Goal: Task Accomplishment & Management: Manage account settings

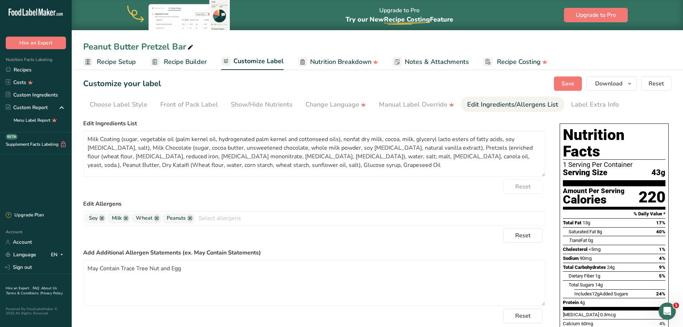
click at [338, 191] on div "Reset" at bounding box center [314, 186] width 462 height 14
click at [574, 86] on span "Save" at bounding box center [568, 83] width 13 height 9
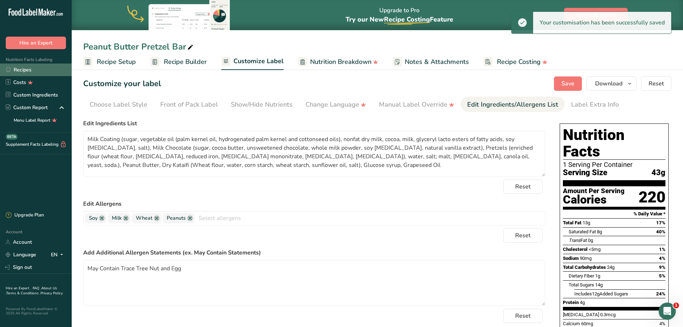
click at [30, 73] on link "Recipes" at bounding box center [36, 69] width 72 height 13
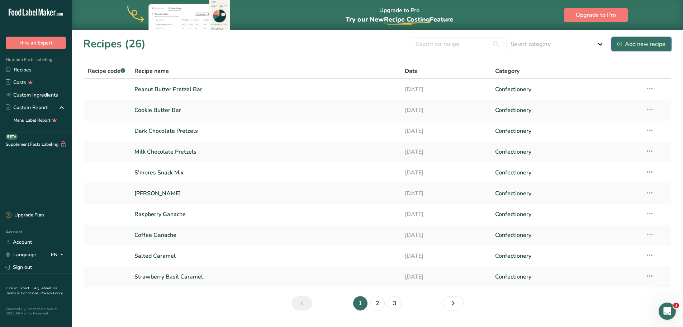
click at [626, 42] on div "Add new recipe" at bounding box center [641, 44] width 48 height 9
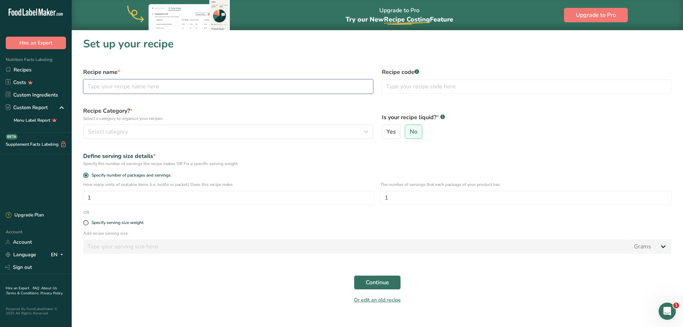
click at [111, 87] on input "text" at bounding box center [228, 86] width 290 height 14
type input "16 Piece Chocolate Box"
click at [177, 103] on div "Recipe Category? * Select a category to organize your recipes Select category S…" at bounding box center [228, 122] width 299 height 41
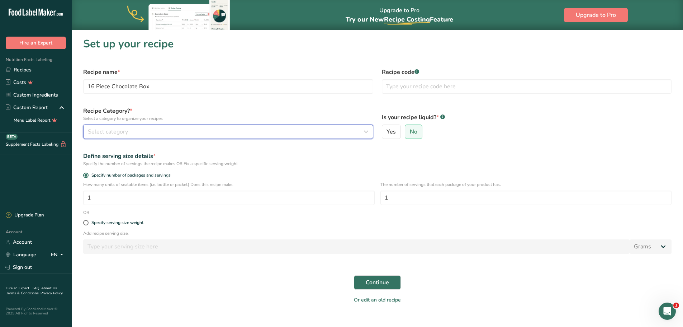
click at [115, 131] on span "Select category" at bounding box center [108, 131] width 40 height 9
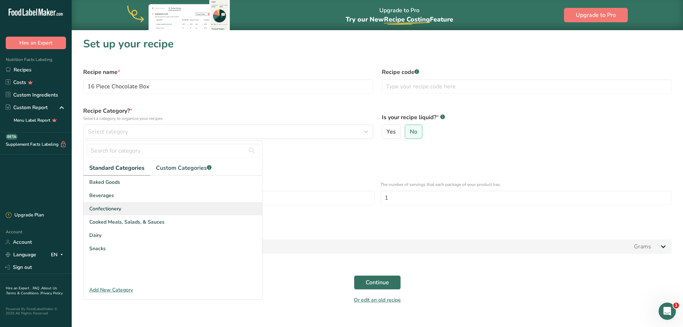
click at [117, 208] on span "Confectionery" at bounding box center [105, 209] width 32 height 8
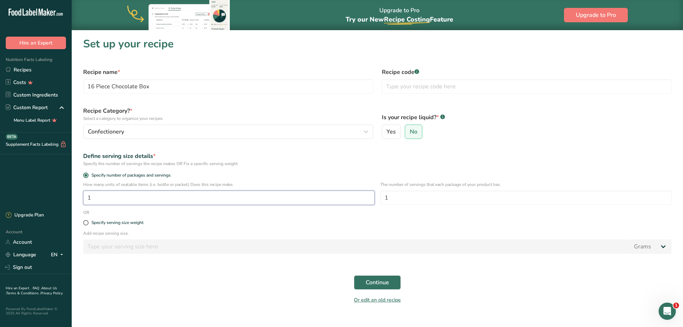
click at [99, 197] on input "1" at bounding box center [229, 197] width 292 height 14
type input "16"
click at [389, 283] on span "Continue" at bounding box center [377, 282] width 23 height 9
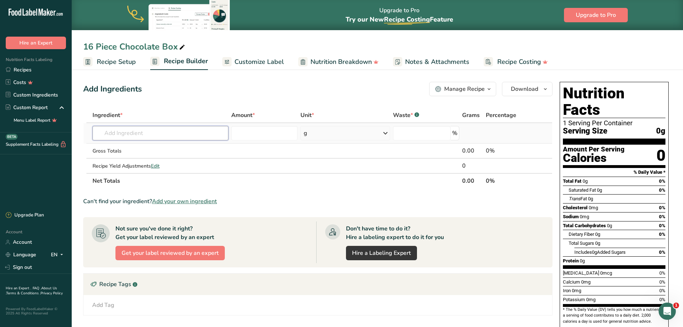
click at [138, 135] on input "text" at bounding box center [161, 133] width 136 height 14
type input "b"
click at [485, 89] on span "button" at bounding box center [489, 89] width 9 height 9
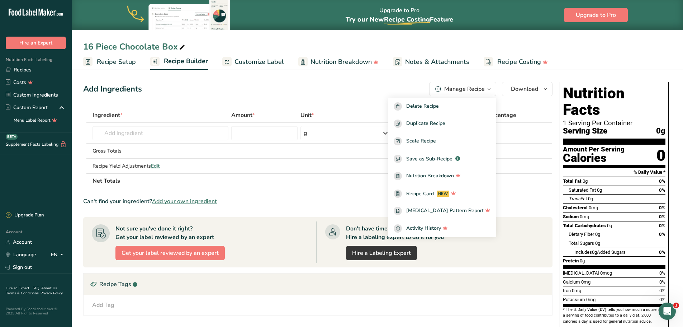
click at [275, 196] on section "Ingredient * Amount * Unit * Waste * .a-a{fill:#347362;}.b-a{fill:#fff;} Grams …" at bounding box center [317, 256] width 469 height 297
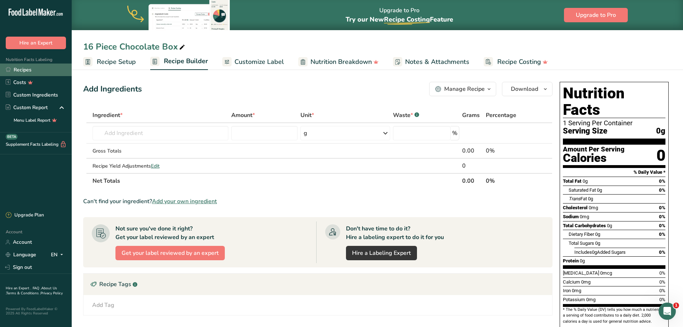
click at [22, 72] on link "Recipes" at bounding box center [36, 69] width 72 height 13
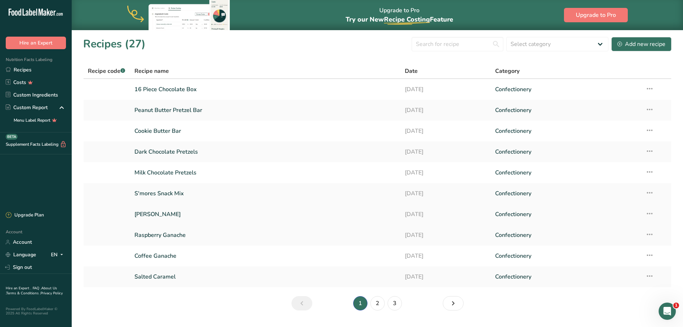
scroll to position [18, 0]
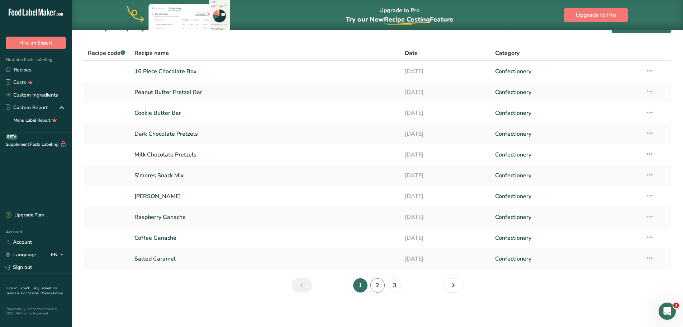
click at [378, 285] on link "2" at bounding box center [377, 285] width 14 height 14
click at [172, 133] on link "[PERSON_NAME]" at bounding box center [265, 133] width 262 height 15
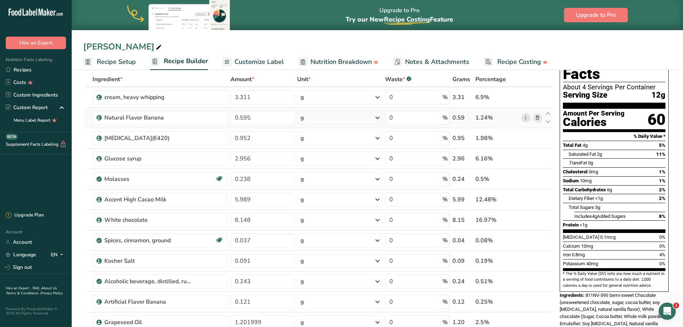
scroll to position [72, 0]
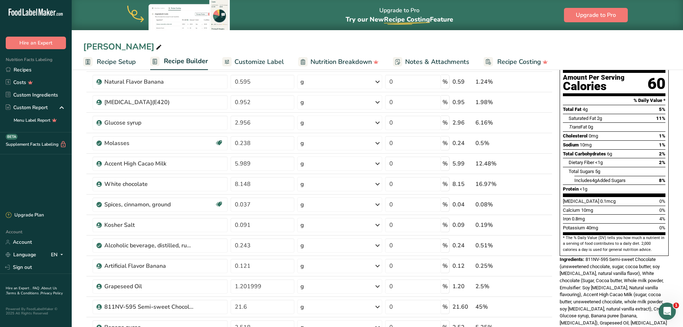
click at [257, 58] on span "Customize Label" at bounding box center [259, 62] width 49 height 10
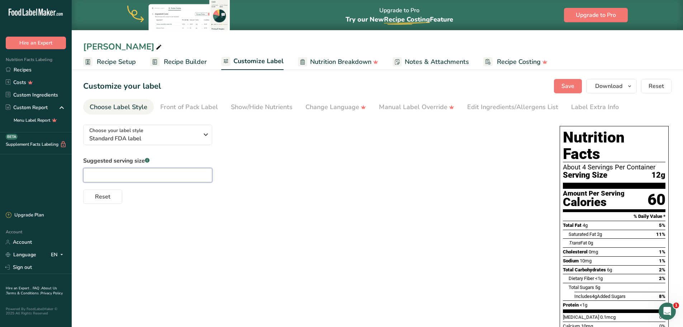
click at [160, 177] on input "text" at bounding box center [147, 175] width 129 height 14
type input "1"
click at [485, 110] on div "Edit Ingredients/Allergens List" at bounding box center [512, 107] width 91 height 10
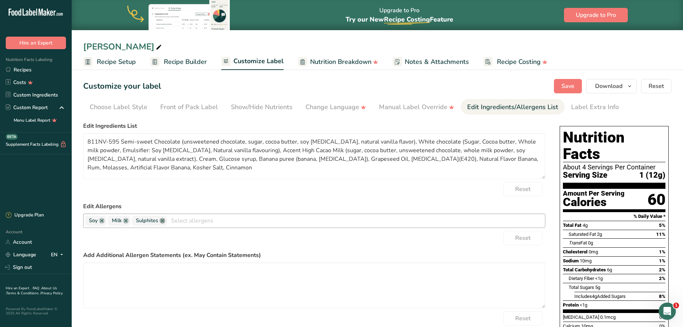
click at [161, 221] on link at bounding box center [163, 221] width 6 height 6
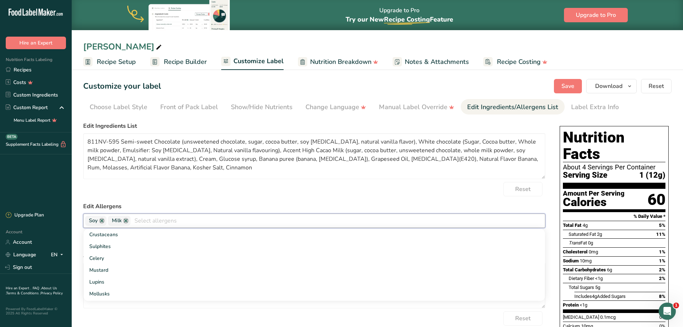
scroll to position [72, 0]
click at [262, 194] on div "Reset" at bounding box center [314, 189] width 462 height 14
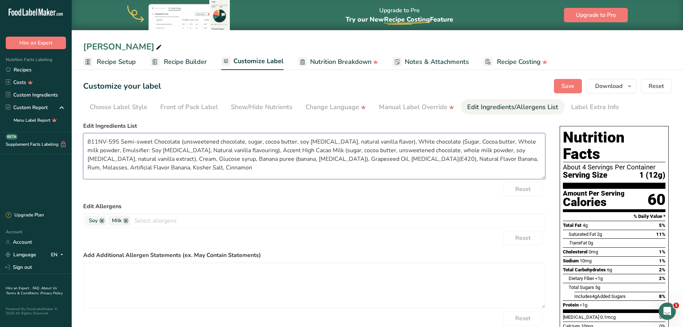
click at [121, 141] on textarea "811NV-595 Semi-sweet Chocolate (unsweetened chocolate, sugar, cocoa butter, soy…" at bounding box center [314, 156] width 462 height 46
click at [105, 143] on textarea "Semi-sweet Chocolate (unsweetened chocolate, sugar, cocoa butter, soy [MEDICAL_…" at bounding box center [314, 156] width 462 height 46
click at [375, 141] on textarea "Semi-Sweet Chocolate (unsweetened chocolate, sugar, cocoa butter, soy [MEDICAL_…" at bounding box center [314, 156] width 462 height 46
click at [405, 141] on textarea "Semi-Sweet Chocolate (unsweetened chocolate, sugar, cocoa butter, soy [MEDICAL_…" at bounding box center [314, 156] width 462 height 46
click at [422, 141] on textarea "Semi-Sweet Chocolate (unsweetened chocolate, sugar, cocoa butter, soy [MEDICAL_…" at bounding box center [314, 156] width 462 height 46
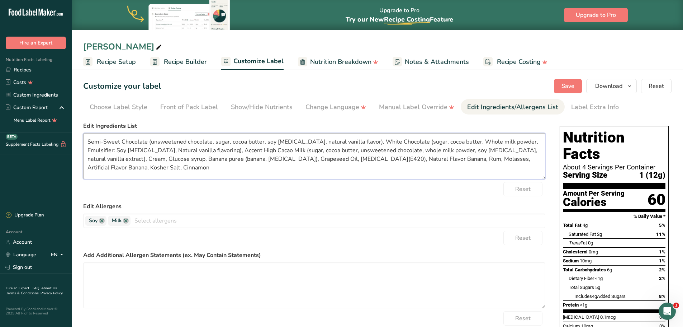
click at [458, 142] on textarea "Semi-Sweet Chocolate (unsweetened chocolate, sugar, cocoa butter, soy [MEDICAL_…" at bounding box center [314, 156] width 462 height 46
click at [507, 141] on textarea "Semi-Sweet Chocolate (unsweetened chocolate, sugar, cocoa butter, soy [MEDICAL_…" at bounding box center [314, 156] width 462 height 46
click at [508, 141] on textarea "Semi-Sweet Chocolate (unsweetened chocolate, sugar, cocoa butter, soy [MEDICAL_…" at bounding box center [314, 156] width 462 height 46
click at [91, 150] on textarea "Semi-Sweet Chocolate (unsweetened chocolate, sugar, cocoa butter, soy [MEDICAL_…" at bounding box center [314, 156] width 462 height 46
click at [204, 149] on textarea "Semi-Sweet Chocolate (unsweetened chocolate, sugar, cocoa butter, soy [MEDICAL_…" at bounding box center [314, 156] width 462 height 46
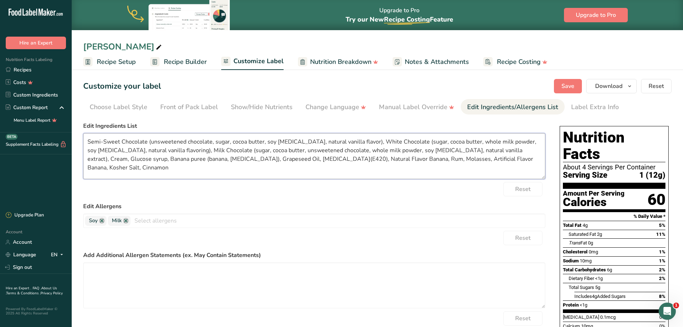
click at [90, 160] on textarea "Semi-Sweet Chocolate (unsweetened chocolate, sugar, cocoa butter, soy [MEDICAL_…" at bounding box center [314, 156] width 462 height 46
click at [241, 160] on textarea "Semi-Sweet Chocolate (unsweetened chocolate, sugar, cocoa butter, soy [MEDICAL_…" at bounding box center [314, 156] width 462 height 46
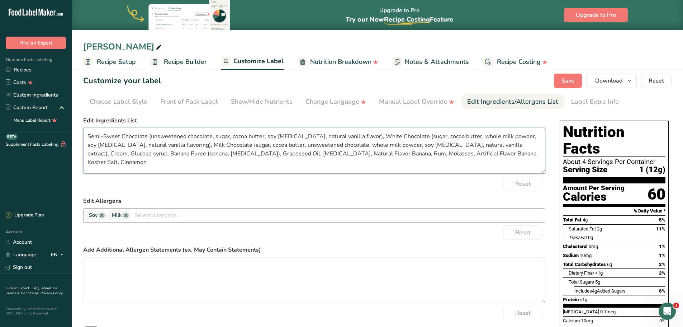
scroll to position [0, 0]
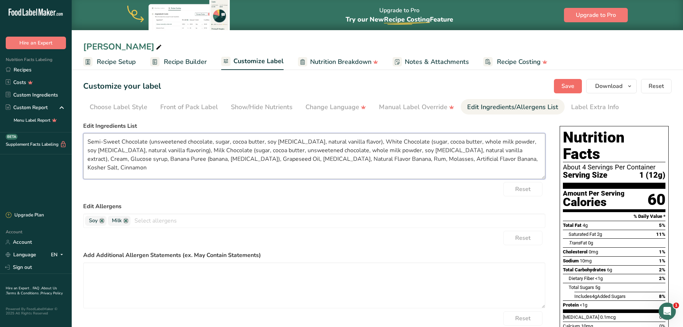
type textarea "Semi-Sweet Chocolate (unsweetened chocolate, sugar, cocoa butter, soy [MEDICAL_…"
click at [568, 86] on span "Save" at bounding box center [568, 86] width 13 height 9
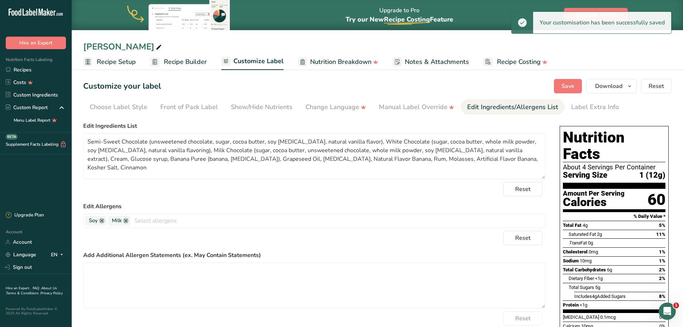
click at [177, 62] on span "Recipe Builder" at bounding box center [185, 62] width 43 height 10
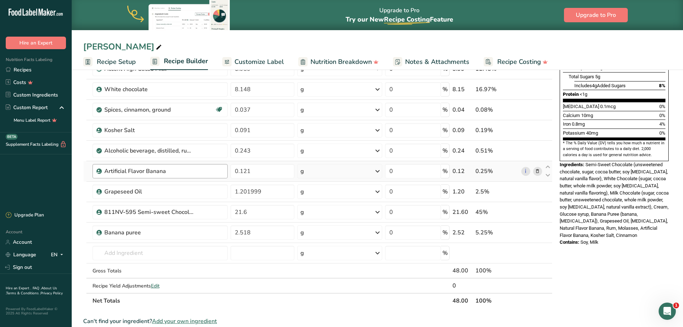
scroll to position [179, 0]
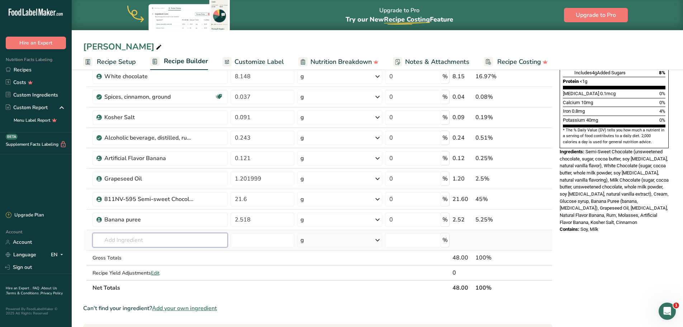
click at [135, 243] on input "text" at bounding box center [160, 240] width 135 height 14
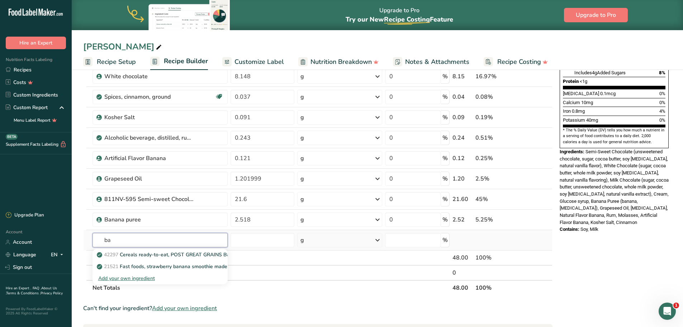
type input "b"
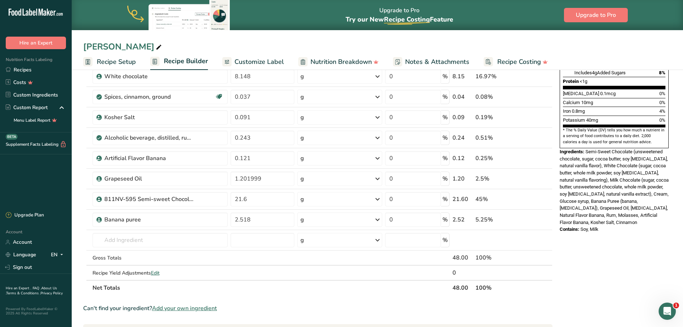
click at [201, 309] on span "Add your own ingredient" at bounding box center [184, 308] width 65 height 9
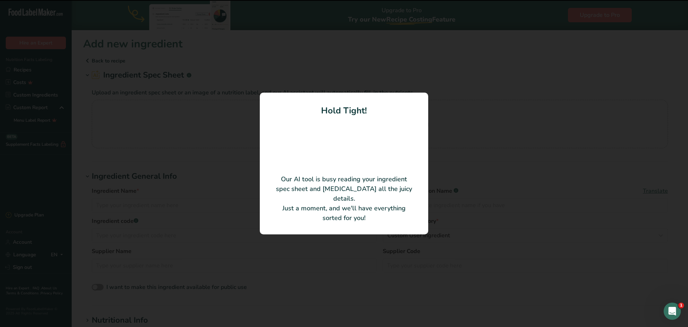
type input "Banana Compound"
type input "aui Fine foods"
type input "011107"
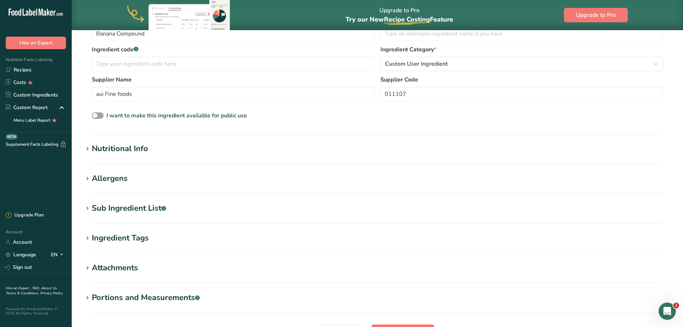
scroll to position [143, 0]
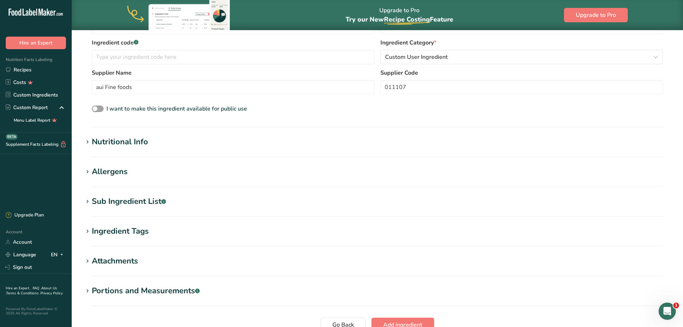
click at [117, 195] on section "Add new ingredient Back to recipe Ingredient Spec Sheet .a-a{fill:#347362;}.b-a…" at bounding box center [377, 128] width 611 height 483
click at [119, 204] on div "Sub Ingredient List .a-a{fill:#347362;}.b-a{fill:#fff;}" at bounding box center [129, 201] width 74 height 12
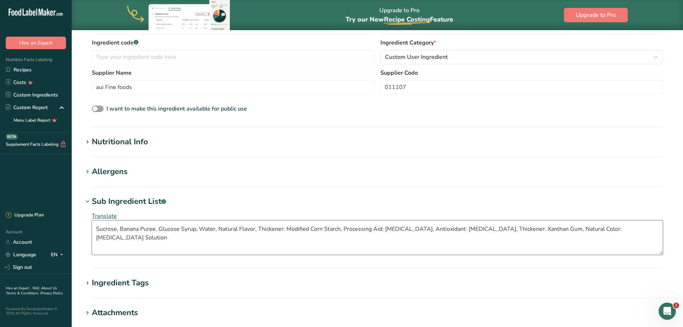
click at [100, 228] on textarea "Sucrose, Banana Puree, Glucose Syrup, Water, Natural Flavor, Thickener: Modifie…" at bounding box center [377, 237] width 571 height 34
click at [122, 230] on textarea "sucrose, Banana Puree, Glucose Syrup, Water, Natural Flavor, Thickener: Modifie…" at bounding box center [377, 237] width 571 height 34
type textarea "sucrose, banana puree, glucose syrup, water, natural flavor, thickener: modifie…"
click at [298, 262] on section "Sub Ingredient List .a-a{fill:#347362;}.b-a{fill:#fff;} Translate sucrose, bana…" at bounding box center [377, 231] width 588 height 73
click at [123, 175] on div "Allergens" at bounding box center [110, 172] width 36 height 12
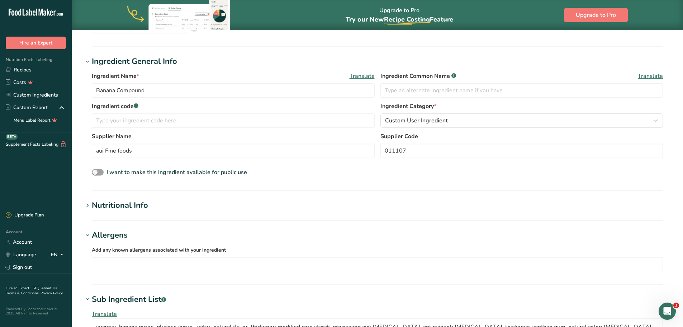
scroll to position [72, 0]
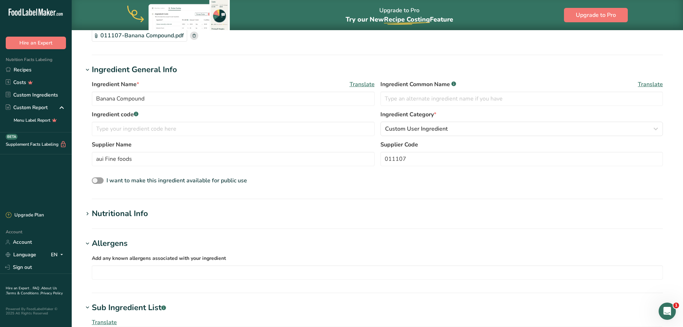
click at [132, 213] on div "Nutritional Info" at bounding box center [120, 214] width 56 height 12
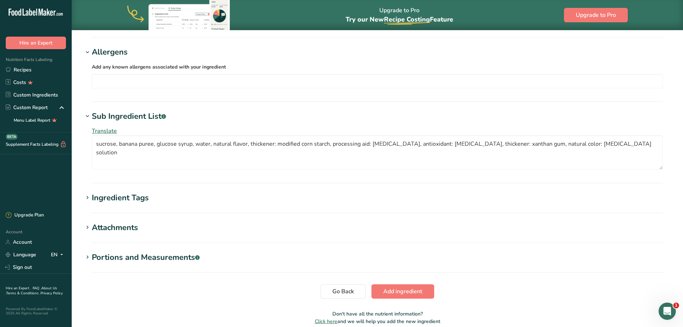
scroll to position [430, 0]
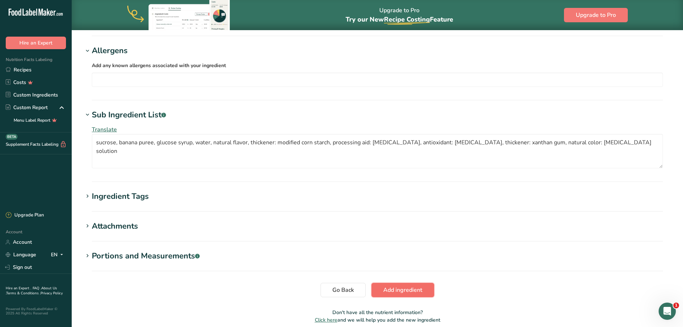
click at [417, 293] on span "Add ingredient" at bounding box center [402, 289] width 39 height 9
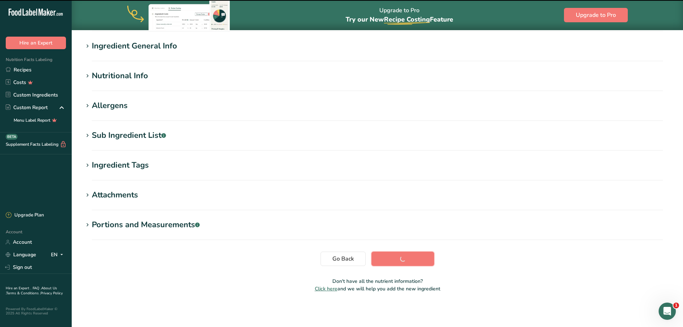
scroll to position [59, 0]
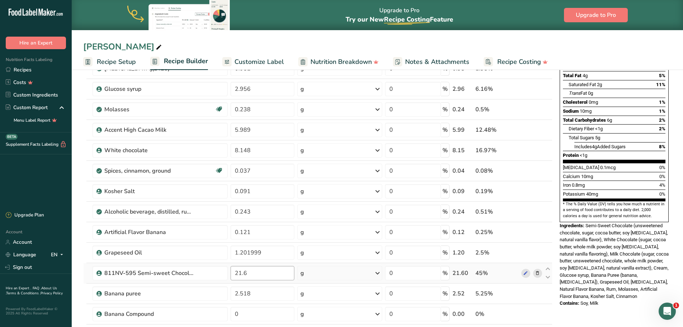
scroll to position [143, 0]
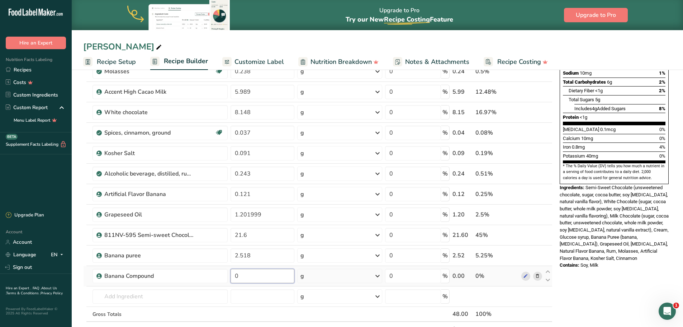
click at [247, 276] on input "0" at bounding box center [263, 276] width 64 height 14
type input "5"
type input "0.595"
click at [264, 315] on div "Ingredient * Amount * Unit * Waste * .a-a{fill:#347362;}.b-a{fill:#fff;} Grams …" at bounding box center [317, 157] width 469 height 387
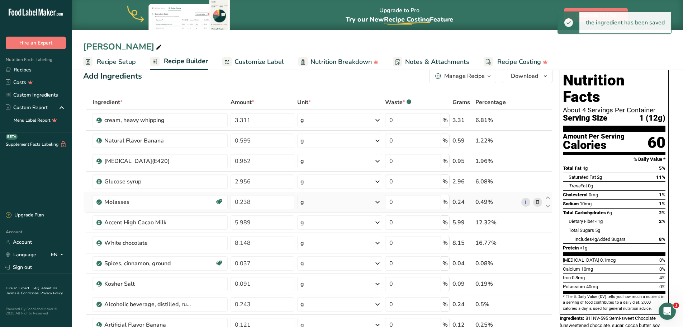
scroll to position [0, 0]
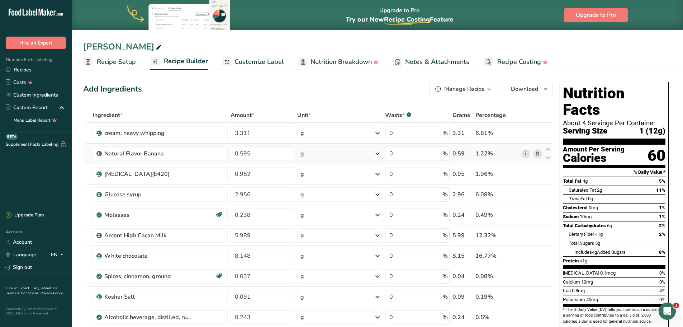
click at [537, 154] on icon at bounding box center [537, 154] width 5 height 8
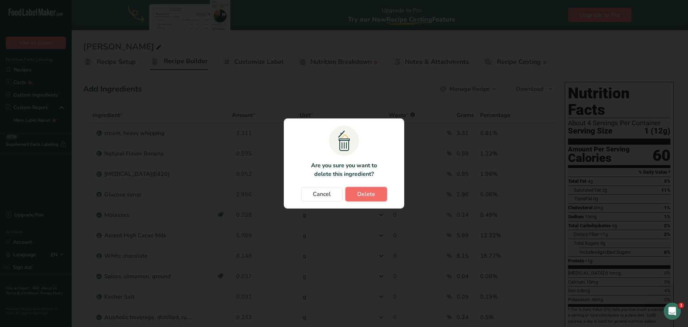
click at [378, 194] on button "Delete" at bounding box center [367, 194] width 42 height 14
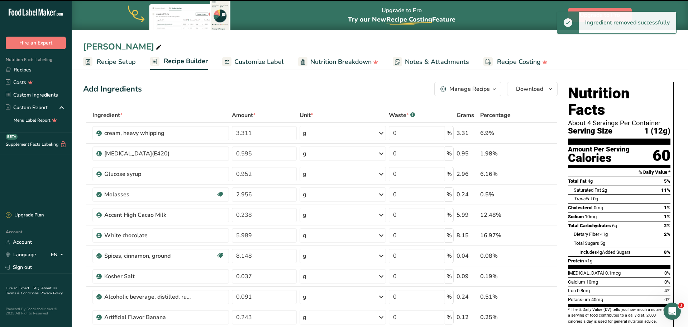
type input "0.952"
type input "2.956"
type input "0.238"
type input "5.989"
type input "8.148"
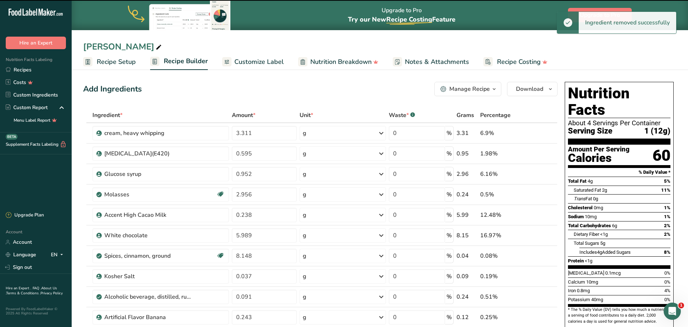
type input "0.037"
type input "0.091"
type input "0.243"
type input "0.121"
type input "1.201999"
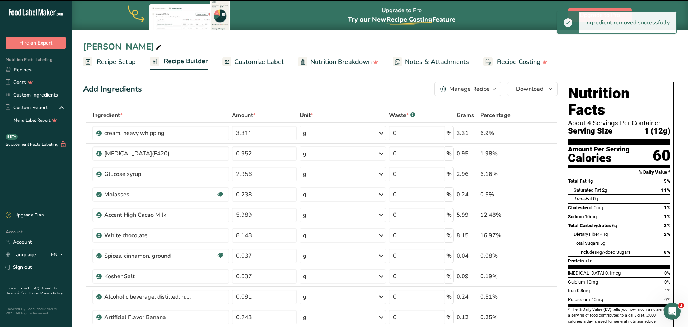
type input "21.6"
type input "2.518"
type input "0.595"
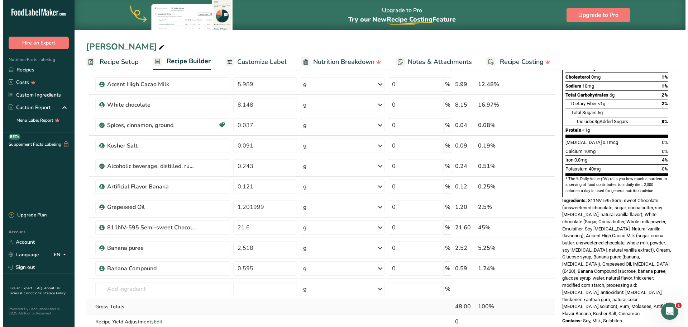
scroll to position [143, 0]
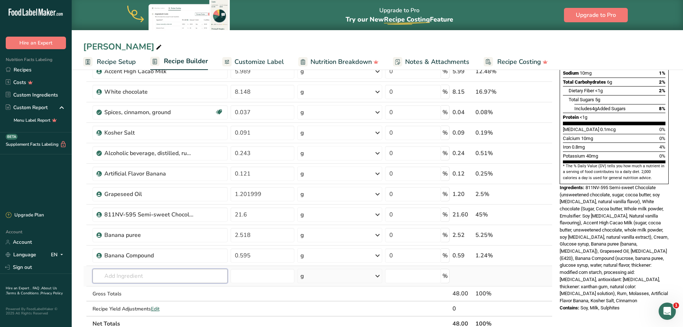
click at [127, 277] on input "text" at bounding box center [160, 276] width 135 height 14
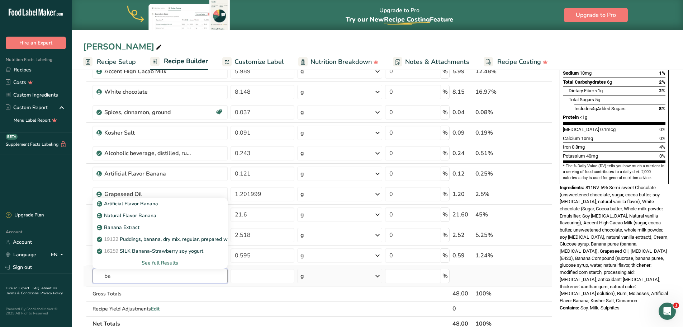
type input "b"
type input "alcho"
click at [157, 262] on div "See full Results" at bounding box center [160, 263] width 124 height 8
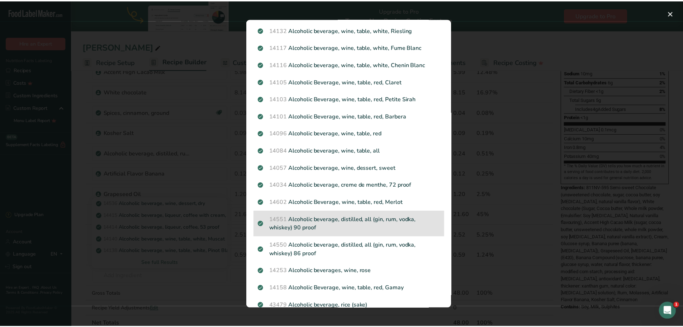
scroll to position [445, 0]
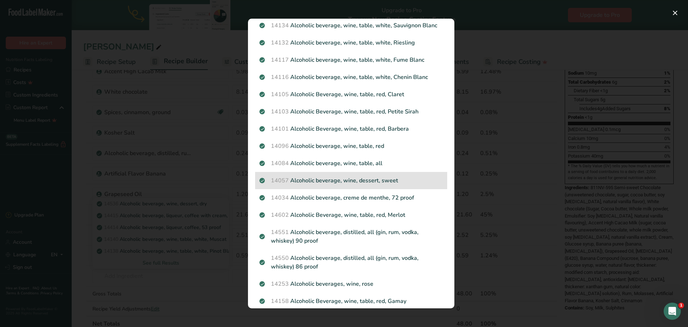
click at [369, 185] on p "14057 Alcoholic beverage, wine, dessert, sweet" at bounding box center [352, 180] width 184 height 9
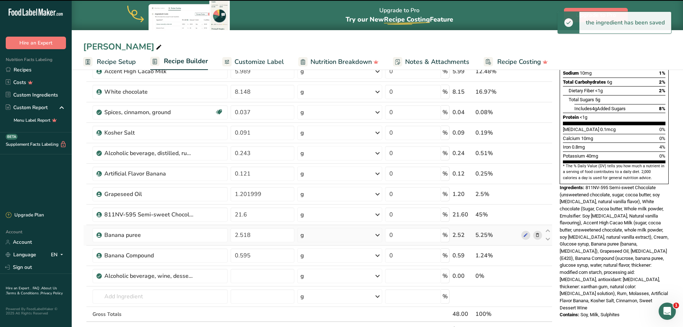
type input "0"
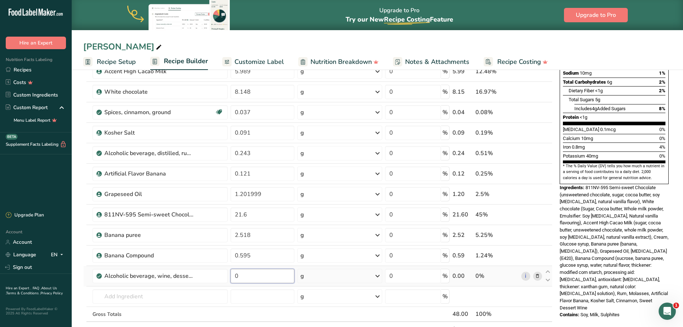
click at [237, 272] on input "0" at bounding box center [263, 276] width 64 height 14
type input "0.121"
click at [319, 312] on div "Ingredient * Amount * Unit * Waste * .a-a{fill:#347362;}.b-a{fill:#fff;} Grams …" at bounding box center [317, 157] width 469 height 387
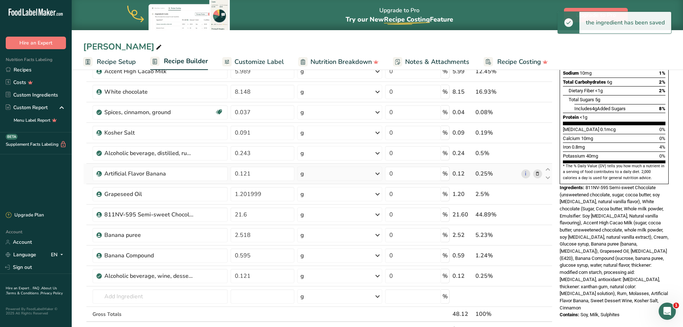
click at [539, 175] on icon at bounding box center [537, 174] width 5 height 8
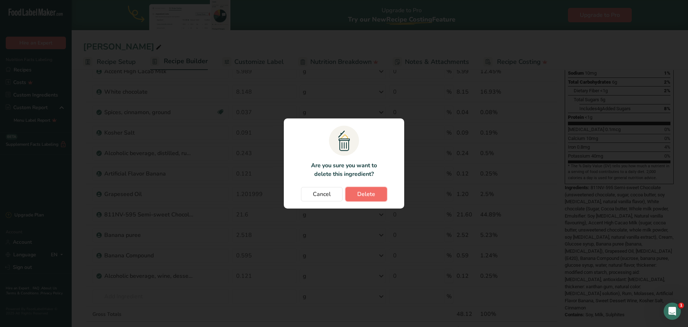
click at [371, 194] on span "Delete" at bounding box center [367, 194] width 18 height 9
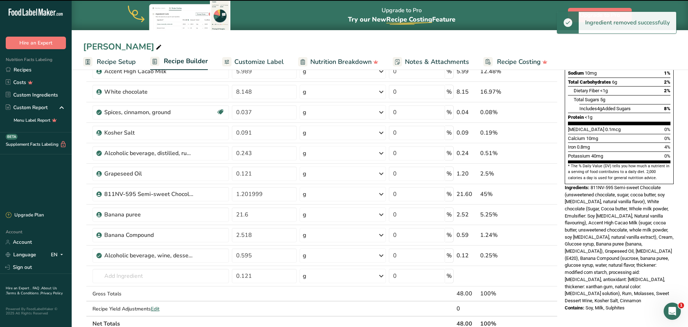
type input "1.201999"
type input "21.6"
type input "2.518"
type input "0.595"
type input "0.121"
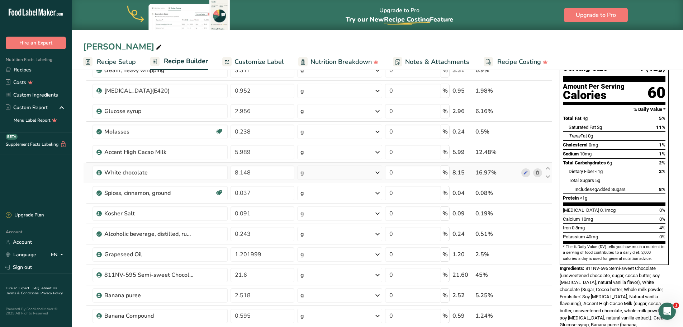
scroll to position [36, 0]
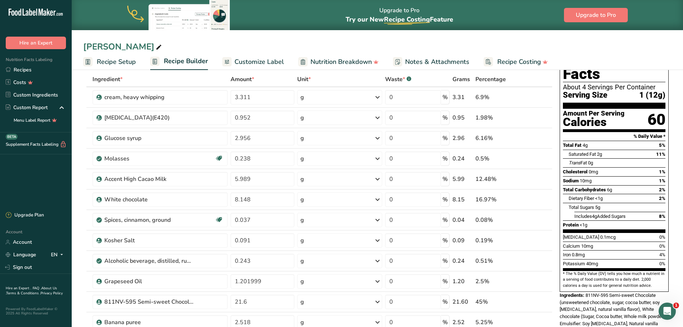
click at [246, 60] on span "Customize Label" at bounding box center [259, 62] width 49 height 10
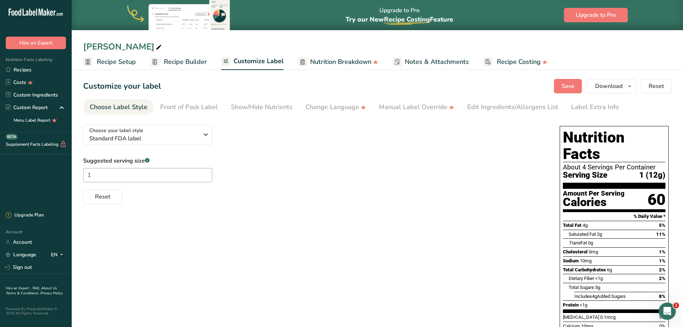
click at [332, 62] on span "Nutrition Breakdown" at bounding box center [340, 62] width 61 height 10
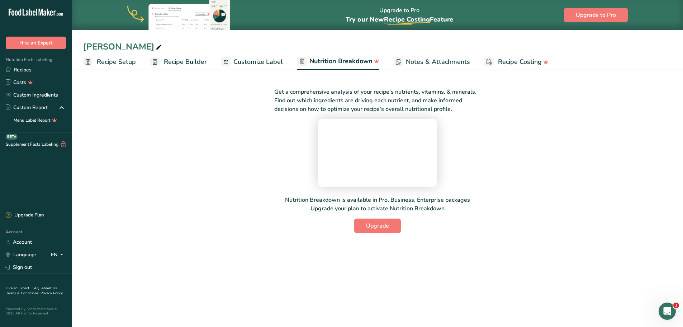
click at [249, 59] on span "Customize Label" at bounding box center [257, 62] width 49 height 10
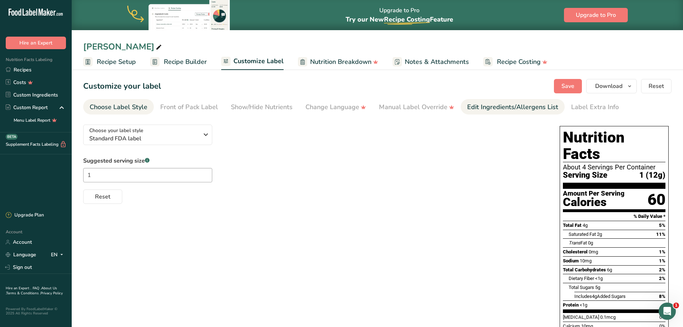
click at [510, 106] on div "Edit Ingredients/Allergens List" at bounding box center [512, 107] width 91 height 10
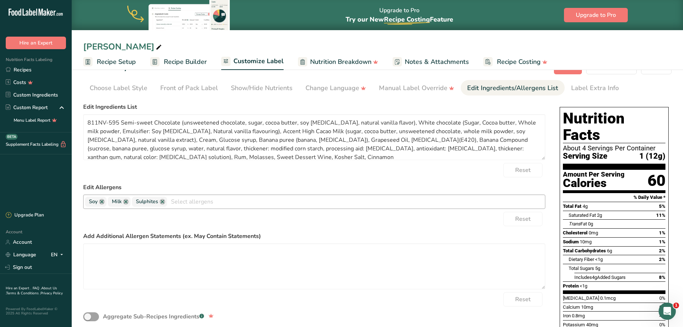
scroll to position [36, 0]
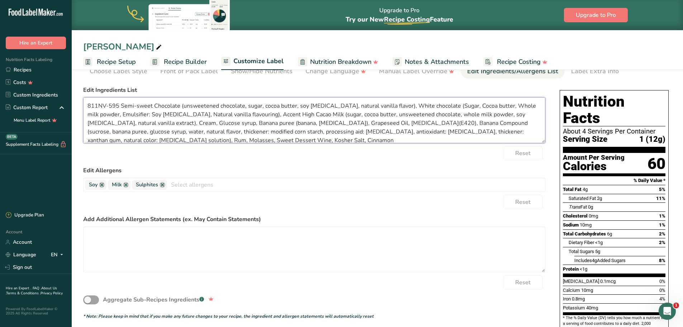
click at [167, 140] on textarea "811NV-595 Semi-sweet Chocolate (unsweetened chocolate, sugar, cocoa butter, soy…" at bounding box center [314, 120] width 462 height 46
drag, startPoint x: 156, startPoint y: 132, endPoint x: 161, endPoint y: 139, distance: 8.8
click at [157, 132] on textarea "811NV-595 Semi-sweet Chocolate (unsweetened chocolate, sugar, cocoa butter, soy…" at bounding box center [314, 120] width 462 height 46
click at [121, 103] on textarea "811NV-595 Semi-sweet Chocolate (unsweetened chocolate, sugar, cocoa butter, soy…" at bounding box center [314, 120] width 462 height 46
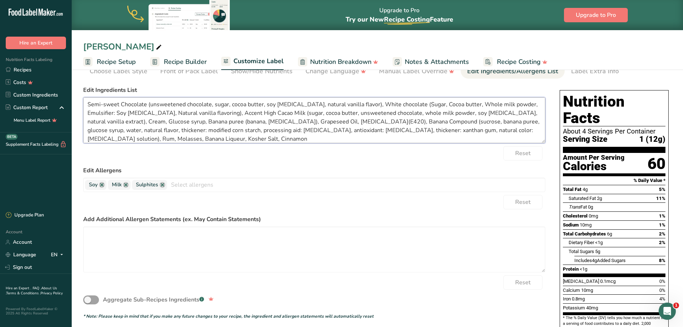
click at [237, 112] on textarea "Semi-sweet Chocolate (unsweetened chocolate, sugar, cocoa butter, soy [MEDICAL_…" at bounding box center [314, 120] width 462 height 46
click at [128, 121] on textarea "Semi-sweet Chocolate (unsweetened chocolate, sugar, cocoa butter, soy [MEDICAL_…" at bounding box center [314, 120] width 462 height 46
click at [91, 122] on textarea "Semi-sweet Chocolate (unsweetened chocolate, sugar, cocoa butter, soy [MEDICAL_…" at bounding box center [314, 120] width 462 height 46
click at [128, 122] on textarea "Semi-sweet Chocolate (unsweetened chocolate, sugar, cocoa butter, soy [MEDICAL_…" at bounding box center [314, 120] width 462 height 46
click at [281, 120] on textarea "Semi-sweet Chocolate (unsweetened chocolate, sugar, cocoa butter, soy [MEDICAL_…" at bounding box center [314, 120] width 462 height 46
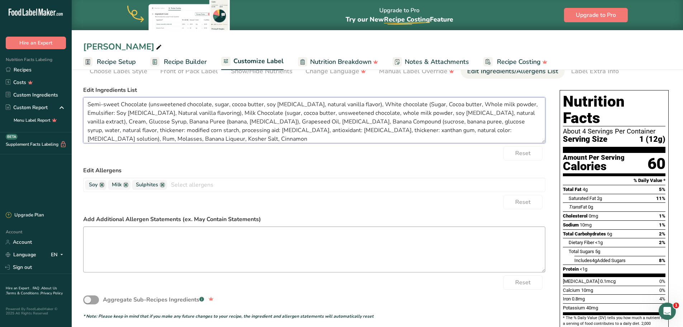
type textarea "Semi-sweet Chocolate (unsweetened chocolate, sugar, cocoa butter, soy [MEDICAL_…"
click at [111, 233] on textarea at bounding box center [314, 249] width 462 height 46
type textarea "May Contain Traces of Peanut, Tree Nut, Wheat and Egg"
click at [164, 185] on link at bounding box center [163, 185] width 6 height 6
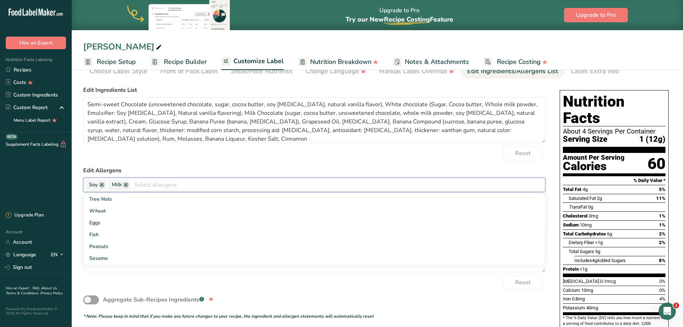
click at [279, 162] on form "Edit Ingredients List Semi-sweet Chocolate (unsweetened chocolate, sugar, cocoa…" at bounding box center [314, 202] width 462 height 233
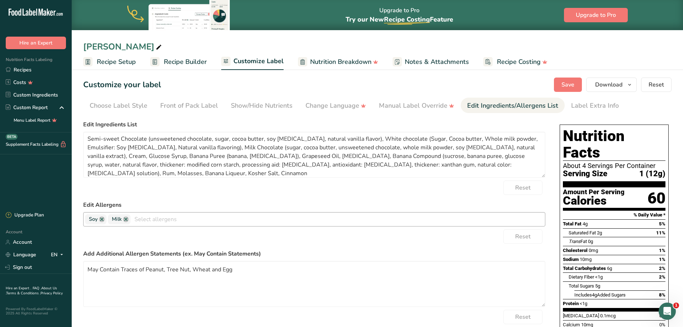
scroll to position [0, 0]
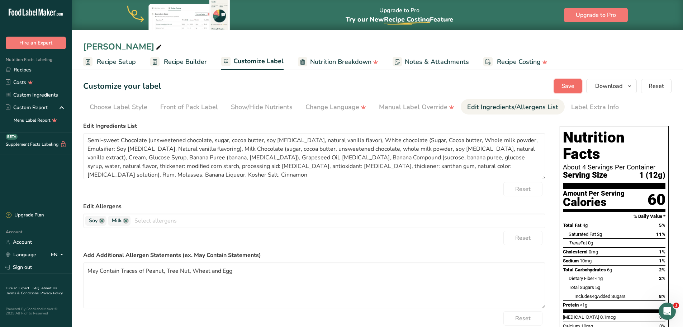
click at [567, 86] on span "Save" at bounding box center [568, 86] width 13 height 9
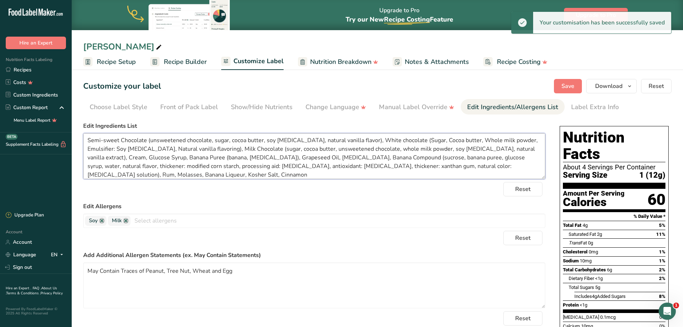
click at [105, 141] on textarea "Semi-sweet Chocolate (unsweetened chocolate, sugar, cocoa butter, soy [MEDICAL_…" at bounding box center [314, 156] width 462 height 46
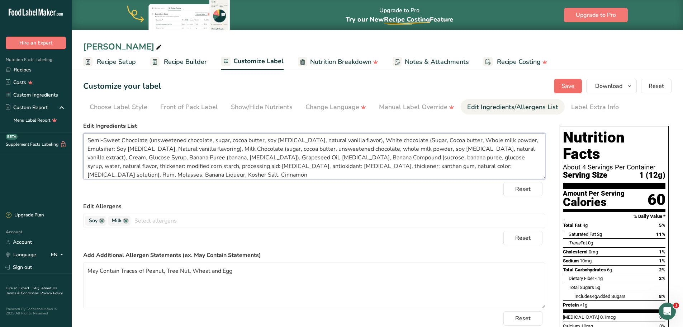
type textarea "Semi-Sweet Chocolate (unsweetened chocolate, sugar, cocoa butter, soy [MEDICAL_…"
click at [562, 85] on button "Save" at bounding box center [568, 86] width 28 height 14
drag, startPoint x: 177, startPoint y: 63, endPoint x: 212, endPoint y: 82, distance: 39.3
click at [177, 63] on span "Recipe Builder" at bounding box center [185, 62] width 43 height 10
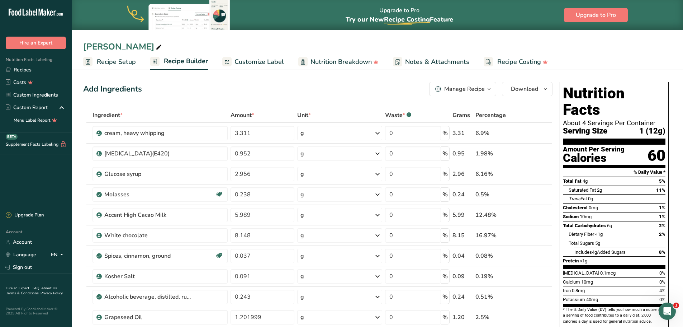
click at [487, 89] on icon "button" at bounding box center [489, 89] width 6 height 9
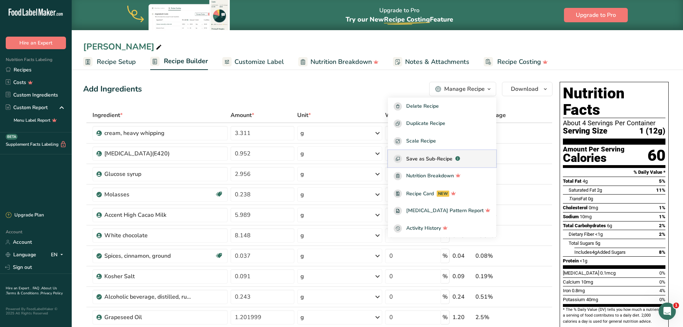
click at [453, 156] on span "Save as Sub-Recipe" at bounding box center [429, 159] width 46 height 8
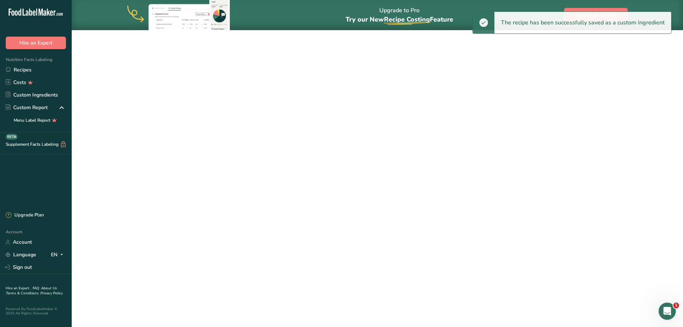
select select "30"
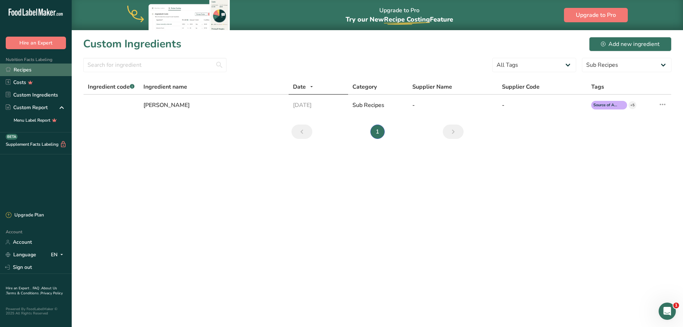
click at [23, 70] on link "Recipes" at bounding box center [36, 69] width 72 height 13
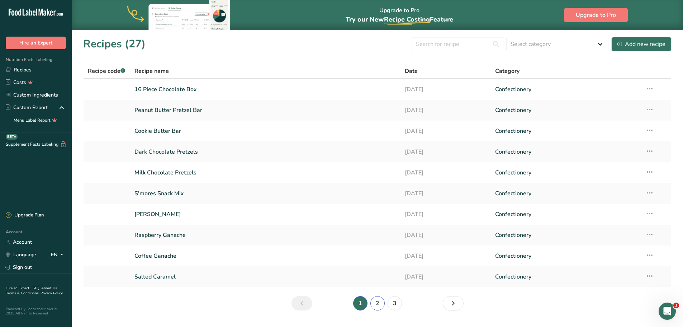
click at [377, 303] on link "2" at bounding box center [377, 303] width 14 height 14
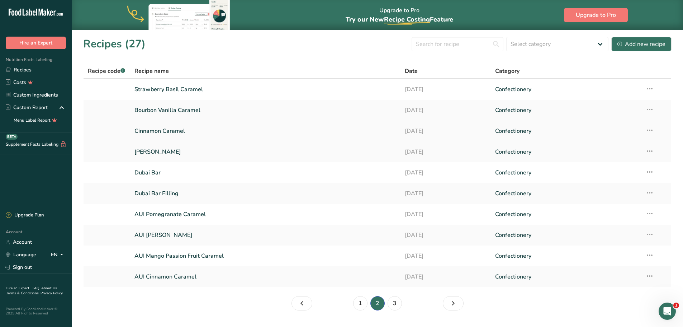
click at [171, 132] on link "Cinnamon Caramel" at bounding box center [265, 130] width 262 height 15
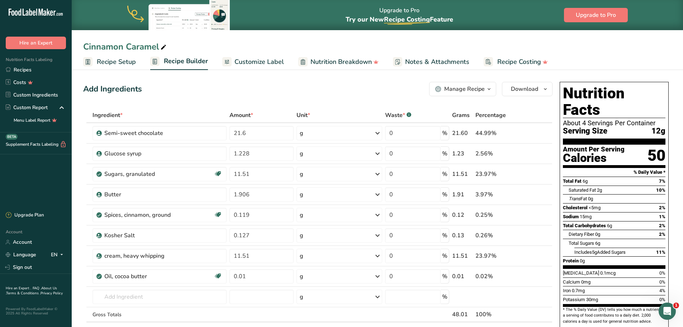
scroll to position [36, 0]
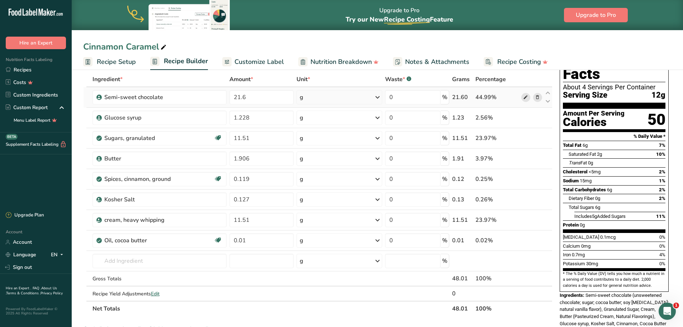
click at [526, 97] on icon at bounding box center [525, 98] width 5 height 8
click at [110, 260] on input "text" at bounding box center [160, 261] width 134 height 14
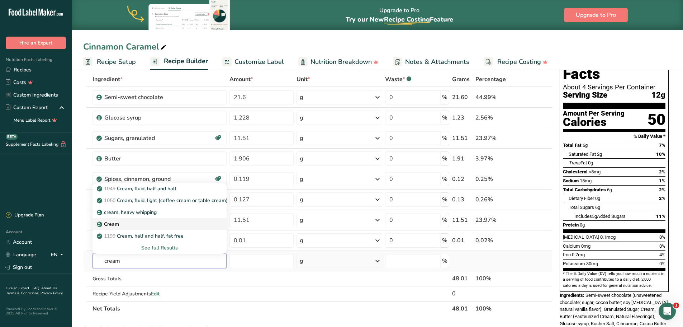
type input "cream"
click at [115, 224] on p "Cream" at bounding box center [108, 224] width 21 height 8
type input "Cream"
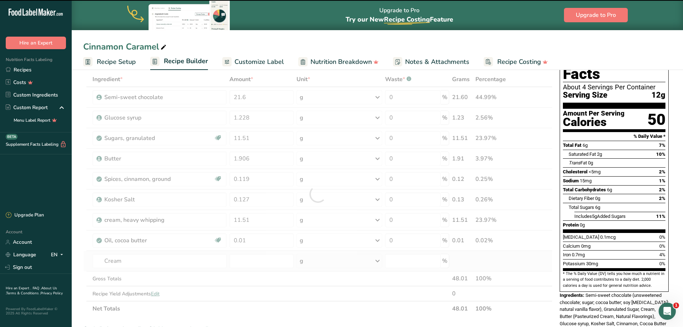
type input "0"
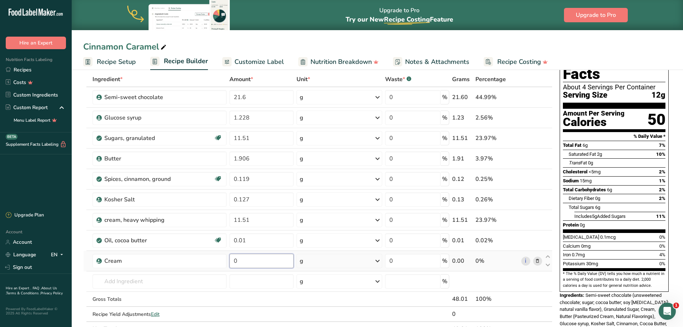
click at [263, 262] on input "0" at bounding box center [261, 261] width 64 height 14
type input "11.51"
click at [539, 220] on div "Ingredient * Amount * Unit * Waste * .a-a{fill:#347362;}.b-a{fill:#fff;} Grams …" at bounding box center [317, 204] width 469 height 265
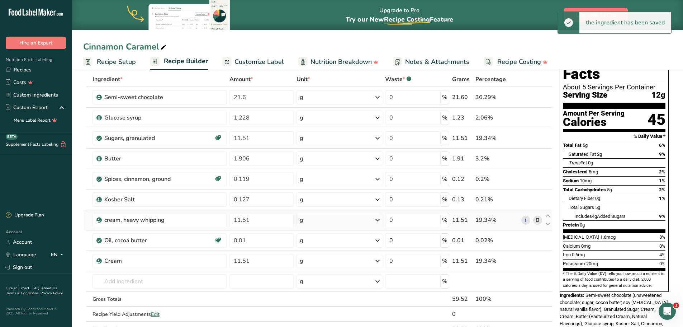
click at [537, 218] on icon at bounding box center [537, 220] width 5 height 8
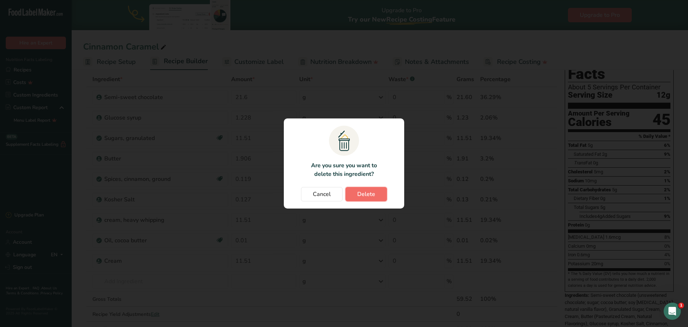
click at [350, 191] on button "Delete" at bounding box center [367, 194] width 42 height 14
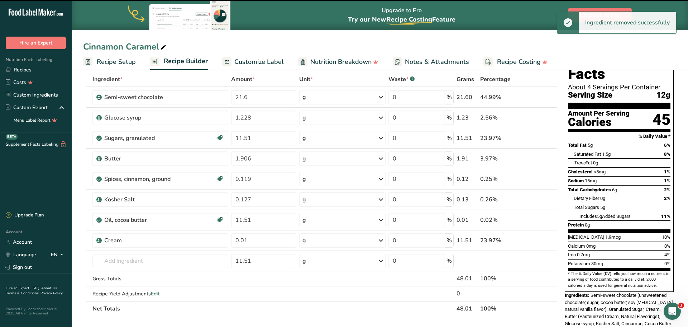
type input "0.01"
type input "11.51"
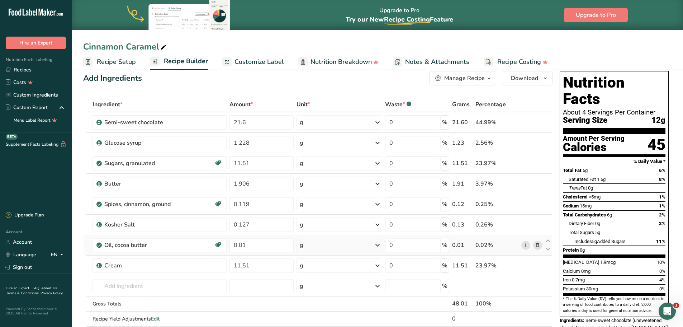
scroll to position [0, 0]
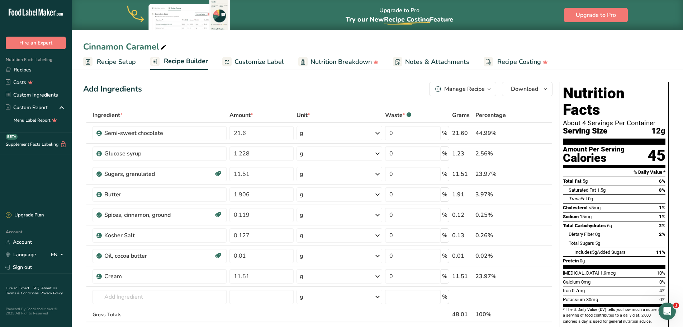
click at [261, 60] on span "Customize Label" at bounding box center [259, 62] width 49 height 10
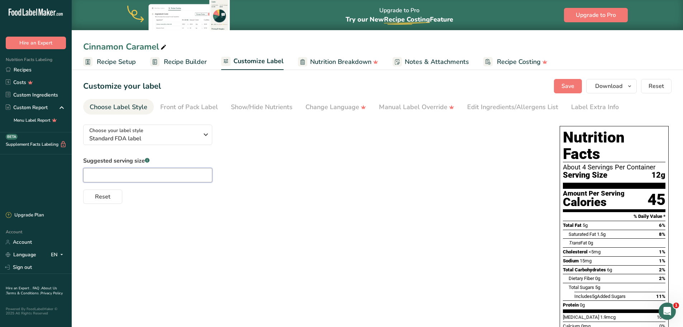
click at [132, 173] on input "text" at bounding box center [147, 175] width 129 height 14
type input "1"
click at [290, 252] on div "Choose your label style Standard FDA label USA (FDA) Standard FDA label Tabular…" at bounding box center [377, 270] width 588 height 302
click at [492, 110] on div "Edit Ingredients/Allergens List" at bounding box center [512, 107] width 91 height 10
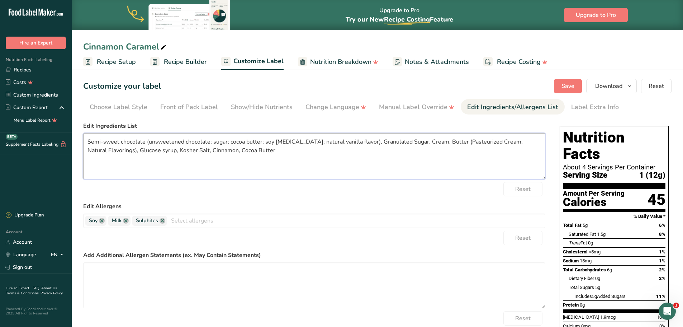
click at [106, 142] on textarea "Semi-sweet chocolate (unsweetened chocolate; sugar; cocoa butter; soy lecithin;…" at bounding box center [314, 156] width 462 height 46
click at [124, 141] on textarea "Semi-Sweet chocolate (unsweetened chocolate; sugar; cocoa butter; soy lecithin;…" at bounding box center [314, 156] width 462 height 46
click at [212, 142] on textarea "Semi-Sweet Chocolate (unsweetened chocolate; sugar; cocoa butter; soy lecithin;…" at bounding box center [314, 156] width 462 height 46
click at [228, 142] on textarea "Semi-Sweet Chocolate (unsweetened chocolate, sugar; cocoa butter; soy lecithin;…" at bounding box center [314, 156] width 462 height 46
click at [262, 141] on textarea "Semi-Sweet Chocolate (unsweetened chocolate, sugar, cocoa butter; soy lecithin;…" at bounding box center [314, 156] width 462 height 46
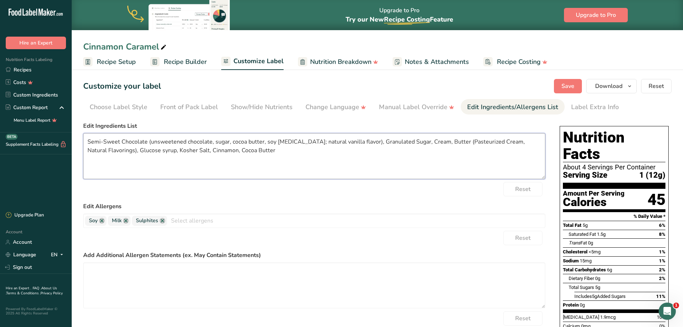
drag, startPoint x: 296, startPoint y: 141, endPoint x: 326, endPoint y: 162, distance: 37.1
click at [295, 141] on textarea "Semi-Sweet Chocolate (unsweetened chocolate, sugar, cocoa butter, soy lecithin;…" at bounding box center [314, 156] width 462 height 46
click at [445, 141] on textarea "Semi-Sweet Chocolate (unsweetened chocolate, sugar, cocoa butter, soy lecithin,…" at bounding box center [314, 156] width 462 height 46
type textarea "Semi-Sweet Chocolate (unsweetened chocolate, sugar, cocoa butter, soy lecithin,…"
click at [162, 221] on link at bounding box center [163, 221] width 6 height 6
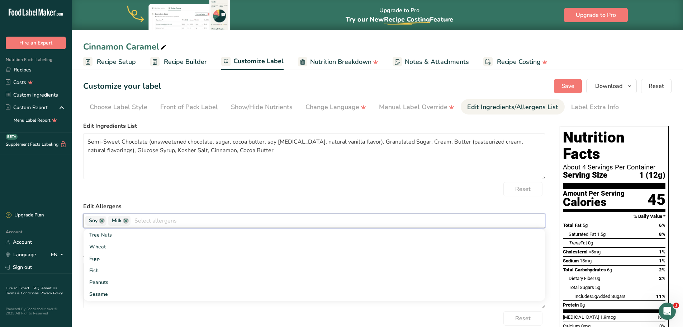
click at [227, 198] on form "Edit Ingredients List Semi-Sweet Chocolate (unsweetened chocolate, sugar, cocoa…" at bounding box center [314, 238] width 462 height 233
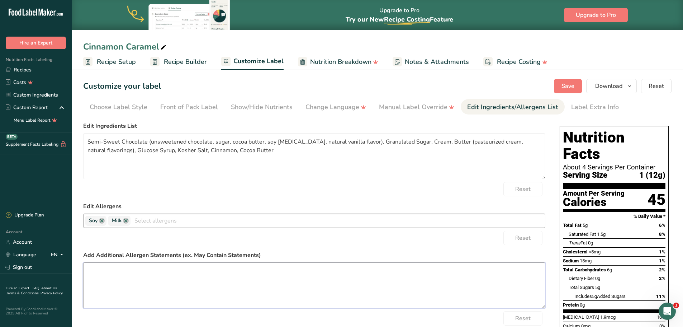
click at [147, 267] on textarea at bounding box center [314, 285] width 462 height 46
type textarea "May Contain Traces of Peanut, Tree Nut, Wheat and Egg"
click at [328, 242] on div "Reset" at bounding box center [314, 238] width 462 height 14
click at [571, 85] on span "Save" at bounding box center [568, 86] width 13 height 9
click at [175, 62] on span "Recipe Builder" at bounding box center [185, 62] width 43 height 10
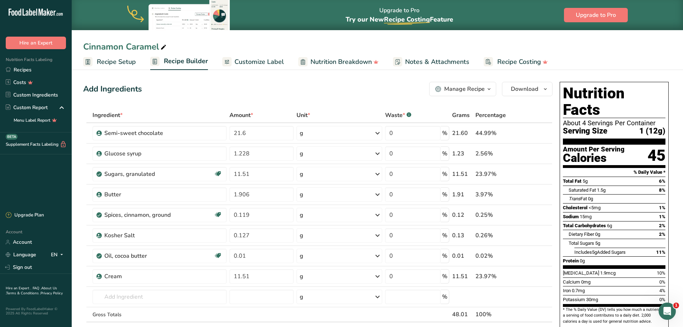
click at [489, 88] on icon "button" at bounding box center [489, 89] width 6 height 9
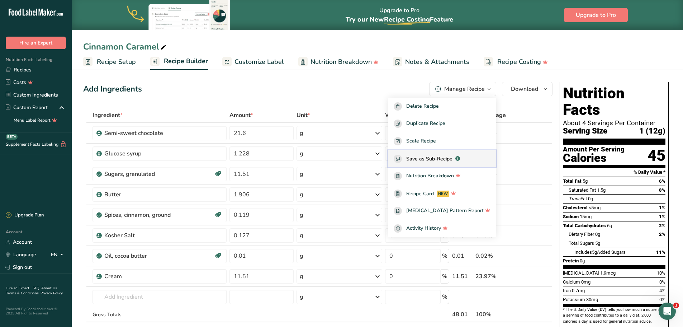
click at [449, 158] on span "Save as Sub-Recipe" at bounding box center [429, 159] width 46 height 8
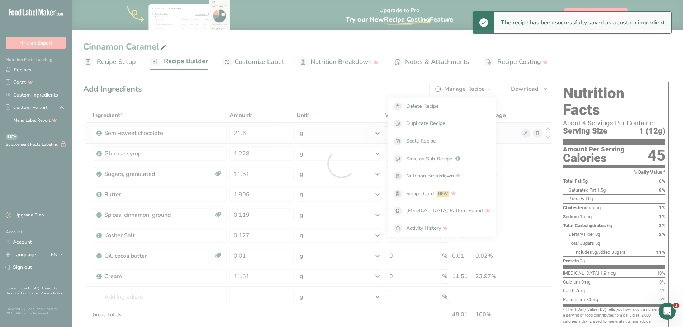
select select "30"
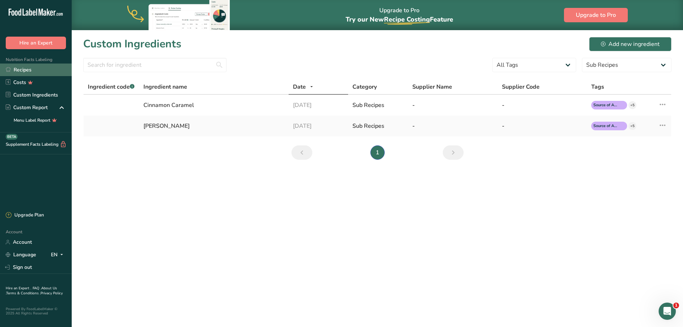
click at [30, 69] on link "Recipes" at bounding box center [36, 69] width 72 height 13
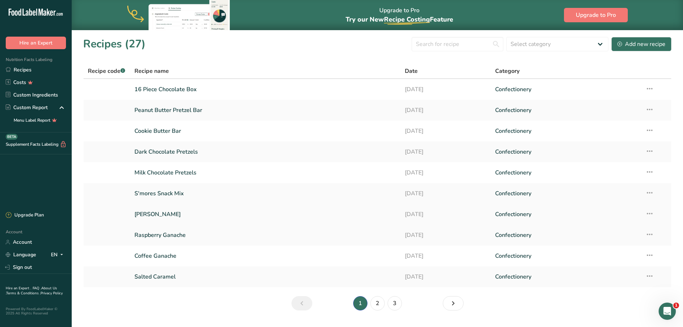
scroll to position [18, 0]
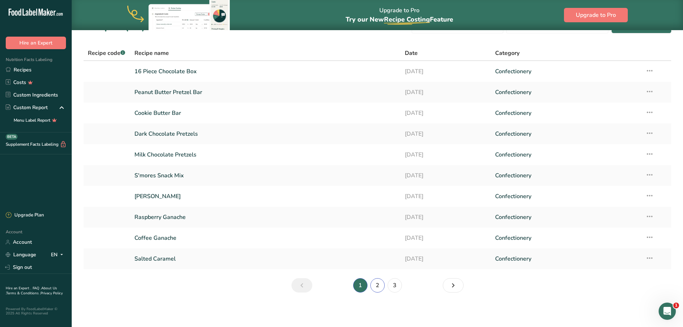
click at [378, 285] on link "2" at bounding box center [377, 285] width 14 height 14
click at [181, 90] on link "Bourbon Vanilla Caramel" at bounding box center [265, 92] width 262 height 15
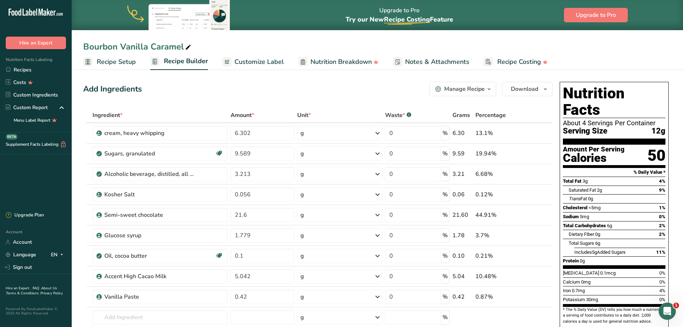
click at [253, 63] on span "Customize Label" at bounding box center [259, 62] width 49 height 10
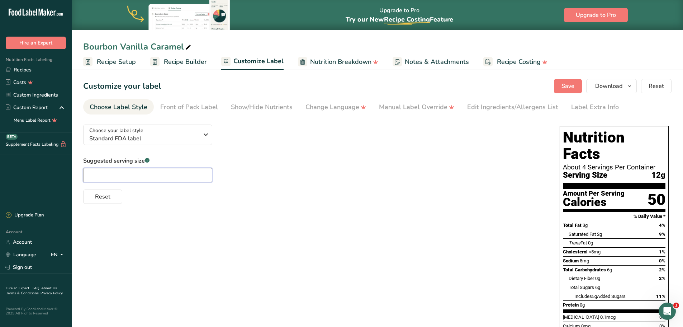
click at [110, 175] on input "text" at bounding box center [147, 175] width 129 height 14
type input "1"
click at [257, 213] on div "Choose your label style Standard FDA label USA (FDA) Standard FDA label Tabular…" at bounding box center [377, 295] width 588 height 352
click at [496, 109] on div "Edit Ingredients/Allergens List" at bounding box center [512, 107] width 91 height 10
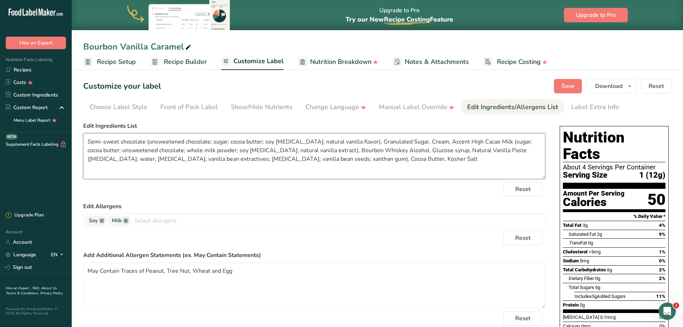
click at [106, 141] on textarea "Semi-sweet chocolate (unsweetened chocolate; sugar; cocoa butter; soy lecithin;…" at bounding box center [314, 156] width 462 height 46
click at [123, 144] on textarea "Semi-Sweet chocolate (unsweetened chocolate; sugar; cocoa butter; soy lecithin;…" at bounding box center [314, 156] width 462 height 46
drag, startPoint x: 472, startPoint y: 141, endPoint x: 513, endPoint y: 160, distance: 44.8
click at [472, 141] on textarea "Semi-Sweet Chocolate (unsweetened chocolate; sugar; cocoa butter; soy lecithin;…" at bounding box center [314, 156] width 462 height 46
click at [480, 142] on textarea "Semi-Sweet Chocolate (unsweetened chocolate; sugar; cocoa butter; soy lecithin;…" at bounding box center [314, 156] width 462 height 46
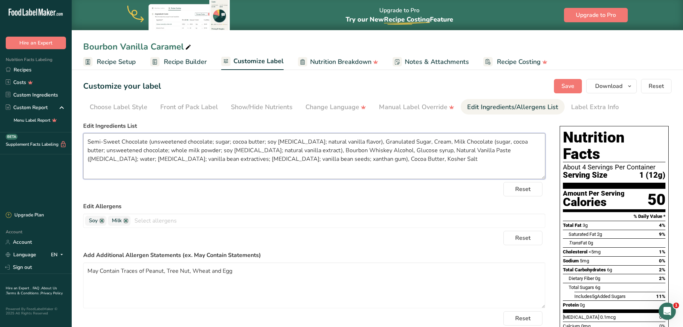
click at [514, 141] on textarea "Semi-Sweet Chocolate (unsweetened chocolate; sugar; cocoa butter; soy lecithin;…" at bounding box center [314, 156] width 462 height 46
click at [149, 150] on textarea "Semi-Sweet Chocolate (unsweetened chocolate; sugar; cocoa butter; soy lecithin;…" at bounding box center [314, 156] width 462 height 46
drag, startPoint x: 201, startPoint y: 150, endPoint x: 233, endPoint y: 182, distance: 45.6
click at [202, 150] on textarea "Semi-Sweet Chocolate (unsweetened chocolate; sugar; cocoa butter; soy lecithin;…" at bounding box center [314, 156] width 462 height 46
click at [234, 150] on textarea "Semi-Sweet Chocolate (unsweetened chocolate; sugar; cocoa butter; soy lecithin;…" at bounding box center [314, 156] width 462 height 46
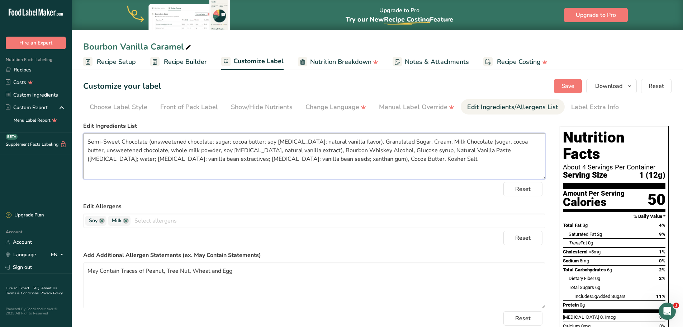
click at [364, 150] on textarea "Semi-Sweet Chocolate (unsweetened chocolate; sugar; cocoa butter; soy lecithin;…" at bounding box center [314, 156] width 462 height 46
click at [370, 150] on textarea "Semi-Sweet Chocolate (unsweetened chocolate; sugar; cocoa butter; soy lecithin;…" at bounding box center [314, 156] width 462 height 46
click at [475, 151] on textarea "Semi-Sweet Chocolate (unsweetened chocolate; sugar; cocoa butter; soy lecithin;…" at bounding box center [314, 156] width 462 height 46
click at [491, 152] on textarea "Semi-Sweet Chocolate (unsweetened chocolate; sugar; cocoa butter; soy lecithin;…" at bounding box center [314, 156] width 462 height 46
click at [528, 153] on textarea "Semi-Sweet Chocolate (unsweetened chocolate; sugar; cocoa butter; soy lecithin;…" at bounding box center [314, 156] width 462 height 46
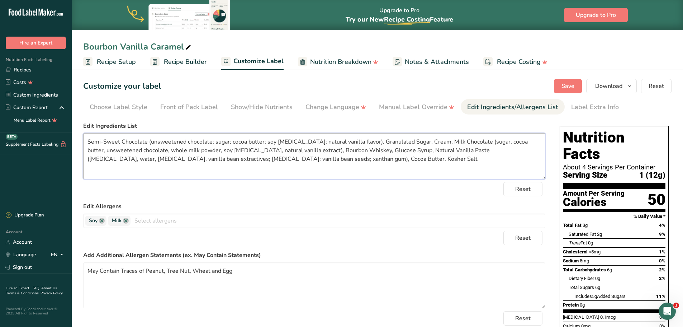
click at [150, 159] on textarea "Semi-Sweet Chocolate (unsweetened chocolate; sugar; cocoa butter; soy lecithin;…" at bounding box center [314, 156] width 462 height 46
click at [173, 158] on textarea "Semi-Sweet Chocolate (unsweetened chocolate; sugar; cocoa butter; soy lecithin;…" at bounding box center [314, 156] width 462 height 46
click at [224, 160] on textarea "Semi-Sweet Chocolate (unsweetened chocolate; sugar; cocoa butter; soy lecithin;…" at bounding box center [314, 156] width 462 height 46
type textarea "Semi-Sweet Chocolate (unsweetened chocolate; sugar; cocoa butter; soy lecithin;…"
click at [574, 87] on span "Save" at bounding box center [568, 86] width 13 height 9
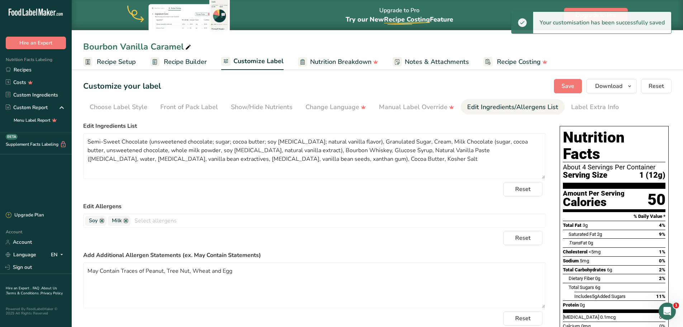
drag, startPoint x: 183, startPoint y: 64, endPoint x: 186, endPoint y: 74, distance: 10.3
click at [183, 64] on span "Recipe Builder" at bounding box center [185, 62] width 43 height 10
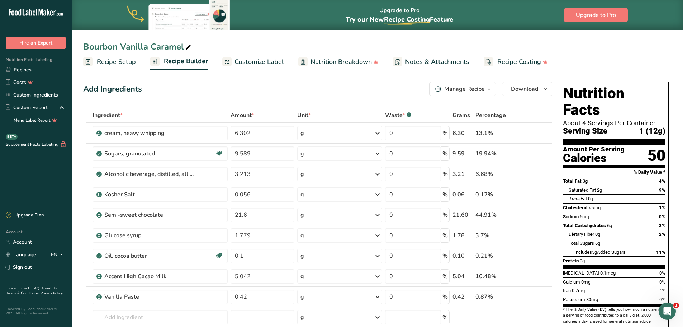
click at [492, 86] on icon "button" at bounding box center [489, 89] width 6 height 9
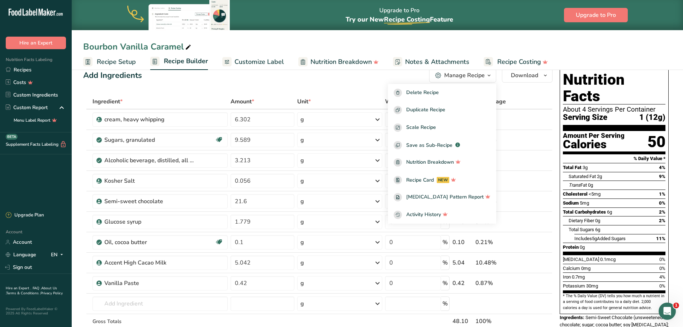
scroll to position [36, 0]
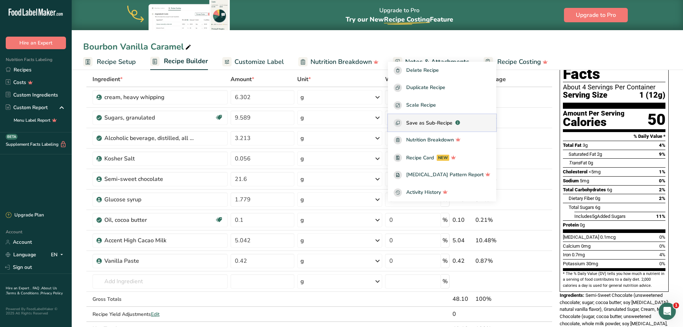
click at [437, 122] on span "Save as Sub-Recipe" at bounding box center [429, 123] width 46 height 8
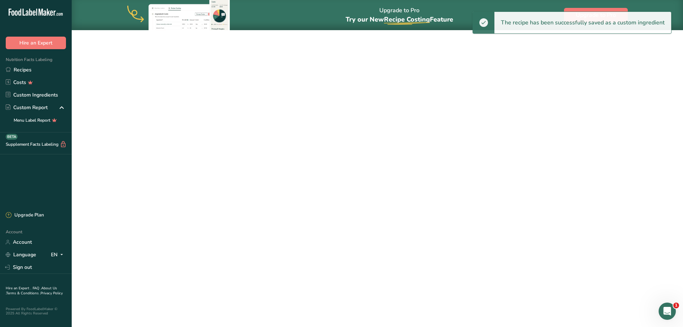
select select "30"
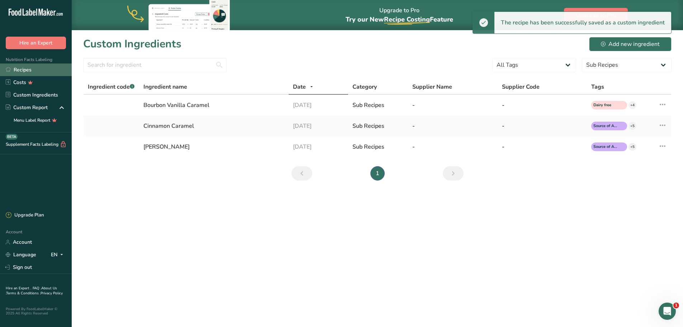
click at [17, 68] on link "Recipes" at bounding box center [36, 69] width 72 height 13
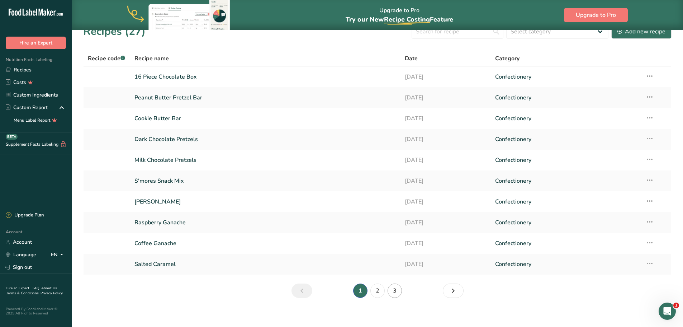
scroll to position [18, 0]
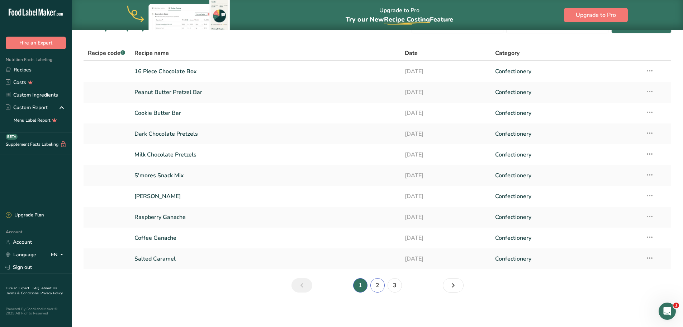
click at [378, 286] on link "2" at bounding box center [377, 285] width 14 height 14
click at [174, 70] on link "Strawberry Basil Caramel" at bounding box center [265, 71] width 262 height 15
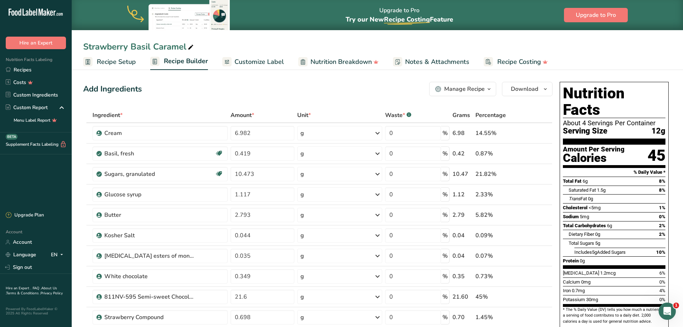
click at [257, 59] on span "Customize Label" at bounding box center [259, 62] width 49 height 10
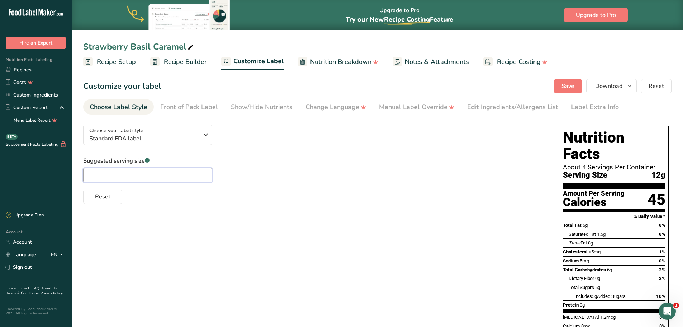
click at [106, 175] on input "text" at bounding box center [147, 175] width 129 height 14
type input "1"
click at [500, 104] on div "Edit Ingredients/Allergens List" at bounding box center [512, 107] width 91 height 10
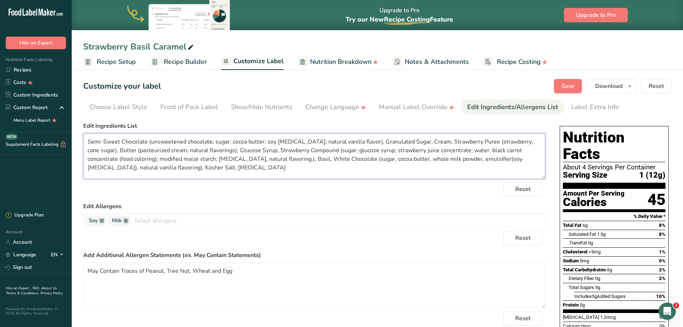
click at [213, 140] on textarea "Semi-Sweet Chocolate (unsweetened chocolate; sugar; cocoa butter; soy lecithin;…" at bounding box center [314, 156] width 462 height 46
type textarea "Semi-Sweet Chocolate (unsweetened chocolate, sugar, cocoa butter, soy lecithin,…"
click at [566, 86] on span "Save" at bounding box center [568, 86] width 13 height 9
click at [189, 61] on span "Recipe Builder" at bounding box center [185, 62] width 43 height 10
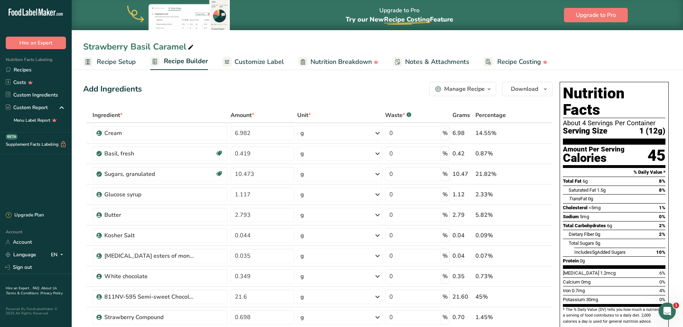
click at [487, 89] on icon "button" at bounding box center [489, 89] width 6 height 9
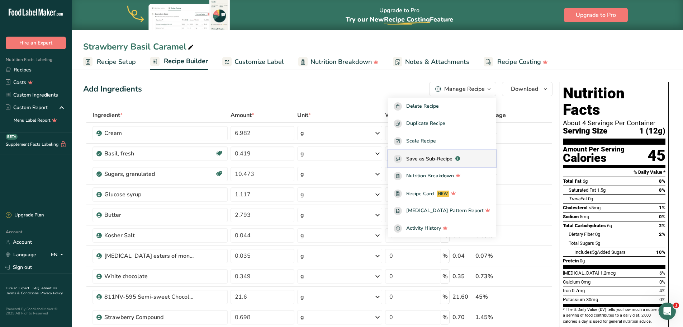
click at [438, 162] on span "Save as Sub-Recipe" at bounding box center [429, 159] width 46 height 8
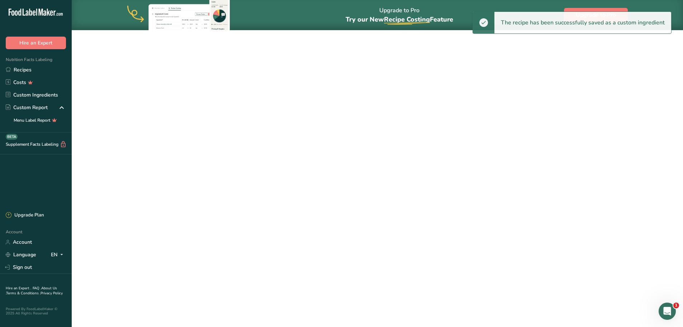
select select "30"
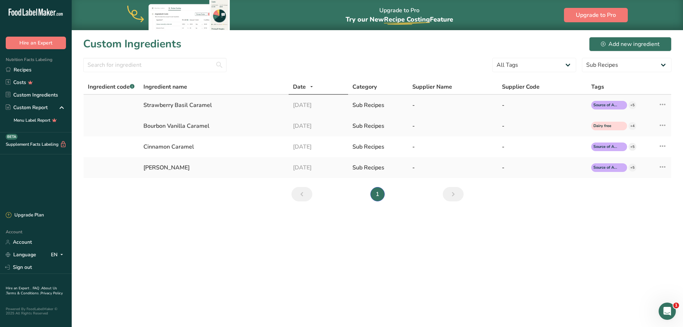
click at [663, 103] on icon at bounding box center [662, 104] width 9 height 13
click at [515, 224] on main "Upgrade to Pro Try our New Recipe Costing .a-29{fill:none;stroke-linecap:round;…" at bounding box center [341, 163] width 683 height 327
click at [19, 69] on link "Recipes" at bounding box center [36, 69] width 72 height 13
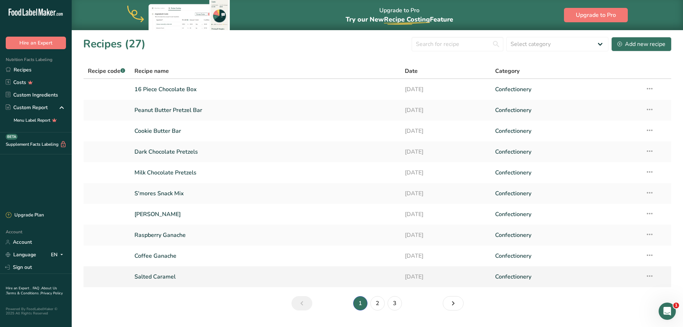
click at [161, 276] on link "Salted Caramel" at bounding box center [265, 276] width 262 height 15
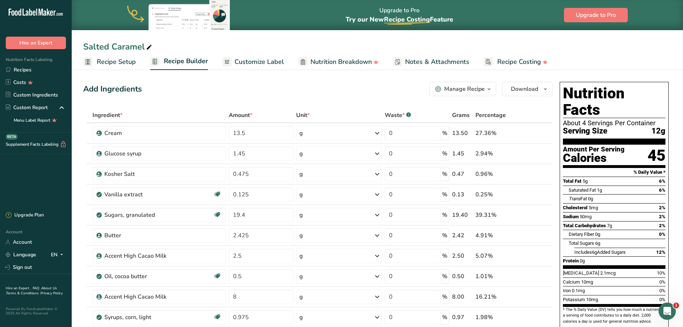
click at [261, 61] on span "Customize Label" at bounding box center [259, 62] width 49 height 10
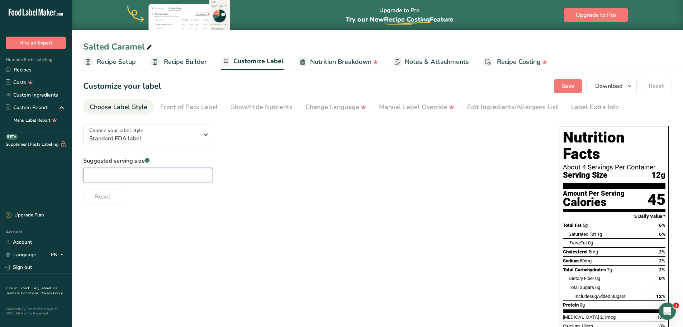
click at [134, 178] on input "text" at bounding box center [147, 175] width 129 height 14
type input "1"
click at [488, 105] on div "Edit Ingredients/Allergens List" at bounding box center [512, 107] width 91 height 10
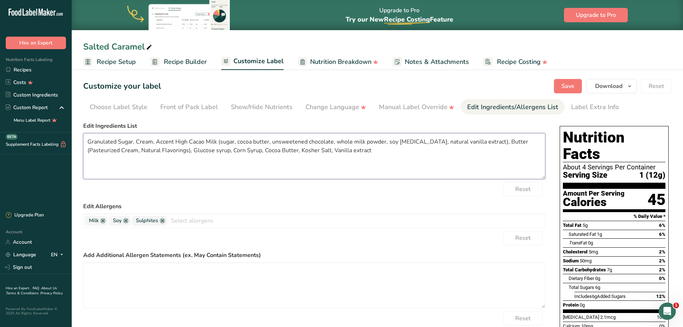
drag, startPoint x: 203, startPoint y: 141, endPoint x: 161, endPoint y: 144, distance: 42.1
click at [158, 144] on textarea "Granulated Sugar, Cream, Accent High Cacao Milk (sugar, cocoa butter, unsweeten…" at bounding box center [314, 156] width 462 height 46
click at [479, 141] on textarea "Granulated Sugar, Cream, Milk Chocolate (sugar, cocoa butter, unsweetened choco…" at bounding box center [314, 156] width 462 height 46
click at [299, 150] on textarea "Granulated Sugar, Cream, Milk Chocolate (sugar, cocoa butter, unsweetened choco…" at bounding box center [314, 156] width 462 height 46
type textarea "Granulated Sugar, Cream, Milk Chocolate (sugar, cocoa butter, unsweetened choco…"
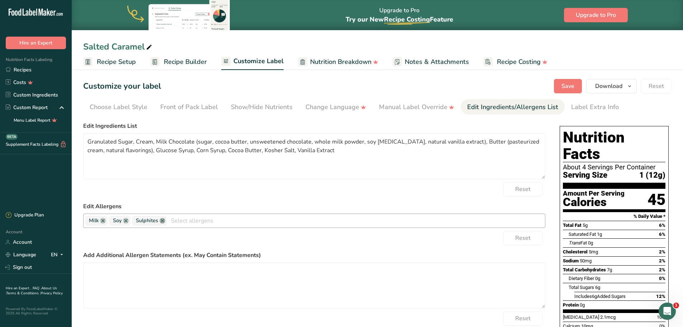
click at [162, 218] on link at bounding box center [163, 221] width 6 height 6
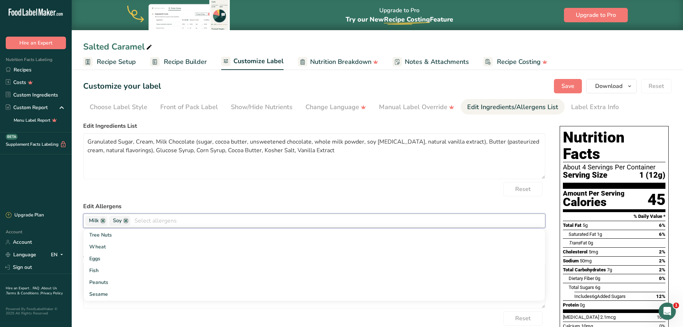
click at [331, 195] on div "Reset" at bounding box center [314, 189] width 462 height 14
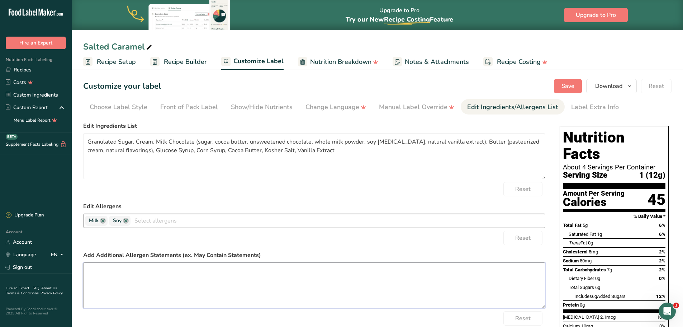
click at [122, 272] on textarea at bounding box center [314, 285] width 462 height 46
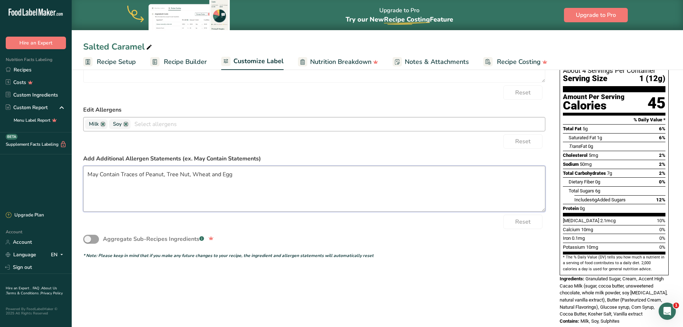
scroll to position [61, 0]
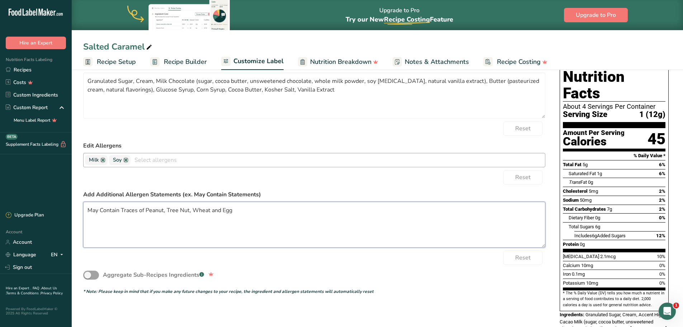
type textarea "May Contain Traces of Peanut, Tree Nut, Wheat and Egg"
click at [433, 273] on div "Aggregate Sub-Recipes Ingredients .a-a{fill:#347362;}.b-a{fill:#fff;}" at bounding box center [314, 275] width 462 height 20
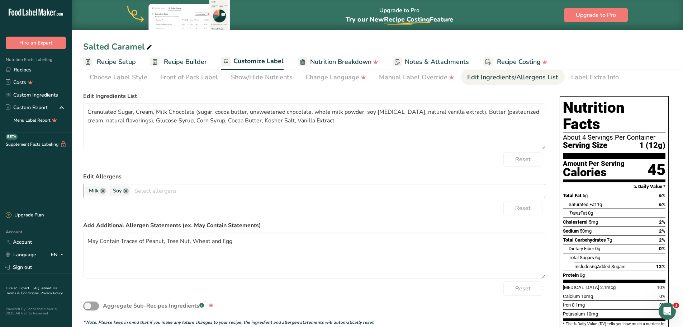
scroll to position [0, 0]
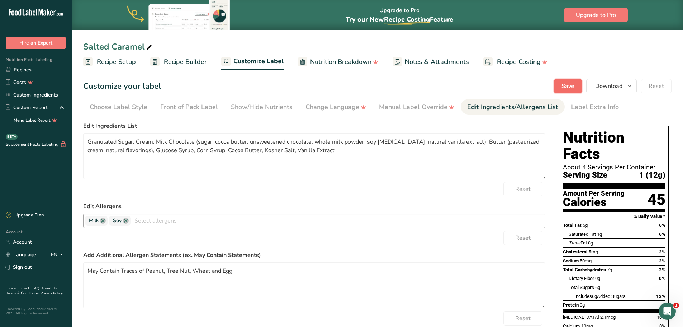
click at [573, 83] on span "Save" at bounding box center [568, 86] width 13 height 9
click at [172, 65] on span "Recipe Builder" at bounding box center [185, 62] width 43 height 10
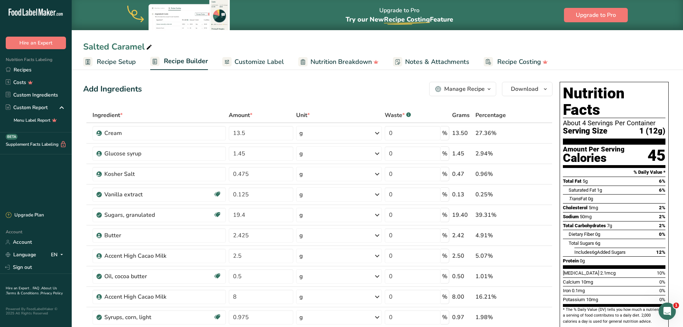
click at [491, 89] on icon "button" at bounding box center [489, 89] width 6 height 9
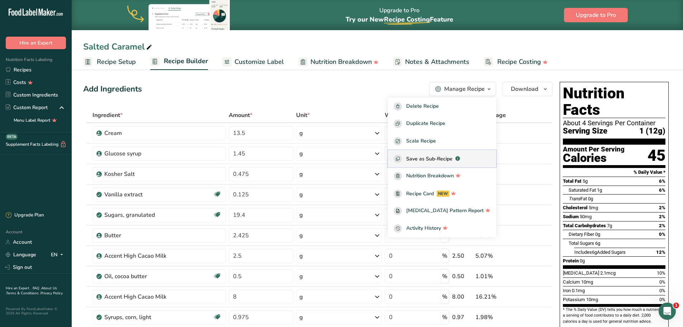
click at [445, 160] on span "Save as Sub-Recipe" at bounding box center [429, 159] width 46 height 8
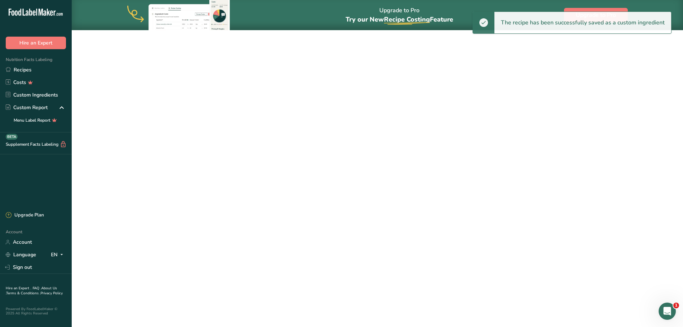
select select "30"
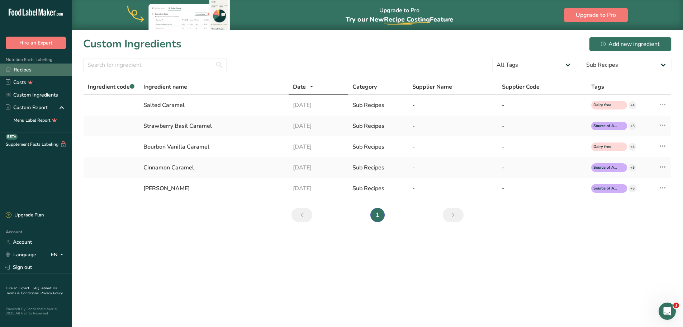
click at [28, 71] on link "Recipes" at bounding box center [36, 69] width 72 height 13
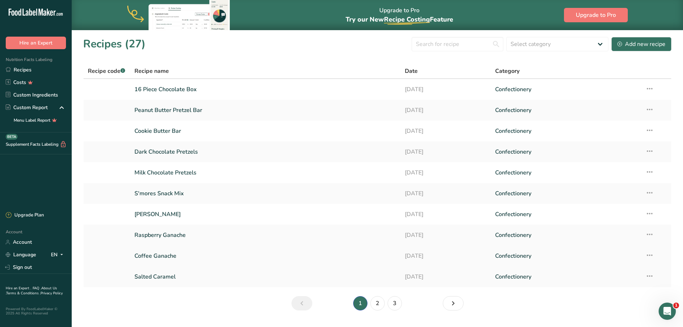
click at [173, 256] on link "Coffee Ganache" at bounding box center [265, 255] width 262 height 15
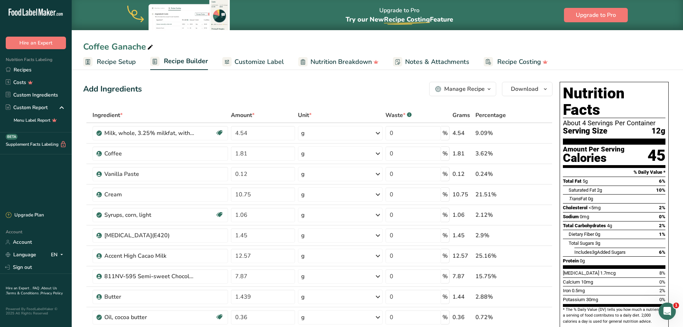
click at [144, 45] on div "Coffee Ganache" at bounding box center [118, 46] width 71 height 13
type input "Coffee Bonbon"
click at [191, 93] on div "Add Ingredients Manage Recipe Delete Recipe Duplicate Recipe Scale Recipe Save …" at bounding box center [317, 89] width 469 height 14
click at [264, 61] on span "Customize Label" at bounding box center [259, 62] width 49 height 10
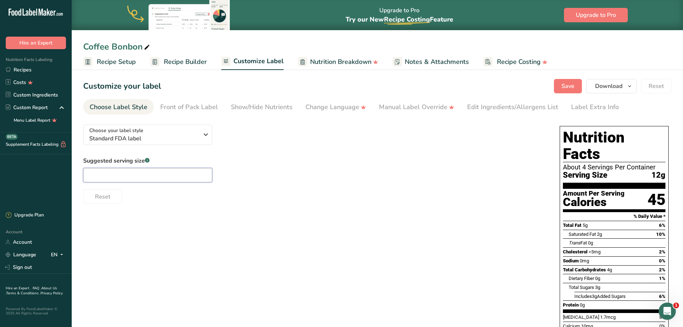
click at [129, 174] on input "text" at bounding box center [147, 175] width 129 height 14
type input "1"
click at [262, 138] on div "Choose your label style Standard FDA label USA (FDA) Standard FDA label Tabular…" at bounding box center [314, 161] width 462 height 85
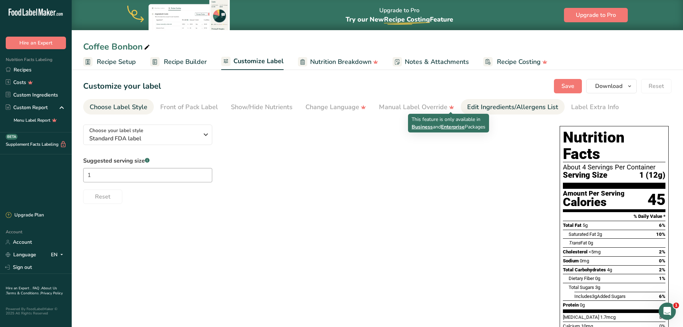
click at [478, 105] on div "Edit Ingredients/Allergens List" at bounding box center [512, 107] width 91 height 10
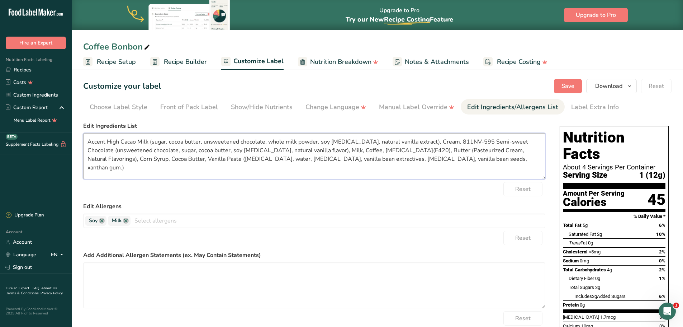
drag, startPoint x: 138, startPoint y: 142, endPoint x: 76, endPoint y: 138, distance: 61.8
click at [76, 138] on section "Customize your label Save Download Choose what to show on your downloaded label…" at bounding box center [377, 270] width 611 height 407
drag, startPoint x: 442, startPoint y: 141, endPoint x: 410, endPoint y: 141, distance: 32.3
click at [410, 141] on textarea "Milk Chocolate (sugar, cocoa butter, unsweetened chocolate, whole milk powder, …" at bounding box center [314, 156] width 462 height 46
click at [299, 150] on textarea "Milk Chocolate (sugar, cocoa butter, unsweetened chocolate, whole milk powder, …" at bounding box center [314, 156] width 462 height 46
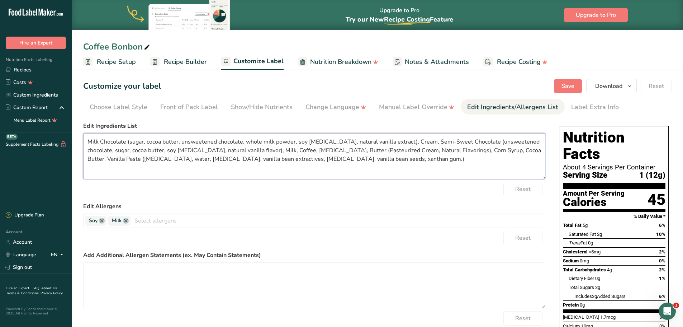
click at [307, 150] on textarea "Milk Chocolate (sugar, cocoa butter, unsweetened chocolate, whole milk powder, …" at bounding box center [314, 156] width 462 height 46
click at [338, 151] on textarea "Milk Chocolate (sugar, cocoa butter, unsweetened chocolate, whole milk powder, …" at bounding box center [314, 156] width 462 height 46
click at [357, 150] on textarea "Milk Chocolate (sugar, cocoa butter, unsweetened chocolate, whole milk powder, …" at bounding box center [314, 156] width 462 height 46
click at [375, 150] on textarea "Milk Chocolate (sugar, cocoa butter, unsweetened chocolate, whole milk powder, …" at bounding box center [314, 156] width 462 height 46
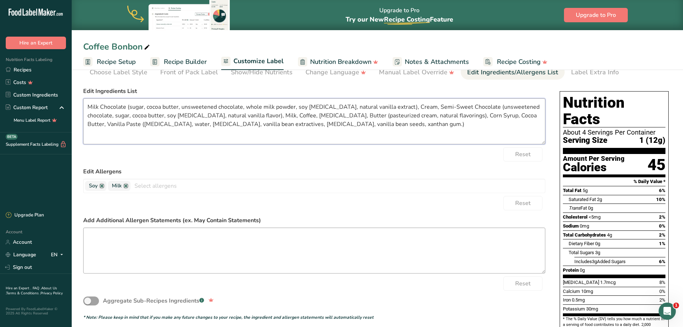
scroll to position [36, 0]
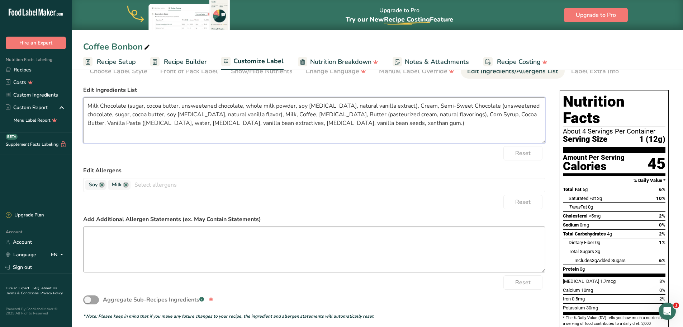
type textarea "Milk Chocolate (sugar, cocoa butter, unsweetened chocolate, whole milk powder, …"
click at [145, 237] on textarea at bounding box center [314, 249] width 462 height 46
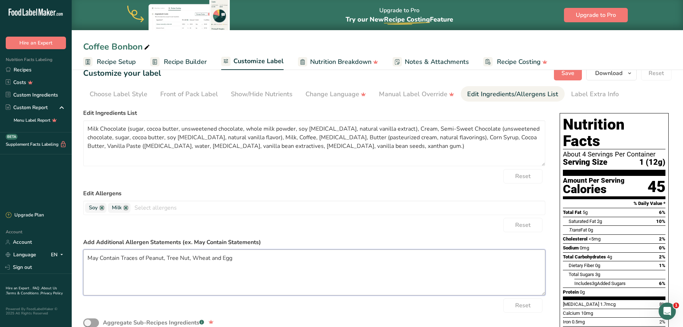
scroll to position [0, 0]
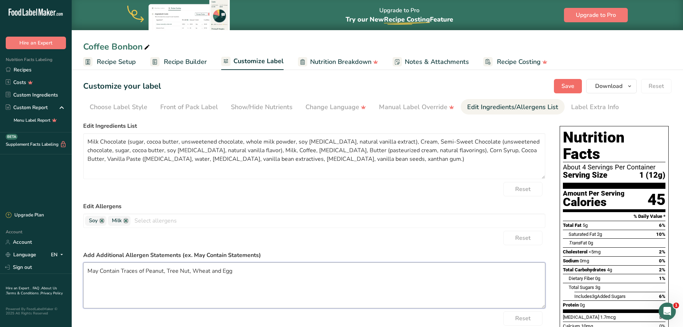
type textarea "May Contain Traces of Peanut, Tree Nut, Wheat and Egg"
click at [569, 88] on span "Save" at bounding box center [568, 86] width 13 height 9
drag, startPoint x: 178, startPoint y: 62, endPoint x: 193, endPoint y: 74, distance: 19.6
click at [178, 62] on span "Recipe Builder" at bounding box center [185, 62] width 43 height 10
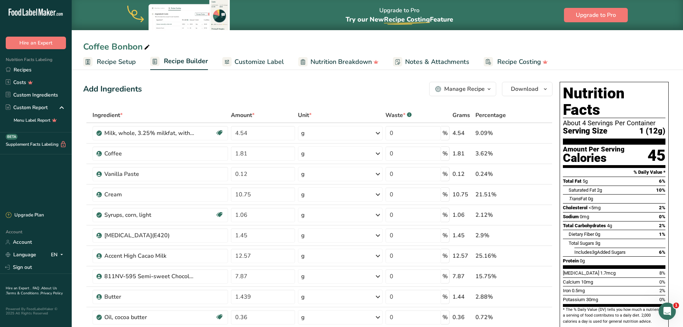
click at [488, 90] on icon "button" at bounding box center [489, 89] width 6 height 9
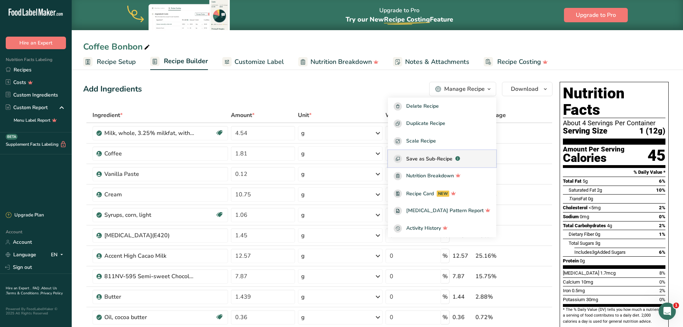
click at [437, 160] on span "Save as Sub-Recipe" at bounding box center [429, 159] width 46 height 8
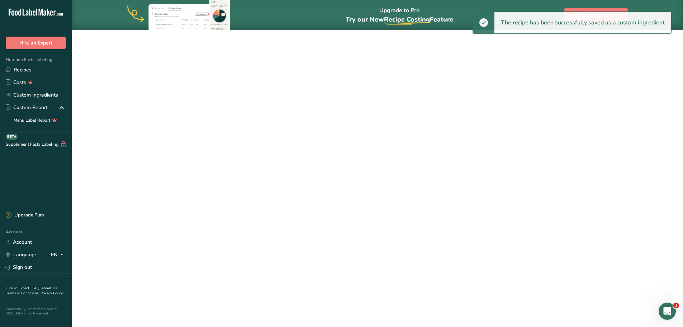
select select "30"
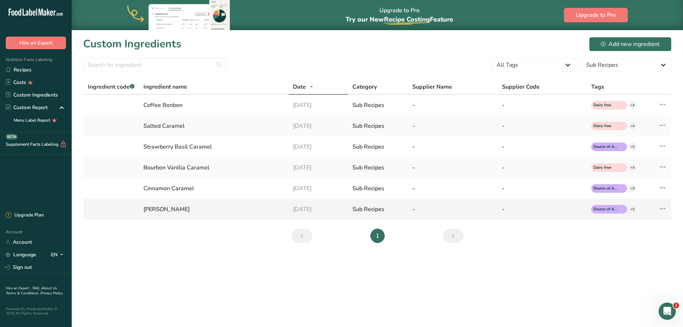
click at [665, 210] on icon at bounding box center [662, 208] width 9 height 13
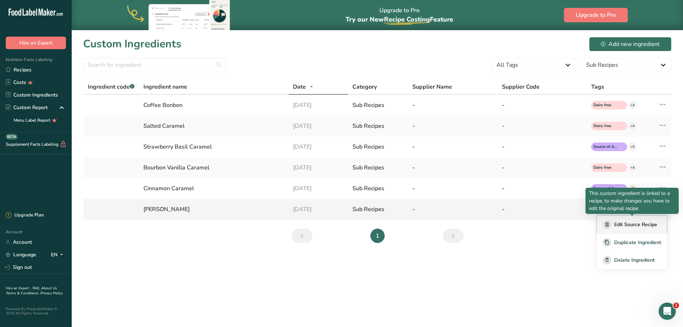
click at [646, 226] on span "Edit Source Recipe" at bounding box center [635, 225] width 43 height 8
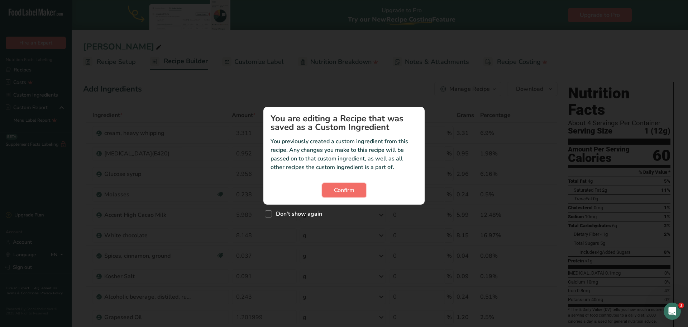
click at [349, 190] on span "Confirm" at bounding box center [344, 190] width 20 height 9
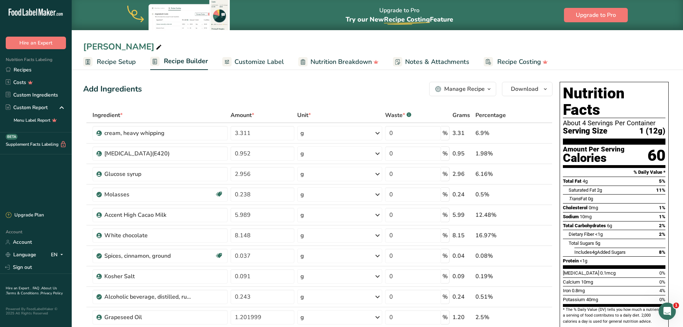
click at [156, 46] on icon at bounding box center [159, 47] width 6 height 10
type input "Bananas [PERSON_NAME] Bonbon"
click at [307, 39] on div "Bananas Foster Bonbon Recipe Setup Recipe Builder Customize Label Nutrition Bre…" at bounding box center [377, 35] width 611 height 70
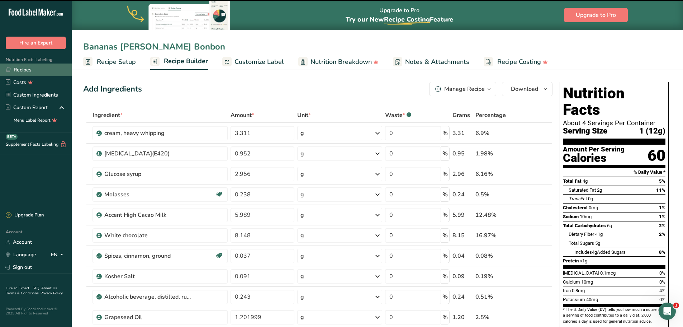
click at [0, 0] on div "Custom ingredient modal" at bounding box center [0, 0] width 0 height 0
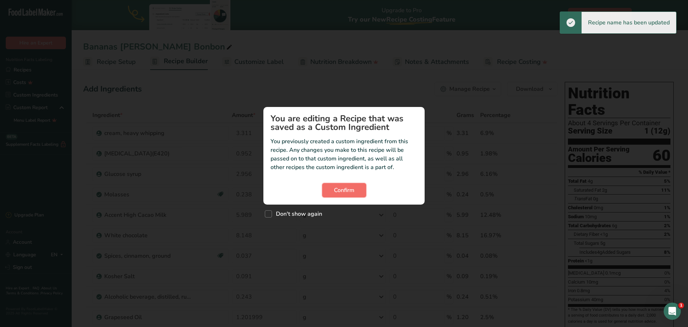
click at [351, 191] on span "Confirm" at bounding box center [344, 190] width 20 height 9
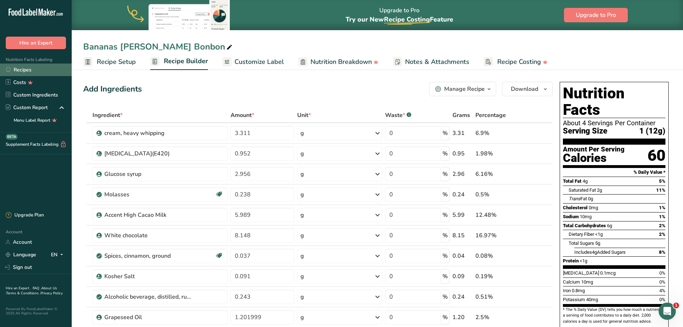
click at [30, 71] on link "Recipes" at bounding box center [36, 69] width 72 height 13
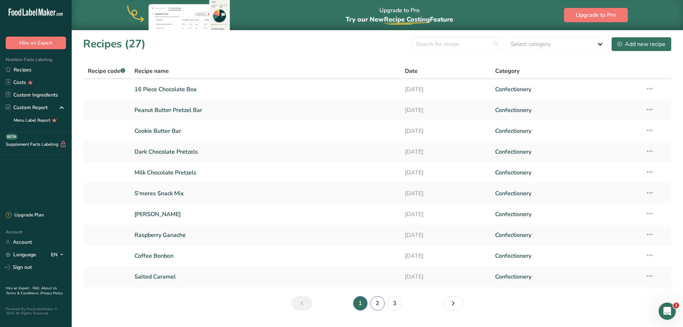
click at [376, 303] on link "2" at bounding box center [377, 303] width 14 height 14
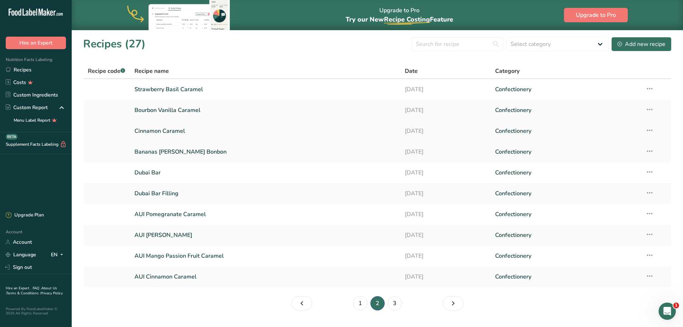
click at [172, 129] on link "Cinnamon Caramel" at bounding box center [265, 130] width 262 height 15
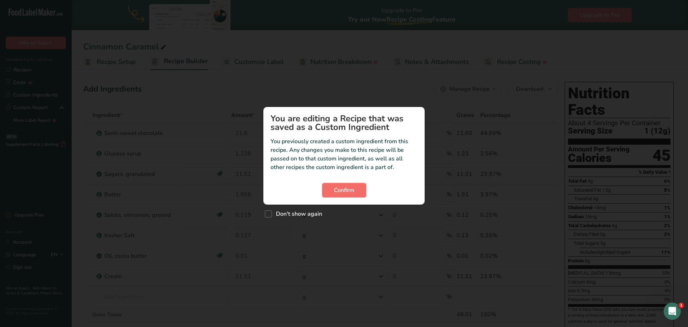
click at [357, 188] on button "Confirm" at bounding box center [344, 190] width 44 height 14
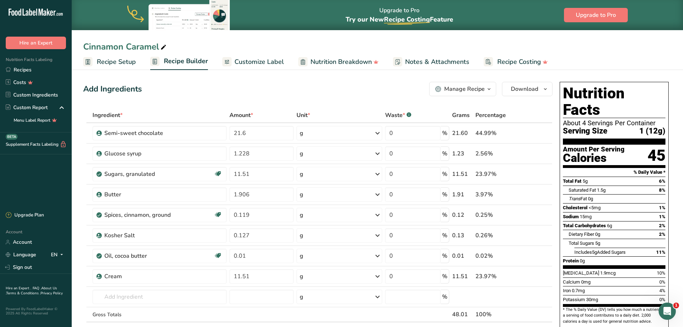
click at [155, 45] on div "Cinnamon Caramel" at bounding box center [125, 46] width 85 height 13
type input "Cinnamon Caramel Bonbon"
click at [26, 69] on link "Recipes" at bounding box center [36, 69] width 72 height 13
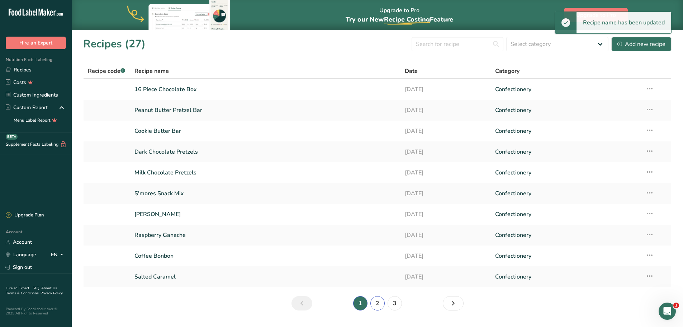
click at [378, 301] on link "2" at bounding box center [377, 303] width 14 height 14
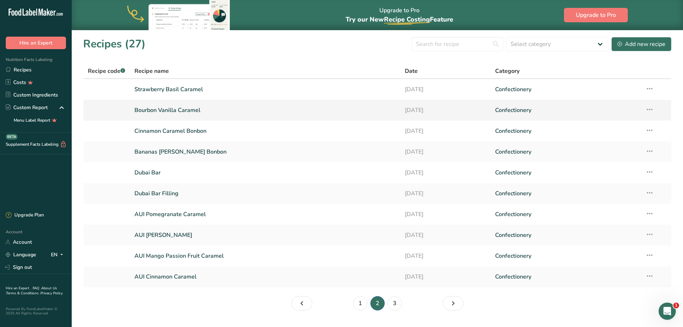
click at [191, 112] on link "Bourbon Vanilla Caramel" at bounding box center [265, 110] width 262 height 15
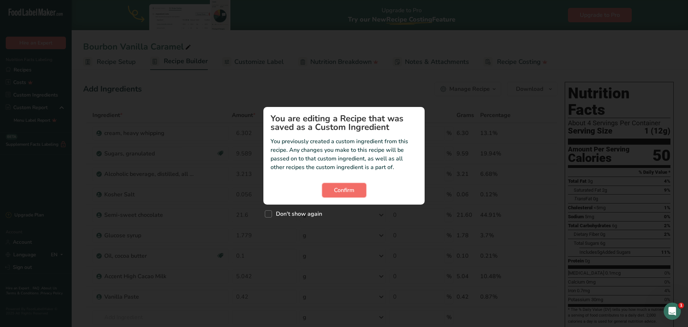
click at [349, 192] on span "Confirm" at bounding box center [344, 190] width 20 height 9
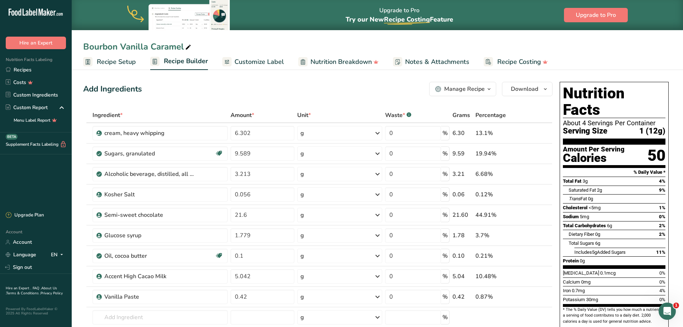
click at [182, 46] on div "Bourbon Vanilla Caramel" at bounding box center [137, 46] width 109 height 13
type input "Bourbon Vanilla Caramel Bonbon"
click at [27, 67] on link "Recipes" at bounding box center [36, 69] width 72 height 13
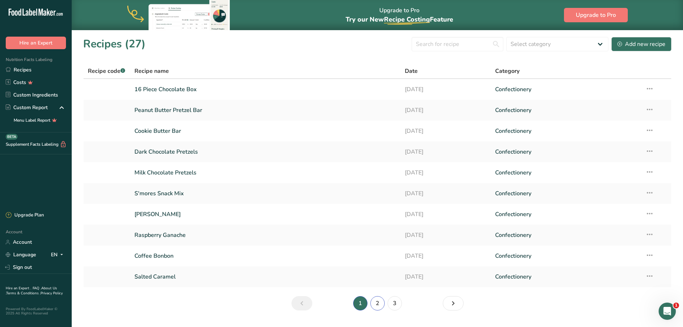
click at [378, 303] on link "2" at bounding box center [377, 303] width 14 height 14
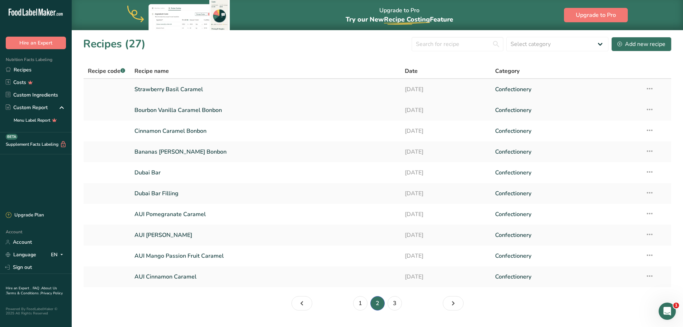
click at [199, 89] on link "Strawberry Basil Caramel" at bounding box center [265, 89] width 262 height 15
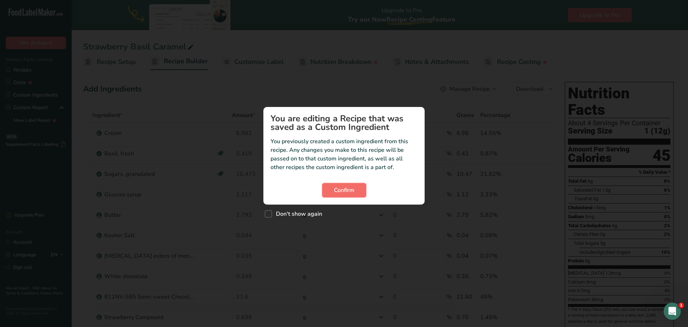
click at [355, 190] on button "Confirm" at bounding box center [344, 190] width 44 height 14
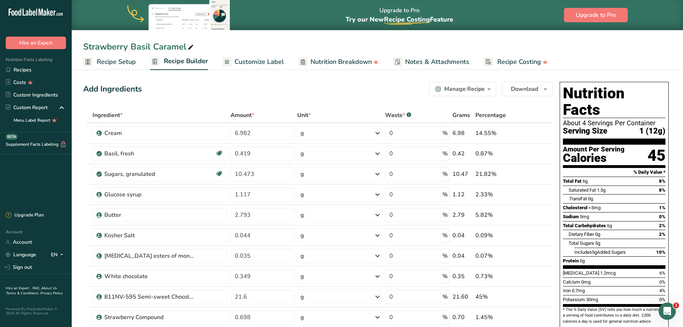
click at [186, 45] on div "Strawberry Basil Caramel" at bounding box center [139, 46] width 112 height 13
type input "Strawberry Basil Caramel Bonbon"
click at [31, 68] on link "Recipes" at bounding box center [36, 69] width 72 height 13
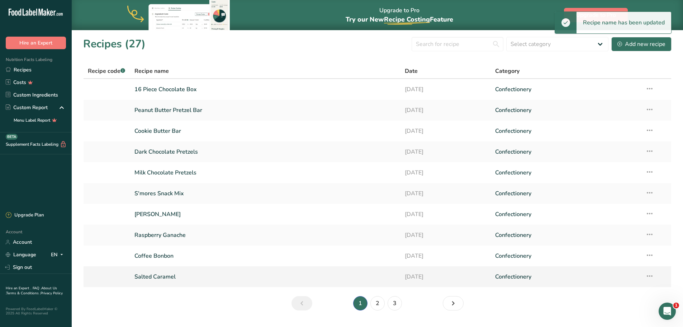
click at [170, 276] on link "Salted Caramel" at bounding box center [265, 276] width 262 height 15
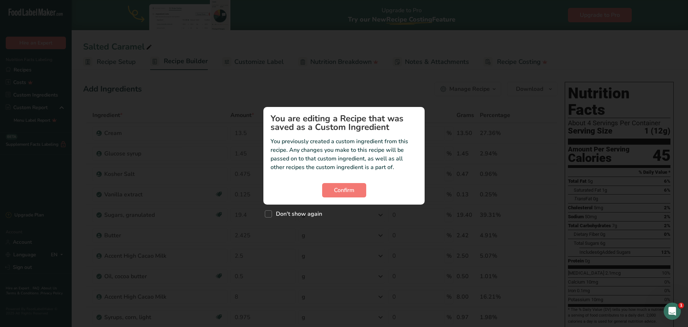
click at [347, 182] on section "You are editing a Recipe that was saved as a Custom Ingredient You previously c…" at bounding box center [344, 156] width 161 height 98
click at [346, 189] on span "Confirm" at bounding box center [344, 190] width 20 height 9
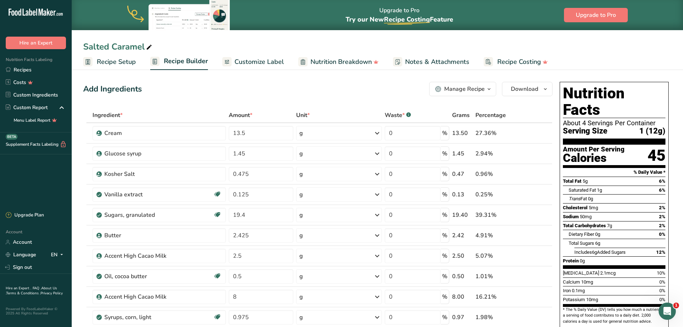
click at [144, 46] on div "Salted Caramel" at bounding box center [118, 46] width 70 height 13
type input "Salted Caramel Bonbon"
click at [23, 72] on link "Recipes" at bounding box center [36, 69] width 72 height 13
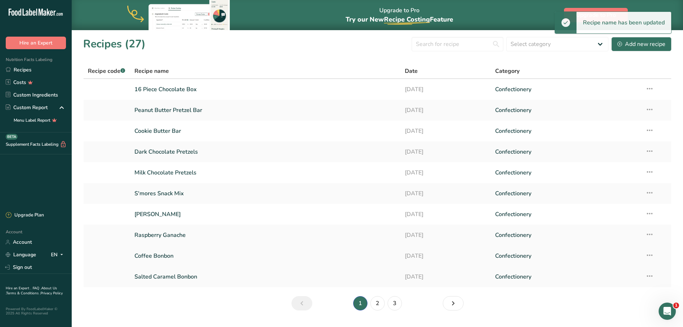
click at [169, 255] on link "Coffee Bonbon" at bounding box center [265, 255] width 262 height 15
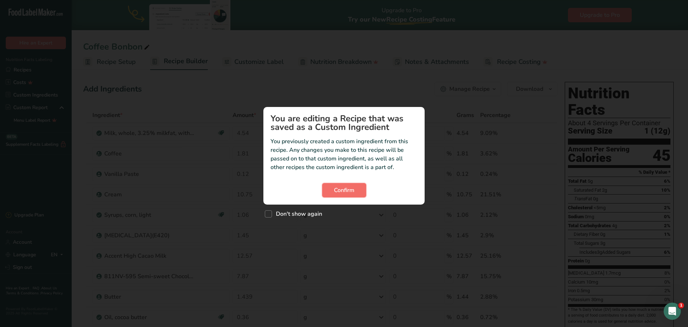
click at [344, 190] on span "Confirm" at bounding box center [344, 190] width 20 height 9
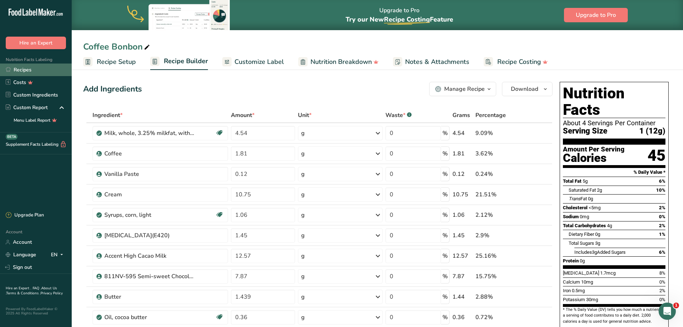
click at [29, 69] on link "Recipes" at bounding box center [36, 69] width 72 height 13
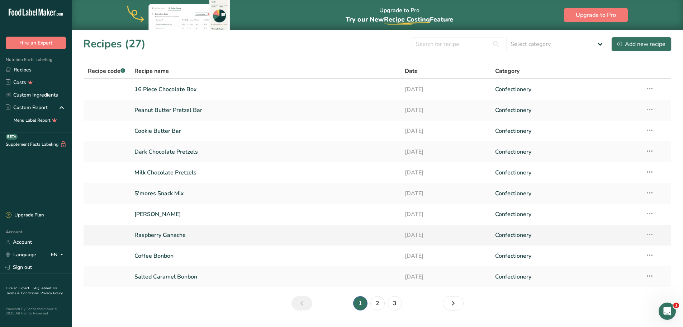
click at [166, 235] on link "Raspberry Ganache" at bounding box center [265, 234] width 262 height 15
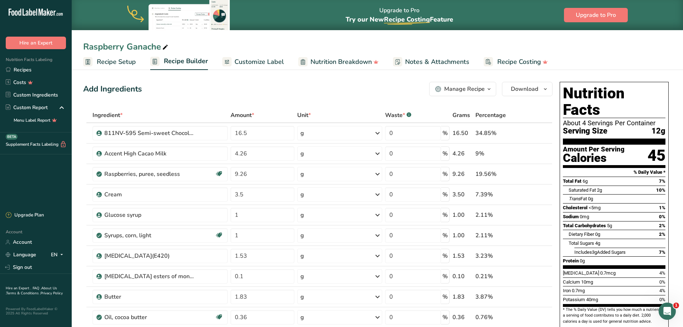
click at [161, 46] on div "Raspberry Ganache" at bounding box center [126, 46] width 86 height 13
type input "Raspberry Bonbon"
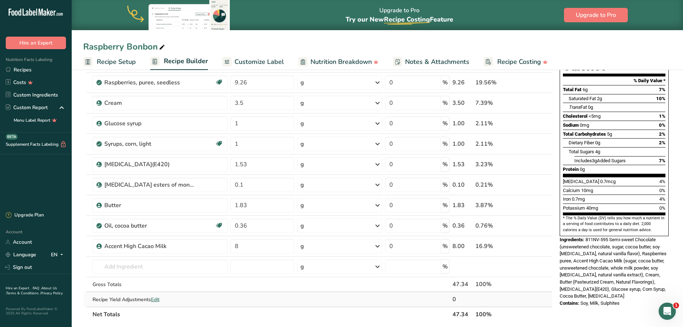
scroll to position [108, 0]
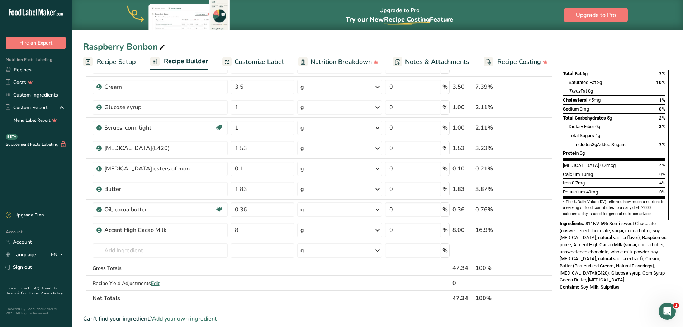
click at [185, 320] on span "Add your own ingredient" at bounding box center [184, 318] width 65 height 9
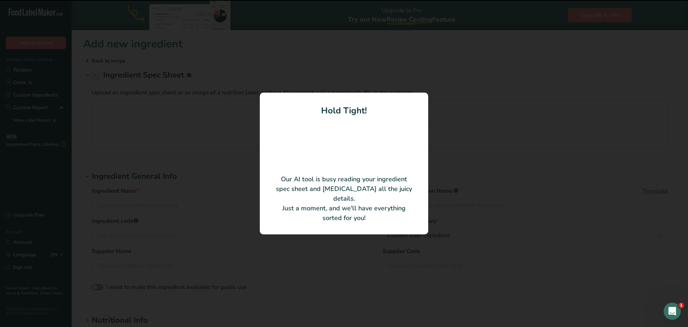
type input "Raspberry puree"
type input "White Toque / La Fruitiere"
type input "70003"
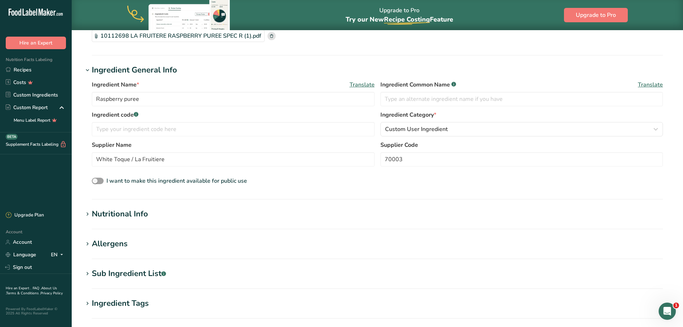
scroll to position [108, 0]
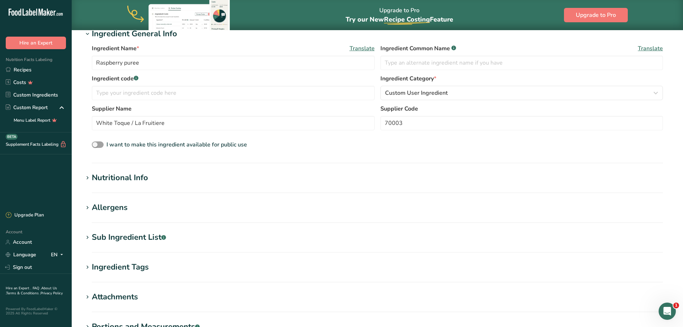
click at [112, 177] on div "Nutritional Info" at bounding box center [120, 178] width 56 height 12
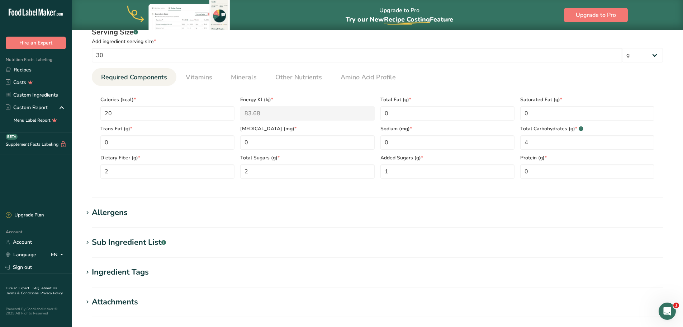
scroll to position [323, 0]
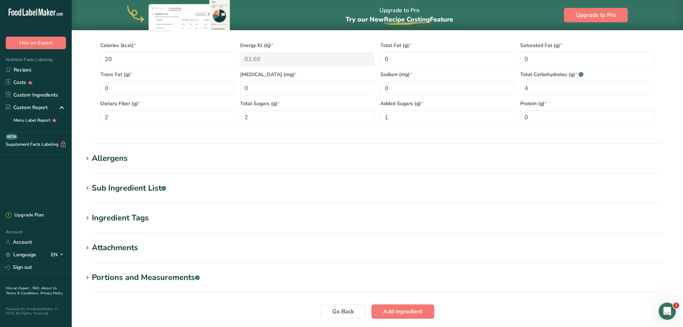
click at [149, 164] on h1 "Allergens" at bounding box center [377, 158] width 588 height 12
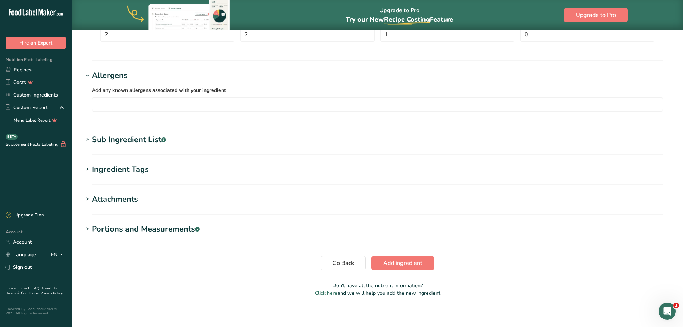
scroll to position [410, 0]
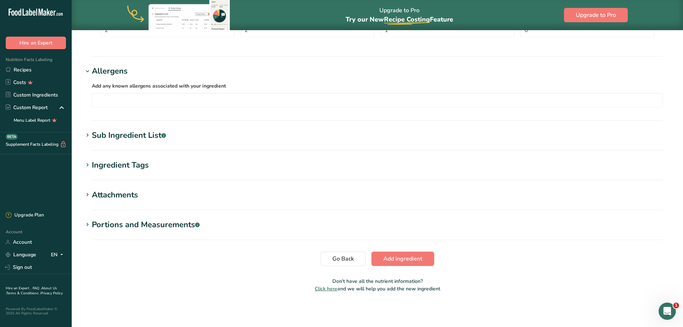
click at [132, 135] on div "Sub Ingredient List .a-a{fill:#347362;}.b-a{fill:#fff;}" at bounding box center [129, 135] width 74 height 12
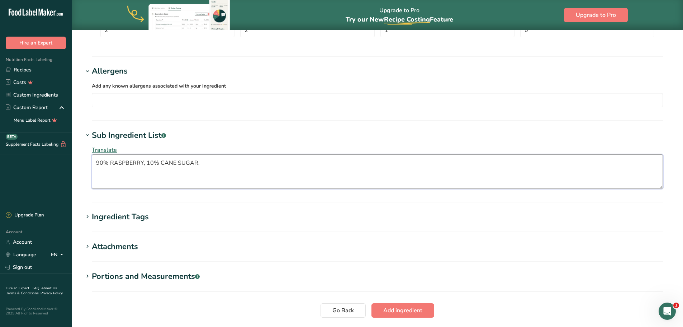
click at [216, 164] on textarea "90% RASPBERRY, 10% CANE SUGAR." at bounding box center [377, 171] width 571 height 34
click at [198, 164] on textarea "90% RASPBERRY, 10% CANE SUGAR. raspberry, cane sugar" at bounding box center [377, 171] width 571 height 34
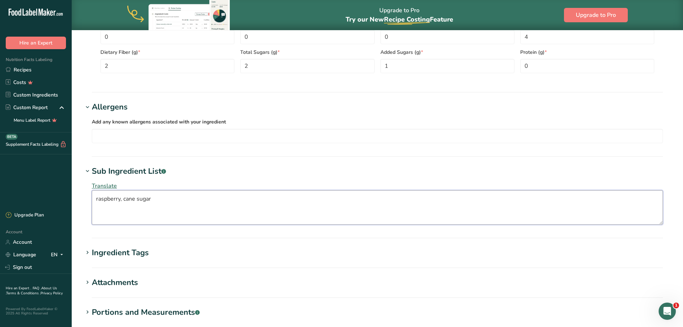
type textarea "raspberry, cane sugar"
click at [335, 264] on section "Ingredient Tags Add tags Standard Tags Custom Tags Source of Antioxidants Prebi…" at bounding box center [377, 257] width 588 height 21
click at [239, 255] on h1 "Ingredient Tags" at bounding box center [377, 253] width 588 height 12
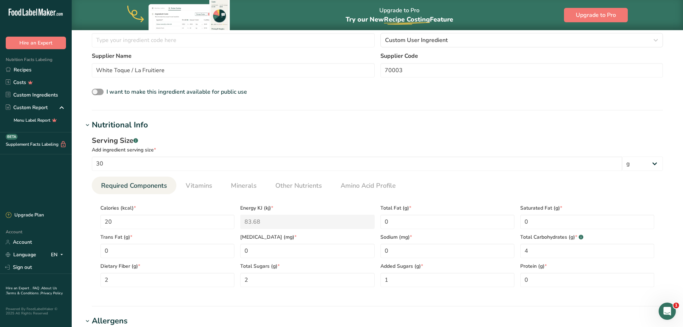
scroll to position [159, 0]
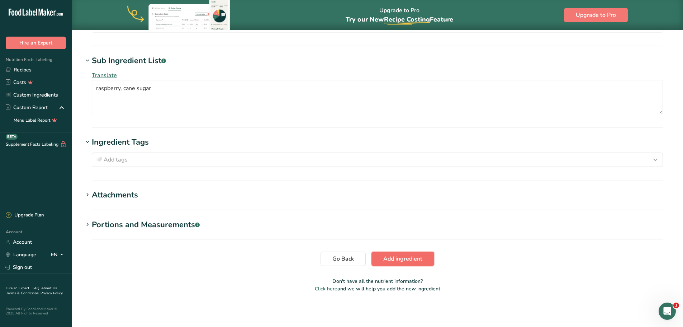
click at [399, 262] on span "Add ingredient" at bounding box center [402, 258] width 39 height 9
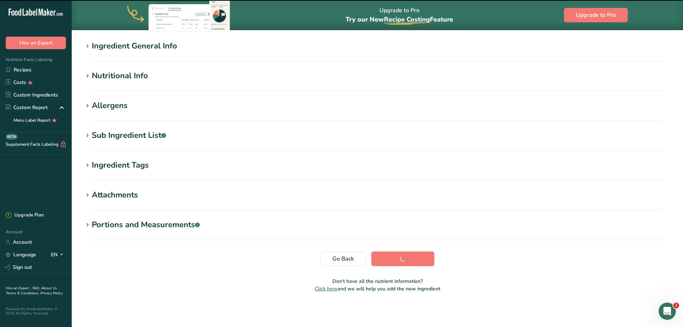
scroll to position [59, 0]
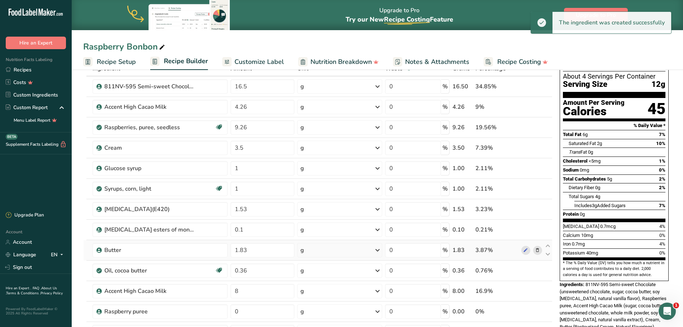
scroll to position [72, 0]
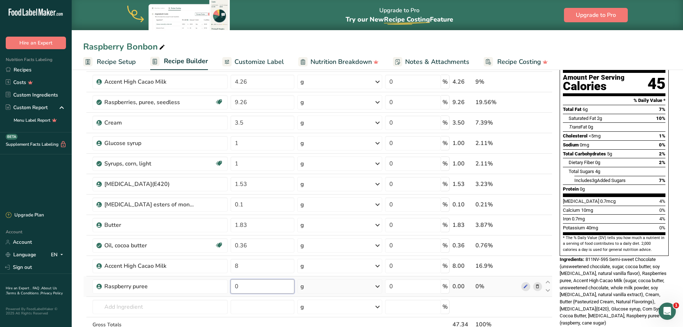
click at [255, 283] on input "0" at bounding box center [263, 286] width 64 height 14
type input "9.26"
click at [325, 320] on div "Ingredient * Amount * Unit * Waste * .a-a{fill:#347362;}.b-a{fill:#fff;} Grams …" at bounding box center [317, 199] width 469 height 326
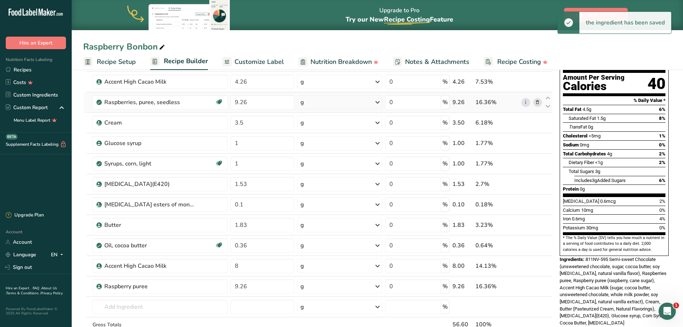
click at [536, 103] on icon at bounding box center [537, 103] width 5 height 8
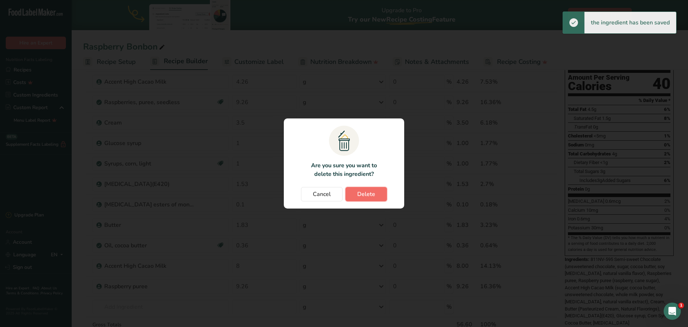
click at [376, 192] on button "Delete" at bounding box center [367, 194] width 42 height 14
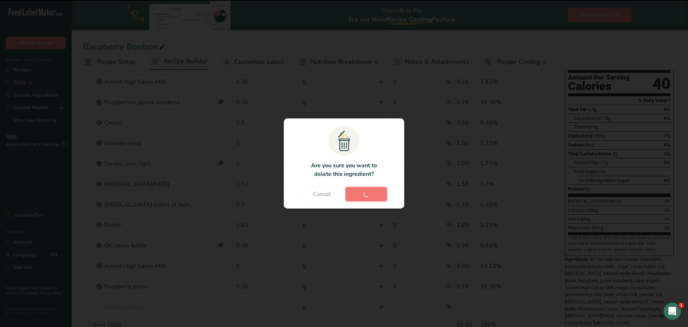
type input "3.5"
type input "1"
type input "1.53"
type input "0.1"
type input "1.83"
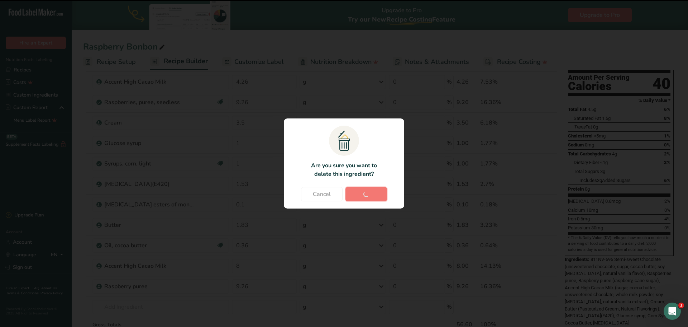
type input "0.36"
type input "8"
type input "9.26"
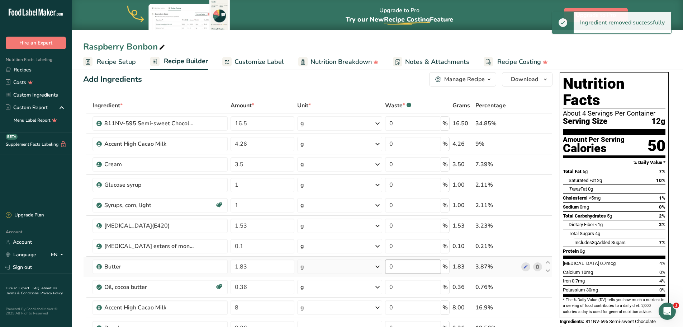
scroll to position [0, 0]
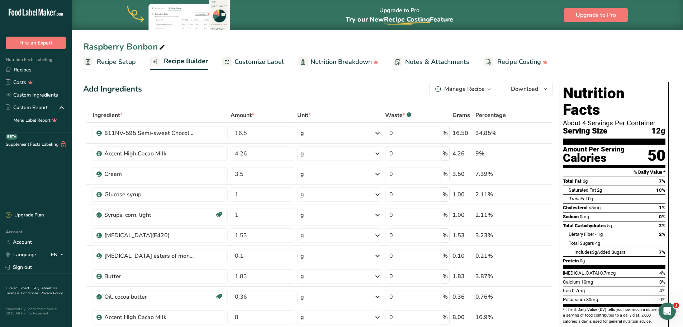
click at [259, 62] on span "Customize Label" at bounding box center [259, 62] width 49 height 10
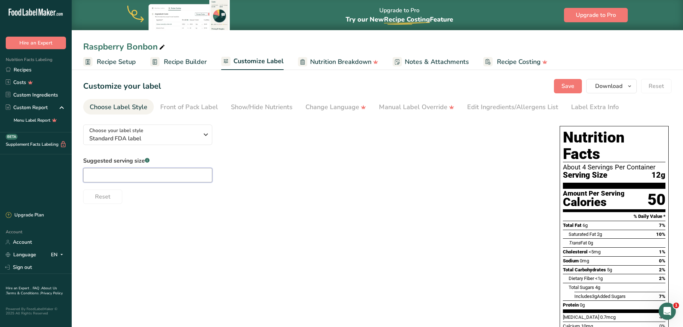
click at [171, 175] on input "text" at bounding box center [147, 175] width 129 height 14
type input "1"
click at [329, 172] on div "Suggested serving size .a-a{fill:#347362;}.b-a{fill:#fff;} 1 Reset" at bounding box center [314, 179] width 462 height 47
click at [500, 111] on div "Edit Ingredients/Allergens List" at bounding box center [512, 107] width 91 height 10
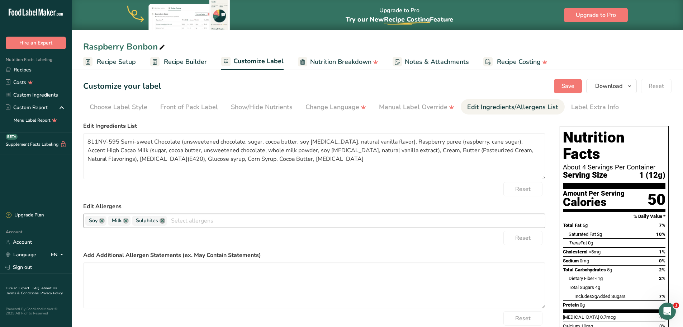
click at [162, 221] on link at bounding box center [163, 221] width 6 height 6
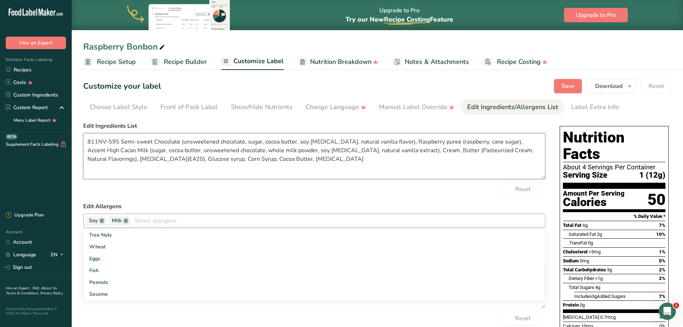
drag, startPoint x: 120, startPoint y: 141, endPoint x: 88, endPoint y: 141, distance: 31.6
click at [88, 141] on textarea "811NV-595 Semi-sweet Chocolate (unsweetened chocolate, sugar, cocoa butter, soy…" at bounding box center [314, 156] width 462 height 46
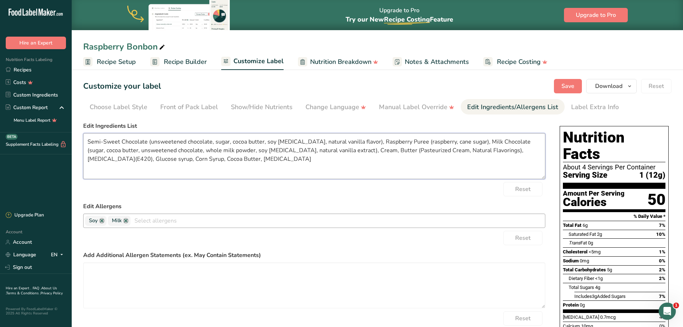
click at [356, 150] on textarea "Semi-Sweet Chocolate (unsweetened chocolate, sugar, cocoa butter, soy lecithin,…" at bounding box center [314, 156] width 462 height 46
click at [388, 150] on textarea "Semi-Sweet Chocolate (unsweetened chocolate, sugar, cocoa butter, soy lecithin,…" at bounding box center [314, 156] width 462 height 46
click at [407, 150] on textarea "Semi-Sweet Chocolate (unsweetened chocolate, sugar, cocoa butter, soy lecithin,…" at bounding box center [314, 156] width 462 height 46
type textarea "Semi-Sweet Chocolate (unsweetened chocolate, sugar, cocoa butter, soy lecithin,…"
click at [208, 283] on textarea at bounding box center [314, 285] width 462 height 46
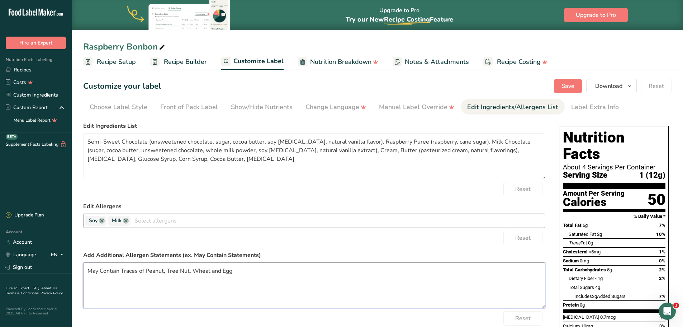
type textarea "May Contain Traces of Peanut, Tree Nut, Wheat and Egg"
click at [322, 244] on div "Reset" at bounding box center [314, 238] width 462 height 14
click at [577, 85] on button "Save" at bounding box center [568, 86] width 28 height 14
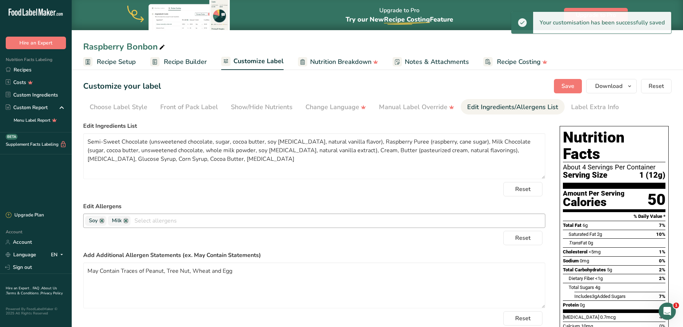
click at [178, 61] on span "Recipe Builder" at bounding box center [185, 62] width 43 height 10
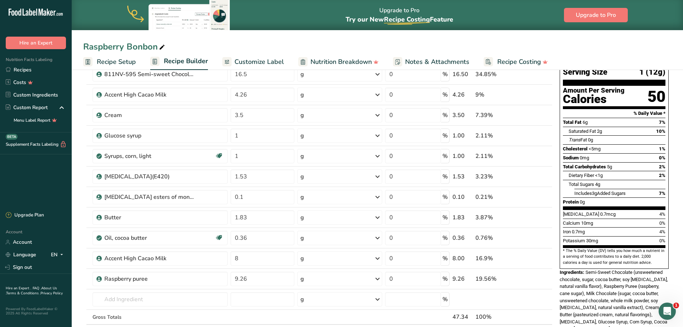
scroll to position [72, 0]
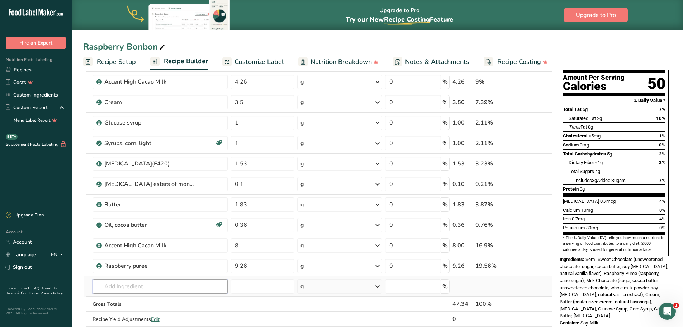
click at [120, 287] on input "text" at bounding box center [160, 286] width 135 height 14
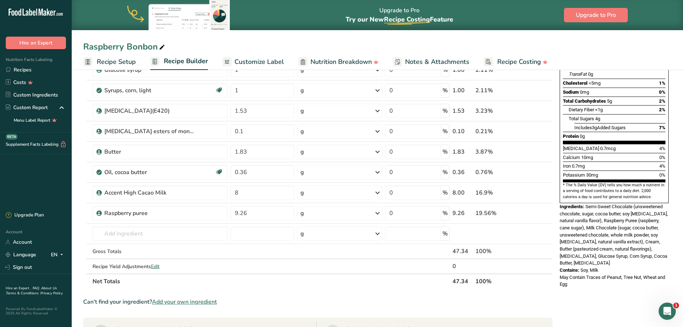
scroll to position [179, 0]
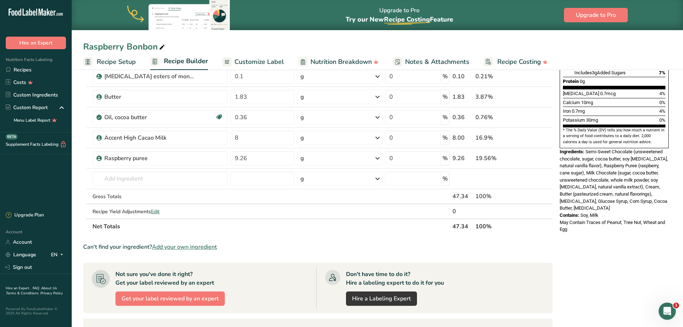
click at [194, 245] on span "Add your own ingredient" at bounding box center [184, 246] width 65 height 9
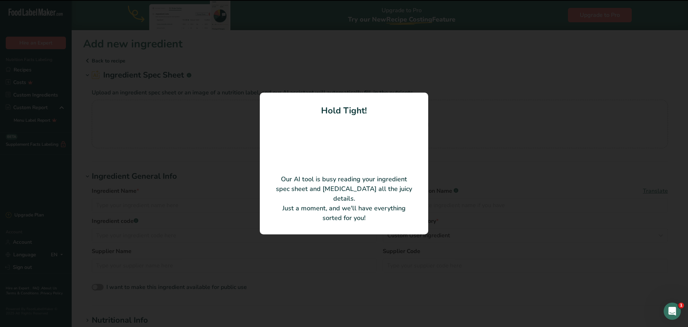
type input "Invert Syrup"
type input "L&S Sweeteners"
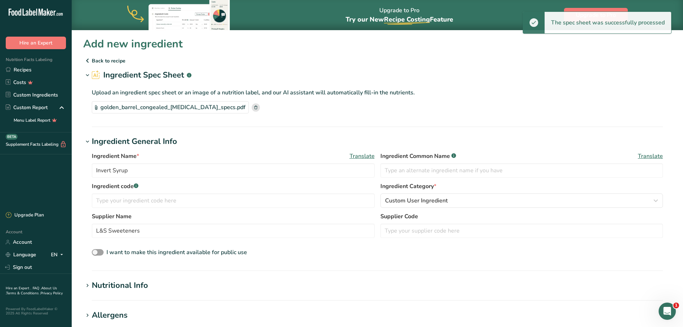
click at [416, 110] on div "golden_barrel_congealed_invert_sugar_specs.pdf" at bounding box center [377, 107] width 571 height 12
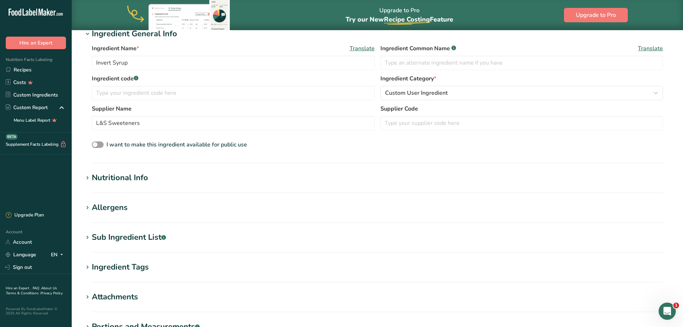
scroll to position [143, 0]
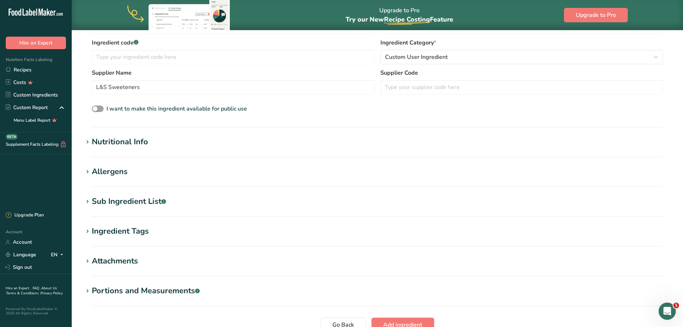
click at [94, 170] on div "Allergens" at bounding box center [110, 172] width 36 height 12
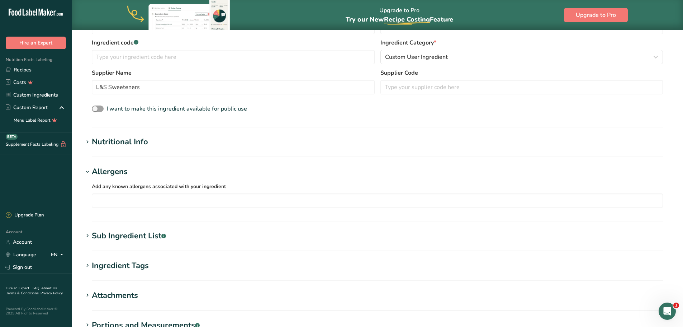
click at [93, 141] on div "Nutritional Info" at bounding box center [120, 142] width 56 height 12
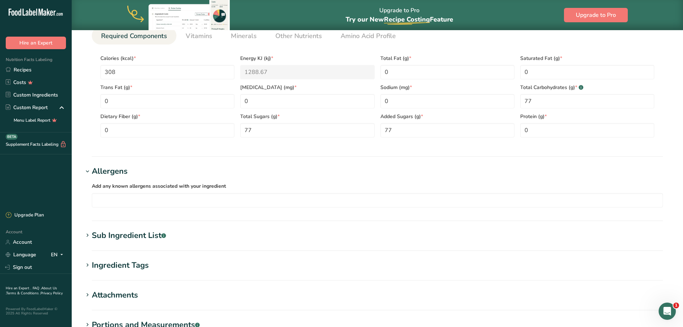
scroll to position [323, 0]
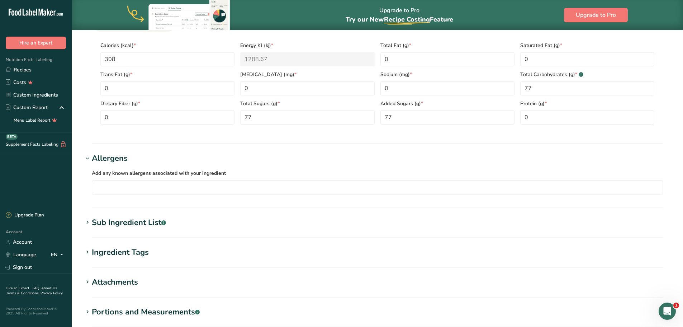
click at [95, 219] on div "Sub Ingredient List .a-a{fill:#347362;}.b-a{fill:#fff;}" at bounding box center [129, 223] width 74 height 12
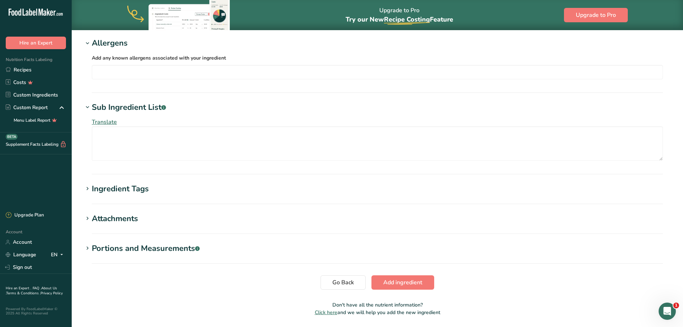
scroll to position [461, 0]
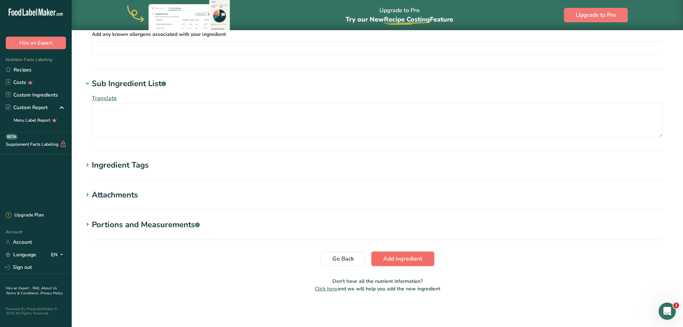
click at [399, 260] on span "Add ingredient" at bounding box center [402, 258] width 39 height 9
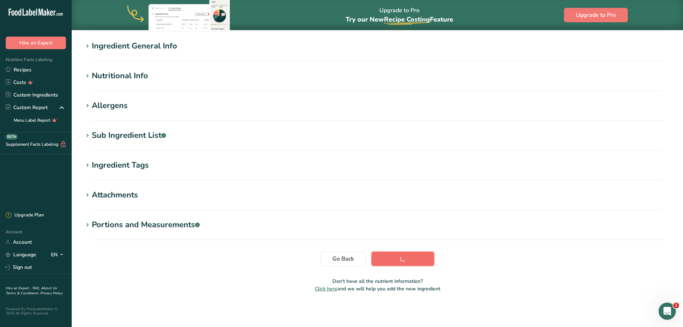
scroll to position [59, 0]
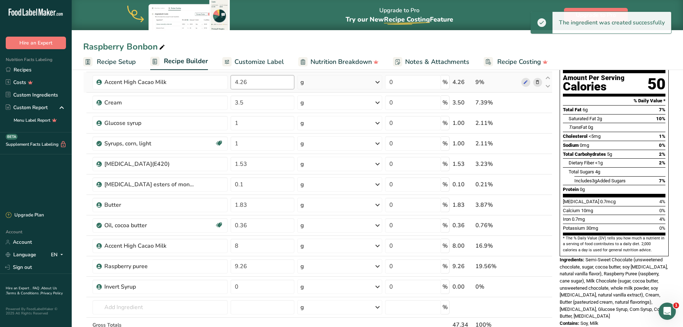
scroll to position [72, 0]
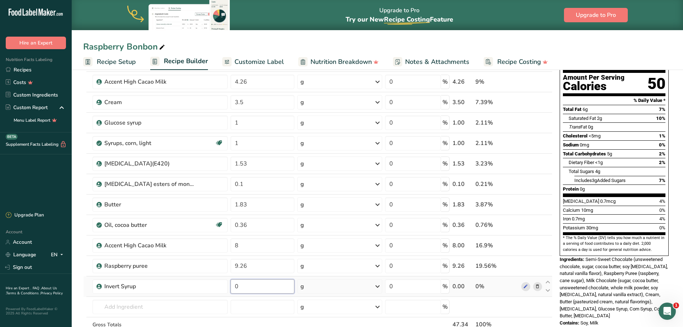
click at [239, 286] on input "0" at bounding box center [263, 286] width 64 height 14
type input "1"
click at [564, 323] on div "Nutrition Facts About 4 Servings Per Container Serving Size 1 (12g) Amount Per …" at bounding box center [614, 177] width 115 height 340
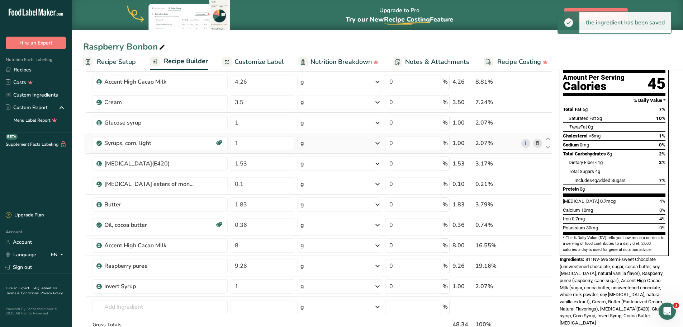
click at [538, 144] on icon at bounding box center [537, 143] width 5 height 8
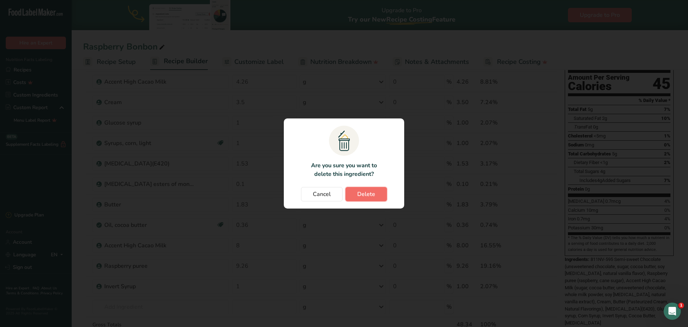
click at [377, 193] on button "Delete" at bounding box center [367, 194] width 42 height 14
type input "1.53"
type input "0.1"
type input "1.83"
type input "0.36"
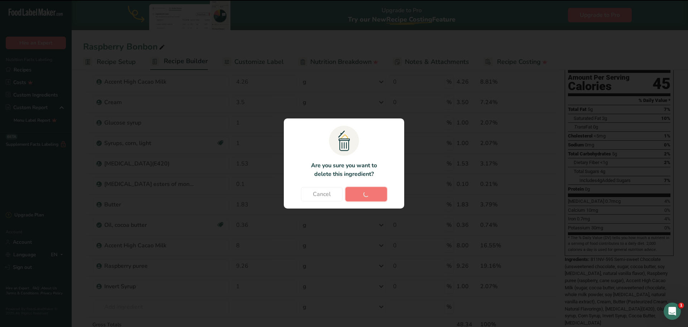
type input "8"
type input "9.26"
type input "1"
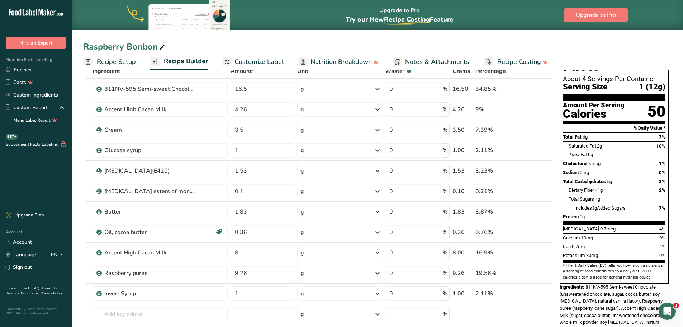
scroll to position [0, 0]
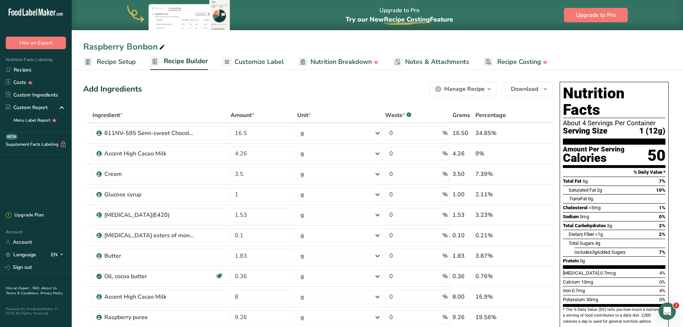
click at [266, 60] on span "Customize Label" at bounding box center [259, 62] width 49 height 10
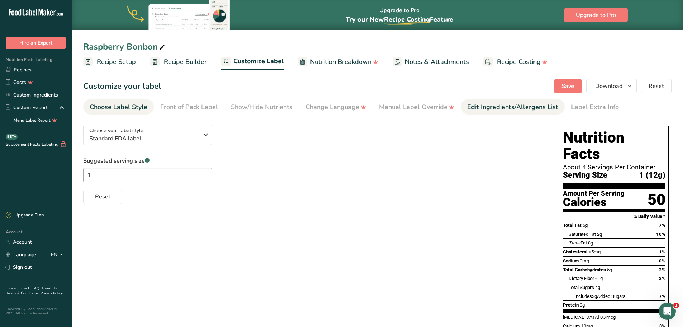
click at [473, 107] on div "Edit Ingredients/Allergens List" at bounding box center [512, 107] width 91 height 10
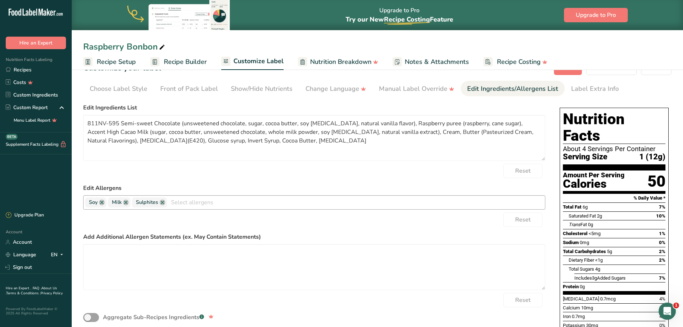
scroll to position [36, 0]
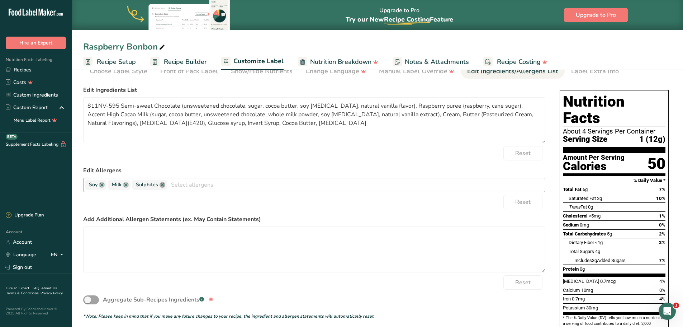
click at [164, 185] on link at bounding box center [163, 185] width 6 height 6
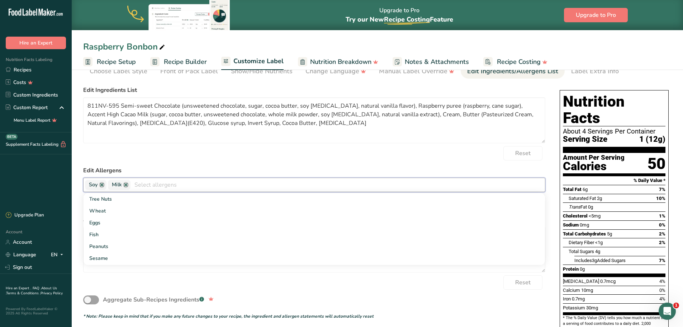
click at [246, 153] on div "Reset" at bounding box center [314, 153] width 462 height 14
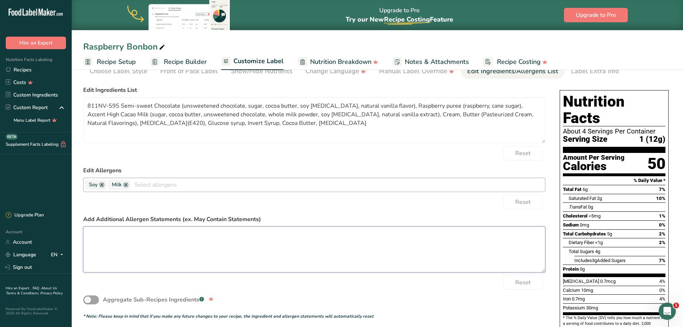
click at [172, 238] on textarea at bounding box center [314, 249] width 462 height 46
click at [247, 251] on textarea "May Contain Traces of Peanut, Tree Nut, Wheat and Egg" at bounding box center [314, 249] width 462 height 46
drag, startPoint x: 232, startPoint y: 235, endPoint x: 91, endPoint y: 236, distance: 141.3
click at [90, 236] on textarea "May Contain Traces of Peanut, Tree Nut, Wheat and Egg" at bounding box center [314, 249] width 462 height 46
drag, startPoint x: 91, startPoint y: 236, endPoint x: 203, endPoint y: 266, distance: 116.2
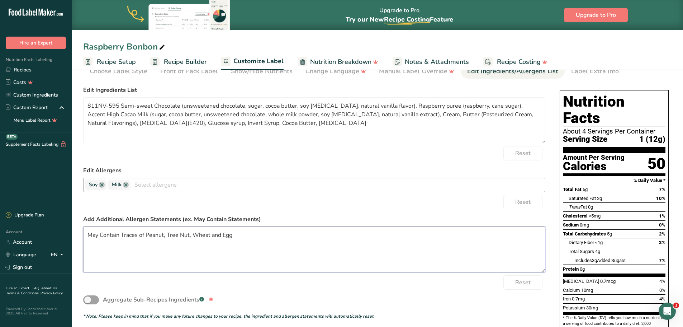
click at [203, 266] on textarea "May Contain Traces of Peanut, Tree Nut, Wheat and Egg" at bounding box center [314, 249] width 462 height 46
drag, startPoint x: 241, startPoint y: 236, endPoint x: 78, endPoint y: 236, distance: 163.2
click at [78, 236] on section "Customize your label Save Download Choose what to show on your downloaded label…" at bounding box center [377, 228] width 611 height 393
click at [319, 251] on textarea "May Contain Traces of Peanut, Tree Nut, Wheat and Egg" at bounding box center [314, 249] width 462 height 46
type textarea "May Contain Traces of Peanut, Tree Nut, Wheat and Egg"
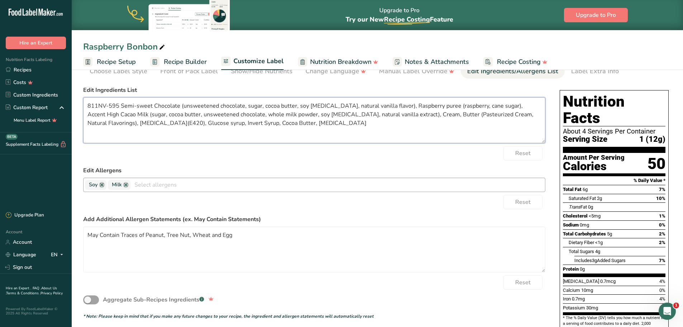
drag, startPoint x: 120, startPoint y: 105, endPoint x: 83, endPoint y: 105, distance: 37.3
click at [84, 105] on textarea "811NV-595 Semi-sweet Chocolate (unsweetened chocolate, sugar, cocoa butter, soy…" at bounding box center [314, 120] width 462 height 46
click at [105, 107] on textarea "Semi-sweet Chocolate (unsweetened chocolate, sugar, cocoa butter, soy lecithin,…" at bounding box center [314, 120] width 462 height 46
click at [387, 105] on textarea "Semi-Sweet Chocolate (unsweetened chocolate, sugar, cocoa butter, soy lecithin,…" at bounding box center [314, 120] width 462 height 46
drag, startPoint x: 510, startPoint y: 105, endPoint x: 462, endPoint y: 108, distance: 48.5
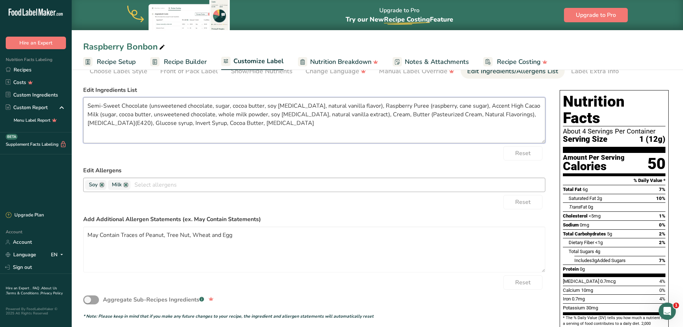
click at [462, 108] on textarea "Semi-Sweet Chocolate (unsweetened chocolate, sugar, cocoa butter, soy lecithin,…" at bounding box center [314, 120] width 462 height 46
drag, startPoint x: 493, startPoint y: 114, endPoint x: 505, endPoint y: 128, distance: 18.8
click at [494, 114] on textarea "Semi-Sweet Chocolate (unsweetened chocolate, sugar, cocoa butter, soy lecithin,…" at bounding box center [314, 120] width 462 height 46
click at [505, 114] on textarea "Semi-Sweet Chocolate (unsweetened chocolate, sugar, cocoa butter, soy lecithin,…" at bounding box center [314, 120] width 462 height 46
click at [356, 114] on textarea "Semi-Sweet Chocolate (unsweetened chocolate, sugar, cocoa butter, soy lecithin,…" at bounding box center [314, 120] width 462 height 46
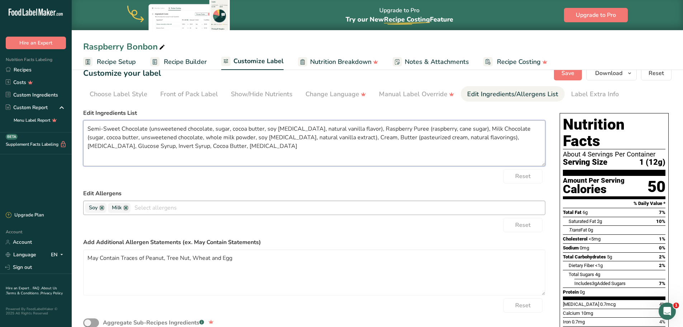
scroll to position [0, 0]
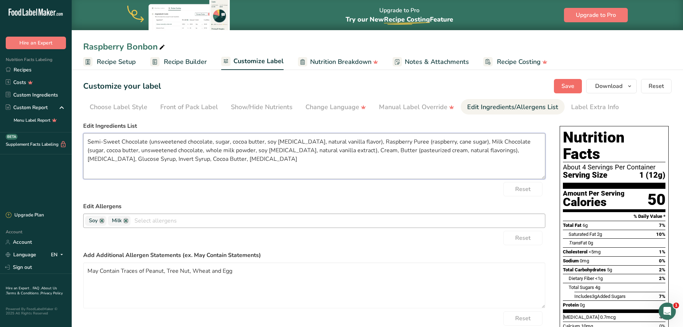
type textarea "Semi-Sweet Chocolate (unsweetened chocolate, sugar, cocoa butter, soy lecithin,…"
click at [568, 89] on span "Save" at bounding box center [568, 86] width 13 height 9
click at [124, 104] on div "Choose Label Style" at bounding box center [119, 107] width 58 height 10
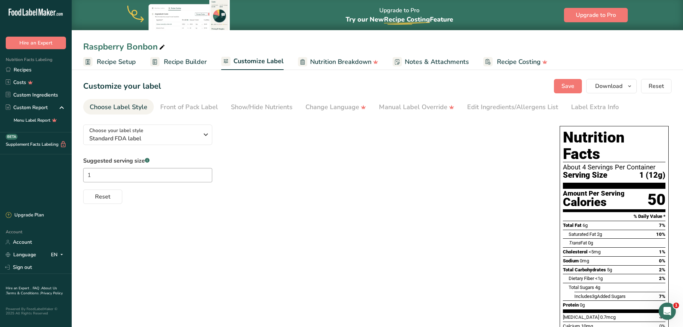
click at [176, 62] on span "Recipe Builder" at bounding box center [185, 62] width 43 height 10
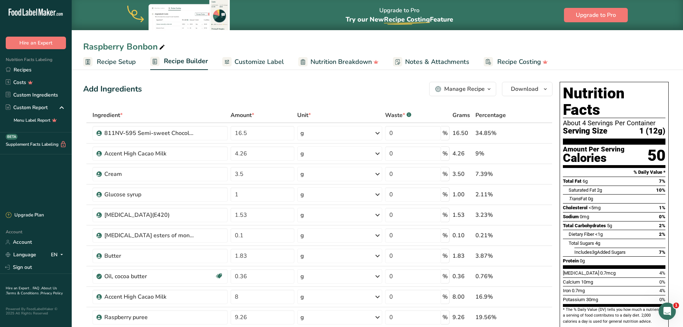
click at [490, 90] on icon "button" at bounding box center [489, 89] width 6 height 9
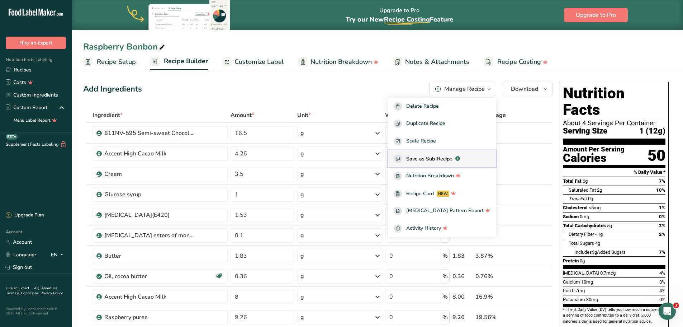
click at [442, 158] on span "Save as Sub-Recipe" at bounding box center [429, 159] width 46 height 8
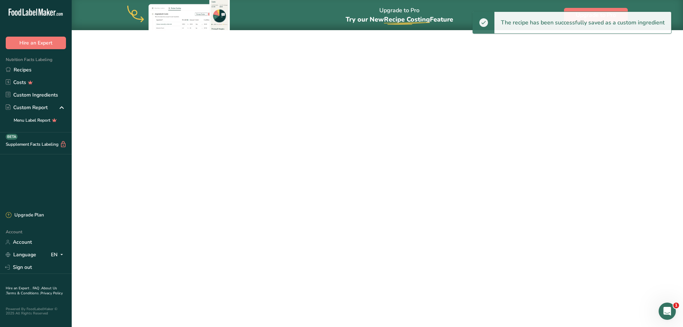
select select "30"
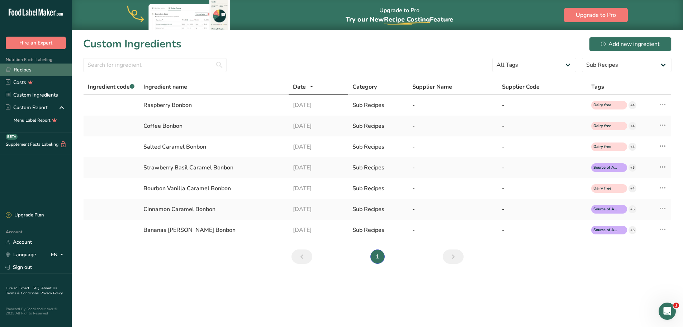
click at [19, 71] on link "Recipes" at bounding box center [36, 69] width 72 height 13
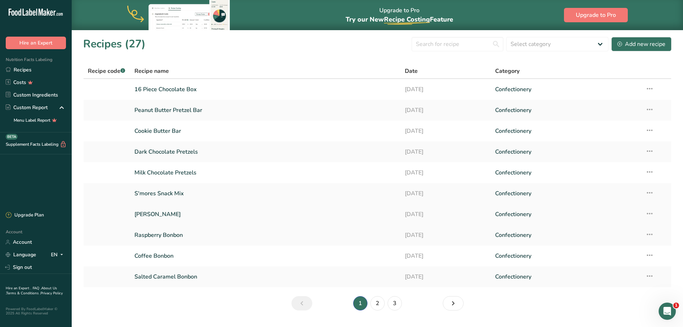
click at [166, 216] on link "Lemon Almond" at bounding box center [265, 214] width 262 height 15
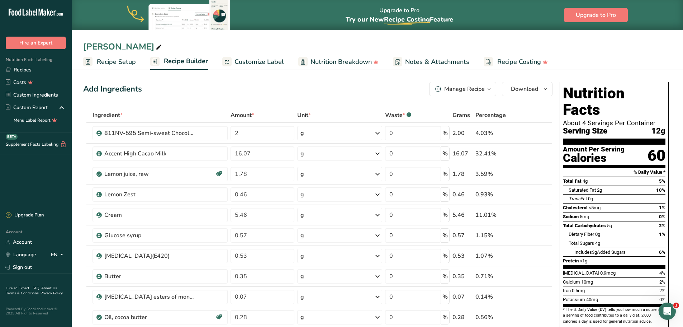
click at [142, 45] on div "Lemon Almond" at bounding box center [123, 46] width 80 height 13
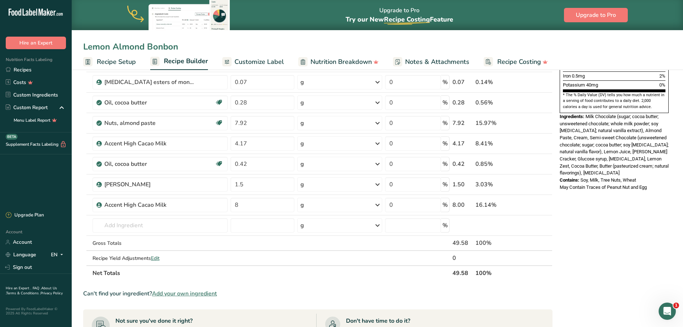
scroll to position [215, 0]
type input "Lemon Almond Bonbon"
click at [209, 293] on span "Add your own ingredient" at bounding box center [184, 292] width 65 height 9
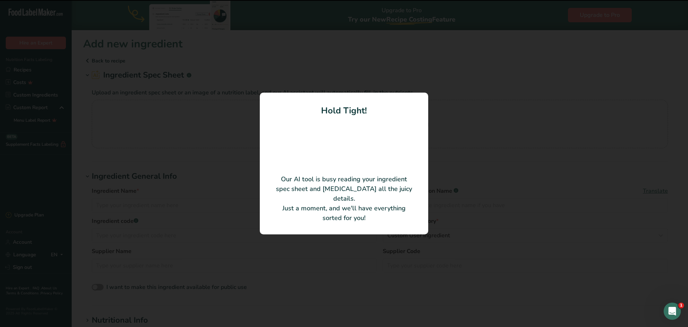
type input "Pailleté Feuilletine Pur Beurre"
type input "1905.9070"
type input "BC Manufacturing France"
type input "BIG-PF-1BO-401"
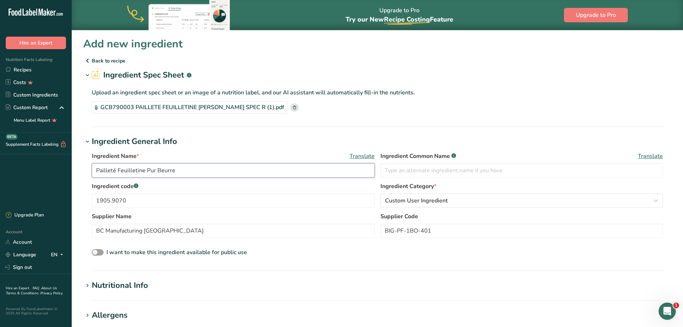
drag, startPoint x: 179, startPoint y: 169, endPoint x: 150, endPoint y: 171, distance: 29.5
click at [148, 171] on input "Pailleté Feuilletine Pur Beurre" at bounding box center [233, 170] width 283 height 14
click at [117, 169] on input "Pailleté Feuilletine" at bounding box center [233, 170] width 283 height 14
type input "Feuilletine"
click at [287, 141] on h1 "Ingredient General Info" at bounding box center [377, 142] width 588 height 12
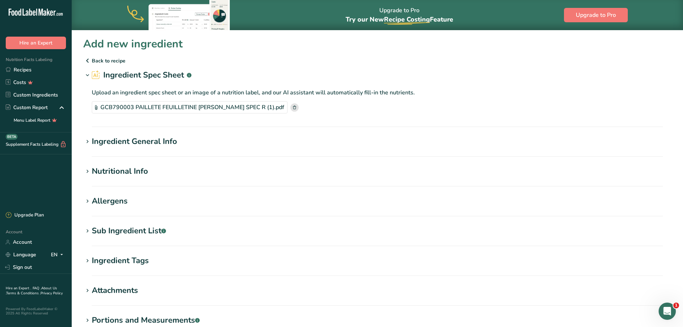
click at [207, 136] on h1 "Ingredient General Info" at bounding box center [377, 142] width 588 height 12
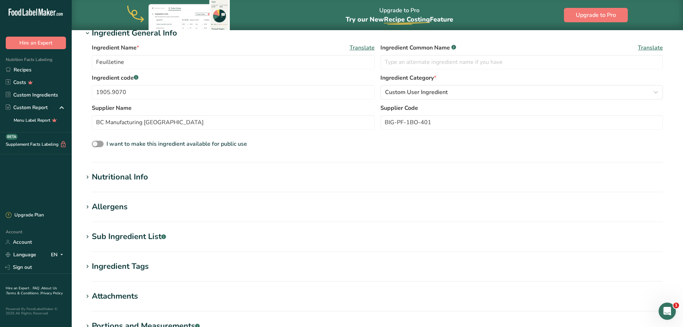
scroll to position [143, 0]
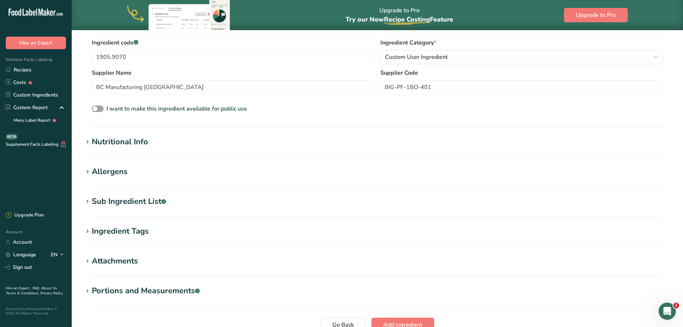
click at [177, 137] on h1 "Nutritional Info" at bounding box center [377, 142] width 588 height 12
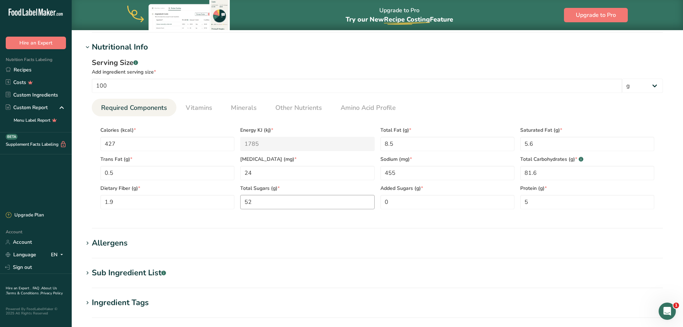
scroll to position [251, 0]
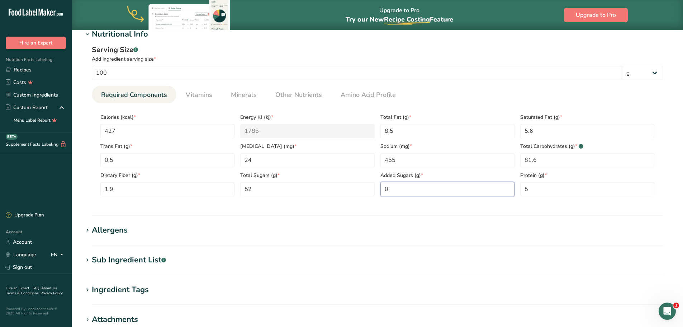
click at [393, 190] on Sugars "0" at bounding box center [447, 189] width 134 height 14
type Sugars "52"
click at [87, 230] on icon at bounding box center [87, 230] width 6 height 10
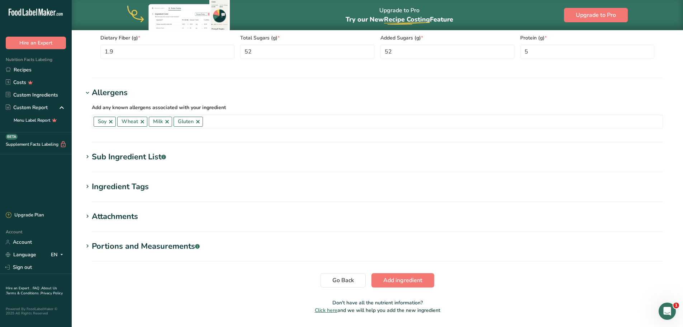
scroll to position [394, 0]
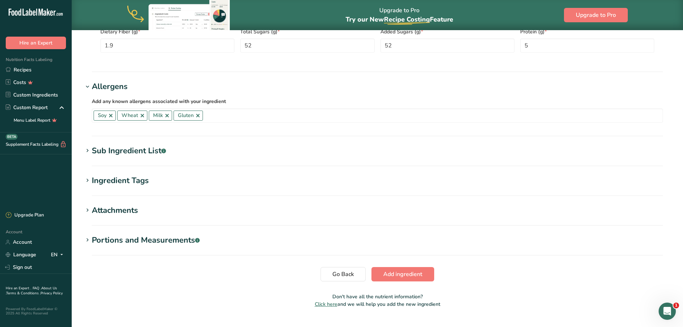
click at [134, 152] on div "Sub Ingredient List .a-a{fill:#347362;}.b-a{fill:#fff;}" at bounding box center [129, 151] width 74 height 12
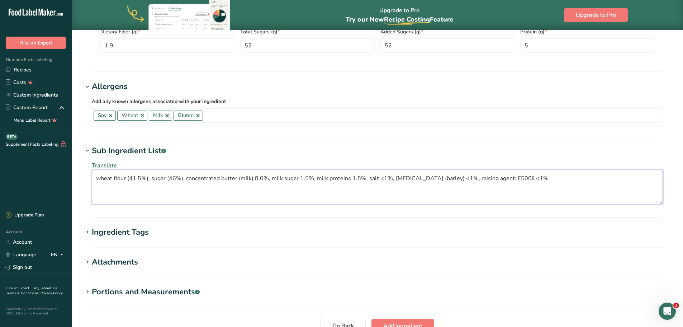
click at [147, 178] on textarea "wheat flour (41.5%), sugar (46%), concentrated butter (milk) 8.0%, milk sugar 1…" at bounding box center [377, 187] width 571 height 34
click at [161, 177] on textarea "wheat flour, sugar (46%), concentrated butter (milk) 8.0%, milk sugar 1.5%, mil…" at bounding box center [377, 187] width 571 height 34
click at [212, 179] on textarea "wheat flour, sugar, concentrated butter (milk) 8.0%, milk sugar 1.5%, milk prot…" at bounding box center [377, 187] width 571 height 34
click at [183, 177] on textarea "wheat flour, sugar, concentrated butter, 8.0%, milk sugar 1.5%, milk proteins 1…" at bounding box center [377, 187] width 571 height 34
click at [180, 179] on textarea "wheat flour, sugar, butter, 8.0%, milk sugar 1.5%, milk proteins 1.5%, salt <1%…" at bounding box center [377, 187] width 571 height 34
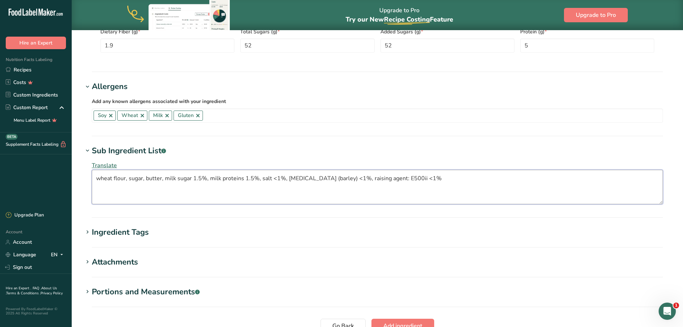
click at [206, 177] on textarea "wheat flour, sugar, butter, milk sugar 1.5%, milk proteins 1.5%, salt <1%, malt…" at bounding box center [377, 187] width 571 height 34
drag, startPoint x: 242, startPoint y: 177, endPoint x: 242, endPoint y: 182, distance: 5.4
click at [242, 177] on textarea "wheat flour, sugar, butter, milk sugar, milk proteins 1.5%, salt <1%, malt extr…" at bounding box center [377, 187] width 571 height 34
click at [252, 177] on textarea "wheat flour, sugar, butter, milk sugar, milk proteins, salt <1%, malt extract (…" at bounding box center [377, 187] width 571 height 34
click at [293, 178] on textarea "wheat flour, sugar, butter, milk sugar, milk proteins, salt, malt extract (barl…" at bounding box center [377, 187] width 571 height 34
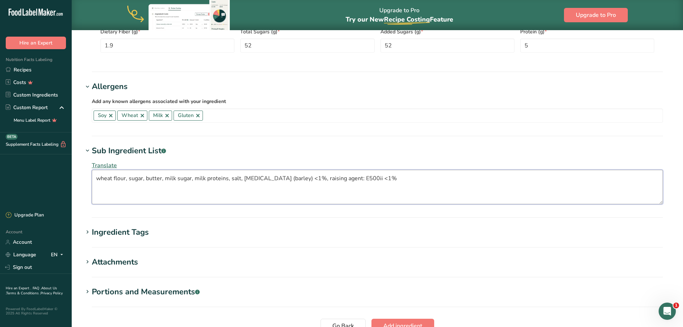
click at [307, 177] on textarea "wheat flour, sugar, butter, milk sugar, milk proteins, salt, malt extract (barl…" at bounding box center [377, 187] width 571 height 34
drag, startPoint x: 342, startPoint y: 177, endPoint x: 340, endPoint y: 180, distance: 3.7
click at [342, 177] on textarea "wheat flour, sugar, butter, milk sugar, milk proteins, salt, malt extract, rais…" at bounding box center [377, 187] width 571 height 34
click at [180, 198] on textarea "wheat flour, sugar, butter, milk sugar, milk proteins, salt, malt extract, rais…" at bounding box center [377, 187] width 571 height 34
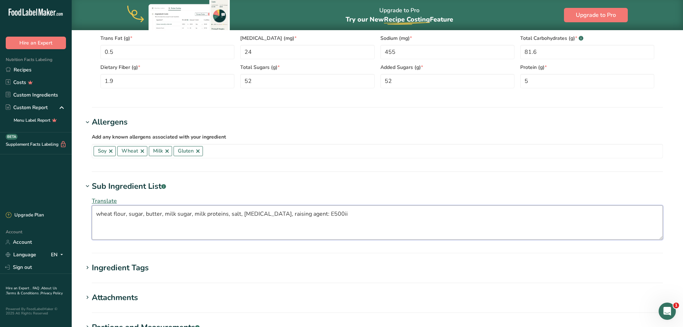
scroll to position [359, 0]
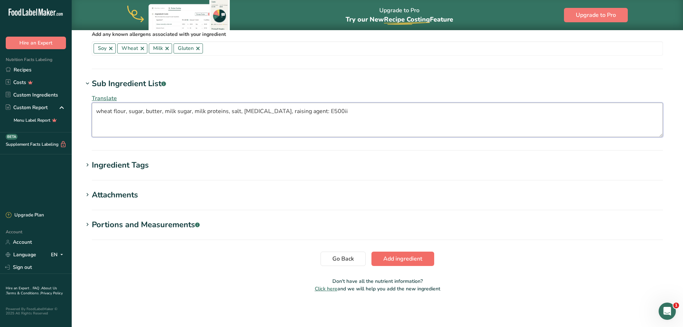
type textarea "wheat flour, sugar, butter, milk sugar, milk proteins, salt, malt extract, rais…"
click at [396, 260] on span "Add ingredient" at bounding box center [402, 258] width 39 height 9
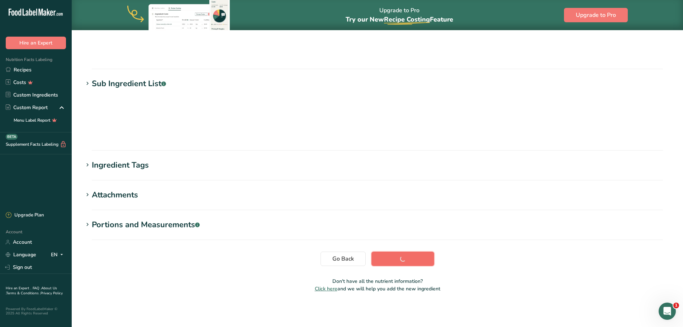
scroll to position [59, 0]
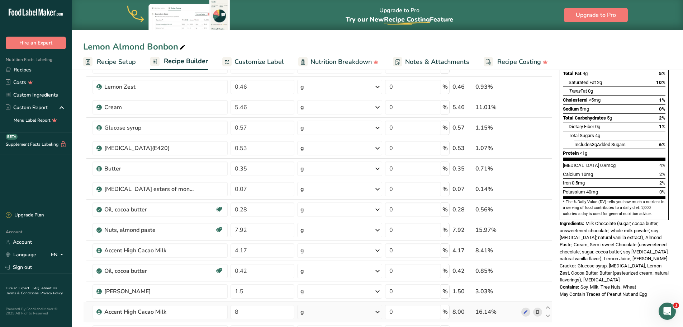
scroll to position [143, 0]
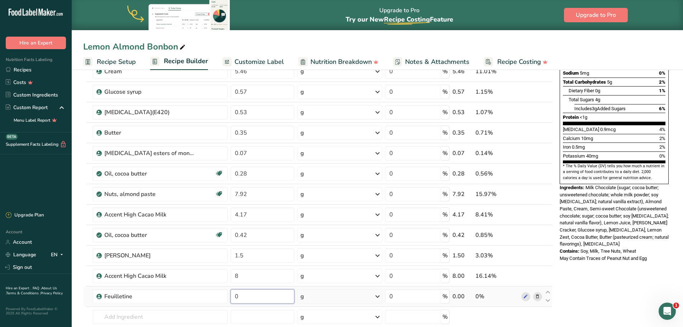
click at [244, 296] on input "0" at bounding box center [263, 296] width 64 height 14
type input "1.5"
click at [570, 308] on div "Nutrition Facts About 4 Servings Per Container Serving Size 12g Amount Per Serv…" at bounding box center [614, 267] width 115 height 664
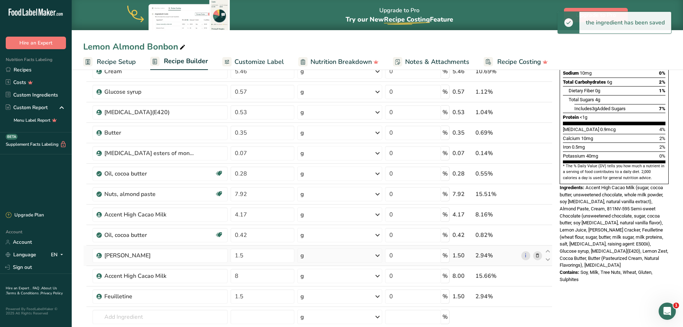
click at [537, 255] on icon at bounding box center [537, 256] width 5 height 8
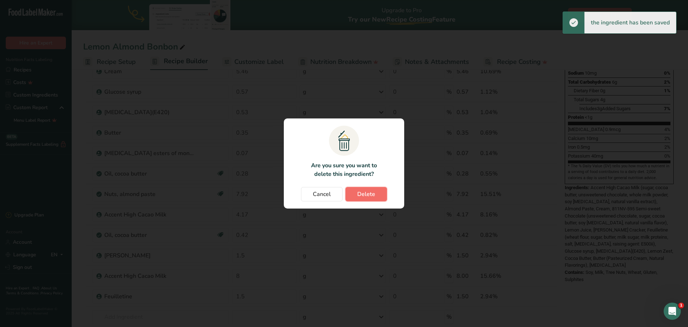
click at [374, 194] on span "Delete" at bounding box center [367, 194] width 18 height 9
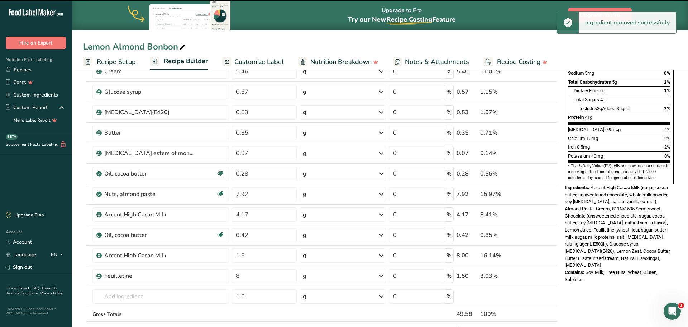
type input "8"
type input "1.5"
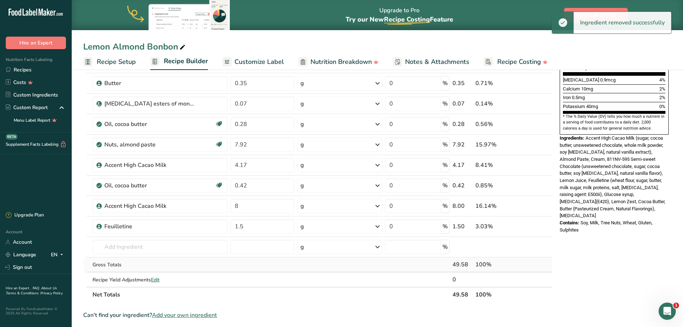
scroll to position [215, 0]
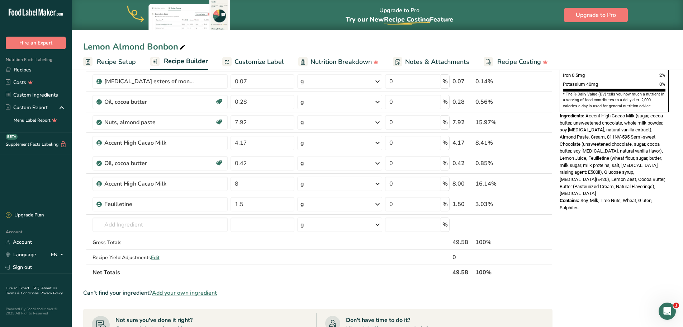
click at [178, 290] on span "Add your own ingredient" at bounding box center [184, 292] width 65 height 9
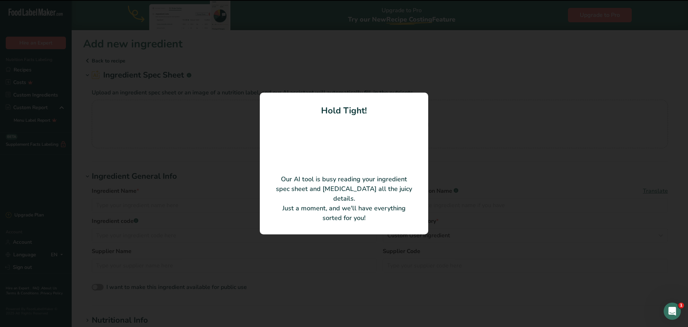
type input "Praline Fruité Craquant 50% Amandes Noisettes"
type input "VALRHONA S.A.S."
type input "5621"
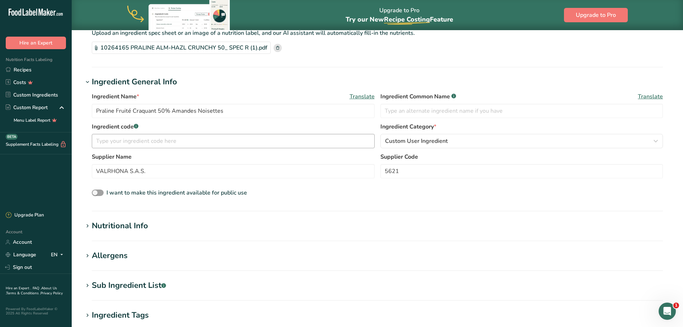
scroll to position [108, 0]
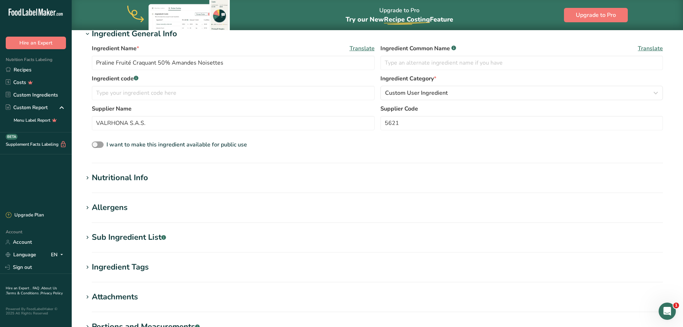
click at [122, 210] on div "Allergens" at bounding box center [110, 208] width 36 height 12
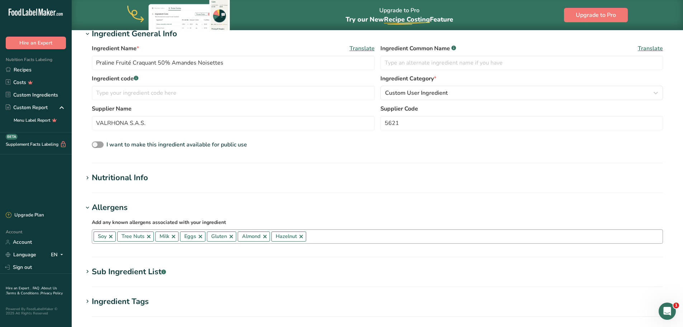
click at [264, 236] on link at bounding box center [265, 236] width 6 height 6
click at [267, 237] on link at bounding box center [268, 236] width 6 height 6
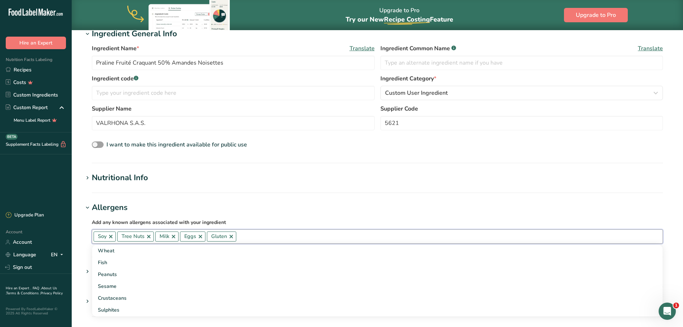
click at [232, 237] on link at bounding box center [231, 236] width 6 height 6
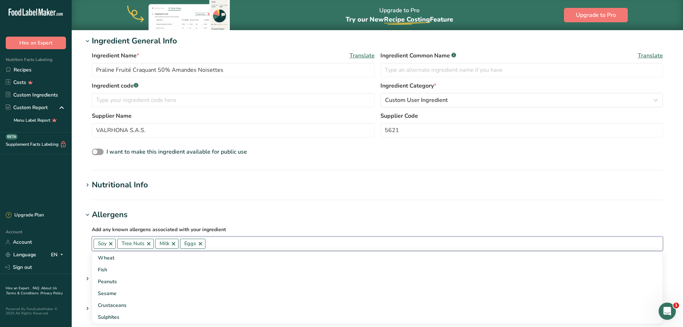
scroll to position [136, 0]
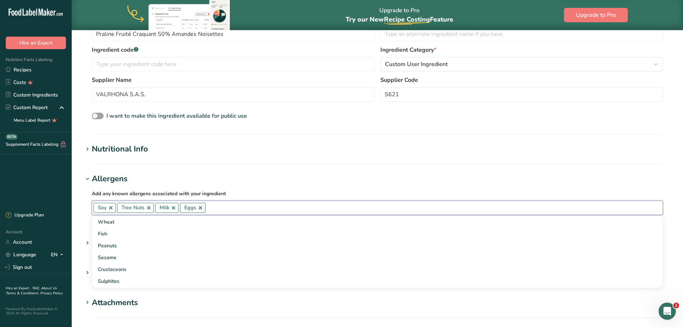
click at [88, 177] on icon at bounding box center [87, 179] width 6 height 10
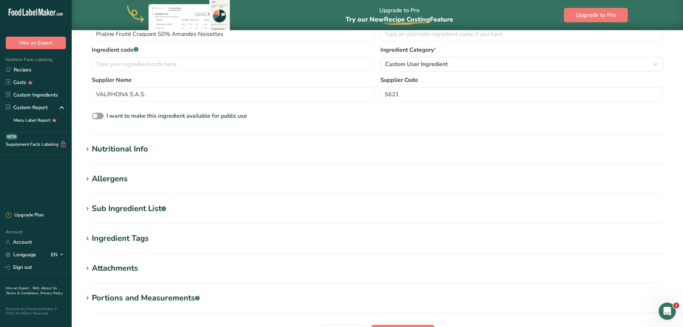
click at [86, 206] on icon at bounding box center [87, 209] width 6 height 10
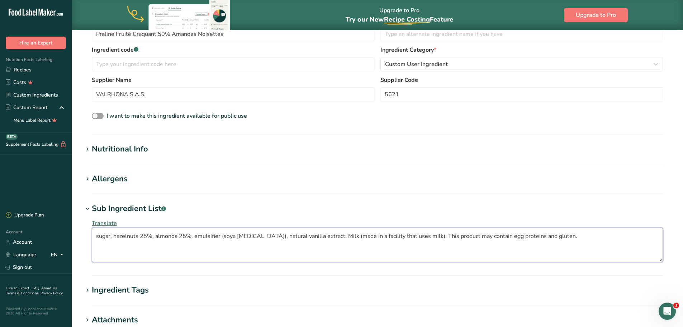
drag, startPoint x: 152, startPoint y: 236, endPoint x: 141, endPoint y: 235, distance: 11.1
click at [141, 235] on textarea "sugar, hazelnuts 25%, almonds 25%, emulsifier (soya lecithin), natural vanilla …" at bounding box center [377, 244] width 571 height 34
click at [176, 236] on textarea "sugar, hazelnuts, almonds 25%, emulsifier (soya lecithin), natural vanilla extr…" at bounding box center [377, 244] width 571 height 34
click at [194, 235] on textarea "sugar, hazelnuts, almonds, emulsifier (soya lecithin), natural vanilla extract.…" at bounding box center [377, 244] width 571 height 34
click at [199, 236] on textarea "sugar, hazelnuts, almonds, soya lecithin), natural vanilla extract. Milk (made …" at bounding box center [377, 244] width 571 height 34
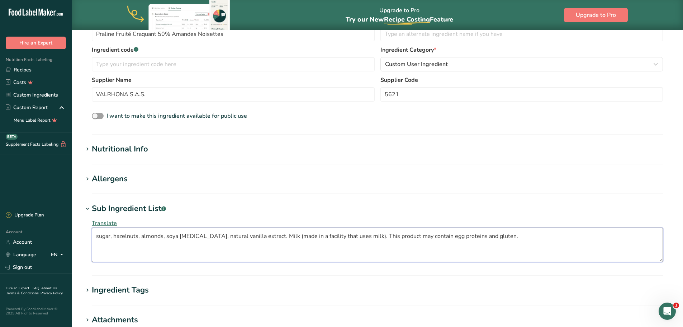
drag, startPoint x: 493, startPoint y: 236, endPoint x: 264, endPoint y: 237, distance: 229.5
click at [264, 237] on textarea "sugar, hazelnuts, almonds, soya lecithin, natural vanilla extract. Milk (made i…" at bounding box center [377, 244] width 571 height 34
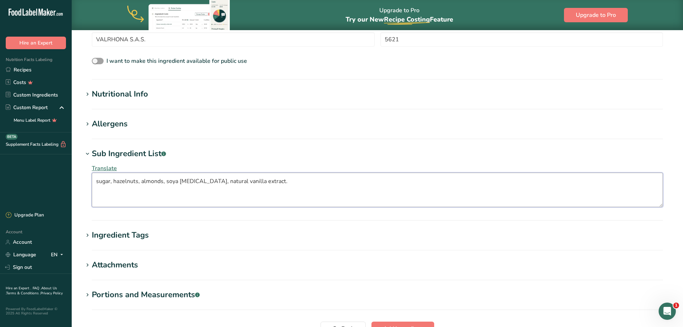
scroll to position [172, 0]
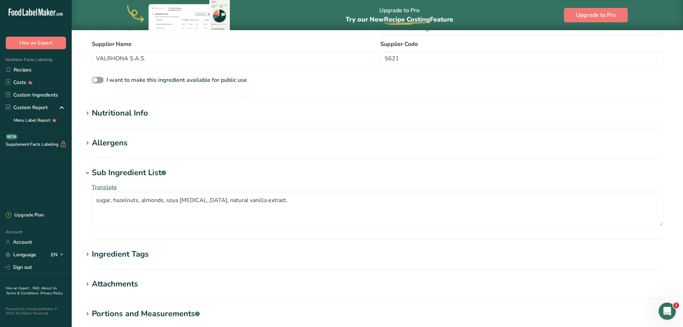
click at [90, 141] on icon at bounding box center [87, 143] width 6 height 10
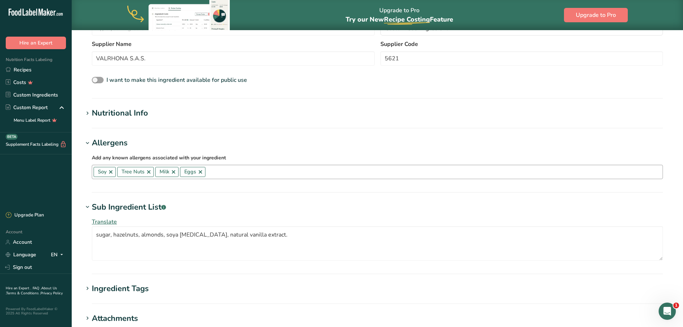
click at [200, 172] on link at bounding box center [201, 172] width 6 height 6
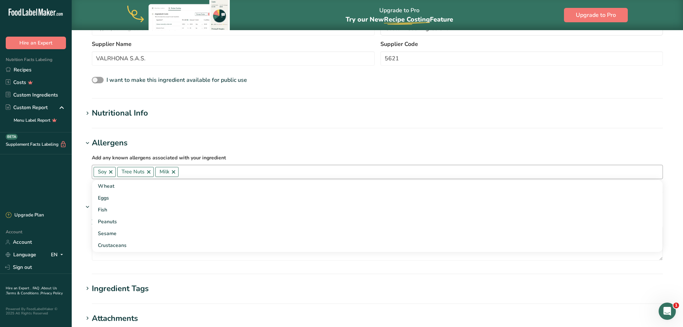
click at [173, 171] on link at bounding box center [174, 172] width 6 height 6
click at [323, 144] on h1 "Allergens" at bounding box center [377, 143] width 588 height 12
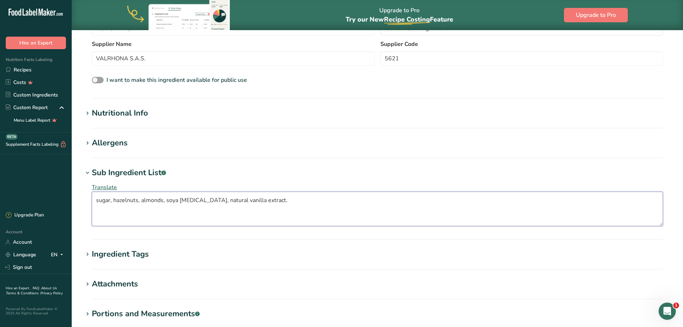
click at [177, 200] on textarea "sugar, hazelnuts, almonds, soya lecithin, natural vanilla extract." at bounding box center [377, 208] width 571 height 34
type textarea "sugar, hazelnuts, almonds, soy lecithin, natural vanilla extract."
click at [271, 173] on h1 "Sub Ingredient List .a-a{fill:#347362;}.b-a{fill:#fff;}" at bounding box center [377, 173] width 588 height 12
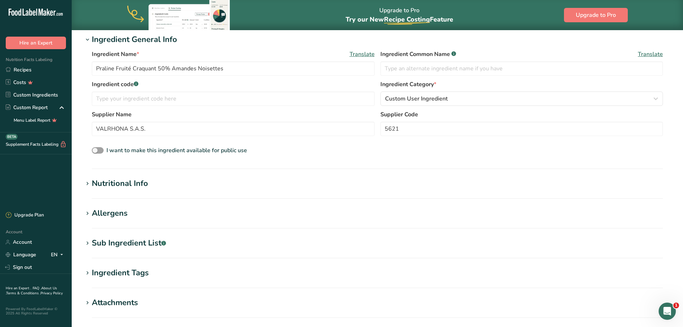
scroll to position [0, 0]
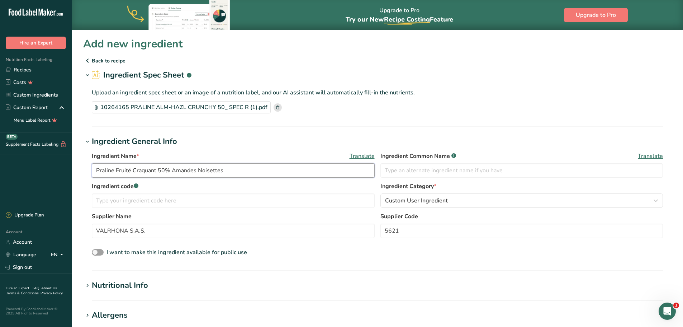
drag, startPoint x: 232, startPoint y: 171, endPoint x: 93, endPoint y: 180, distance: 139.8
click at [93, 180] on div "Ingredient Name * Translate Praline Fruité Craquant 50% Amandes Noisettes Ingre…" at bounding box center [377, 167] width 571 height 30
click at [227, 173] on input "Praline Fruité Craquant 50% Amandes Noisettes" at bounding box center [233, 170] width 283 height 14
drag, startPoint x: 211, startPoint y: 171, endPoint x: 139, endPoint y: 174, distance: 71.4
click at [117, 170] on input "Praline Fruité Craquant 50% Amandes Noisettes" at bounding box center [233, 170] width 283 height 14
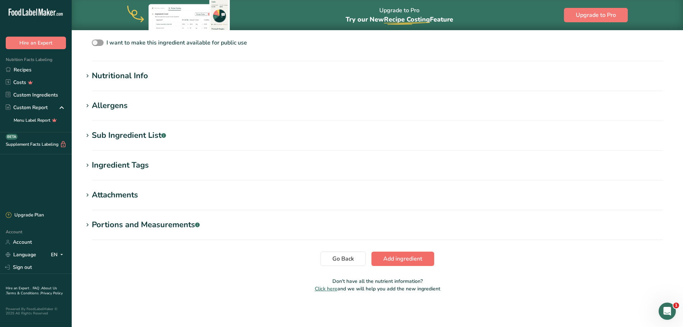
type input "[PERSON_NAME]"
click at [415, 260] on span "Add ingredient" at bounding box center [402, 258] width 39 height 9
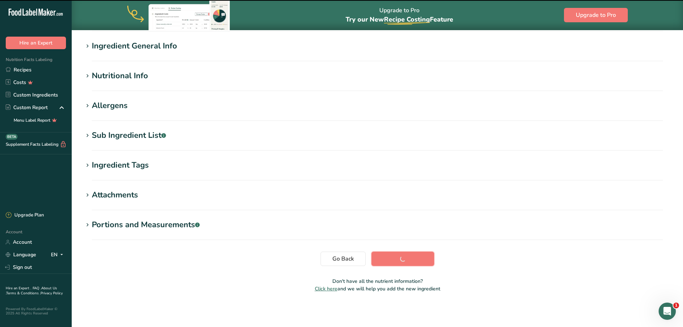
scroll to position [59, 0]
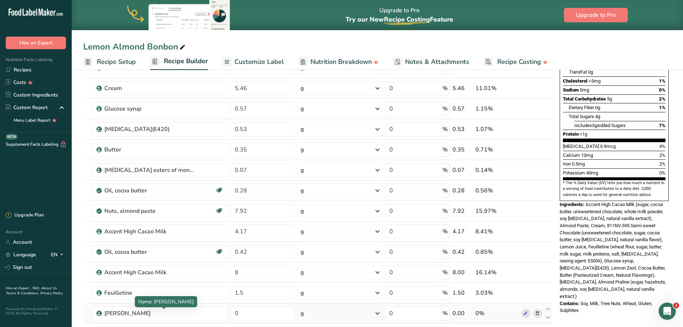
scroll to position [143, 0]
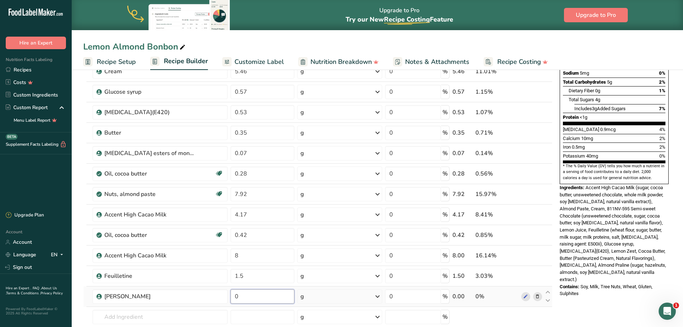
click at [244, 296] on input "0" at bounding box center [263, 296] width 64 height 14
type input "7.97"
click at [581, 310] on div "Nutrition Facts About 4 Servings Per Container Serving Size 12g Amount Per Serv…" at bounding box center [614, 267] width 115 height 664
click at [536, 194] on icon at bounding box center [537, 194] width 5 height 8
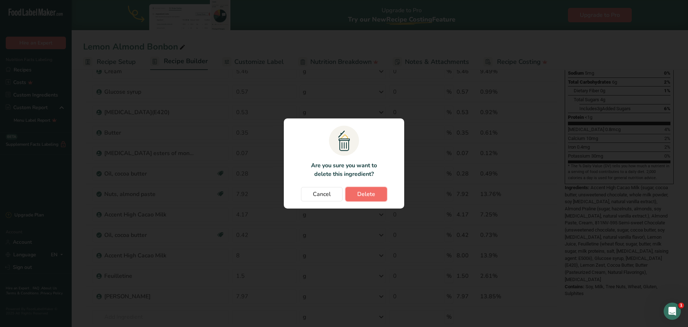
click at [360, 193] on span "Delete" at bounding box center [367, 194] width 18 height 9
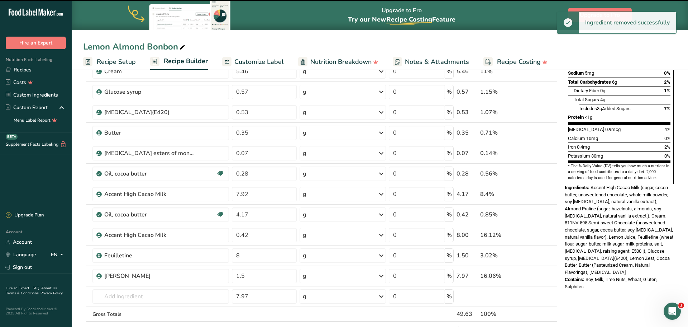
type input "4.17"
type input "0.42"
type input "8"
type input "1.5"
type input "7.97"
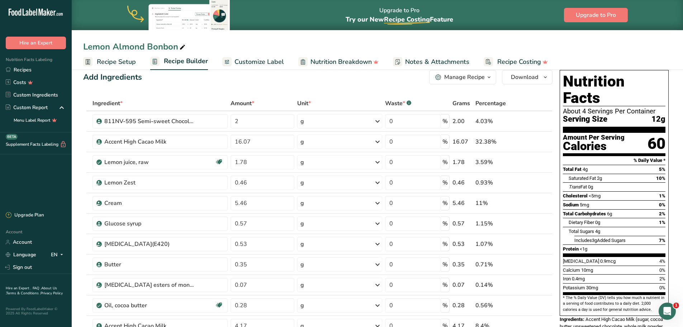
scroll to position [0, 0]
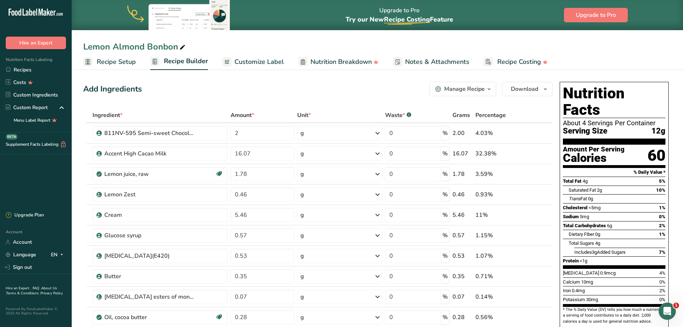
click at [248, 62] on span "Customize Label" at bounding box center [259, 62] width 49 height 10
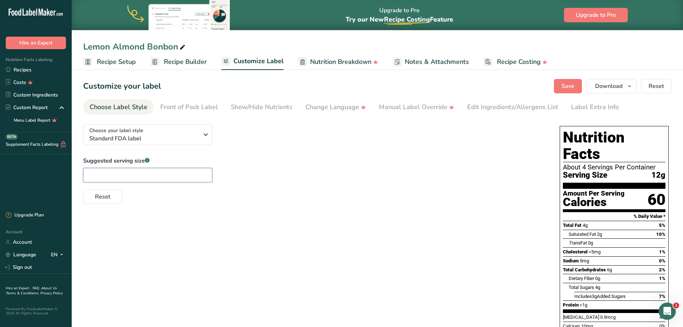
click at [103, 169] on input "text" at bounding box center [147, 175] width 129 height 14
type input "1"
click at [493, 108] on div "Edit Ingredients/Allergens List" at bounding box center [512, 107] width 91 height 10
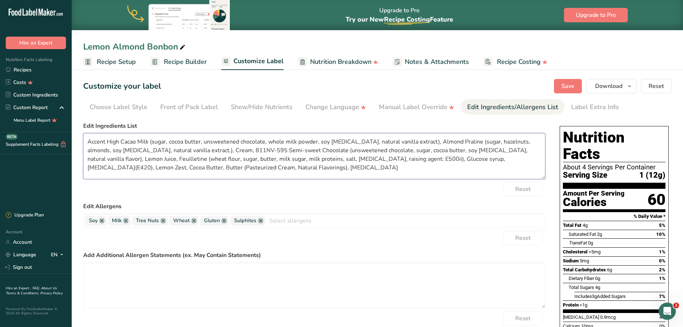
drag, startPoint x: 137, startPoint y: 141, endPoint x: 85, endPoint y: 143, distance: 51.7
click at [85, 143] on textarea "Accent High Cacao Milk (sugar, cocoa butter, unsweetened chocolate, whole milk …" at bounding box center [314, 156] width 462 height 46
click at [100, 141] on textarea "Milk (sugar, cocoa butter, unsweetened chocolate, whole milk powder, soy lecith…" at bounding box center [314, 156] width 462 height 46
click at [202, 149] on textarea "Milk Chocolate (sugar, cocoa butter, unsweetened chocolate, whole milk powder, …" at bounding box center [314, 156] width 462 height 46
click at [315, 159] on textarea "Milk Chocolate (sugar, cocoa butter, unsweetened chocolate, whole milk powder, …" at bounding box center [314, 156] width 462 height 46
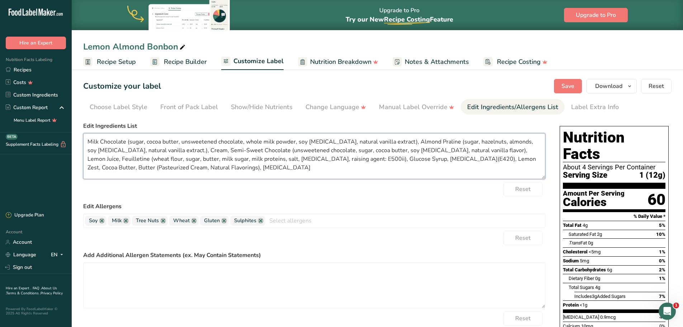
click at [368, 159] on textarea "Milk Chocolate (sugar, cocoa butter, unsweetened chocolate, whole milk powder, …" at bounding box center [314, 156] width 462 height 46
click at [445, 158] on textarea "Milk Chocolate (sugar, cocoa butter, unsweetened chocolate, whole milk powder, …" at bounding box center [314, 156] width 462 height 46
click at [477, 157] on textarea "Milk Chocolate (sugar, cocoa butter, unsweetened chocolate, whole milk powder, …" at bounding box center [314, 156] width 462 height 46
click at [498, 158] on textarea "Milk Chocolate (sugar, cocoa butter, unsweetened chocolate, whole milk powder, …" at bounding box center [314, 156] width 462 height 46
click at [89, 168] on textarea "Milk Chocolate (sugar, cocoa butter, unsweetened chocolate, whole milk powder, …" at bounding box center [314, 156] width 462 height 46
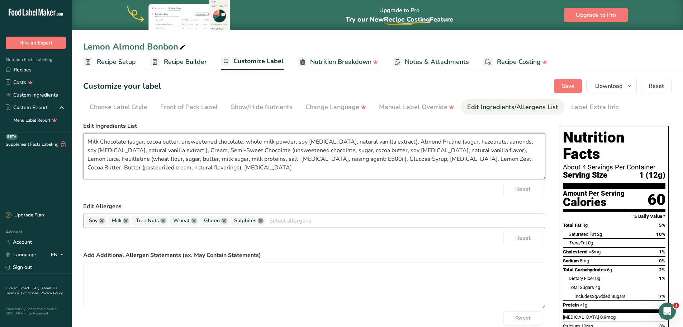
type textarea "Milk Chocolate (sugar, cocoa butter, unsweetened chocolate, whole milk powder, …"
click at [261, 221] on link at bounding box center [261, 221] width 6 height 6
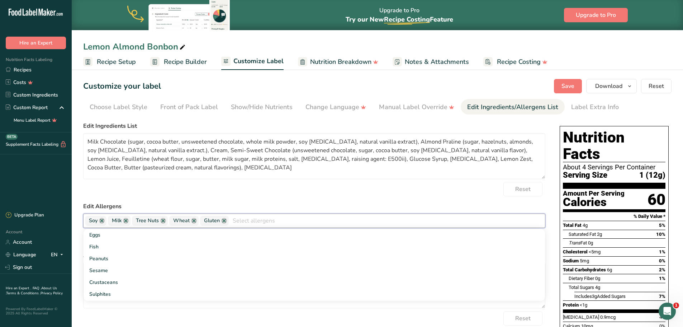
click at [271, 193] on div "Reset" at bounding box center [314, 189] width 462 height 14
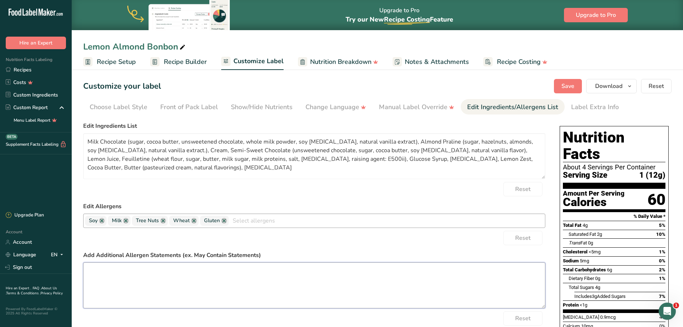
click at [141, 278] on textarea at bounding box center [314, 285] width 462 height 46
type textarea "May Contain Traces of Peanut and Egg"
click at [572, 89] on span "Save" at bounding box center [568, 86] width 13 height 9
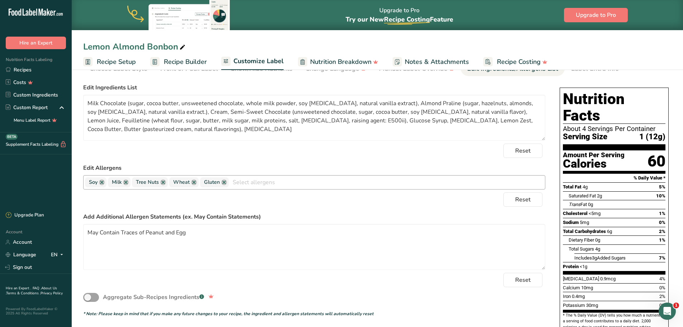
scroll to position [3, 0]
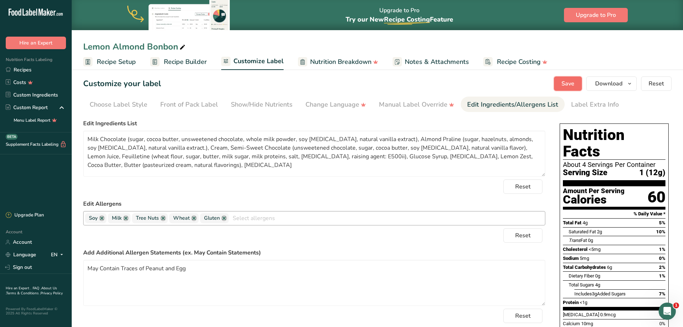
click at [566, 81] on span "Save" at bounding box center [568, 83] width 13 height 9
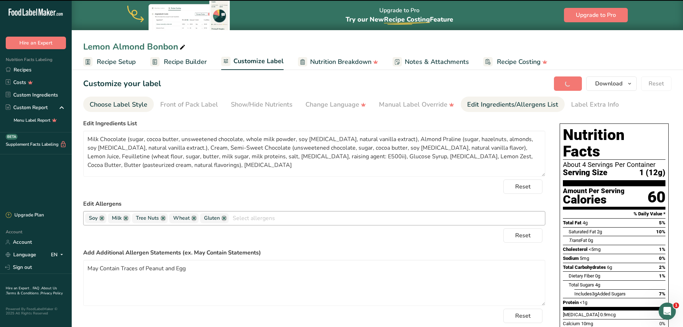
click at [128, 106] on div "Choose Label Style" at bounding box center [119, 105] width 58 height 10
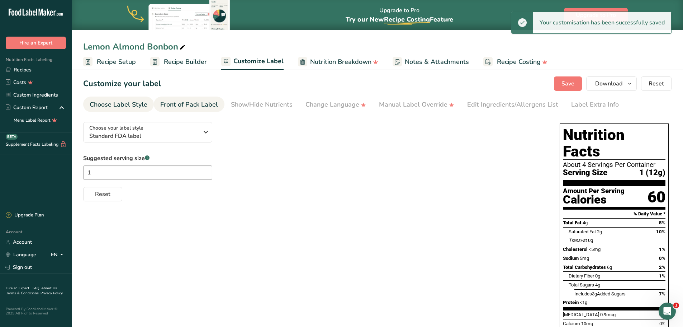
click at [179, 106] on div "Front of Pack Label" at bounding box center [189, 105] width 58 height 10
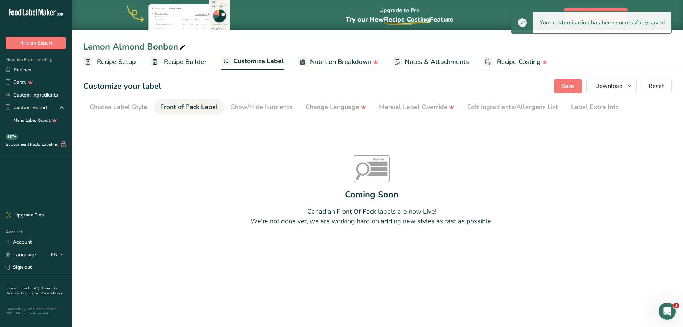
click at [179, 62] on span "Recipe Builder" at bounding box center [185, 62] width 43 height 10
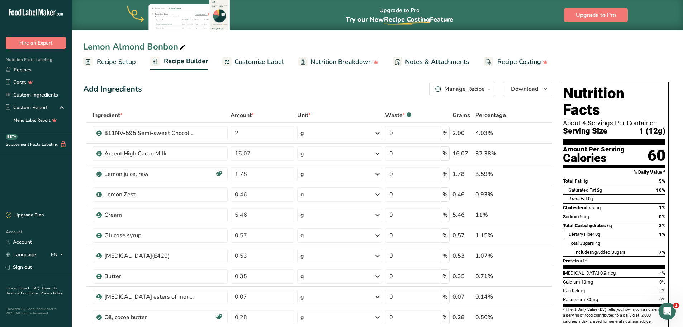
click at [489, 91] on icon "button" at bounding box center [489, 89] width 6 height 9
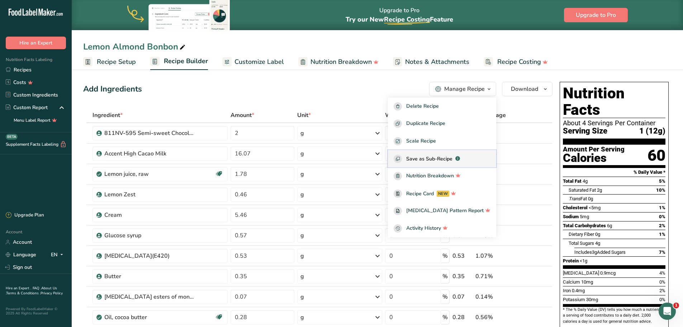
click at [443, 156] on span "Save as Sub-Recipe" at bounding box center [429, 159] width 46 height 8
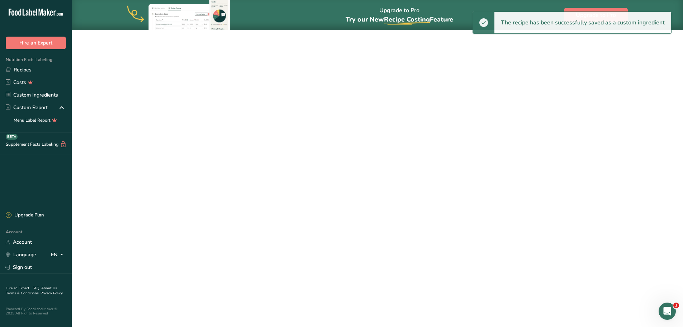
select select "30"
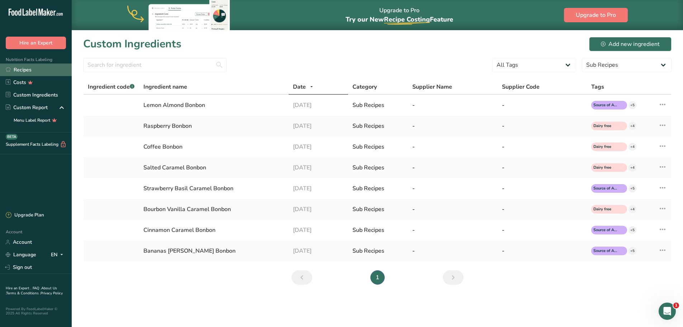
click at [36, 68] on link "Recipes" at bounding box center [36, 69] width 72 height 13
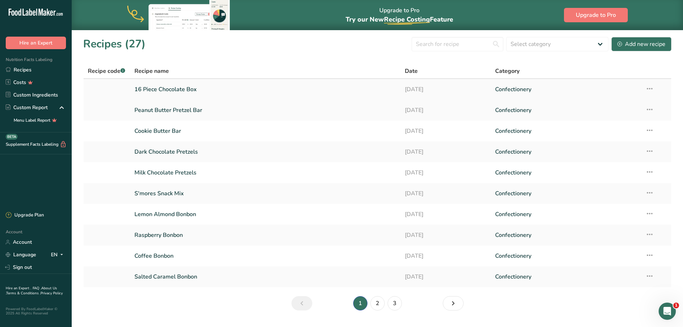
click at [180, 89] on link "16 Piece Chocolate Box" at bounding box center [265, 89] width 262 height 15
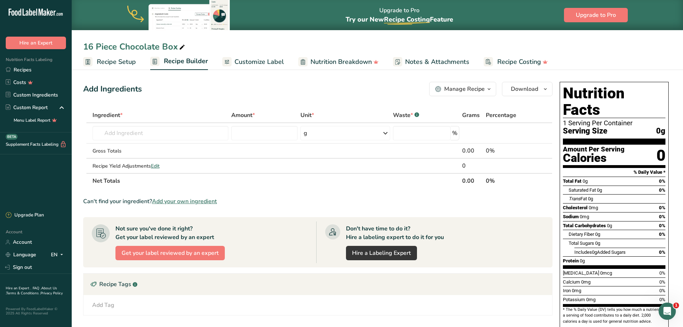
click at [159, 46] on div "16 Piece Chocolate Box" at bounding box center [134, 46] width 103 height 13
click at [158, 47] on input "16 Piece Chocolate Box" at bounding box center [377, 46] width 588 height 13
type input "16 Piece Bonbon Box"
click at [133, 135] on input "text" at bounding box center [161, 133] width 136 height 14
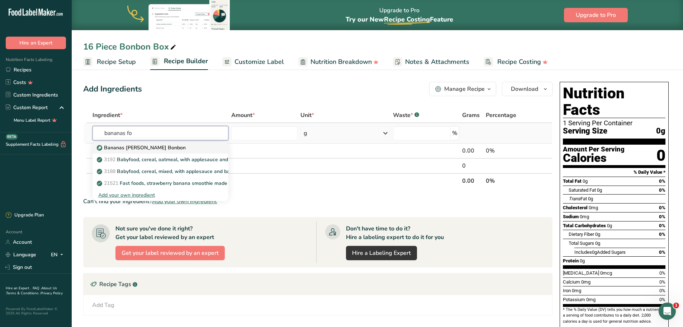
type input "bananas fo"
click at [140, 147] on p "Bananas [PERSON_NAME] Bonbon" at bounding box center [141, 148] width 87 height 8
type input "Bananas [PERSON_NAME] Bonbon"
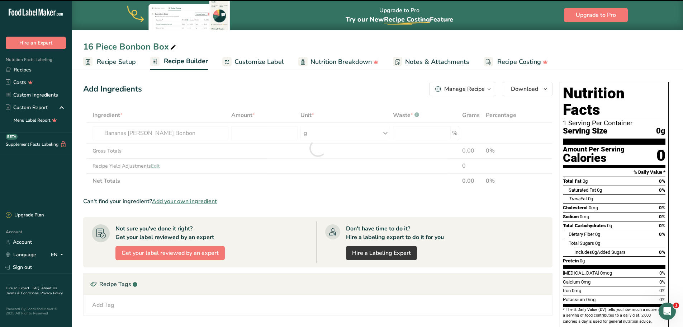
type input "0"
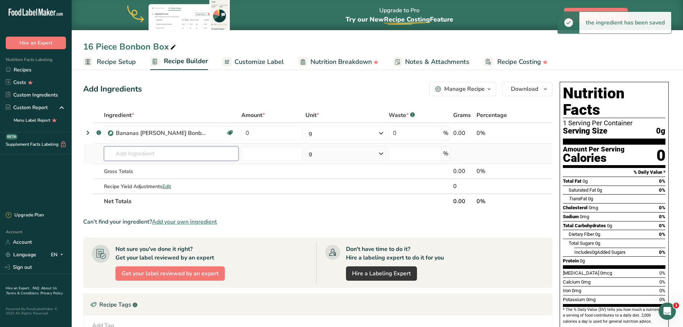
click at [129, 152] on input "text" at bounding box center [171, 153] width 134 height 14
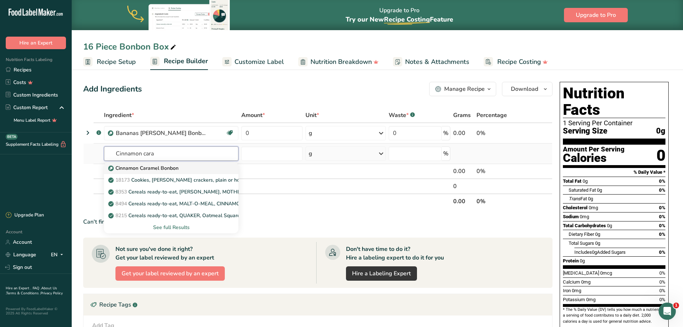
type input "Cinnamon cara"
click at [138, 166] on p "Cinnamon Caramel Bonbon" at bounding box center [144, 168] width 69 height 8
type input "Cinnamon Caramel Bonbon"
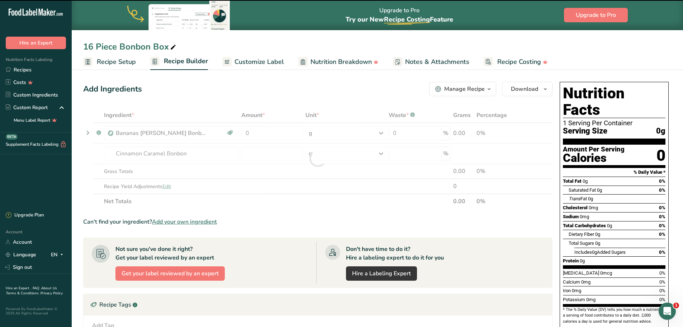
type input "0"
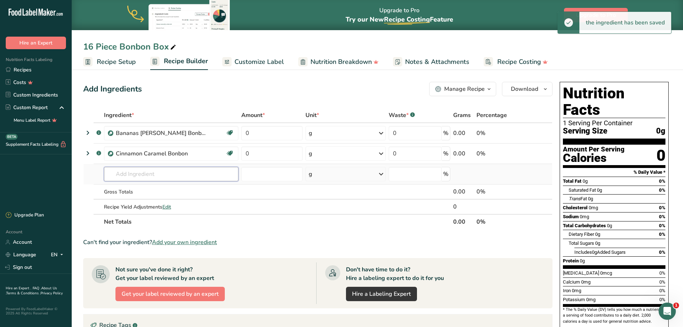
click at [131, 176] on input "text" at bounding box center [171, 174] width 134 height 14
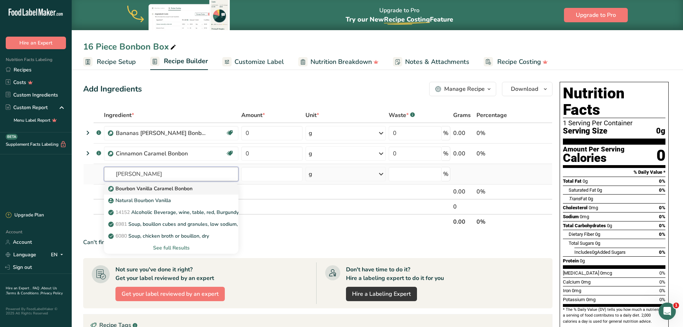
type input "Bour"
click at [136, 188] on p "Bourbon Vanilla Caramel Bonbon" at bounding box center [151, 189] width 83 height 8
type input "Bourbon Vanilla Caramel Bonbon"
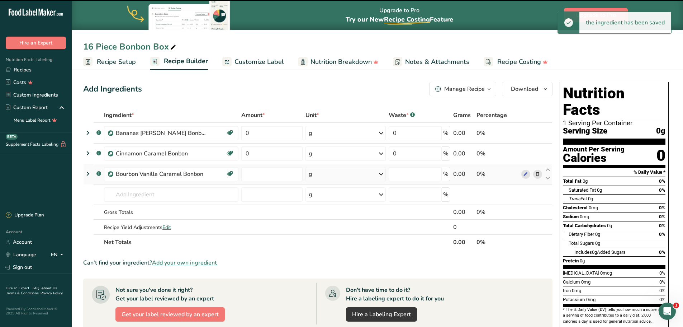
type input "0"
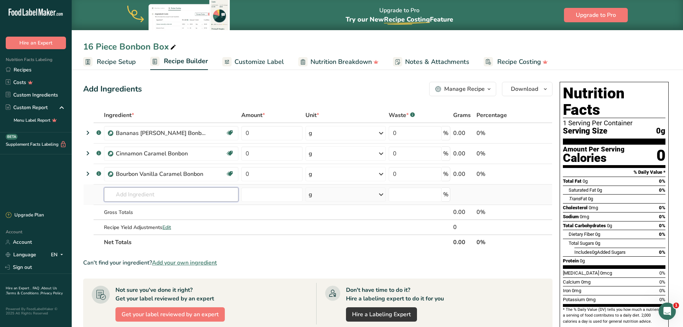
click at [128, 195] on input "text" at bounding box center [171, 194] width 134 height 14
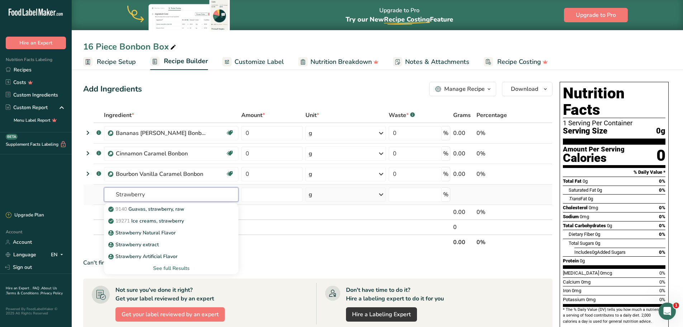
type input "Strawberry"
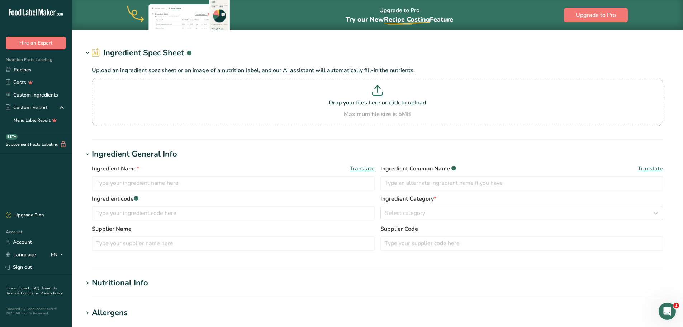
type input "Semi-sweet chocolate"
type input "VN241110"
type input "[PERSON_NAME] BELGIUM NV"
type input "811NV-595"
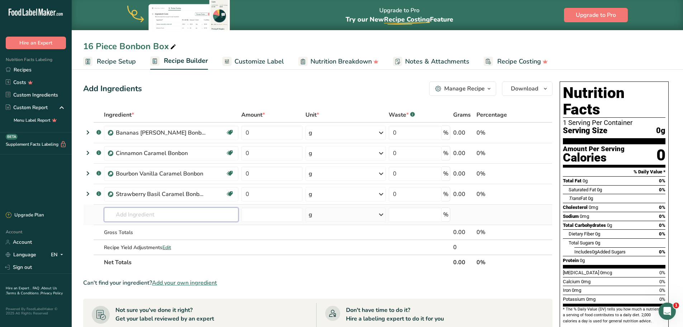
click at [118, 214] on input "text" at bounding box center [171, 214] width 134 height 14
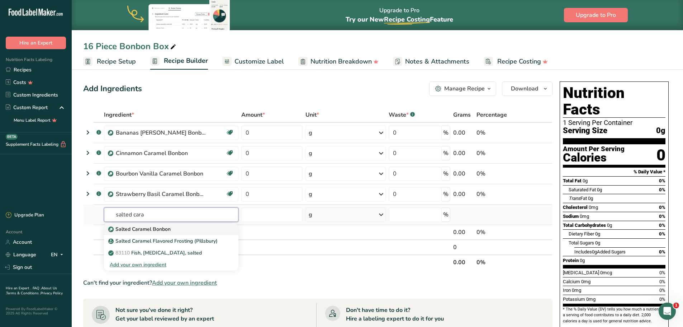
type input "salted cara"
click at [131, 230] on p "Salted Caramel Bonbon" at bounding box center [140, 229] width 61 height 8
type input "Salted Caramel Bonbon"
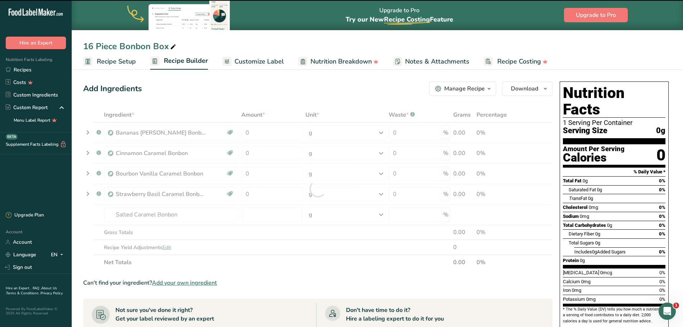
type input "0"
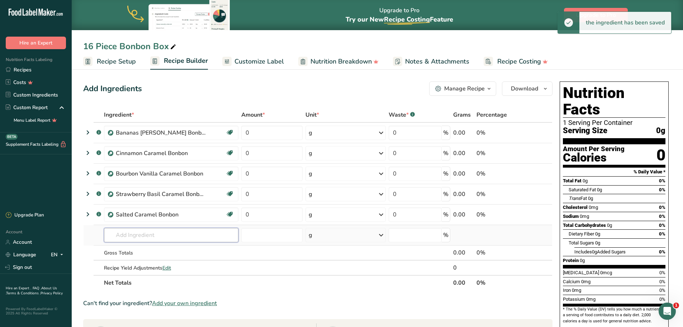
click at [125, 232] on input "text" at bounding box center [171, 235] width 134 height 14
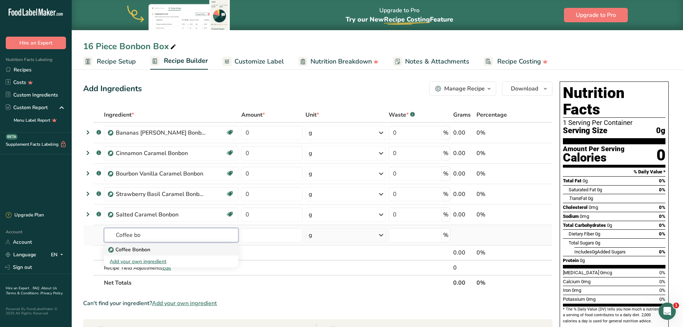
type input "Coffee bo"
click at [124, 247] on p "Coffee Bonbon" at bounding box center [130, 250] width 41 height 8
type input "Coffee Bonbon"
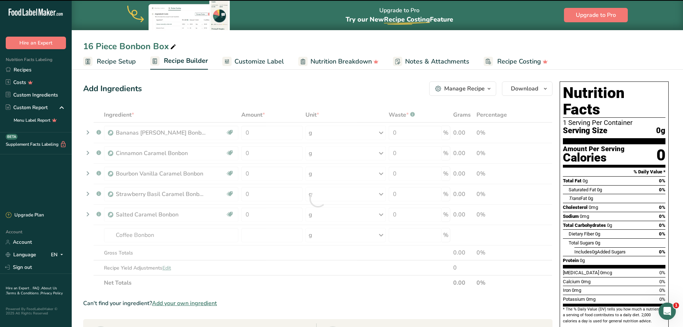
type input "0"
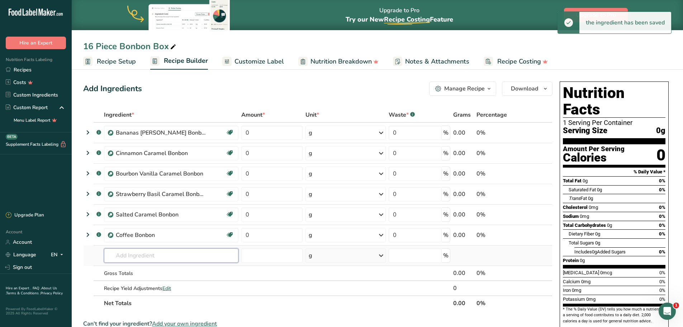
click at [127, 253] on input "text" at bounding box center [171, 255] width 134 height 14
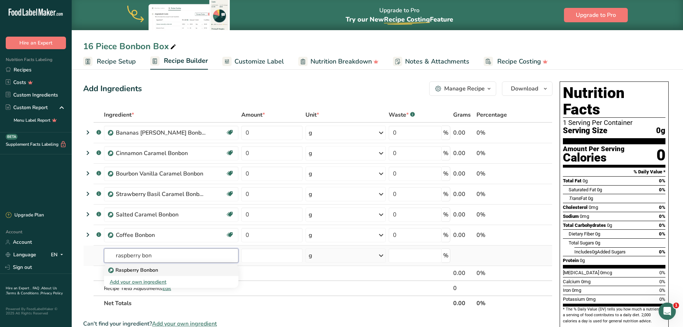
type input "raspberry bon"
click at [136, 269] on p "Raspberry Bonbon" at bounding box center [134, 270] width 48 height 8
type input "Raspberry Bonbon"
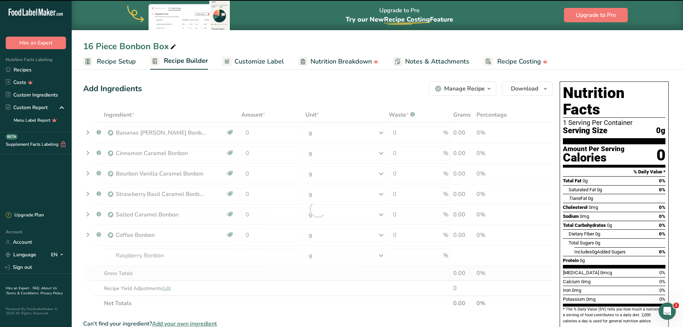
type input "0"
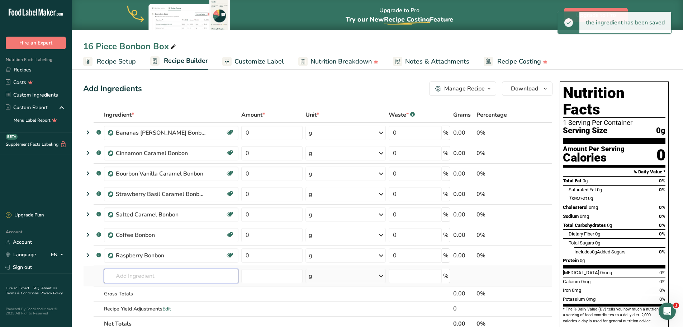
click at [138, 277] on input "text" at bounding box center [171, 276] width 134 height 14
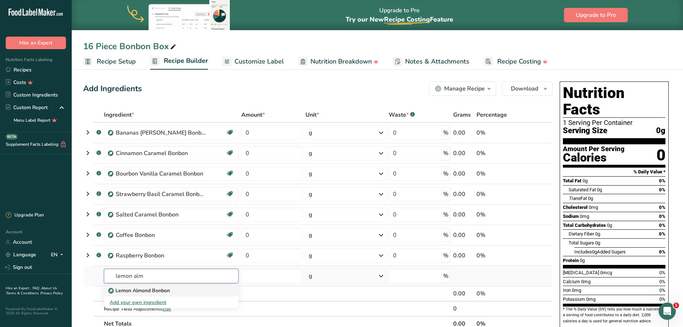
type input "lemon alm"
click at [137, 289] on p "Lemon Almond Bonbon" at bounding box center [140, 291] width 60 height 8
type input "Lemon Almond Bonbon"
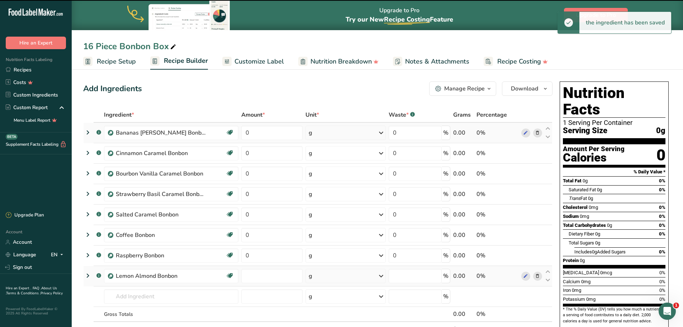
type input "0"
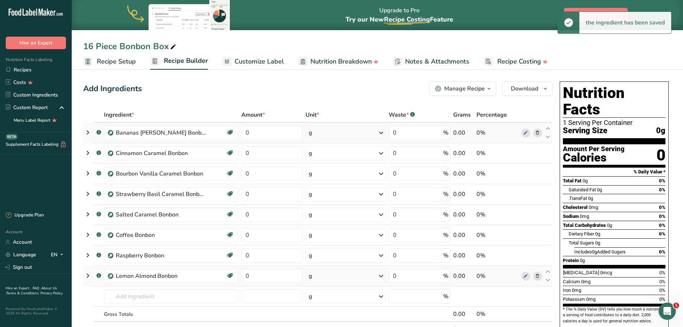
click at [382, 133] on icon at bounding box center [381, 132] width 9 height 13
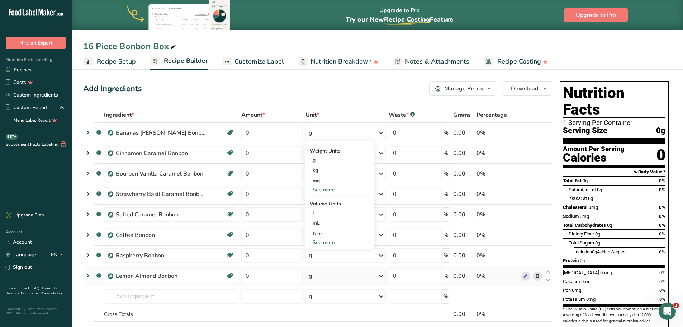
click at [342, 91] on div "Add Ingredients Manage Recipe Delete Recipe Duplicate Recipe Scale Recipe Save …" at bounding box center [317, 88] width 469 height 14
click at [254, 133] on input "0" at bounding box center [271, 133] width 61 height 14
type input "48"
click at [265, 153] on div "Ingredient * Amount * Unit * Waste * .a-a{fill:#347362;}.b-a{fill:#fff;} Grams …" at bounding box center [317, 229] width 469 height 244
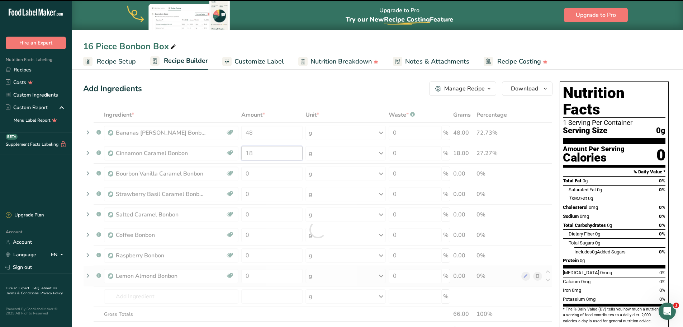
type input "1"
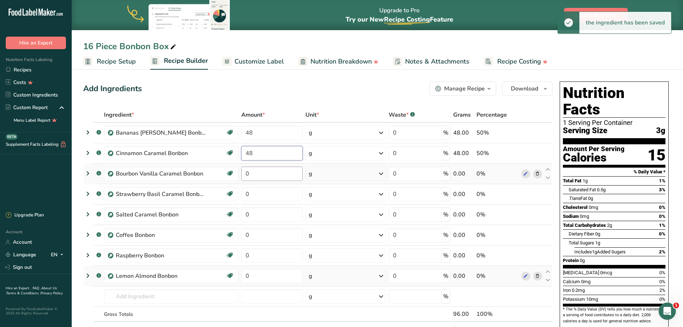
type input "48"
click at [259, 174] on div "Ingredient * Amount * Unit * Waste * .a-a{fill:#347362;}.b-a{fill:#fff;} Grams …" at bounding box center [317, 229] width 469 height 244
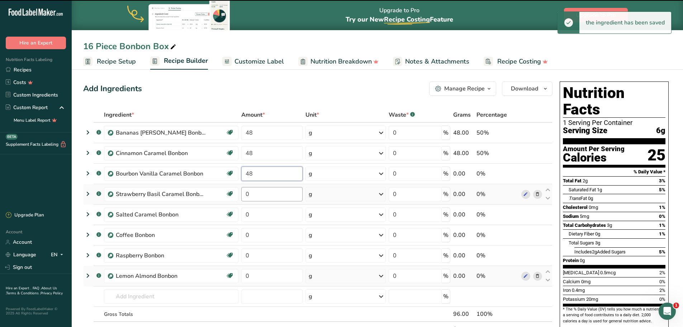
type input "0"
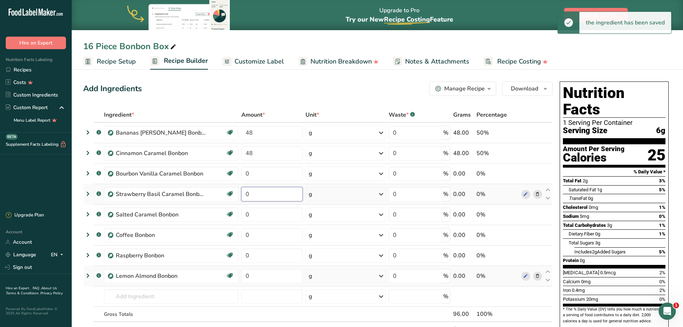
click at [254, 194] on div "Ingredient * Amount * Unit * Waste * .a-a{fill:#347362;}.b-a{fill:#fff;} Grams …" at bounding box center [317, 229] width 469 height 244
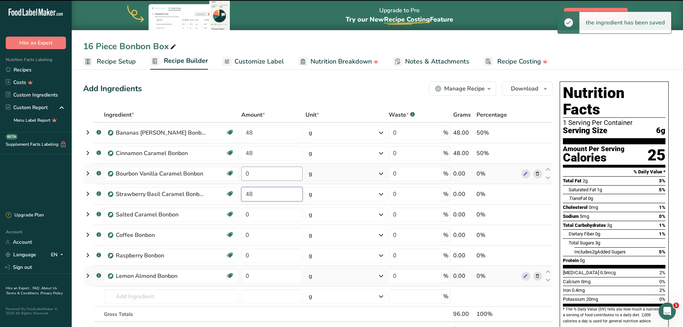
type input "0"
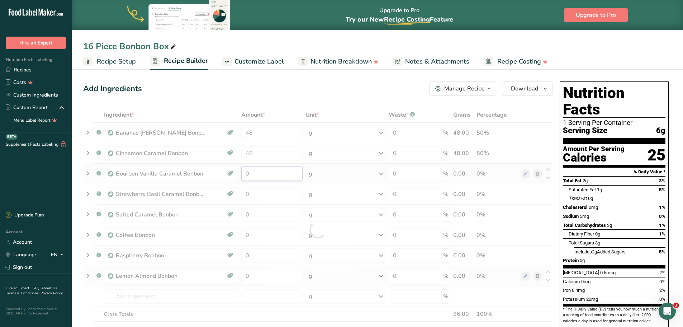
click at [249, 173] on div "Ingredient * Amount * Unit * Waste * .a-a{fill:#347362;}.b-a{fill:#fff;} Grams …" at bounding box center [317, 229] width 469 height 244
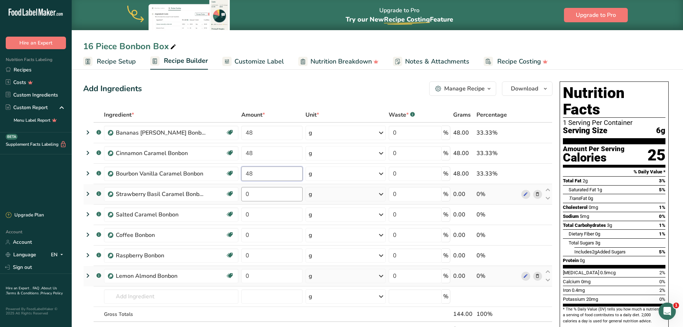
type input "48"
click at [270, 197] on div "Ingredient * Amount * Unit * Waste * .a-a{fill:#347362;}.b-a{fill:#fff;} Grams …" at bounding box center [317, 229] width 469 height 244
type input "48"
click at [288, 89] on div "Add Ingredients Manage Recipe Delete Recipe Duplicate Recipe Scale Recipe Save …" at bounding box center [317, 88] width 469 height 14
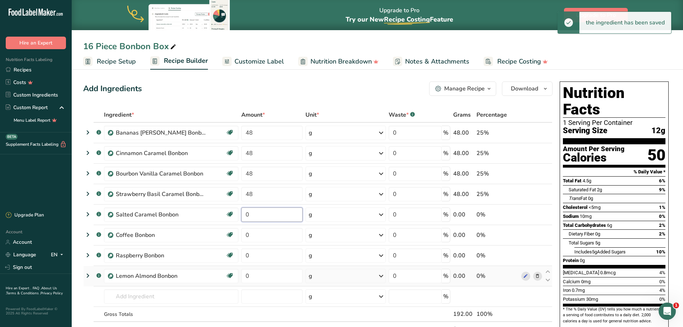
click at [251, 214] on input "0" at bounding box center [271, 214] width 61 height 14
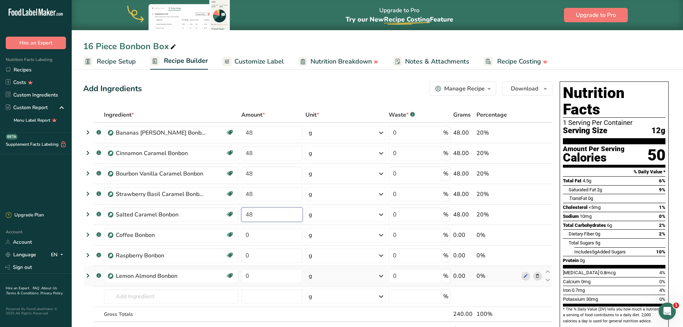
type input "48"
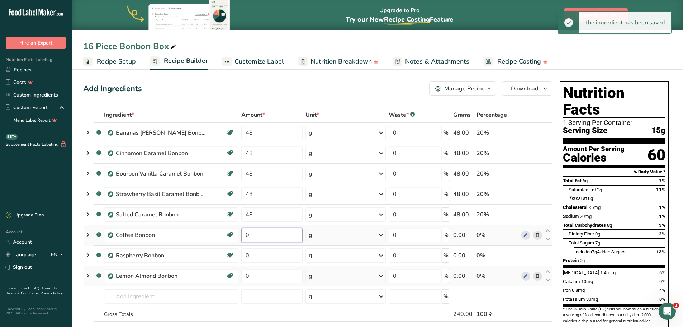
click at [250, 235] on input "0" at bounding box center [271, 235] width 61 height 14
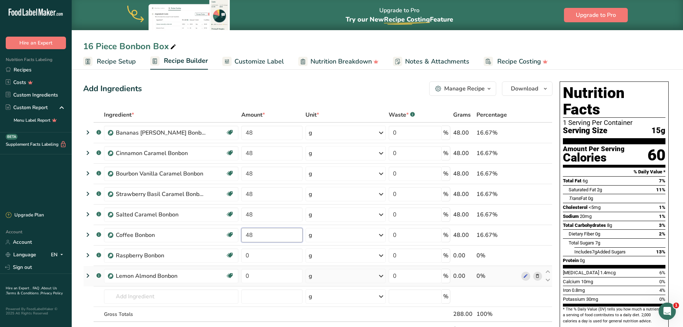
type input "48"
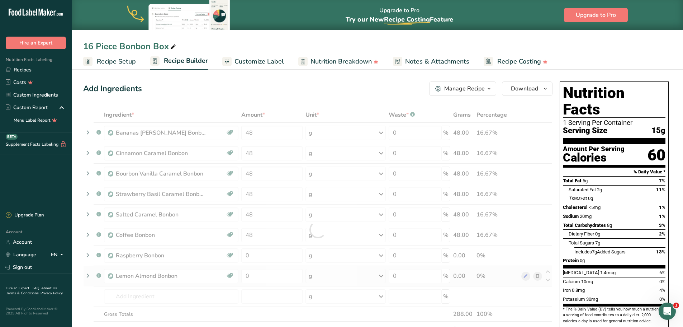
click at [292, 92] on div "Add Ingredients Manage Recipe Delete Recipe Duplicate Recipe Scale Recipe Save …" at bounding box center [317, 88] width 469 height 14
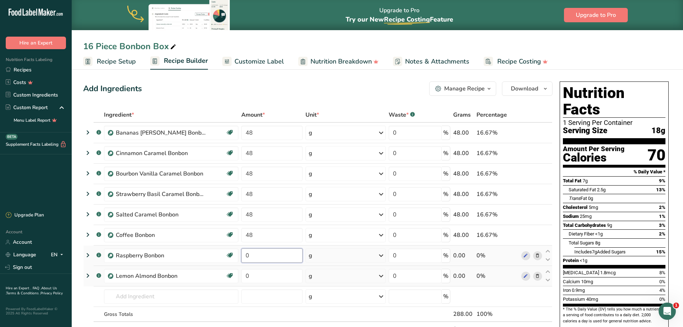
click at [250, 256] on input "0" at bounding box center [271, 255] width 61 height 14
type input "48"
click at [281, 86] on div "Add Ingredients Manage Recipe Delete Recipe Duplicate Recipe Scale Recipe Save …" at bounding box center [317, 88] width 469 height 14
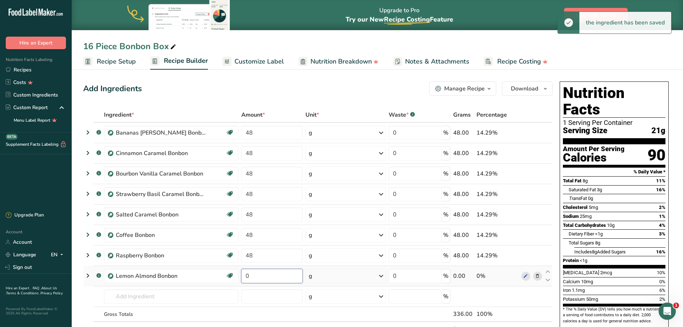
click at [251, 275] on input "0" at bounding box center [271, 276] width 61 height 14
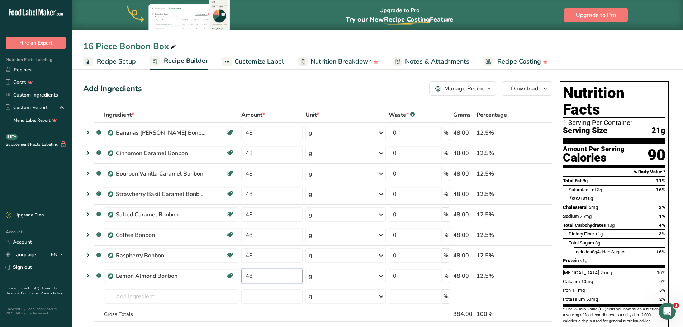
type input "48"
click at [291, 89] on div "Add Ingredients Manage Recipe Delete Recipe Duplicate Recipe Scale Recipe Save …" at bounding box center [317, 88] width 469 height 14
click at [276, 90] on div "Add Ingredients Manage Recipe Delete Recipe Duplicate Recipe Scale Recipe Save …" at bounding box center [317, 88] width 469 height 14
click at [343, 82] on div "Add Ingredients Manage Recipe Delete Recipe Duplicate Recipe Scale Recipe Save …" at bounding box center [317, 88] width 469 height 14
click at [121, 61] on span "Recipe Setup" at bounding box center [116, 62] width 39 height 10
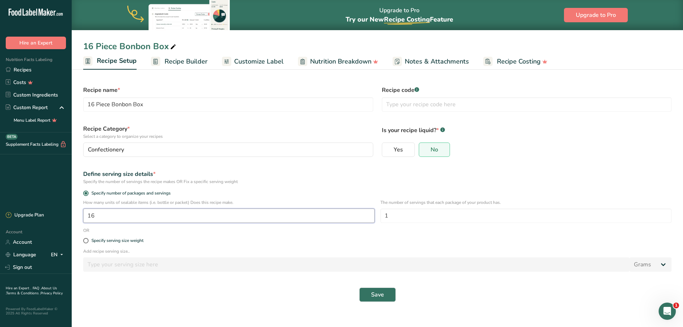
click at [99, 214] on input "16" at bounding box center [229, 215] width 292 height 14
type input "1"
click at [390, 215] on input "1" at bounding box center [526, 215] width 292 height 14
type input "16"
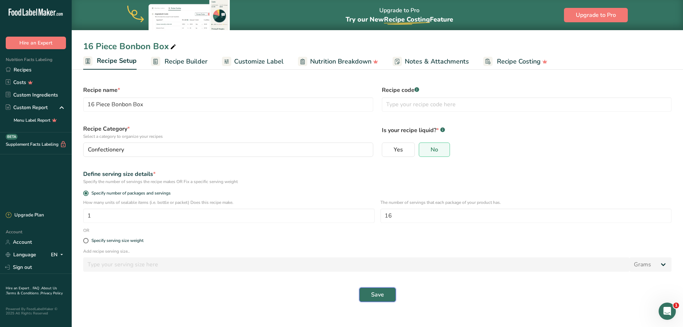
click at [382, 294] on span "Save" at bounding box center [377, 294] width 13 height 9
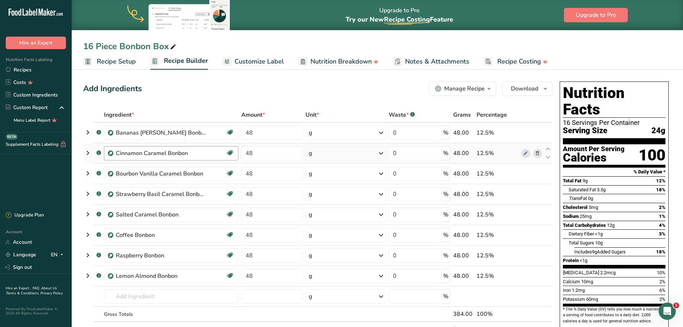
drag, startPoint x: 256, startPoint y: 61, endPoint x: 104, endPoint y: 153, distance: 177.7
click at [256, 61] on span "Customize Label" at bounding box center [259, 62] width 49 height 10
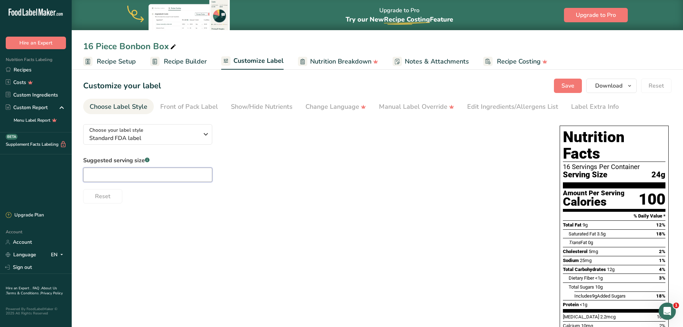
click at [108, 172] on input "text" at bounding box center [147, 174] width 129 height 14
type input "1"
click at [370, 185] on div "Suggested serving size .a-a{fill:#347362;}.b-a{fill:#fff;} 1 Reset" at bounding box center [314, 179] width 462 height 47
click at [481, 105] on div "Edit Ingredients/Allergens List" at bounding box center [512, 107] width 91 height 10
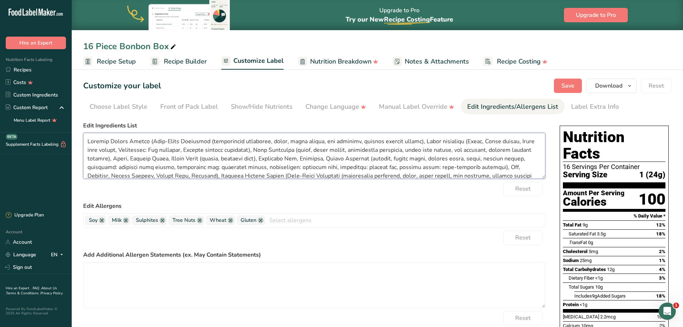
drag, startPoint x: 148, startPoint y: 141, endPoint x: 87, endPoint y: 143, distance: 60.3
click at [87, 143] on textarea at bounding box center [314, 156] width 462 height 46
click at [162, 220] on link at bounding box center [163, 220] width 6 height 6
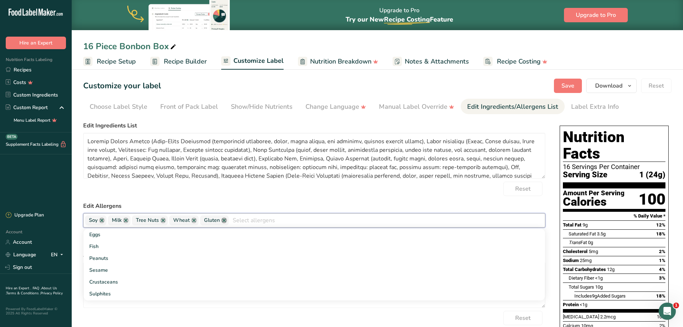
click at [223, 221] on link at bounding box center [224, 220] width 6 height 6
click at [214, 189] on div "Reset" at bounding box center [314, 188] width 462 height 14
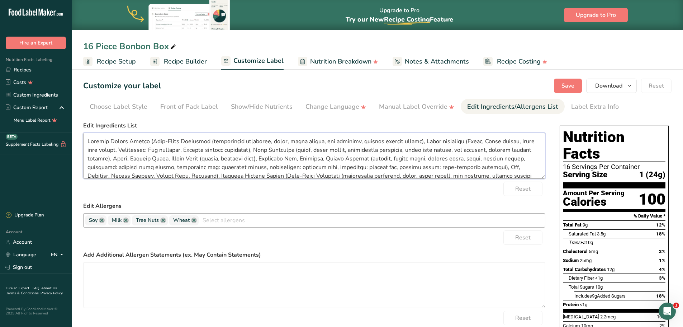
click at [147, 141] on textarea at bounding box center [314, 156] width 462 height 46
drag, startPoint x: 148, startPoint y: 141, endPoint x: 85, endPoint y: 143, distance: 63.5
click at [85, 143] on textarea at bounding box center [314, 156] width 462 height 46
drag, startPoint x: 119, startPoint y: 141, endPoint x: 306, endPoint y: 190, distance: 193.5
click at [306, 190] on div "Reset" at bounding box center [314, 188] width 462 height 14
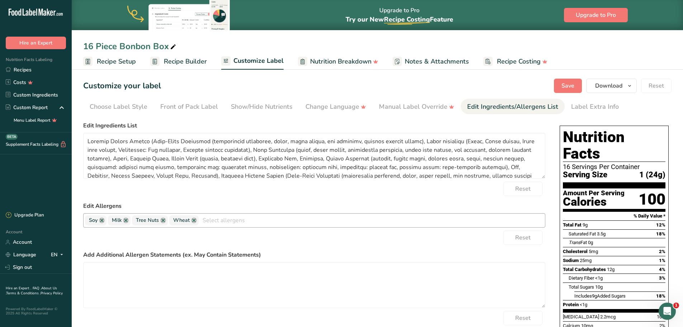
click at [297, 191] on div "Reset" at bounding box center [314, 188] width 462 height 14
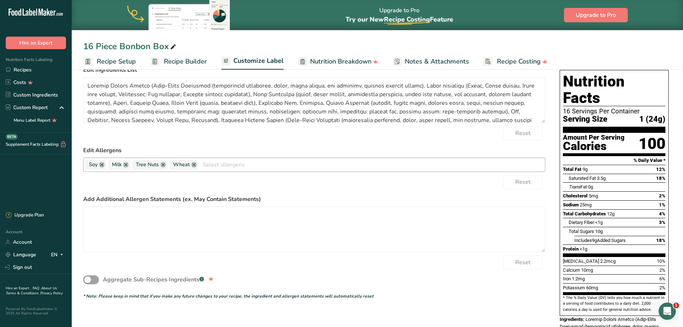
scroll to position [72, 0]
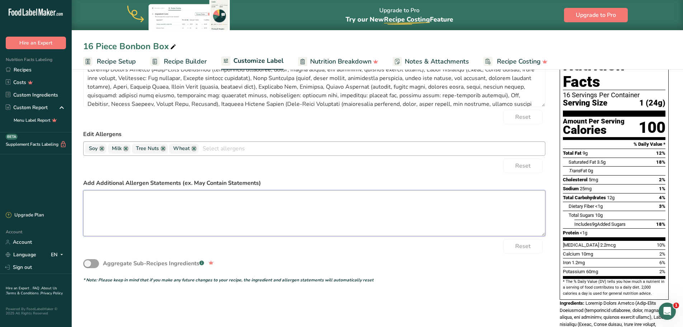
click at [136, 198] on textarea at bounding box center [314, 213] width 462 height 46
click at [137, 199] on textarea "Manufactured on equipment that processes products containing" at bounding box center [314, 213] width 462 height 46
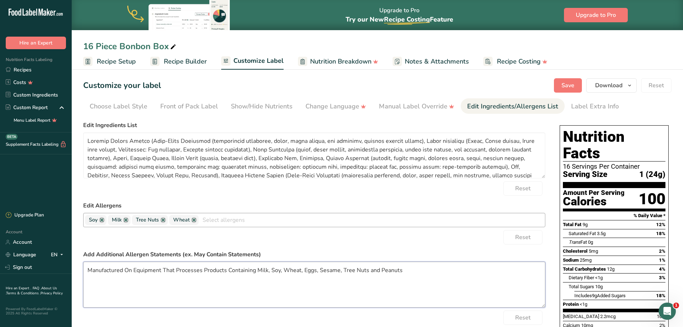
scroll to position [0, 0]
type textarea "Manufactured On Equipment That Processes Products Containing Milk, Soy, Wheat, …"
click at [568, 86] on span "Save" at bounding box center [568, 85] width 13 height 9
click at [126, 107] on div "Choose Label Style" at bounding box center [119, 107] width 58 height 10
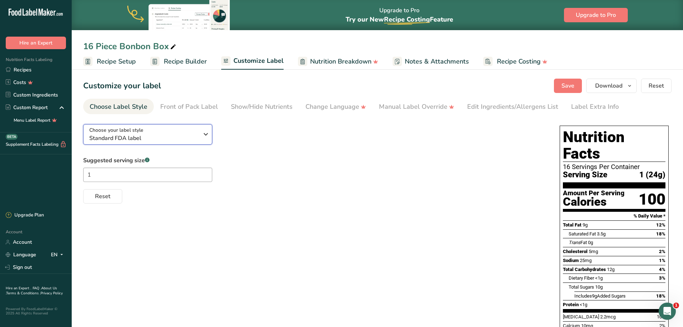
click at [206, 133] on icon "button" at bounding box center [206, 134] width 9 height 13
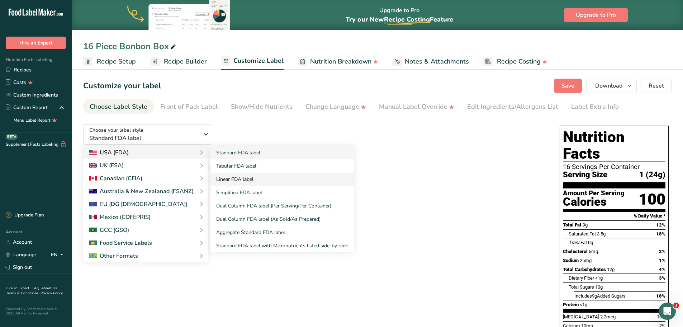
click at [240, 179] on link "Linear FDA label" at bounding box center [281, 178] width 143 height 13
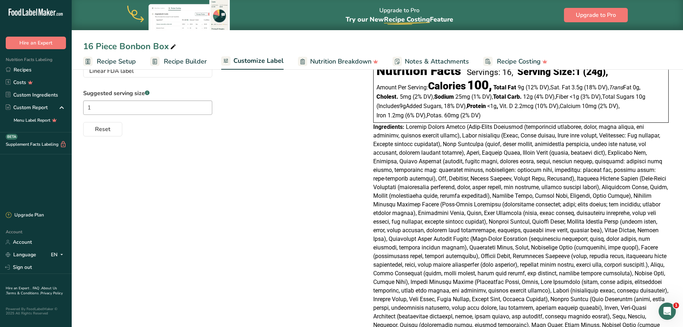
scroll to position [57, 0]
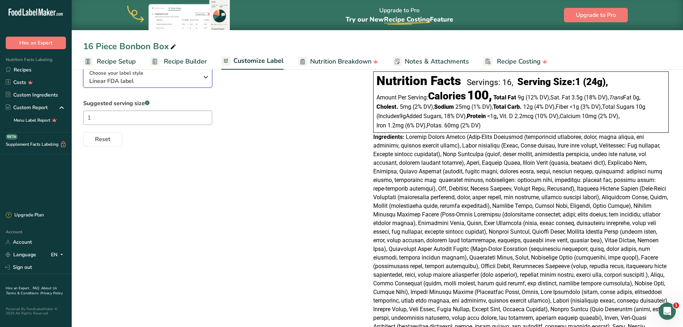
click at [206, 76] on icon "button" at bounding box center [206, 77] width 9 height 13
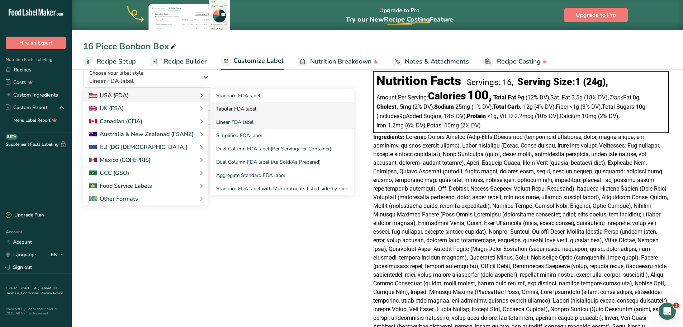
click at [236, 109] on link "Tabular FDA label" at bounding box center [281, 108] width 143 height 13
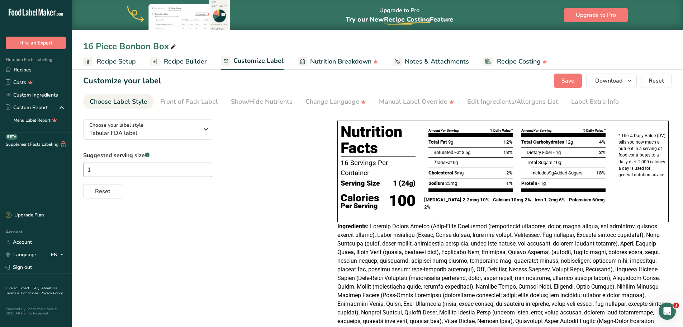
scroll to position [0, 0]
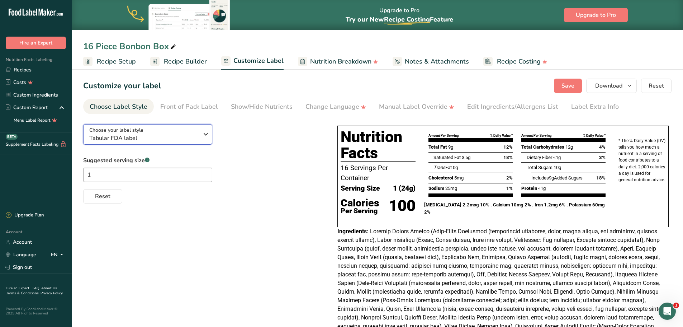
click at [208, 134] on icon "button" at bounding box center [206, 134] width 9 height 13
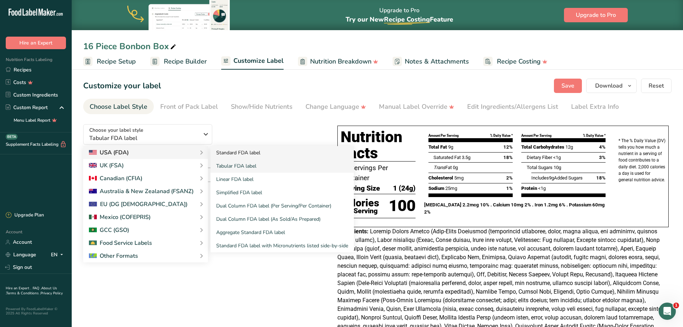
click at [238, 154] on link "Standard FDA label" at bounding box center [281, 152] width 143 height 13
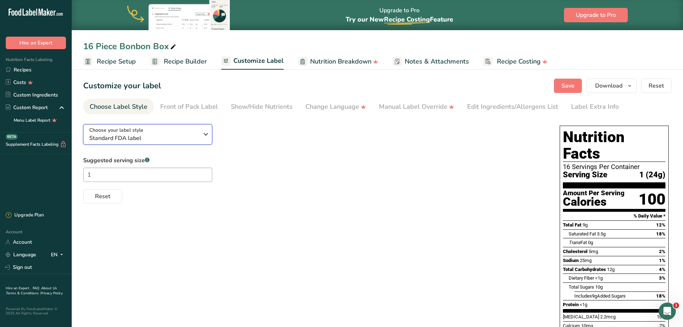
click at [205, 133] on icon "button" at bounding box center [206, 134] width 9 height 13
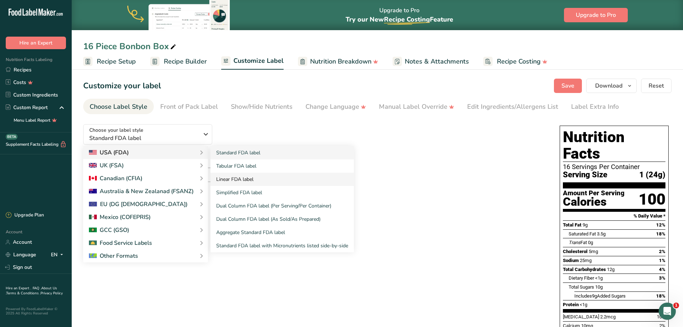
click at [238, 180] on link "Linear FDA label" at bounding box center [281, 178] width 143 height 13
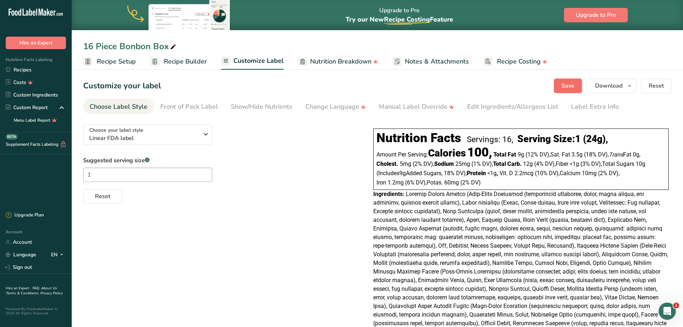
click at [570, 84] on span "Save" at bounding box center [568, 85] width 13 height 9
click at [9, 214] on icon at bounding box center [9, 214] width 2 height 3
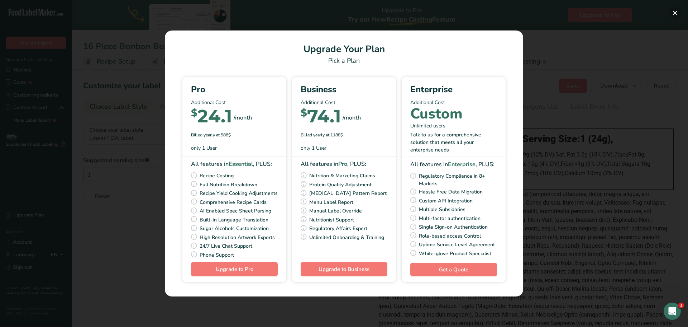
click at [675, 14] on button "Pick Your Pricing Plan Modal" at bounding box center [675, 12] width 11 height 11
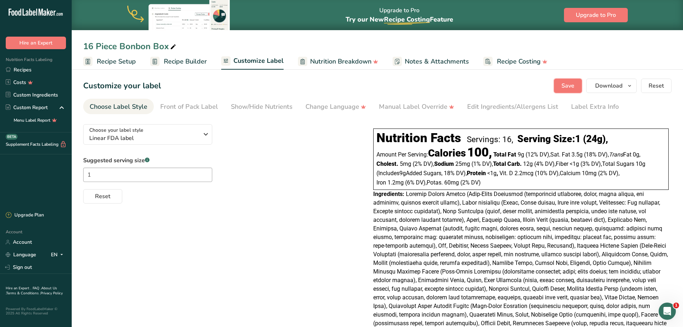
drag, startPoint x: 568, startPoint y: 85, endPoint x: 262, endPoint y: 79, distance: 305.6
click at [568, 85] on span "Save" at bounding box center [568, 85] width 13 height 9
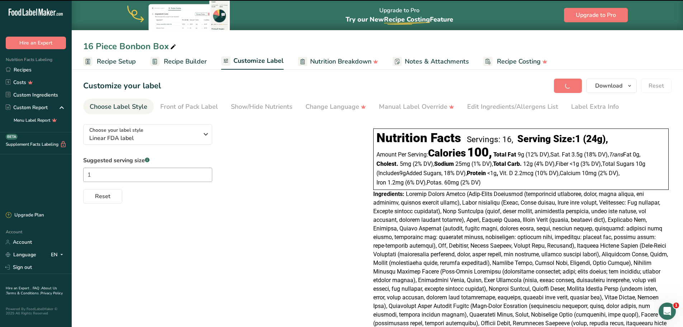
click at [185, 62] on span "Recipe Builder" at bounding box center [185, 62] width 43 height 10
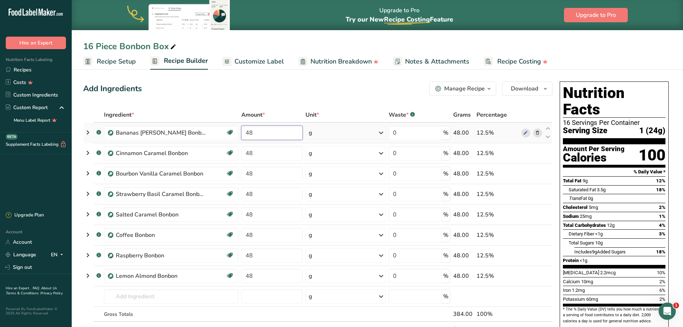
click at [251, 133] on input "48" at bounding box center [271, 133] width 61 height 14
type input "4"
type input "24"
click at [259, 153] on div "Ingredient * Amount * Unit * Waste * .a-a{fill:#347362;}.b-a{fill:#fff;} Grams …" at bounding box center [317, 229] width 469 height 244
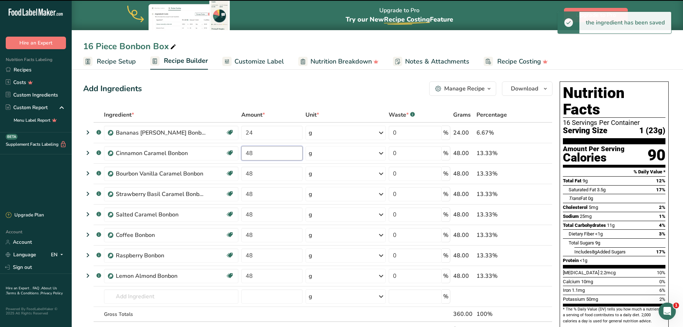
type input "4"
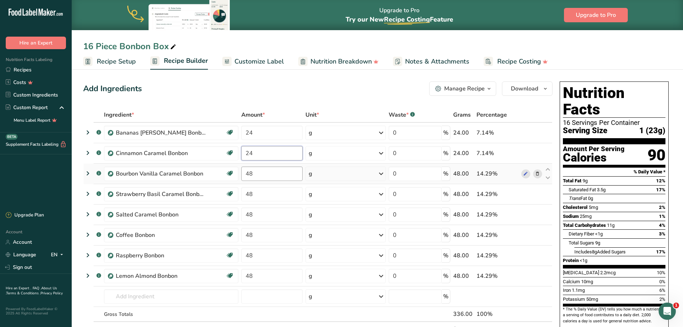
type input "24"
click at [260, 175] on div "Ingredient * Amount * Unit * Waste * .a-a{fill:#347362;}.b-a{fill:#fff;} Grams …" at bounding box center [317, 229] width 469 height 244
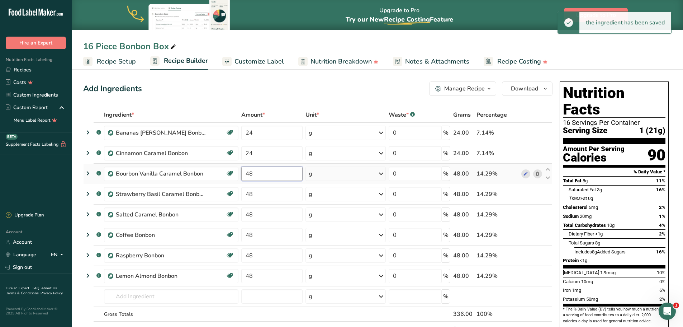
type input "4"
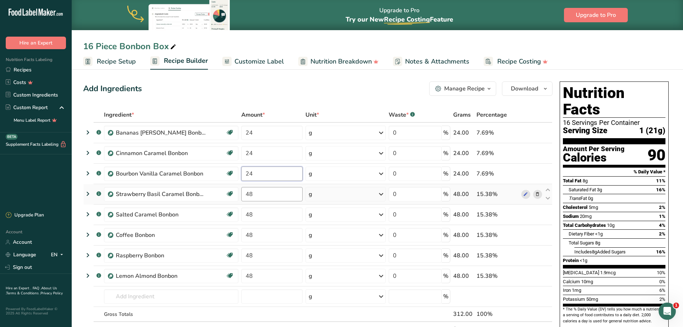
type input "24"
click at [269, 194] on div "Ingredient * Amount * Unit * Waste * .a-a{fill:#347362;}.b-a{fill:#fff;} Grams …" at bounding box center [317, 229] width 469 height 244
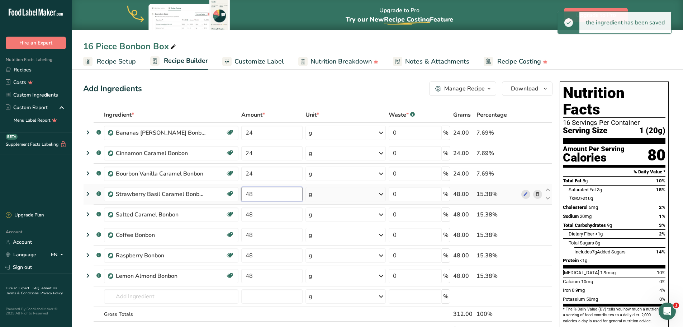
type input "4"
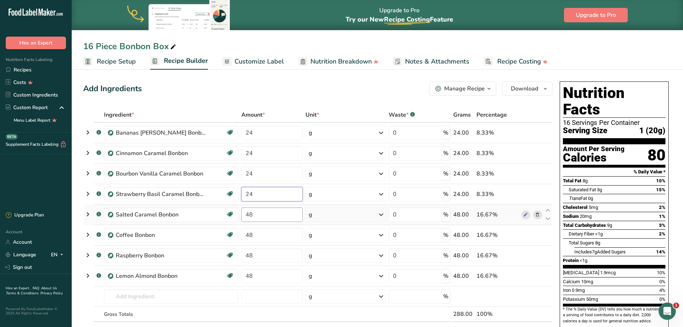
type input "24"
click at [265, 213] on div "Ingredient * Amount * Unit * Waste * .a-a{fill:#347362;}.b-a{fill:#fff;} Grams …" at bounding box center [317, 229] width 469 height 244
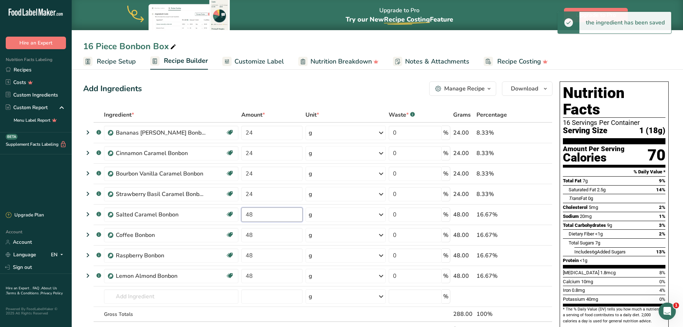
type input "4"
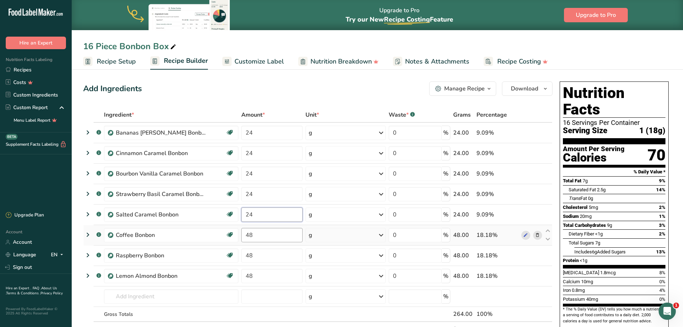
type input "24"
click at [259, 236] on div "Ingredient * Amount * Unit * Waste * .a-a{fill:#347362;}.b-a{fill:#fff;} Grams …" at bounding box center [317, 229] width 469 height 244
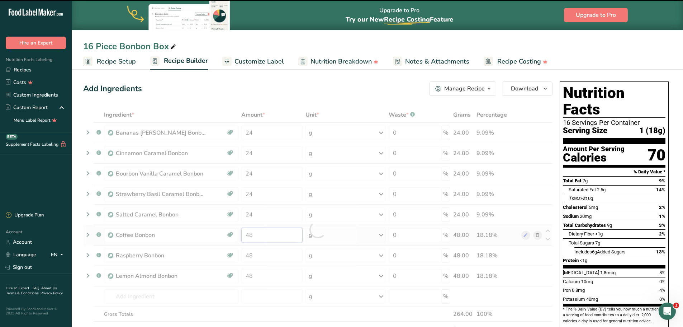
type input "4"
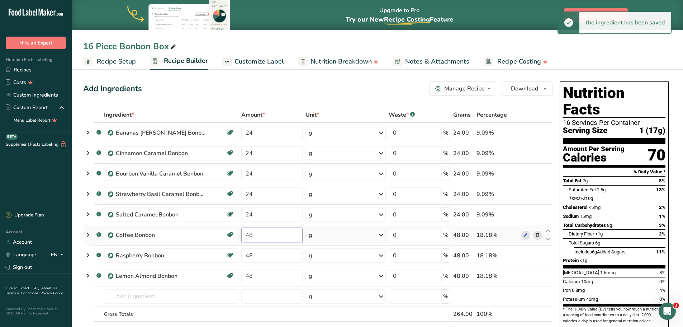
type input "4"
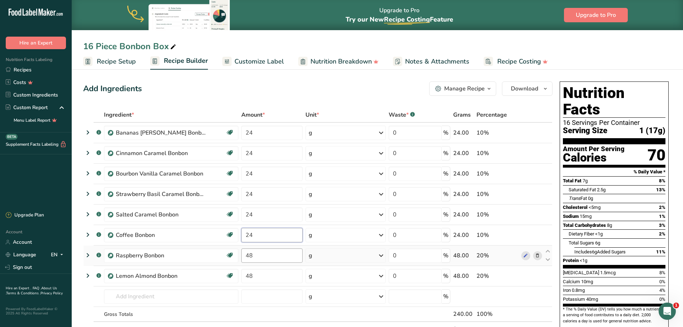
type input "24"
click at [259, 254] on div "Ingredient * Amount * Unit * Waste * .a-a{fill:#347362;}.b-a{fill:#fff;} Grams …" at bounding box center [317, 229] width 469 height 244
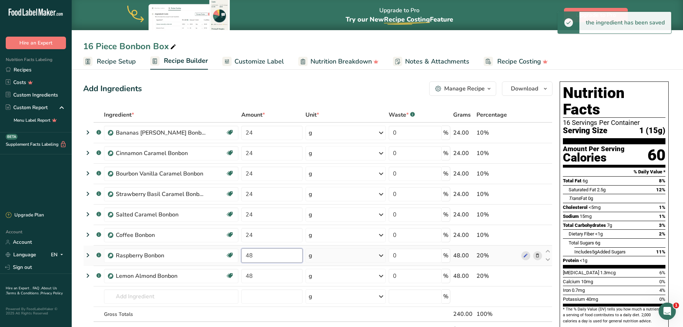
type input "4"
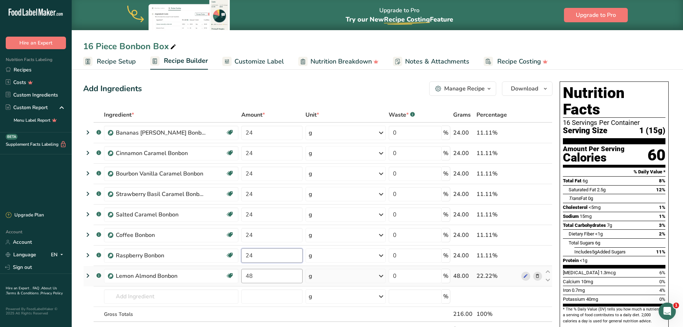
type input "24"
click at [256, 274] on div "Ingredient * Amount * Unit * Waste * .a-a{fill:#347362;}.b-a{fill:#fff;} Grams …" at bounding box center [317, 229] width 469 height 244
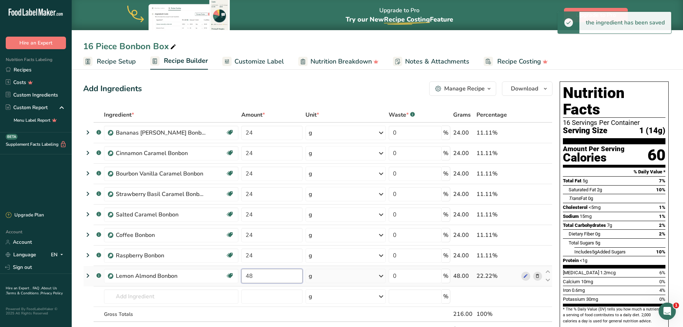
type input "4"
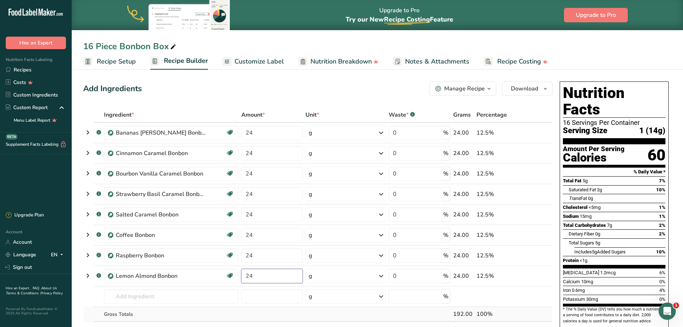
type input "24"
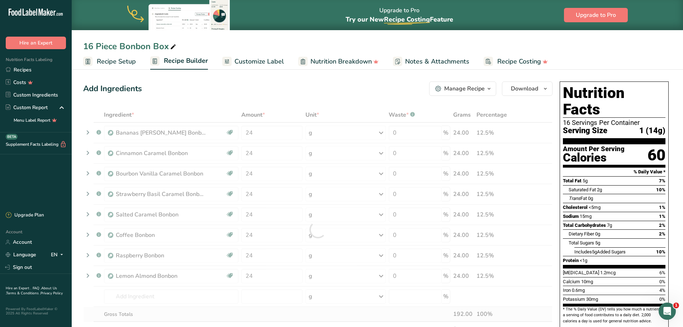
click at [369, 317] on div "Ingredient * Amount * Unit * Waste * .a-a{fill:#347362;}.b-a{fill:#fff;} Grams …" at bounding box center [317, 229] width 469 height 244
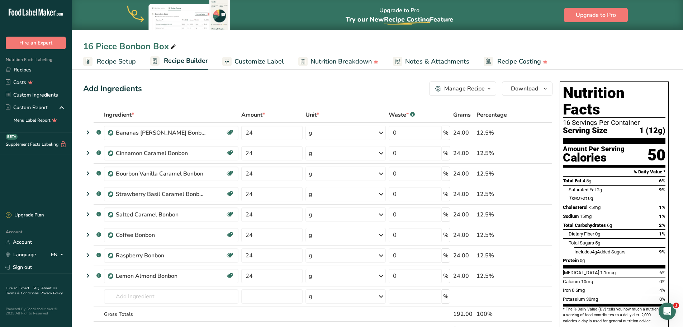
click at [257, 61] on span "Customize Label" at bounding box center [259, 62] width 49 height 10
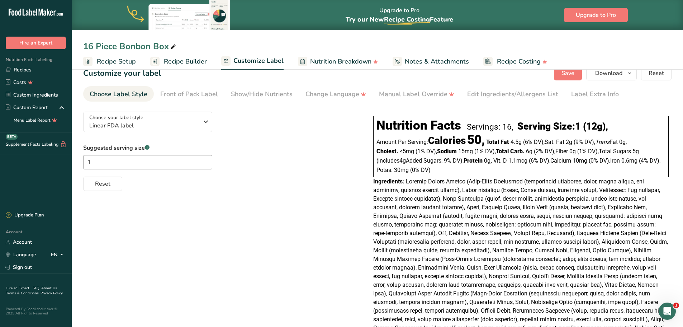
scroll to position [11, 0]
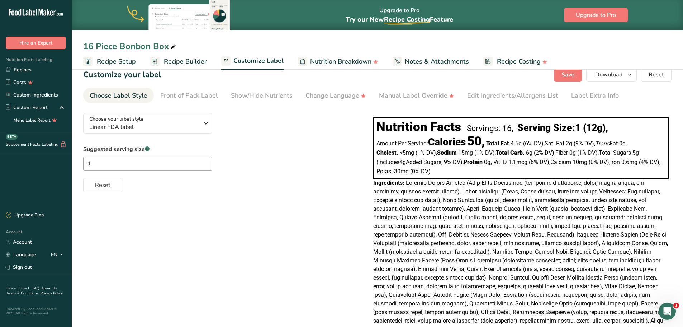
drag, startPoint x: 524, startPoint y: 305, endPoint x: 371, endPoint y: 112, distance: 246.4
click at [371, 112] on div "Nutrition Facts Servings: 16, Serving Size: 1 (12g) , Amount Per Serving: Calor…" at bounding box center [520, 297] width 301 height 371
copy div "Nutrition Facts Servings: 16, Serving Size: 1 (12g) , Amount Per Serving: Calor…"
click at [639, 93] on ul "Choose Label Style Front of Pack Label Show/Hide Nutrients Change Language Manu…" at bounding box center [377, 94] width 588 height 15
click at [628, 75] on icon "button" at bounding box center [630, 74] width 6 height 9
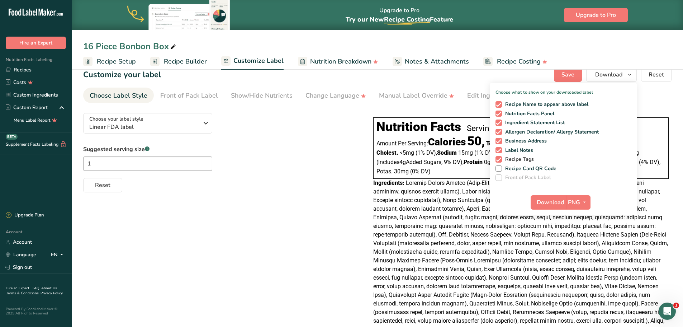
click at [499, 158] on span at bounding box center [499, 159] width 6 height 6
click at [499, 158] on input "Recipe Tags" at bounding box center [498, 159] width 5 height 5
checkbox input "false"
click at [500, 150] on span at bounding box center [499, 150] width 6 height 6
click at [500, 150] on input "Label Notes" at bounding box center [498, 150] width 5 height 5
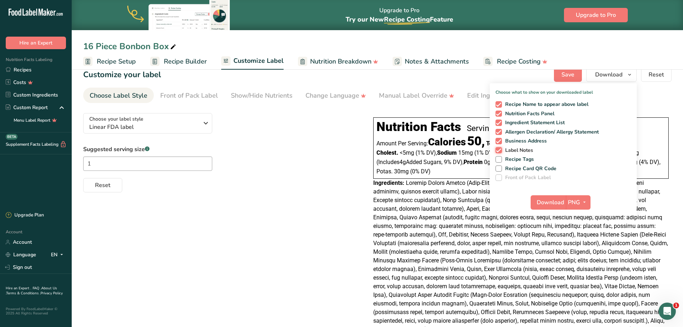
checkbox input "false"
click at [498, 140] on span at bounding box center [499, 141] width 6 height 6
click at [498, 140] on input "Business Address" at bounding box center [498, 140] width 5 height 5
checkbox input "false"
click at [584, 202] on icon "button" at bounding box center [585, 202] width 6 height 9
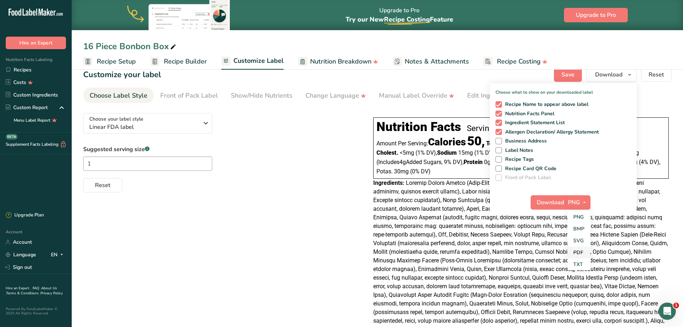
click at [578, 251] on link "PDF" at bounding box center [579, 252] width 23 height 12
click at [552, 203] on span "Download" at bounding box center [550, 202] width 27 height 9
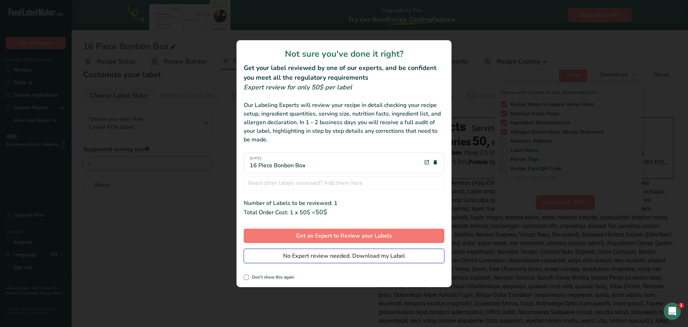
click at [368, 254] on span "No Expert review needed. Download my Label" at bounding box center [344, 255] width 122 height 9
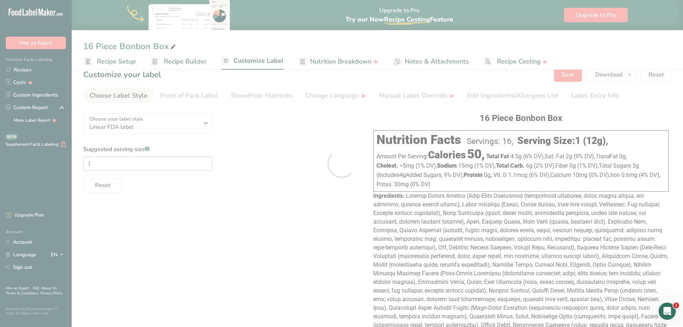
scroll to position [0, 0]
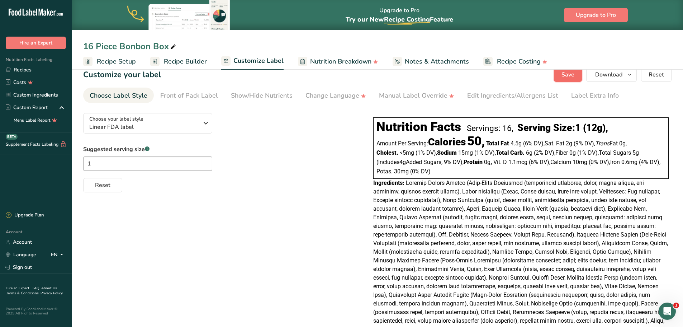
click at [570, 71] on span "Save" at bounding box center [568, 74] width 13 height 9
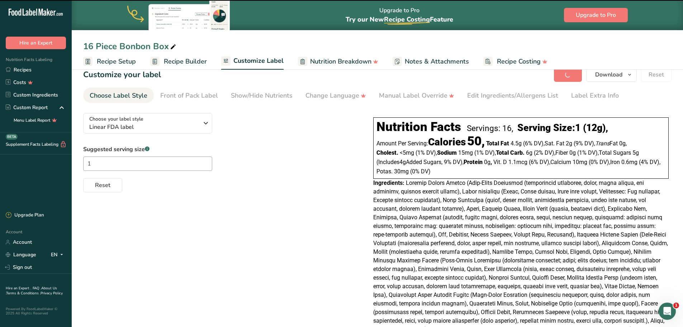
click at [21, 70] on link "Recipes" at bounding box center [36, 69] width 72 height 13
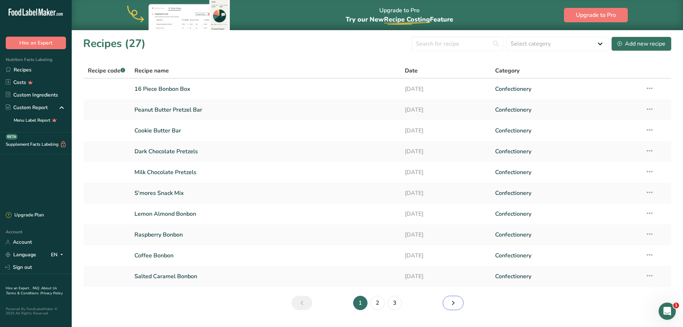
click at [455, 305] on icon "Next page" at bounding box center [453, 302] width 9 height 13
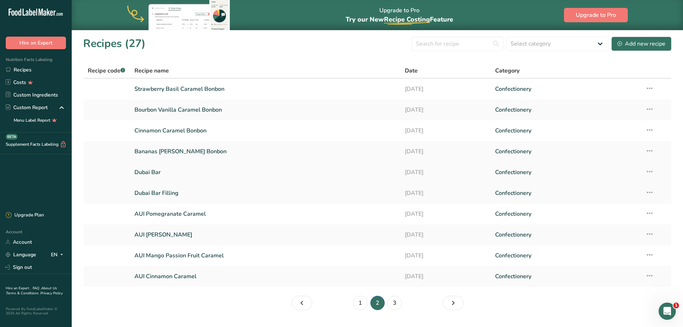
click at [155, 174] on link "Dubai Bar" at bounding box center [265, 172] width 262 height 15
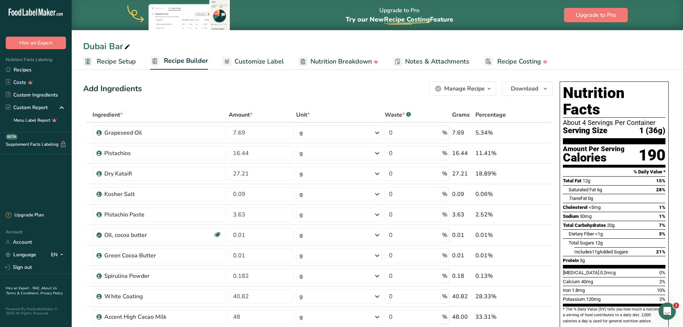
click at [121, 45] on div "Dubai Bar" at bounding box center [107, 46] width 48 height 13
type input "Dubai Bar 4 pc. Box"
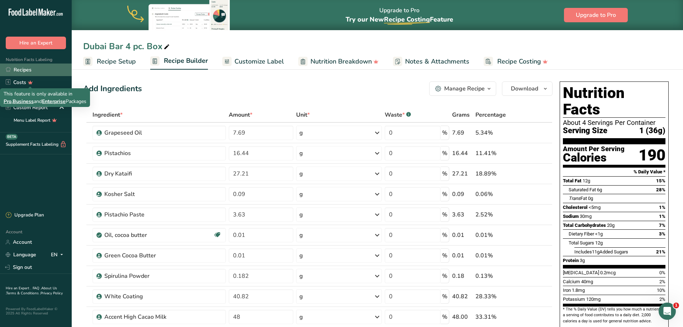
click at [26, 69] on link "Recipes" at bounding box center [36, 69] width 72 height 13
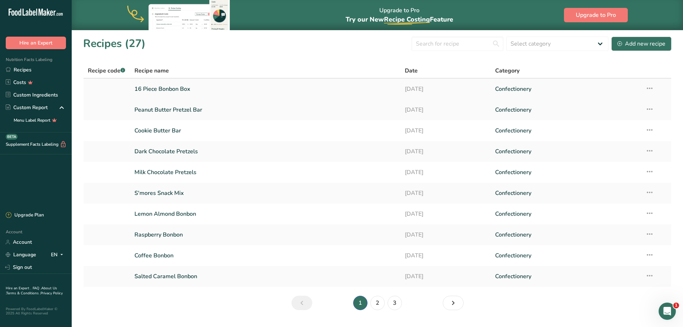
click at [160, 88] on link "16 Piece Bonbon Box" at bounding box center [265, 88] width 262 height 15
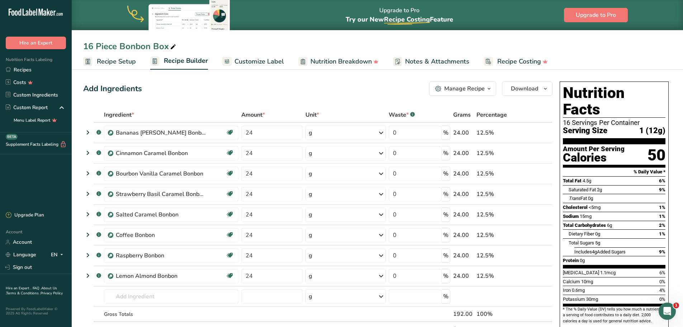
click at [249, 59] on span "Customize Label" at bounding box center [259, 62] width 49 height 10
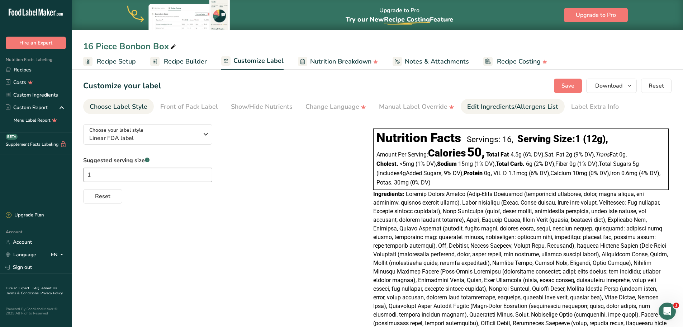
click at [505, 103] on div "Edit Ingredients/Allergens List" at bounding box center [512, 107] width 91 height 10
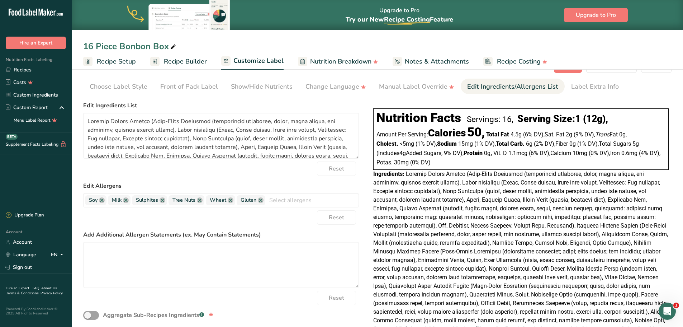
scroll to position [4, 0]
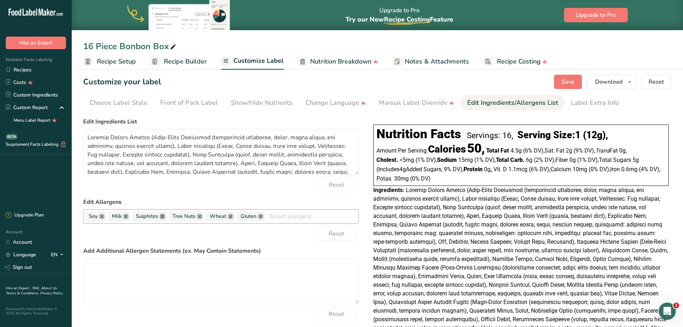
click at [163, 216] on link at bounding box center [163, 216] width 6 height 6
click at [193, 188] on div "Reset" at bounding box center [221, 184] width 276 height 14
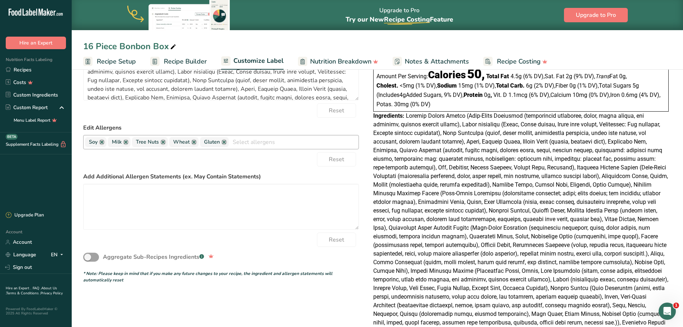
scroll to position [76, 0]
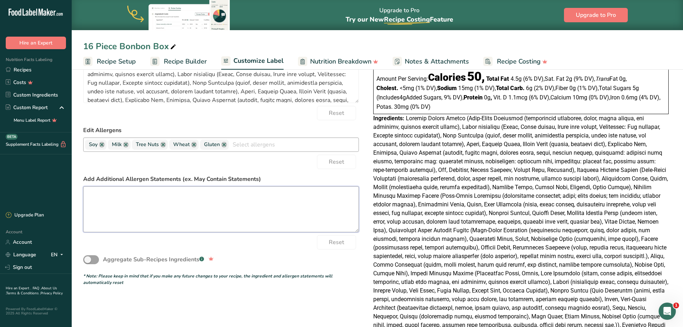
click at [137, 196] on textarea at bounding box center [221, 209] width 276 height 46
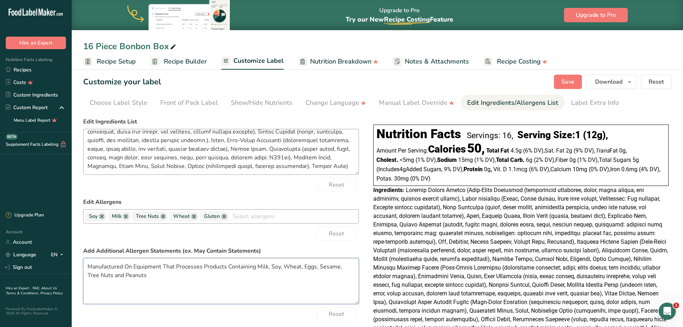
scroll to position [298, 0]
type textarea "Manufactured On Equipment That Processes Products Containing Milk, Soy, Wheat, …"
click at [226, 215] on link at bounding box center [224, 216] width 6 height 6
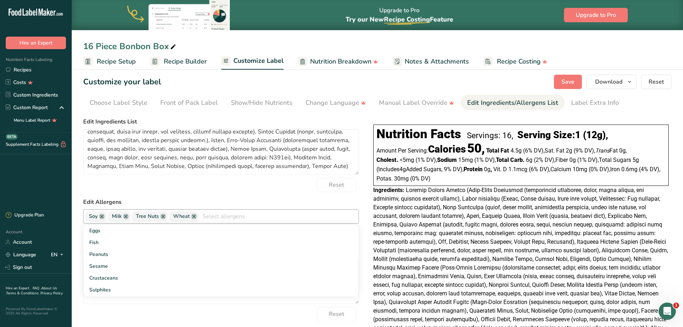
click at [197, 186] on div "Reset" at bounding box center [221, 184] width 276 height 14
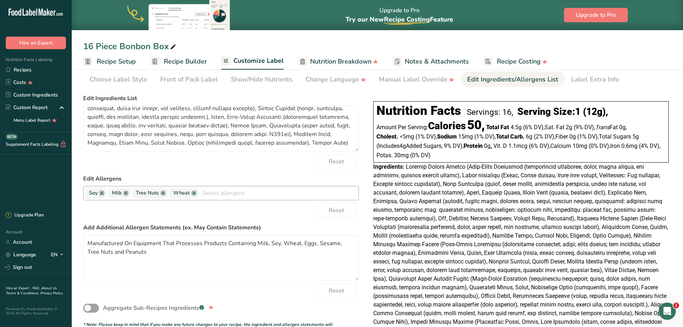
scroll to position [40, 0]
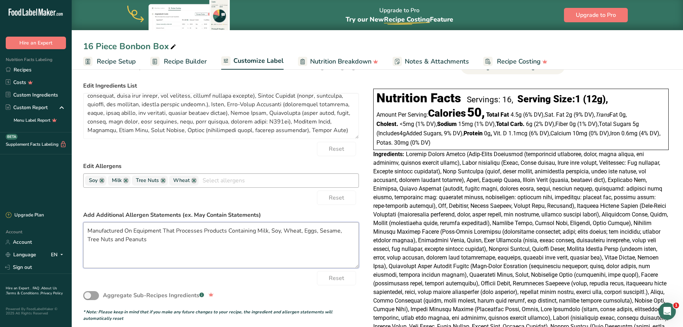
drag, startPoint x: 146, startPoint y: 239, endPoint x: 89, endPoint y: 231, distance: 58.4
click at [89, 231] on textarea "Manufactured On Equipment That Processes Products Containing Milk, Soy, Wheat, …" at bounding box center [221, 245] width 276 height 46
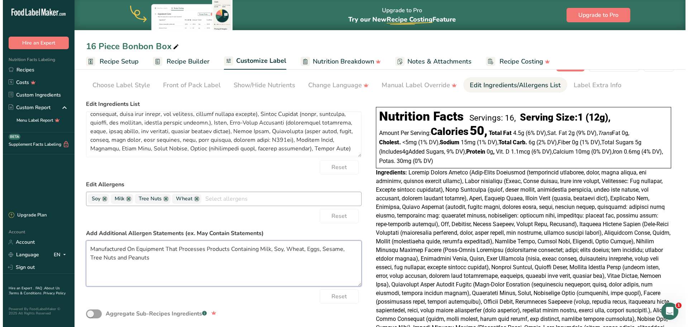
scroll to position [0, 0]
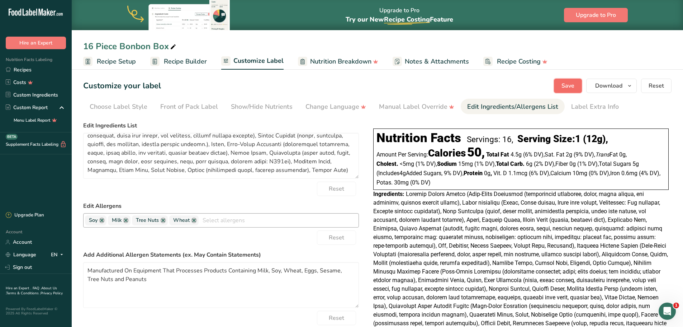
click at [562, 83] on button "Save" at bounding box center [568, 86] width 28 height 14
click at [628, 84] on icon "button" at bounding box center [630, 85] width 6 height 9
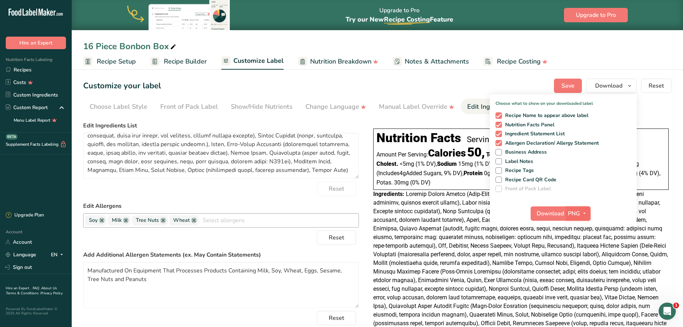
click at [586, 211] on icon "button" at bounding box center [585, 213] width 6 height 9
click at [578, 264] on link "PDF" at bounding box center [579, 263] width 23 height 12
click at [545, 212] on span "Download" at bounding box center [550, 213] width 27 height 9
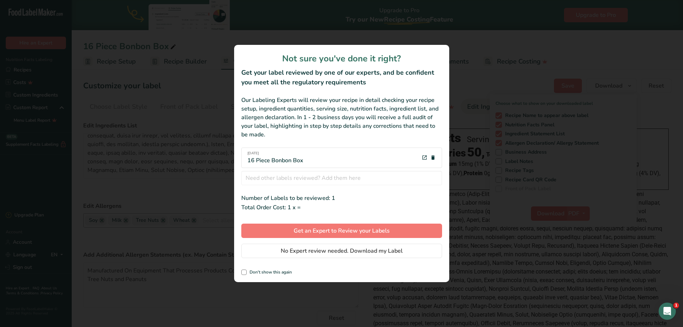
scroll to position [290, 0]
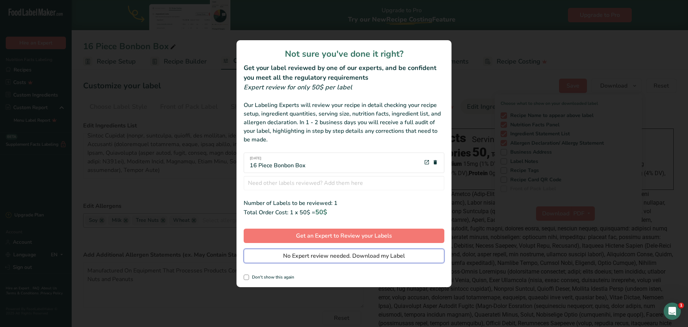
click at [361, 256] on span "No Expert review needed. Download my Label" at bounding box center [344, 255] width 122 height 9
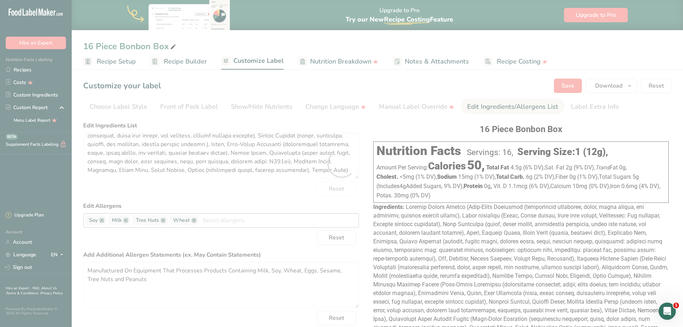
scroll to position [298, 0]
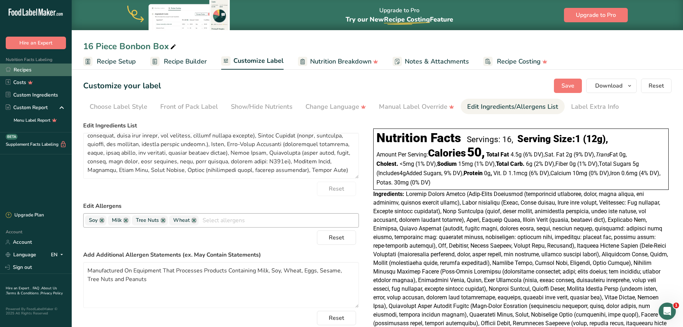
click at [32, 69] on link "Recipes" at bounding box center [36, 69] width 72 height 13
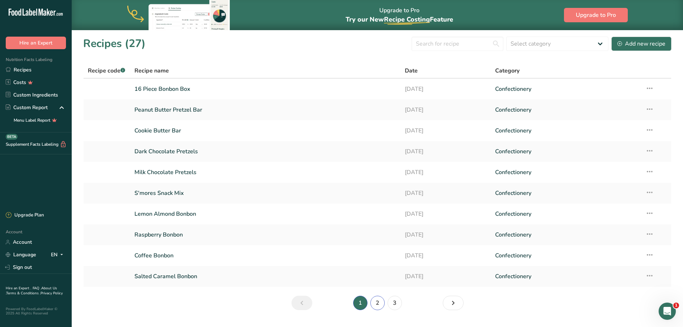
click at [376, 304] on link "2" at bounding box center [377, 302] width 14 height 14
click at [181, 173] on link "Dubai Bar 4 pc. Box" at bounding box center [265, 172] width 262 height 15
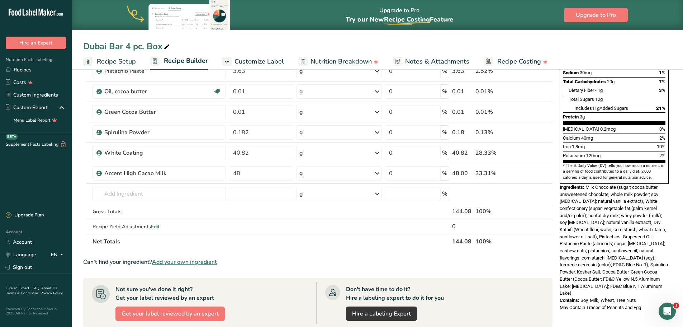
scroll to position [36, 0]
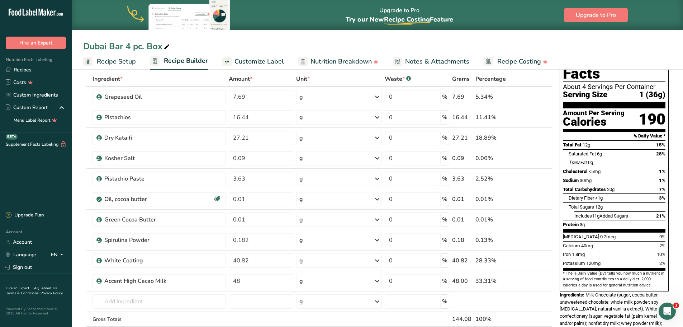
click at [263, 60] on span "Customize Label" at bounding box center [259, 62] width 49 height 10
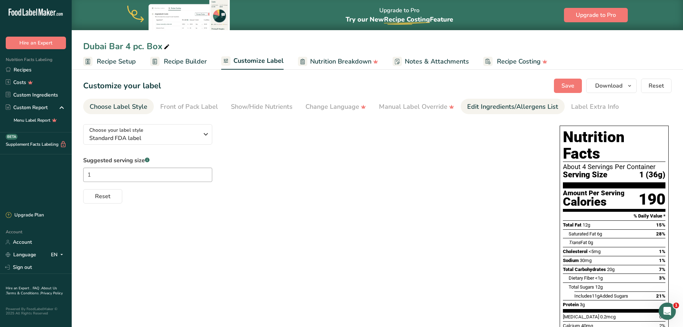
click at [502, 105] on div "Edit Ingredients/Allergens List" at bounding box center [512, 107] width 91 height 10
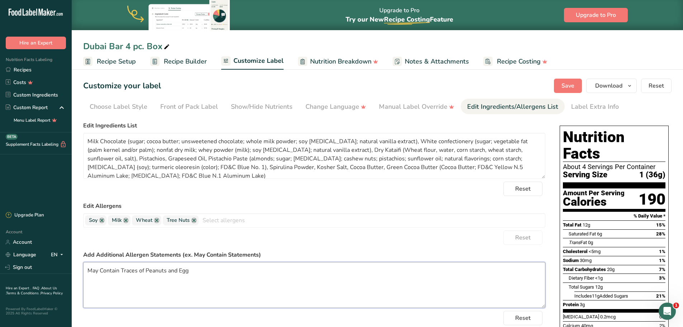
drag, startPoint x: 209, startPoint y: 272, endPoint x: 84, endPoint y: 271, distance: 125.5
click at [84, 271] on textarea "May Contain Traces of Peanuts and Egg" at bounding box center [314, 285] width 462 height 46
type textarea "Manufactured On Equipment That Processes Products Containing Milk, Soy, Wheat, …"
click at [257, 237] on div "Reset" at bounding box center [314, 237] width 462 height 14
click at [441, 141] on textarea "Milk Chocolate (sugar; cocoa butter; unsweetened chocolate; whole milk powder; …" at bounding box center [314, 156] width 462 height 46
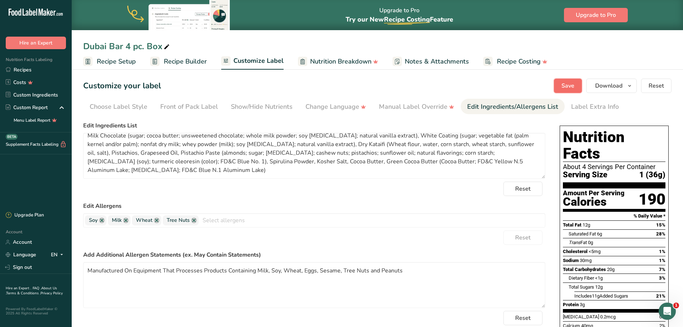
click at [570, 84] on span "Save" at bounding box center [568, 85] width 13 height 9
click at [631, 85] on icon "button" at bounding box center [630, 85] width 6 height 9
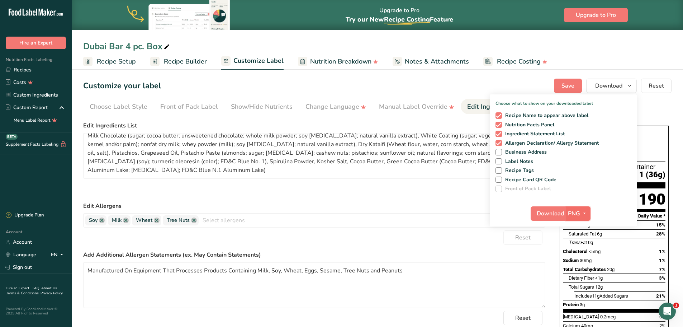
click at [569, 210] on span "PNG" at bounding box center [574, 213] width 12 height 9
click at [581, 263] on link "PDF" at bounding box center [579, 263] width 23 height 12
click at [553, 214] on span "Download" at bounding box center [550, 213] width 27 height 9
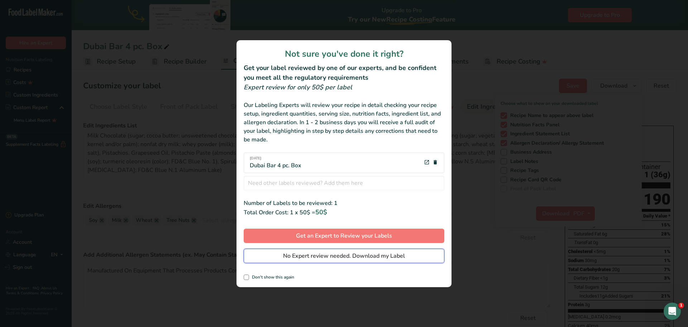
click at [358, 255] on span "No Expert review needed. Download my Label" at bounding box center [344, 255] width 122 height 9
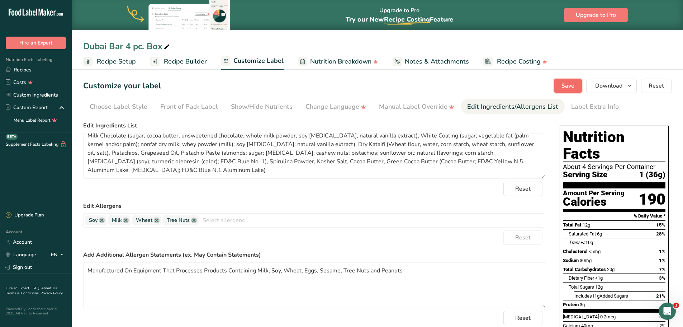
click at [565, 86] on span "Save" at bounding box center [568, 85] width 13 height 9
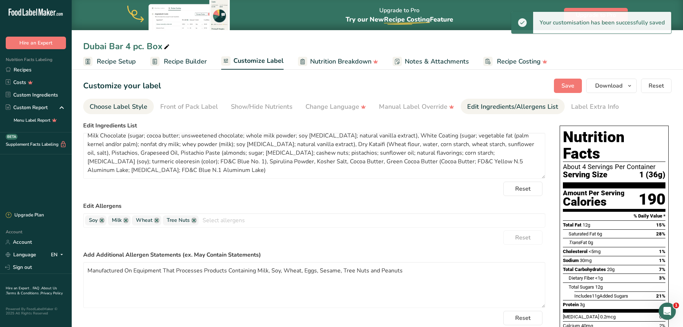
click at [126, 105] on div "Choose Label Style" at bounding box center [119, 107] width 58 height 10
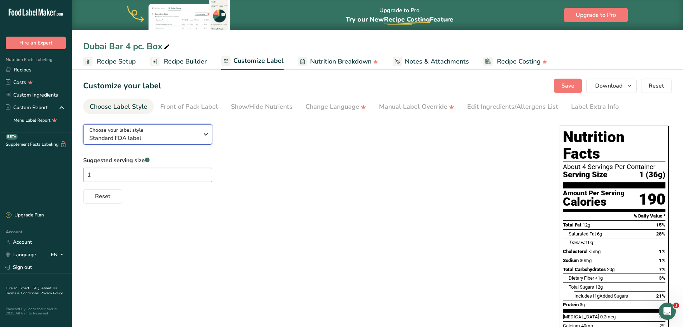
click at [205, 136] on icon "button" at bounding box center [206, 134] width 9 height 13
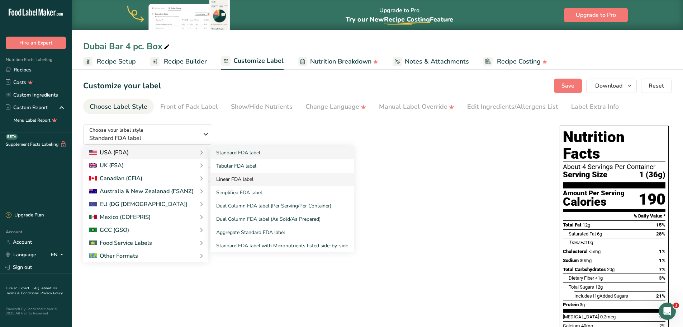
click at [235, 179] on link "Linear FDA label" at bounding box center [281, 178] width 143 height 13
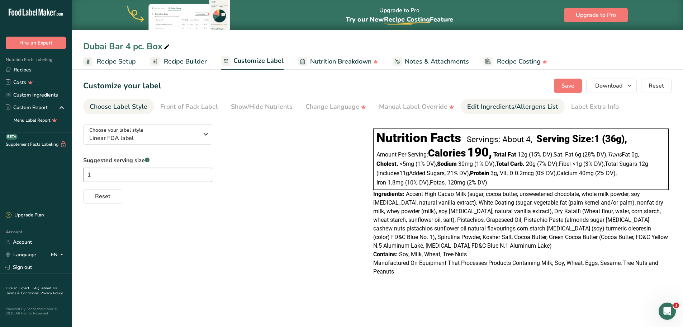
click at [507, 108] on div "Edit Ingredients/Allergens List" at bounding box center [512, 107] width 91 height 10
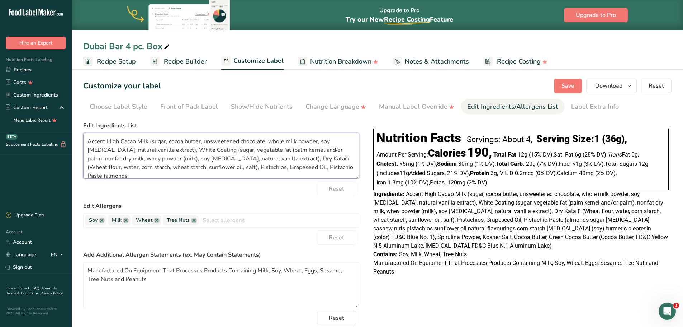
click at [137, 141] on textarea "Accent High Cacao Milk (sugar, cocoa butter, unsweetened chocolate, whole milk …" at bounding box center [221, 156] width 276 height 46
type textarea "Milk Chocolate (sugar, cocoa butter, unsweetened chocolate, whole milk powder, …"
click at [569, 83] on span "Save" at bounding box center [568, 85] width 13 height 9
click at [633, 89] on icon "button" at bounding box center [630, 85] width 6 height 9
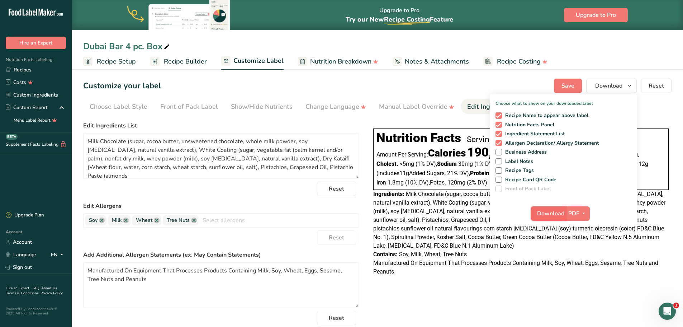
click at [548, 214] on span "Download" at bounding box center [550, 213] width 27 height 9
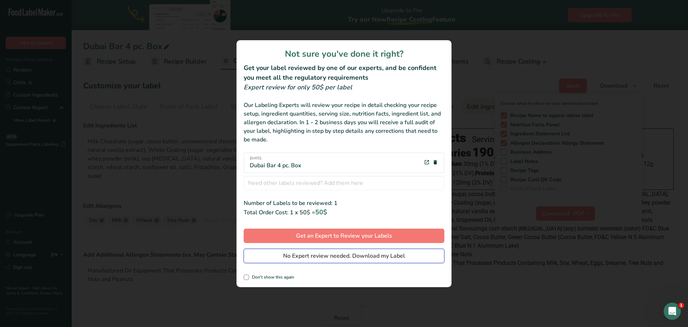
click at [364, 253] on span "No Expert review needed. Download my Label" at bounding box center [344, 255] width 122 height 9
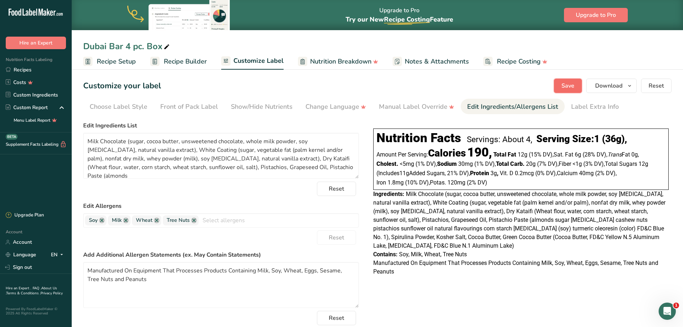
click at [567, 86] on span "Save" at bounding box center [568, 85] width 13 height 9
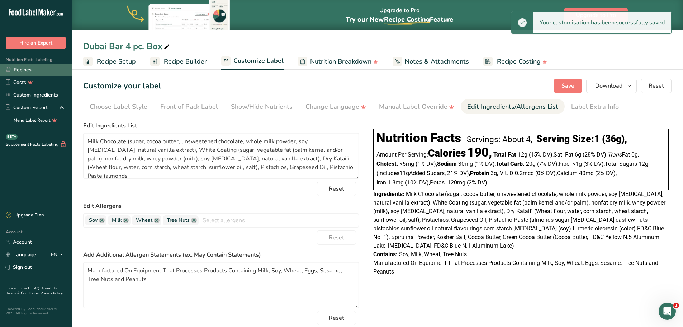
click at [19, 71] on link "Recipes" at bounding box center [36, 69] width 72 height 13
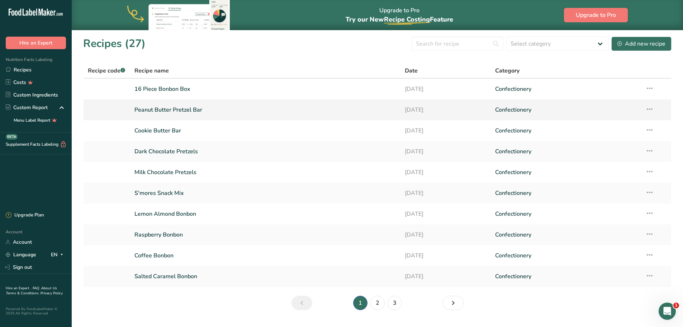
scroll to position [18, 0]
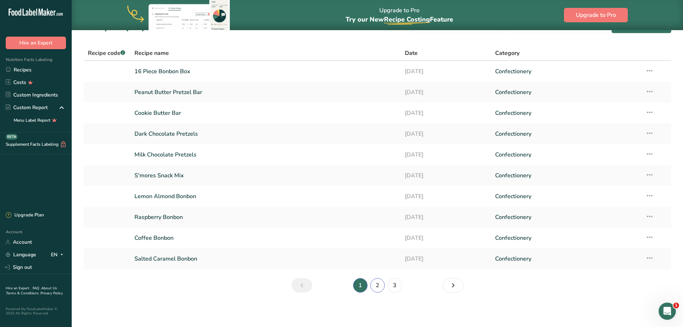
click at [379, 283] on link "2" at bounding box center [377, 285] width 14 height 14
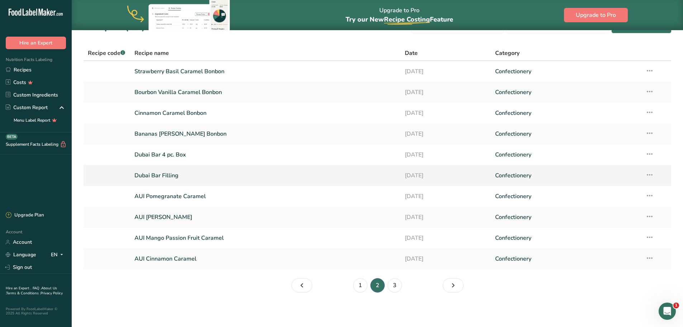
click at [158, 176] on link "Dubai Bar Filling" at bounding box center [265, 175] width 262 height 15
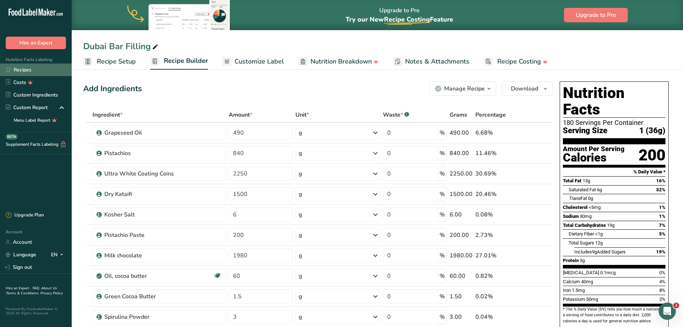
click at [23, 68] on link "Recipes" at bounding box center [36, 69] width 72 height 13
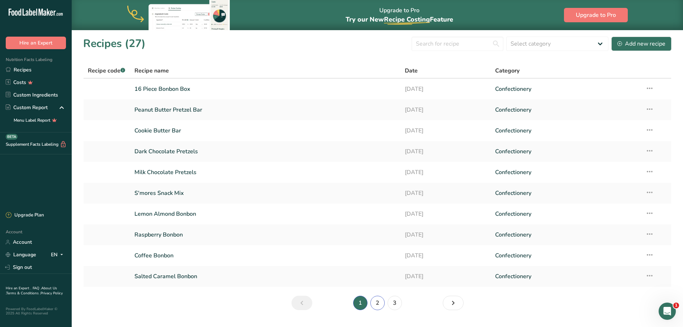
click at [378, 304] on link "2" at bounding box center [377, 302] width 14 height 14
click at [176, 175] on link "Dubai Bar 4 pc. Box" at bounding box center [265, 172] width 262 height 15
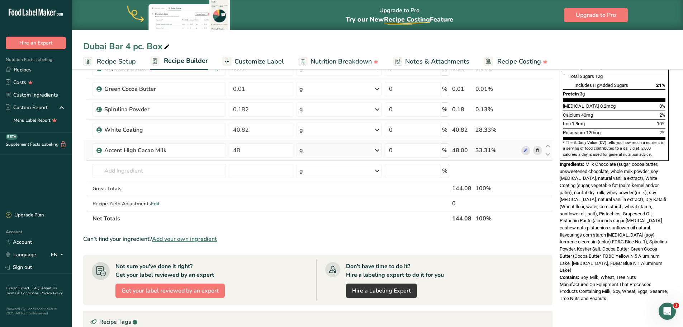
scroll to position [179, 0]
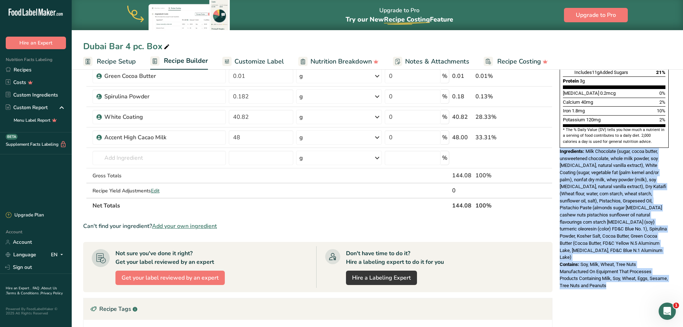
drag, startPoint x: 629, startPoint y: 262, endPoint x: 559, endPoint y: 136, distance: 143.5
click at [559, 136] on div "Nutrition Facts About 4 Servings Per Container Serving Size 1 (36g) Amount Per …" at bounding box center [614, 95] width 115 height 393
copy div "Ingredients: Milk Chocolate (sugar, cocoa butter, unsweetened chocolate, whole …"
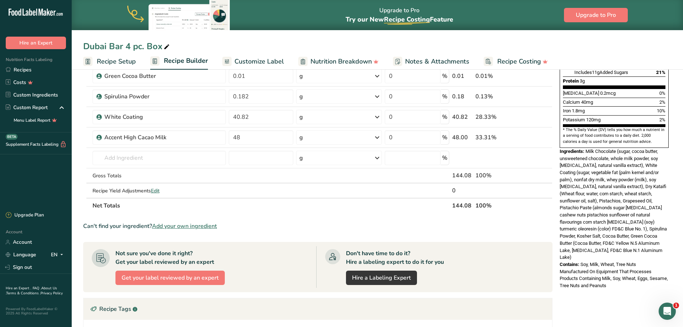
click at [315, 218] on section "Ingredient * Amount * Unit * Waste * .a-a{fill:#347362;}.b-a{fill:#fff;} Grams …" at bounding box center [317, 179] width 469 height 502
click at [249, 60] on span "Customize Label" at bounding box center [259, 62] width 49 height 10
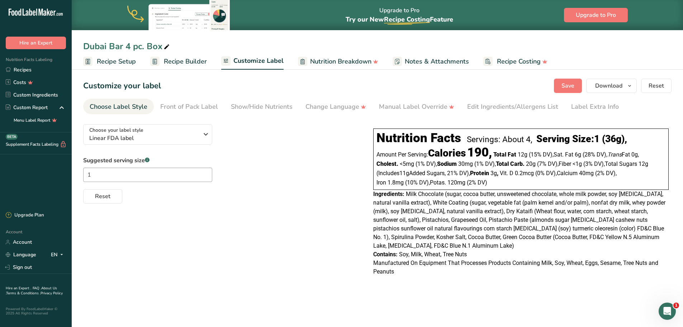
click at [513, 247] on div "Ingredients: Milk Chocolate (sugar, cocoa butter, unsweetened chocolate, whole …" at bounding box center [520, 220] width 295 height 60
click at [505, 219] on span "Milk Chocolate (sugar, cocoa butter, unsweetened chocolate, whole milk powder, …" at bounding box center [519, 219] width 292 height 58
click at [497, 108] on div "Edit Ingredients/Allergens List" at bounding box center [512, 107] width 91 height 10
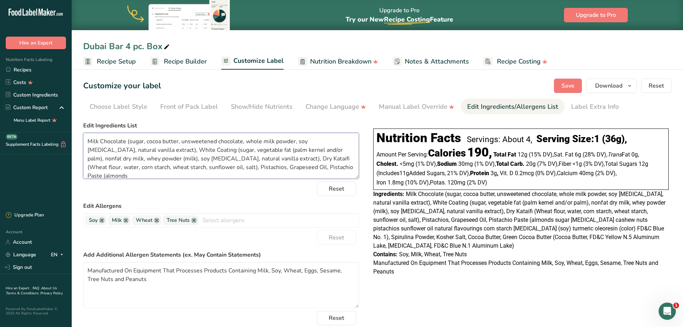
click at [294, 168] on textarea "Milk Chocolate (sugar, cocoa butter, unsweetened chocolate, whole milk powder, …" at bounding box center [221, 156] width 276 height 46
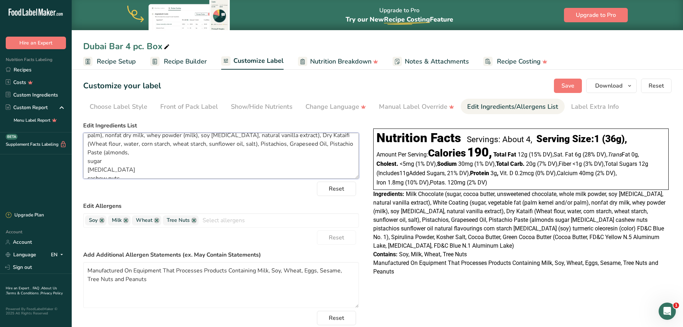
scroll to position [36, 0]
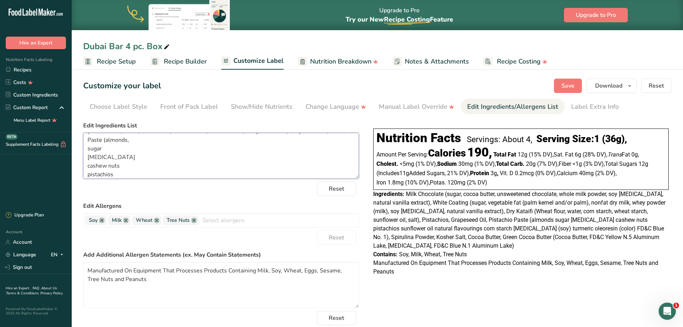
drag, startPoint x: 86, startPoint y: 140, endPoint x: 101, endPoint y: 147, distance: 16.2
click at [87, 140] on textarea "Milk Chocolate (sugar, cocoa butter, unsweetened chocolate, whole milk powder, …" at bounding box center [221, 156] width 276 height 46
click at [308, 142] on textarea "Milk Chocolate (sugar, cocoa butter, unsweetened chocolate, whole milk powder, …" at bounding box center [221, 156] width 276 height 46
click at [88, 149] on textarea "Milk Chocolate (sugar, cocoa butter, unsweetened chocolate, whole milk powder, …" at bounding box center [221, 156] width 276 height 46
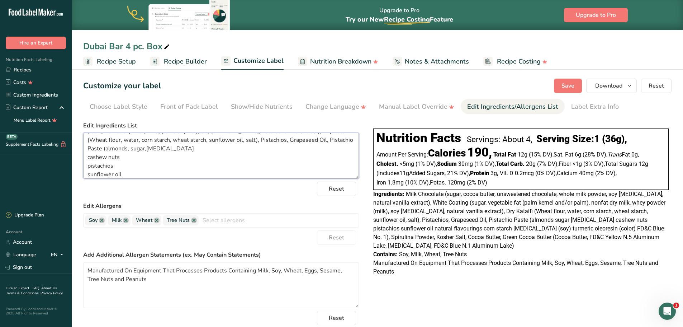
scroll to position [19, 0]
click at [332, 148] on textarea "Milk Chocolate (sugar, cocoa butter, unsweetened chocolate, whole milk powder, …" at bounding box center [221, 156] width 276 height 46
click at [89, 156] on textarea "Milk Chocolate (sugar, cocoa butter, unsweetened chocolate, whole milk powder, …" at bounding box center [221, 156] width 276 height 46
click at [87, 157] on textarea "Milk Chocolate (sugar, cocoa butter, unsweetened chocolate, whole milk powder, …" at bounding box center [221, 156] width 276 height 46
click at [123, 158] on textarea "Milk Chocolate (sugar, cocoa butter, unsweetened chocolate, whole milk powder, …" at bounding box center [221, 156] width 276 height 46
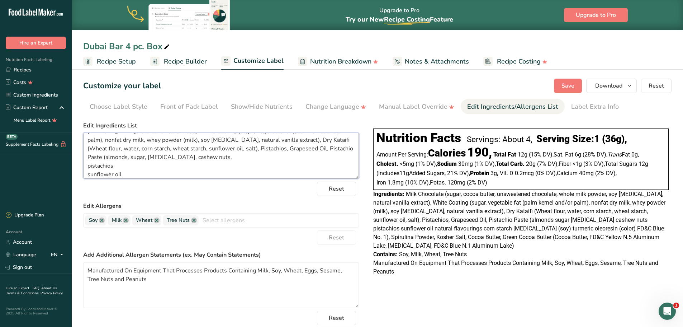
click at [89, 165] on textarea "Milk Chocolate (sugar, cocoa butter, unsweetened chocolate, whole milk powder, …" at bounding box center [221, 156] width 276 height 46
click at [152, 167] on textarea "Milk Chocolate (sugar, cocoa butter, unsweetened chocolate, whole milk powder, …" at bounding box center [221, 156] width 276 height 46
click at [88, 174] on textarea "Milk Chocolate (sugar, cocoa butter, unsweetened chocolate, whole milk powder, …" at bounding box center [221, 156] width 276 height 46
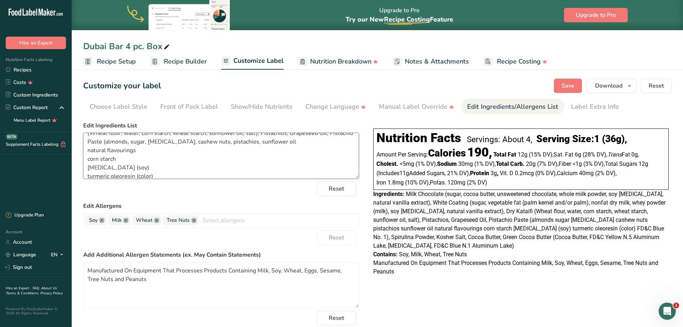
scroll to position [22, 0]
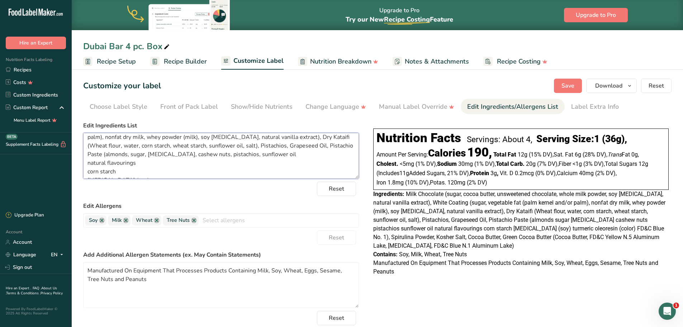
click at [192, 153] on textarea "Milk Chocolate (sugar, cocoa butter, unsweetened chocolate, whole milk powder, …" at bounding box center [221, 156] width 276 height 46
click at [88, 162] on textarea "Milk Chocolate (sugar, cocoa butter, unsweetened chocolate, whole milk powder, …" at bounding box center [221, 156] width 276 height 46
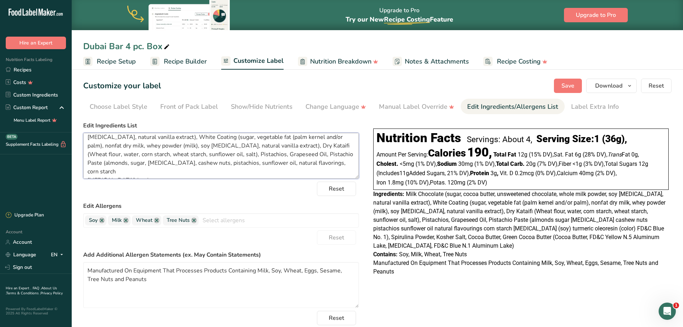
click at [89, 172] on textarea "Milk Chocolate (sugar, cocoa butter, unsweetened chocolate, whole milk powder, …" at bounding box center [221, 156] width 276 height 46
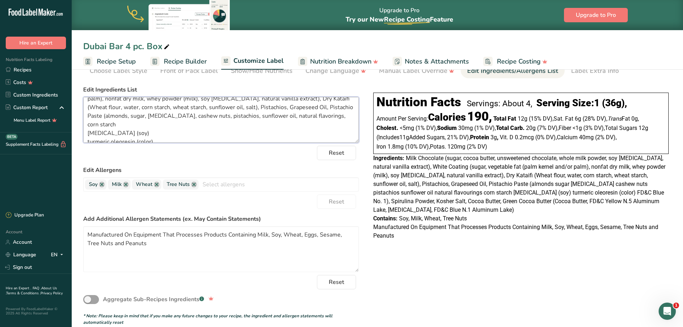
scroll to position [40, 0]
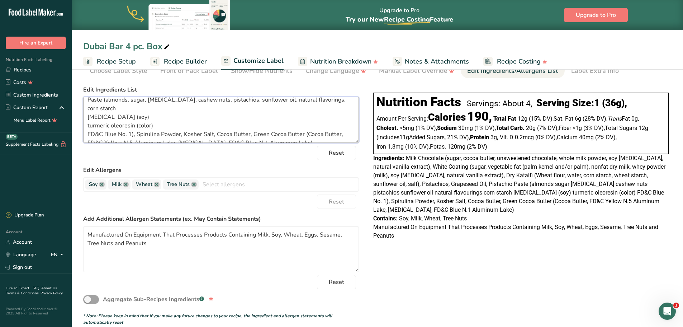
click at [88, 108] on textarea "Milk Chocolate (sugar, cocoa butter, unsweetened chocolate, whole milk powder, …" at bounding box center [221, 120] width 276 height 46
click at [88, 118] on textarea "Milk Chocolate (sugar, cocoa butter, unsweetened chocolate, whole milk powder, …" at bounding box center [221, 120] width 276 height 46
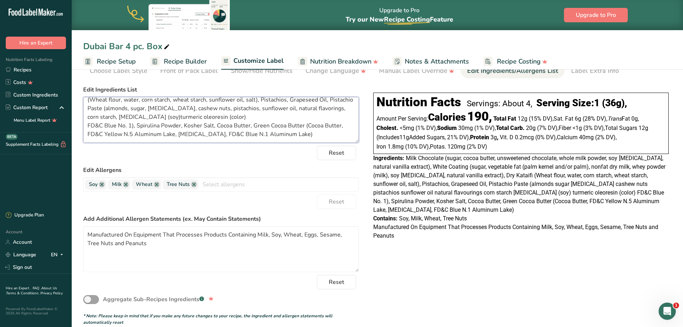
scroll to position [23, 0]
click at [87, 133] on textarea "Milk Chocolate (sugar, cocoa butter, unsweetened chocolate, whole milk powder, …" at bounding box center [221, 120] width 276 height 46
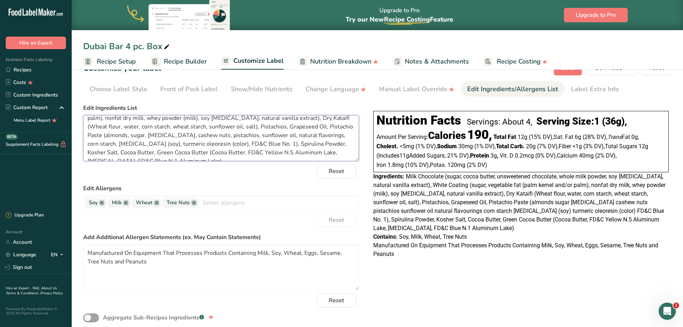
scroll to position [0, 0]
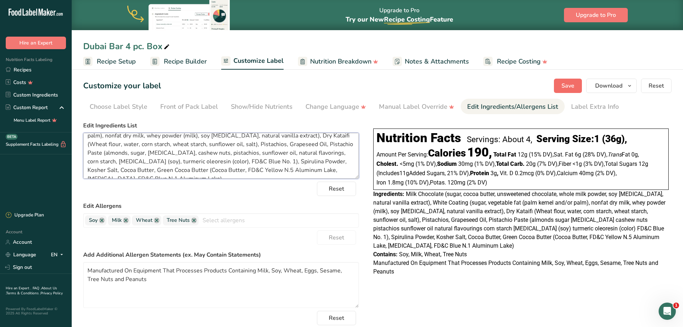
type textarea "Milk Chocolate (sugar, cocoa butter, unsweetened chocolate, whole milk powder, …"
click at [567, 82] on span "Save" at bounding box center [568, 85] width 13 height 9
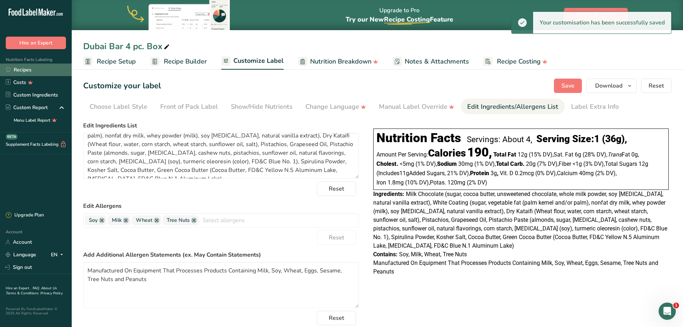
click at [24, 68] on link "Recipes" at bounding box center [36, 69] width 72 height 13
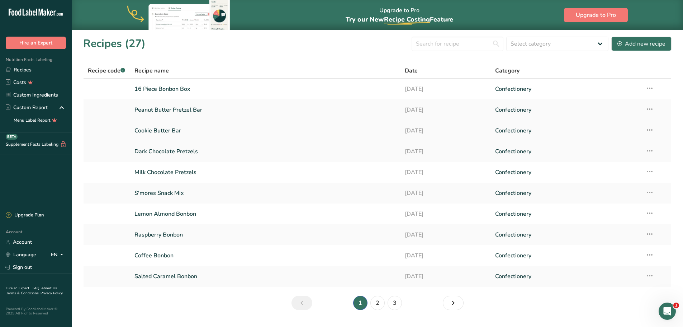
click at [161, 126] on link "Cookie Butter Bar" at bounding box center [265, 130] width 262 height 15
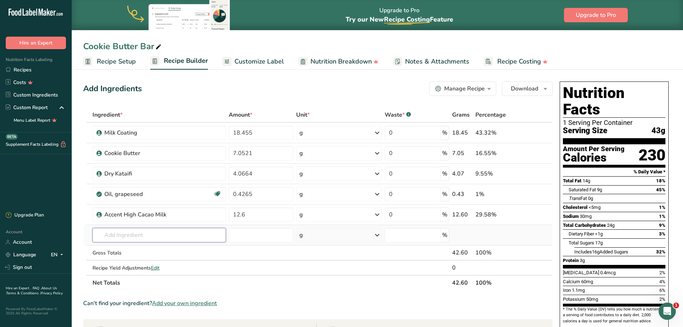
click at [137, 234] on input "text" at bounding box center [160, 235] width 134 height 14
type input "811"
click at [140, 249] on p "VN241110 811NV-595 Semi-sweet Chocolate" at bounding box center [154, 250] width 112 height 8
type input "811NV-595 Semi-sweet Chocolate"
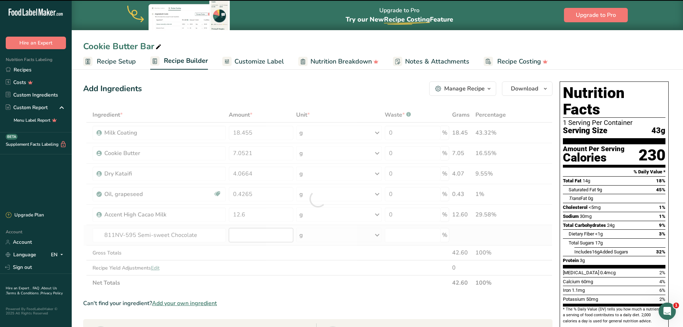
type input "0"
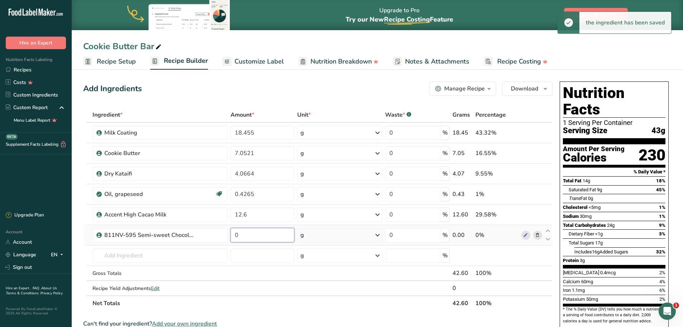
click at [254, 236] on input "0" at bounding box center [263, 235] width 64 height 14
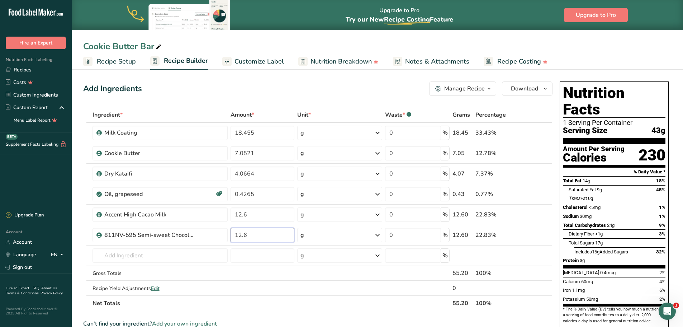
type input "12.6"
click at [338, 306] on div "Ingredient * Amount * Unit * Waste * .a-a{fill:#347362;}.b-a{fill:#fff;} Grams …" at bounding box center [317, 208] width 469 height 203
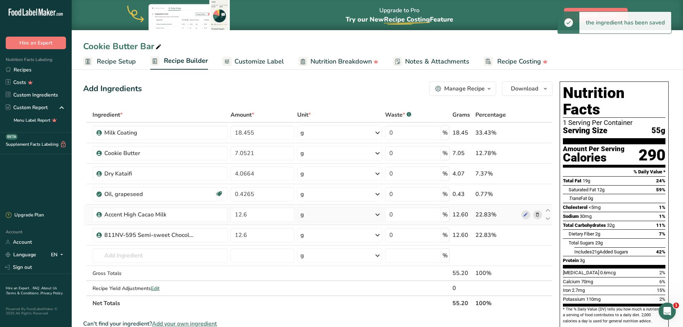
click at [536, 214] on icon at bounding box center [537, 215] width 5 height 8
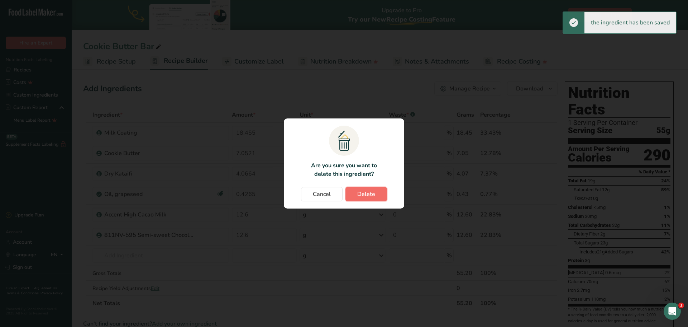
click at [363, 194] on span "Delete" at bounding box center [367, 194] width 18 height 9
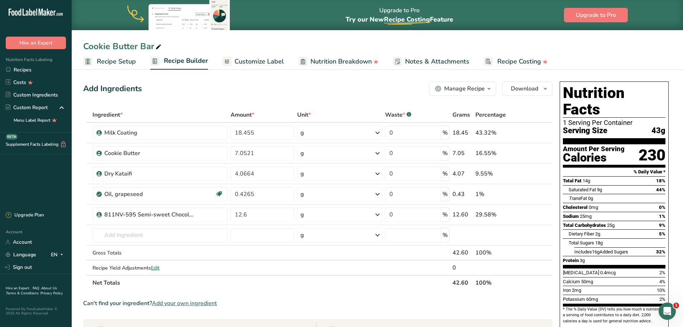
click at [246, 60] on span "Customize Label" at bounding box center [259, 62] width 49 height 10
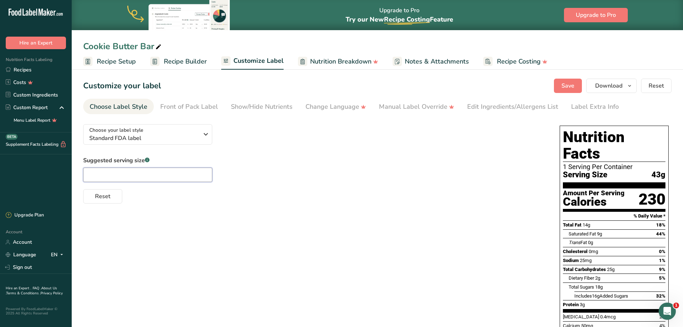
click at [99, 175] on input "text" at bounding box center [147, 174] width 129 height 14
type input "1"
click at [496, 107] on div "Edit Ingredients/Allergens List" at bounding box center [512, 107] width 91 height 10
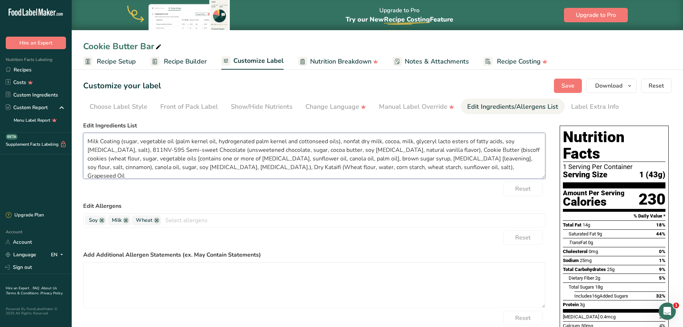
click at [152, 151] on textarea "Milk Coating (sugar, vegetable oil (palm kernel oil, hydrogenated palm kernel a…" at bounding box center [314, 156] width 462 height 46
drag, startPoint x: 449, startPoint y: 150, endPoint x: 455, endPoint y: 166, distance: 17.2
click at [449, 151] on textarea "Milk Coating (sugar, vegetable oil (palm kernel oil, hydrogenated palm kernel a…" at bounding box center [314, 156] width 462 height 46
click at [126, 166] on textarea "Milk Coating (sugar, vegetable oil (palm kernel oil, hydrogenated palm kernel a…" at bounding box center [314, 156] width 462 height 46
type textarea "Milk Coating (sugar, vegetable oil (palm kernel oil, hydrogenated palm kernel a…"
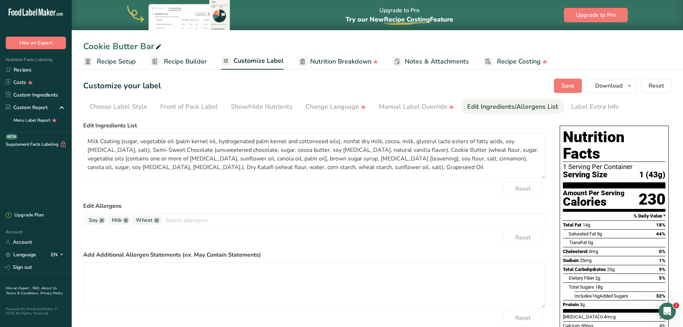
click at [282, 198] on form "Edit Ingredients List Milk Coating (sugar, vegetable oil (palm kernel oil, hydr…" at bounding box center [314, 237] width 462 height 233
paste textarea "Pistachio Dubai Chocolate Bars, 100PCS 10100 Version: V2 Date: 08/13/2025 Produ…"
type textarea "Pistachio Dubai Chocolate Bars, 100PCS 10100 Version: V2 Date: 08/13/2025 Produ…"
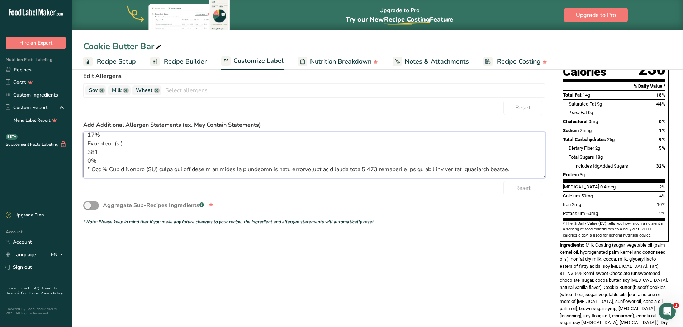
scroll to position [117, 0]
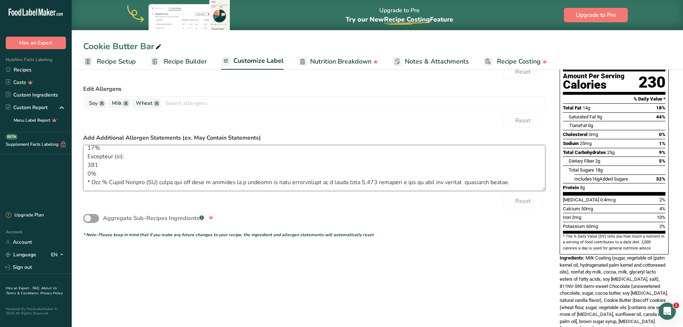
click at [154, 164] on textarea at bounding box center [314, 168] width 462 height 46
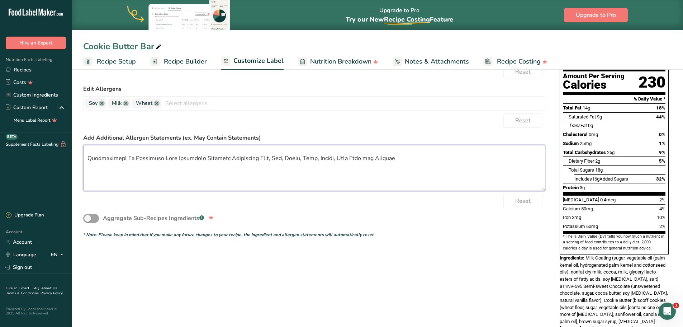
scroll to position [0, 0]
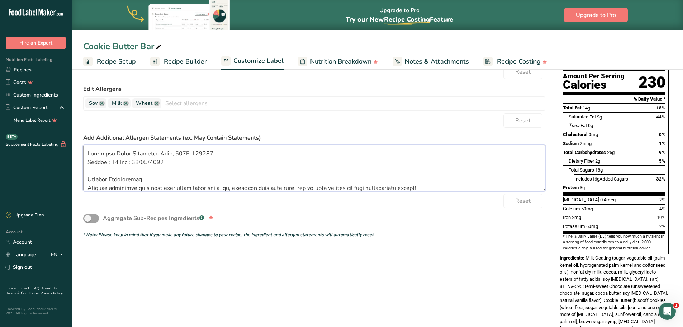
drag, startPoint x: 86, startPoint y: 166, endPoint x: 83, endPoint y: 139, distance: 27.1
click at [83, 139] on div "Add Additional Allergen Statements (ex. May Contain Statements)" at bounding box center [314, 161] width 462 height 57
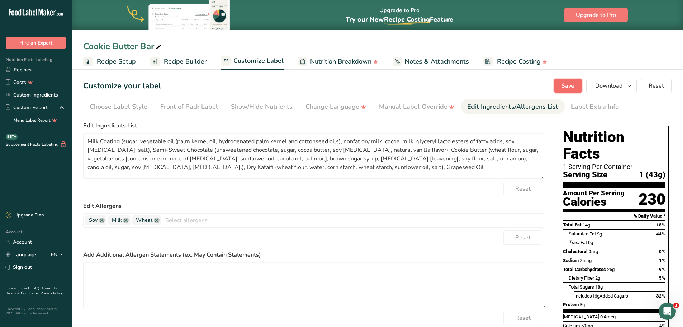
click at [563, 85] on span "Save" at bounding box center [568, 85] width 13 height 9
click at [108, 276] on textarea at bounding box center [314, 285] width 462 height 46
type textarea "May Contain Traces of Peanut, Tree Nut and Egg"
click at [568, 86] on span "Save" at bounding box center [568, 85] width 13 height 9
click at [332, 86] on div "Customize your label Save Download Choose what to show on your downloaded label…" at bounding box center [377, 86] width 588 height 14
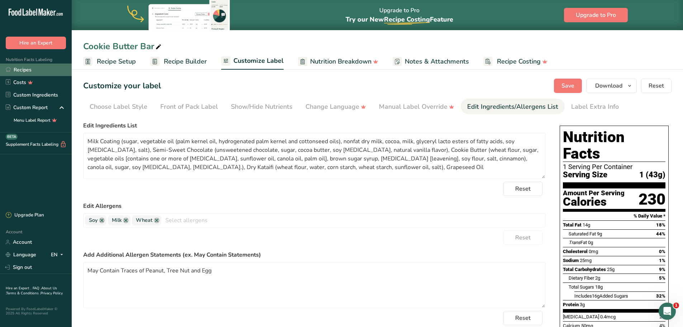
click at [22, 68] on link "Recipes" at bounding box center [36, 69] width 72 height 13
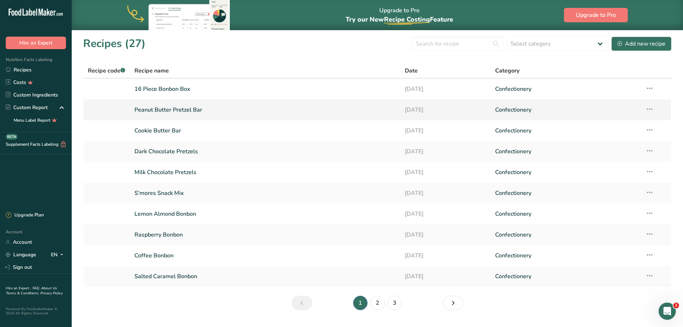
click at [183, 110] on link "Peanut Butter Pretzel Bar" at bounding box center [265, 109] width 262 height 15
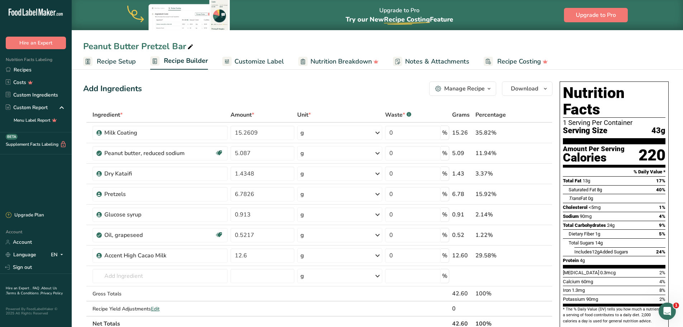
click at [242, 59] on span "Customize Label" at bounding box center [259, 62] width 49 height 10
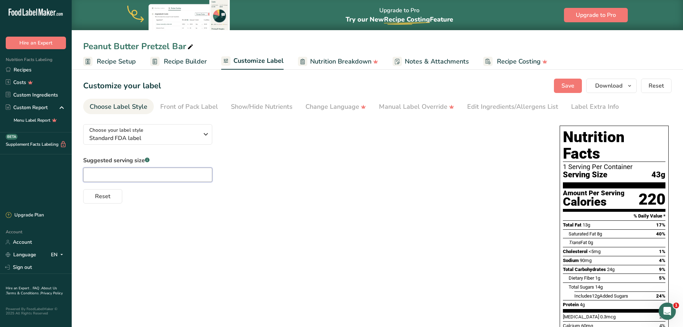
click at [160, 177] on input "text" at bounding box center [147, 174] width 129 height 14
type input "1"
click at [481, 106] on div "Edit Ingredients/Allergens List" at bounding box center [512, 107] width 91 height 10
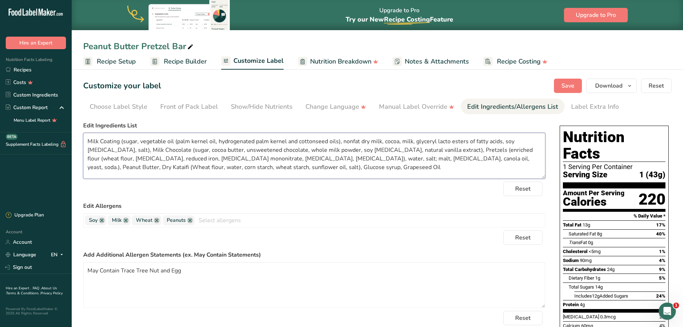
click at [418, 158] on textarea "Milk Coating (sugar, vegetable oil (palm kernel oil, hydrogenated palm kernel a…" at bounding box center [314, 156] width 462 height 46
type textarea "Milk Coating (sugar, vegetable oil (palm kernel oil, hydrogenated palm kernel a…"
click at [569, 83] on span "Save" at bounding box center [568, 85] width 13 height 9
click at [15, 71] on link "Recipes" at bounding box center [36, 69] width 72 height 13
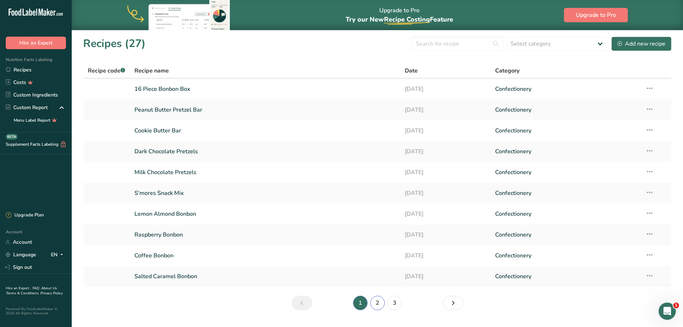
click at [376, 302] on link "2" at bounding box center [377, 302] width 14 height 14
click at [359, 303] on link "1" at bounding box center [360, 302] width 14 height 14
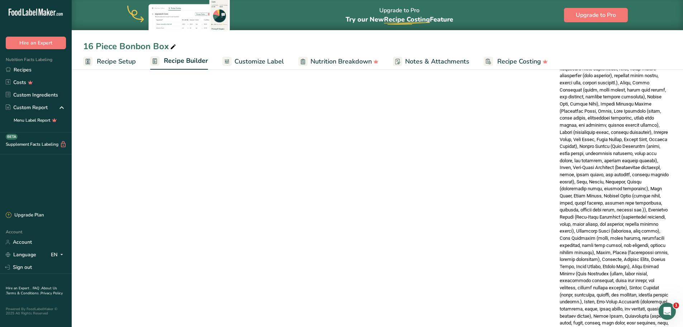
scroll to position [567, 0]
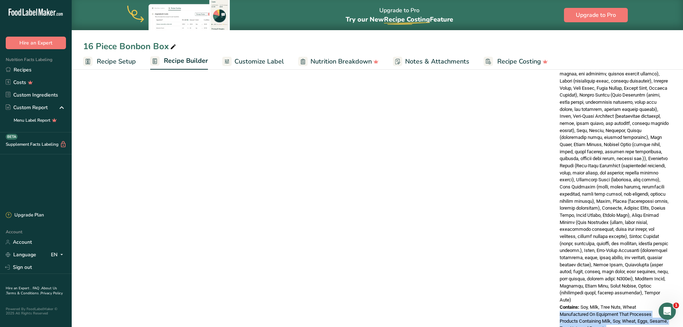
drag, startPoint x: 629, startPoint y: 306, endPoint x: 560, endPoint y: 290, distance: 70.4
click at [560, 311] on div "Manufactured On Equipment That Processes Products Containing Milk, Soy, Wheat, …" at bounding box center [614, 321] width 109 height 21
copy span "Manufactured On Equipment That Processes Products Containing Milk, Soy, Wheat, …"
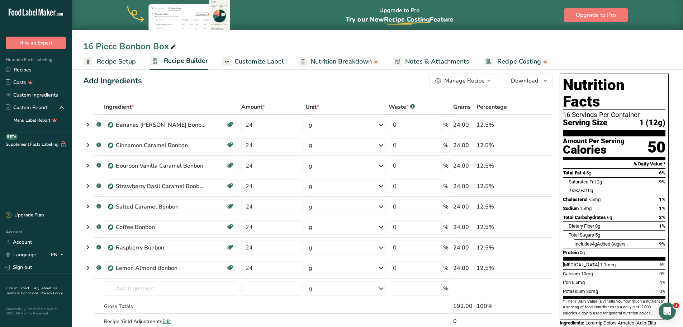
scroll to position [0, 0]
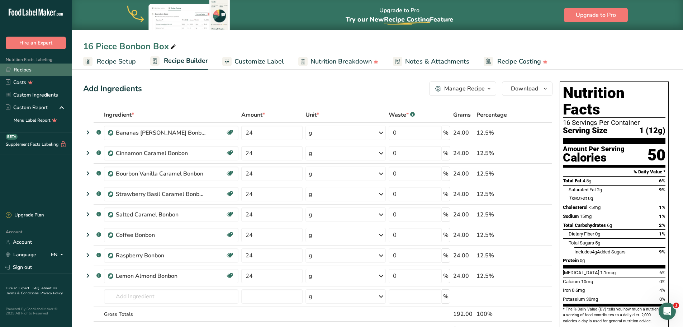
click at [21, 70] on link "Recipes" at bounding box center [36, 69] width 72 height 13
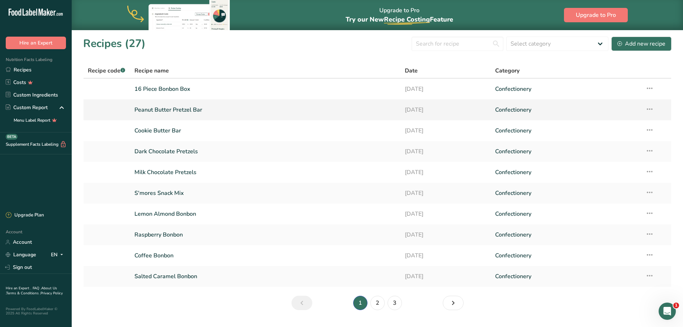
click at [177, 109] on link "Peanut Butter Pretzel Bar" at bounding box center [265, 109] width 262 height 15
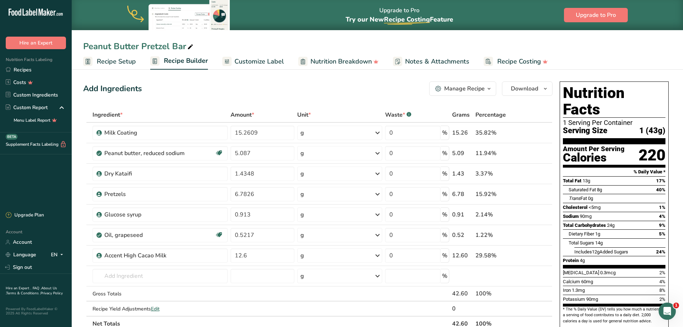
click at [246, 61] on span "Customize Label" at bounding box center [259, 62] width 49 height 10
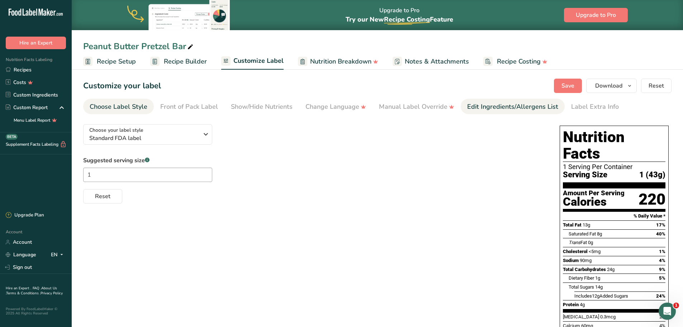
click at [508, 103] on div "Edit Ingredients/Allergens List" at bounding box center [512, 107] width 91 height 10
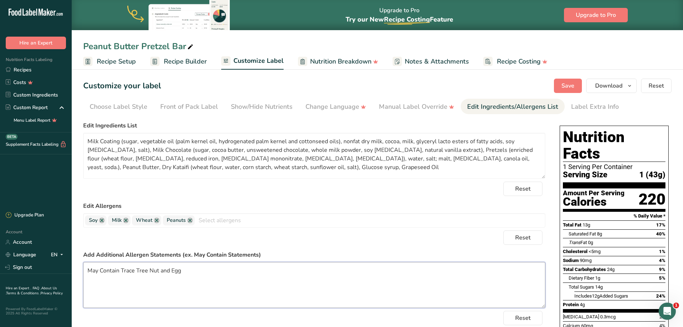
drag, startPoint x: 197, startPoint y: 272, endPoint x: 81, endPoint y: 271, distance: 115.1
click at [81, 271] on section "Customize your label Save Download Choose what to show on your downloaded label…" at bounding box center [377, 285] width 611 height 436
paste textarea "Manufactured On Equipment That Processes Products Containing Milk, Soy, Wheat, …"
type textarea "Manufactured On Equipment That Processes Products Containing Milk, Soy, Wheat, …"
click at [570, 87] on span "Save" at bounding box center [568, 85] width 13 height 9
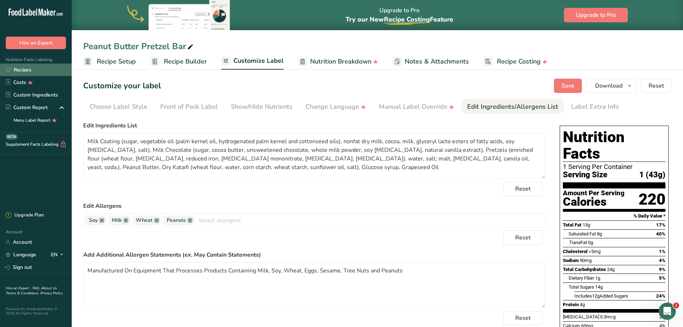
click at [21, 69] on link "Recipes" at bounding box center [36, 69] width 72 height 13
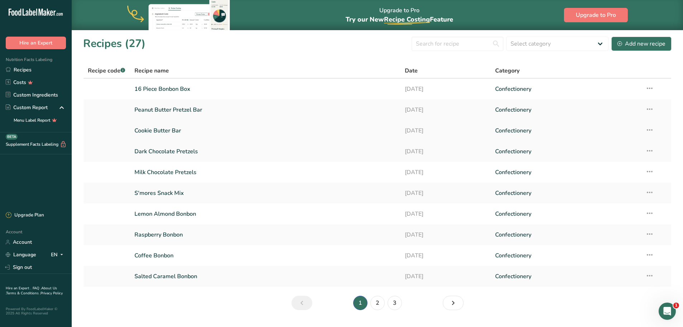
click at [167, 131] on link "Cookie Butter Bar" at bounding box center [265, 130] width 262 height 15
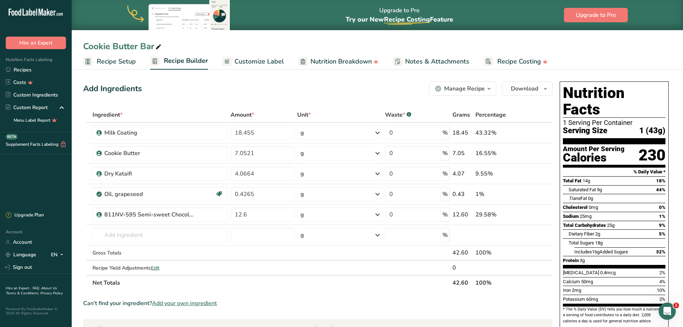
click at [255, 59] on span "Customize Label" at bounding box center [259, 62] width 49 height 10
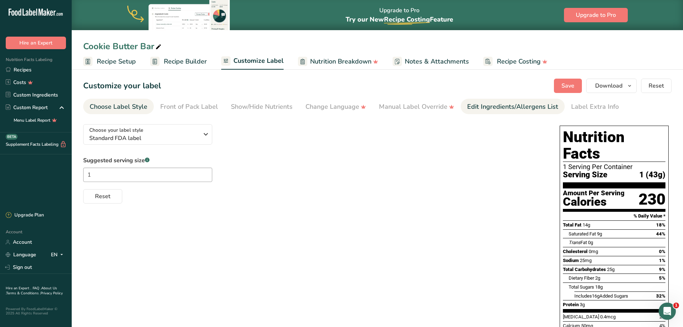
click at [490, 102] on div "Edit Ingredients/Allergens List" at bounding box center [512, 107] width 91 height 10
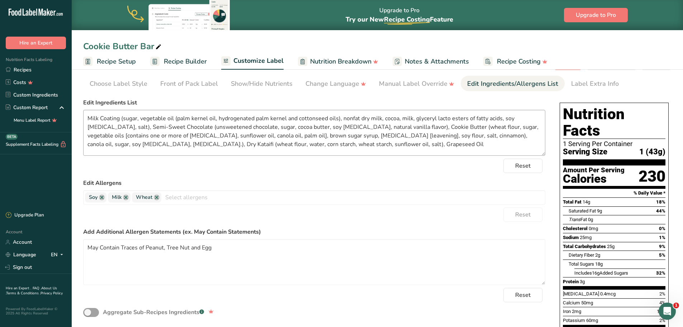
scroll to position [36, 0]
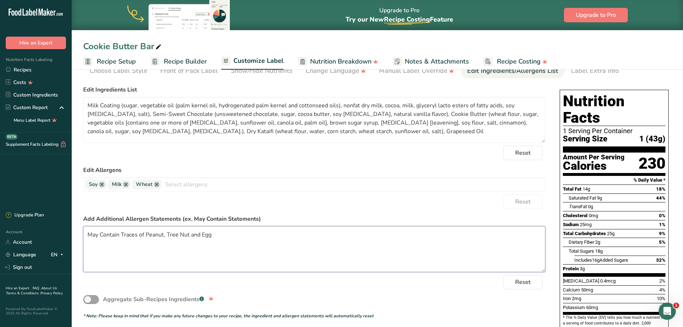
drag, startPoint x: 212, startPoint y: 237, endPoint x: 83, endPoint y: 228, distance: 129.5
click at [83, 228] on textarea "May Contain Traces of Peanut, Tree Nut and Egg" at bounding box center [314, 249] width 462 height 46
paste textarea "nufactured On Equipment That Processes Products Containing Milk, Soy, Wheat, Eg…"
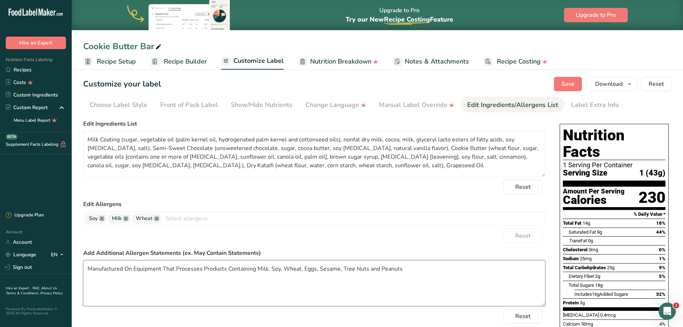
scroll to position [0, 0]
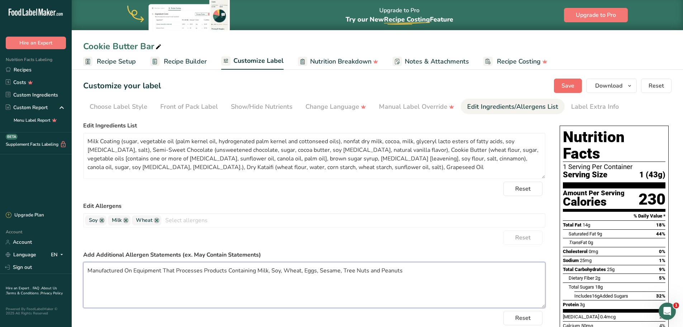
type textarea "Manufactured On Equipment That Processes Products Containing Milk, Soy, Wheat, …"
click at [567, 89] on span "Save" at bounding box center [568, 85] width 13 height 9
click at [28, 70] on link "Recipes" at bounding box center [36, 69] width 72 height 13
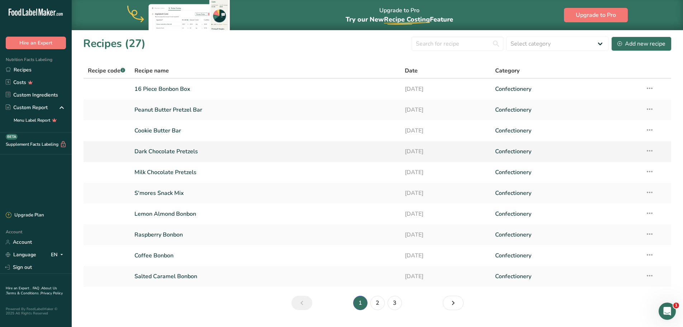
click at [177, 151] on link "Dark Chocolate Pretzels" at bounding box center [265, 151] width 262 height 15
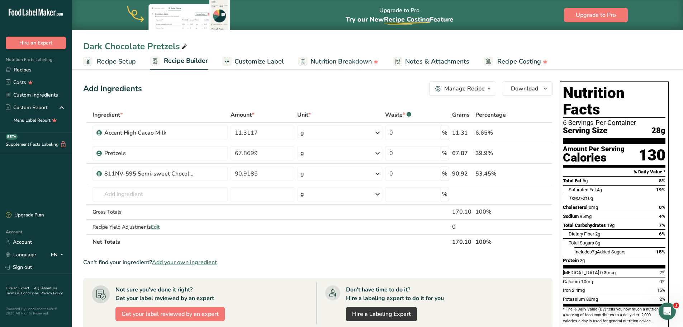
click at [256, 61] on span "Customize Label" at bounding box center [259, 62] width 49 height 10
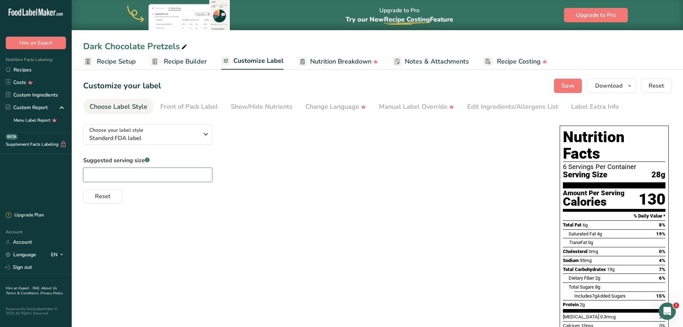
click at [116, 173] on input "text" at bounding box center [147, 174] width 129 height 14
type input "1 oz."
click at [508, 106] on div "Edit Ingredients/Allergens List" at bounding box center [512, 107] width 91 height 10
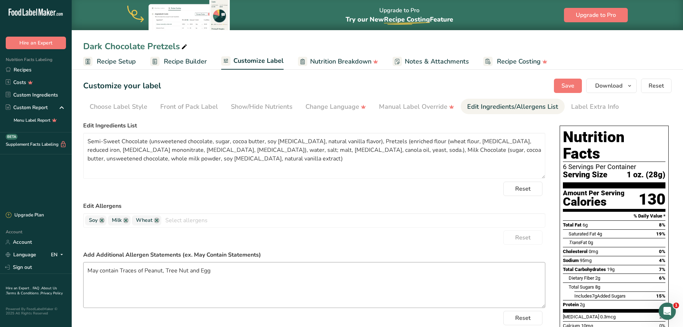
scroll to position [36, 0]
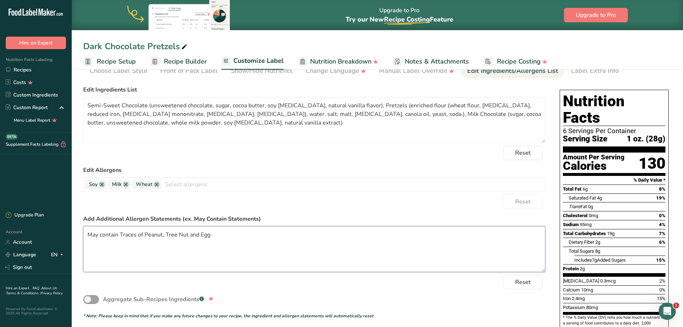
drag, startPoint x: 220, startPoint y: 232, endPoint x: 86, endPoint y: 231, distance: 134.5
click at [86, 231] on textarea "May contain Traces of Peanut, Tree Nut and Egg" at bounding box center [314, 249] width 462 height 46
paste textarea "nufactured On Equipment That Processes Products Containing Milk, Soy, Wheat, Eg…"
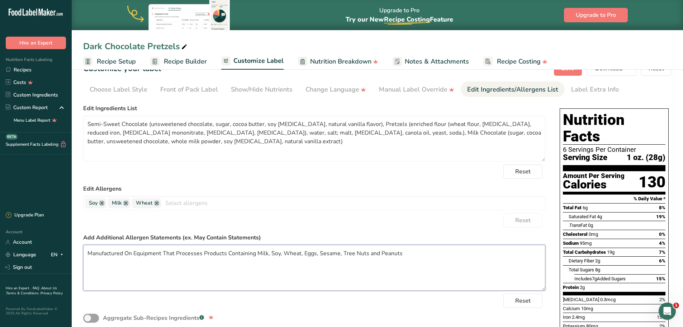
scroll to position [0, 0]
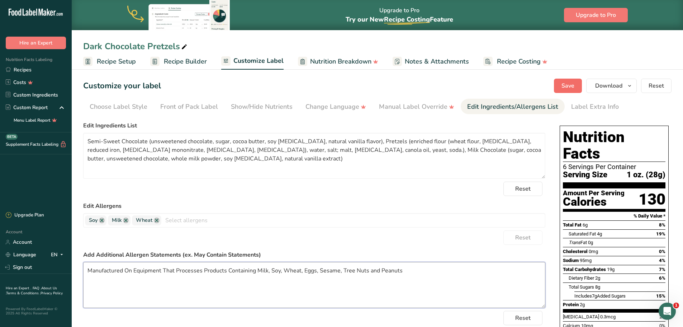
type textarea "Manufactured On Equipment That Processes Products Containing Milk, Soy, Wheat, …"
click at [562, 86] on span "Save" at bounding box center [568, 85] width 13 height 9
click at [31, 71] on link "Recipes" at bounding box center [36, 69] width 72 height 13
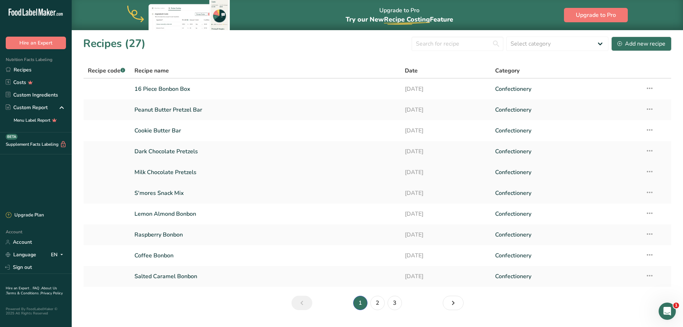
click at [161, 172] on link "Milk Chocolate Pretzels" at bounding box center [265, 172] width 262 height 15
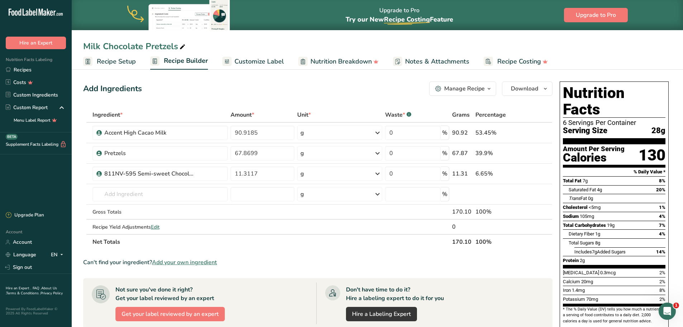
click at [244, 59] on span "Customize Label" at bounding box center [259, 62] width 49 height 10
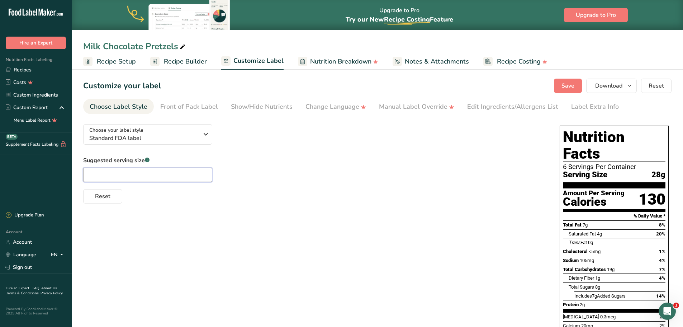
click at [123, 174] on input "text" at bounding box center [147, 174] width 129 height 14
type input "1 oz."
click at [501, 103] on div "Edit Ingredients/Allergens List" at bounding box center [512, 107] width 91 height 10
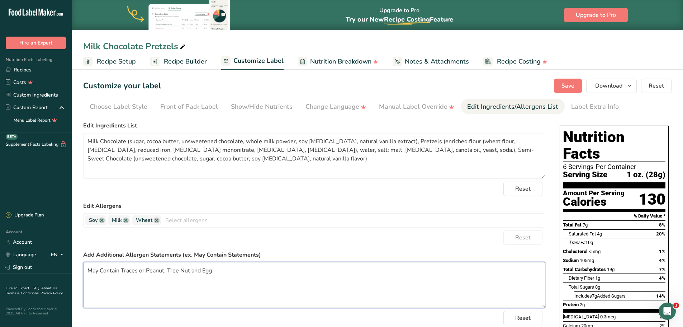
drag, startPoint x: 212, startPoint y: 271, endPoint x: 77, endPoint y: 267, distance: 135.3
click at [77, 267] on section "Customize your label Save Download Choose what to show on your downloaded label…" at bounding box center [377, 270] width 611 height 407
paste textarea "nufactured On Equipment That Processes Products Containing Milk, Soy, Wheat, Eg…"
type textarea "Manufactured On Equipment That Processes Products Containing Milk, Soy, Wheat, …"
click at [569, 85] on span "Save" at bounding box center [568, 85] width 13 height 9
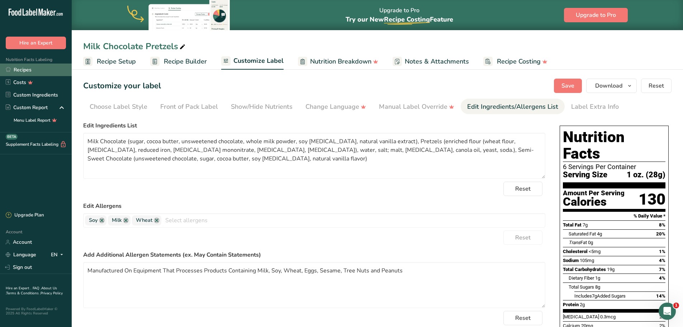
click at [19, 71] on link "Recipes" at bounding box center [36, 69] width 72 height 13
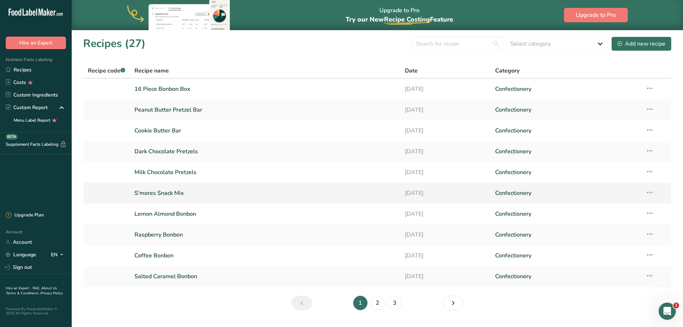
click at [172, 193] on link "S'mores Snack Mix" at bounding box center [265, 192] width 262 height 15
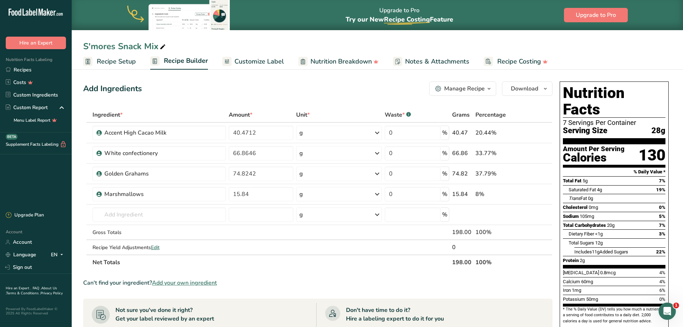
click at [257, 61] on span "Customize Label" at bounding box center [259, 62] width 49 height 10
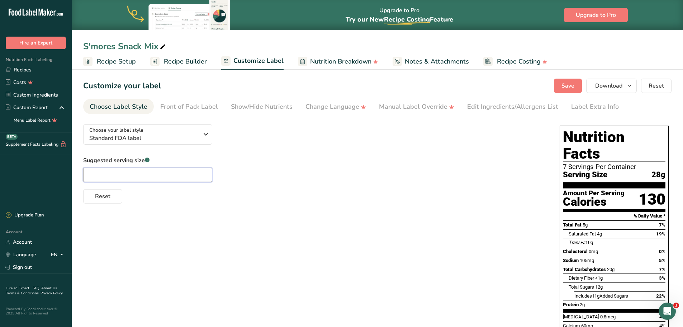
click at [129, 179] on input "text" at bounding box center [147, 174] width 129 height 14
type input "1 oz."
click at [486, 106] on div "Edit Ingredients/Allergens List" at bounding box center [512, 107] width 91 height 10
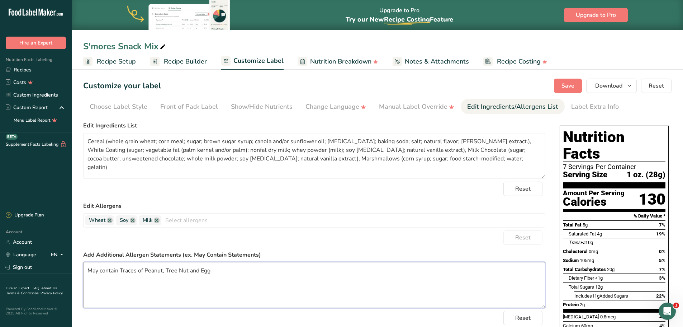
drag, startPoint x: 223, startPoint y: 271, endPoint x: 92, endPoint y: 270, distance: 131.2
click at [92, 270] on textarea "May contain Traces of Peanut, Tree Nut and Egg" at bounding box center [314, 285] width 462 height 46
type textarea "M"
paste textarea "Manufactured On Equipment That Processes Products Containing Milk, Soy, Wheat, …"
type textarea "Manufactured On Equipment That Processes Products Containing Milk, Soy, Wheat, …"
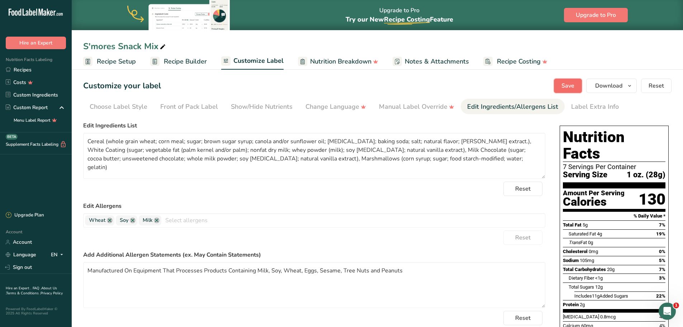
click at [571, 84] on span "Save" at bounding box center [568, 85] width 13 height 9
drag, startPoint x: 569, startPoint y: 83, endPoint x: 540, endPoint y: 85, distance: 28.8
click at [569, 83] on span "Save" at bounding box center [568, 85] width 13 height 9
click at [341, 79] on div "Customize your label Save Download Choose what to show on your downloaded label…" at bounding box center [377, 86] width 588 height 14
click at [26, 70] on link "Recipes" at bounding box center [36, 69] width 72 height 13
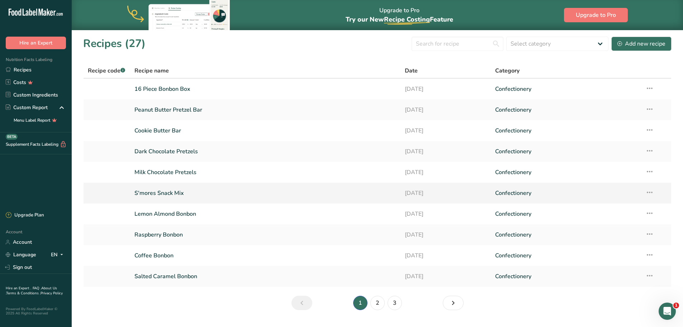
click at [167, 191] on link "S'mores Snack Mix" at bounding box center [265, 192] width 262 height 15
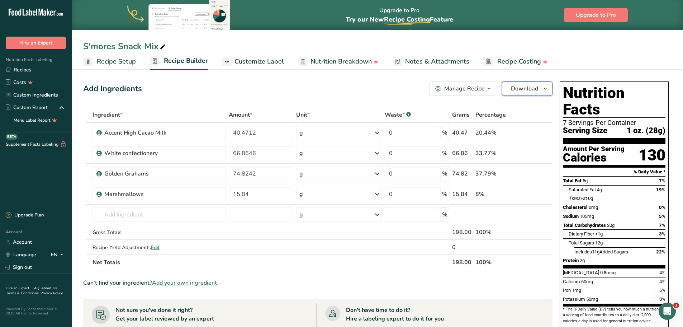
click at [545, 89] on icon "button" at bounding box center [546, 88] width 6 height 9
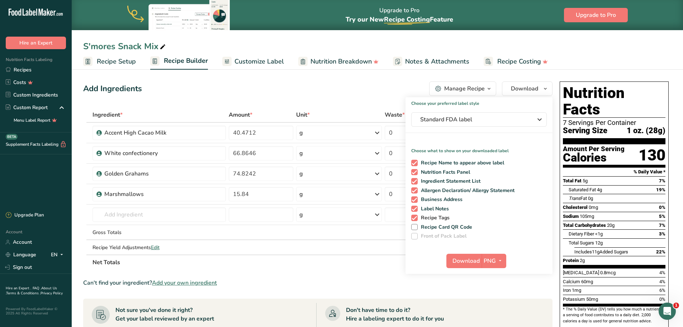
click at [415, 217] on span at bounding box center [414, 217] width 6 height 6
click at [415, 217] on input "Recipe Tags" at bounding box center [413, 217] width 5 height 5
checkbox input "false"
click at [416, 209] on span at bounding box center [414, 208] width 6 height 6
click at [416, 209] on input "Label Notes" at bounding box center [413, 208] width 5 height 5
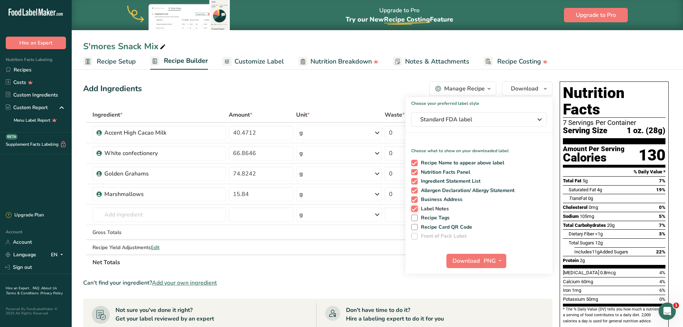
checkbox input "false"
click at [416, 199] on span at bounding box center [414, 199] width 6 height 6
click at [416, 199] on input "Business Address" at bounding box center [413, 199] width 5 height 5
checkbox input "false"
click at [495, 258] on span "PNG" at bounding box center [490, 260] width 12 height 9
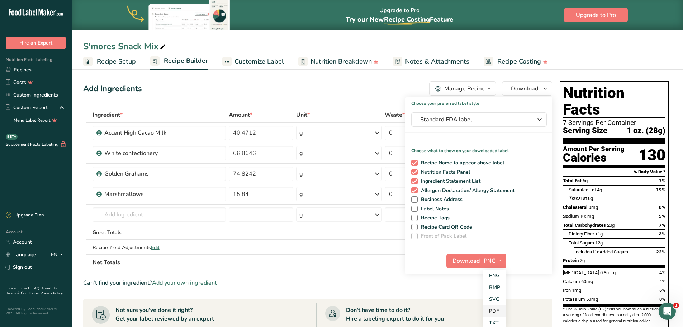
click at [499, 310] on link "PDF" at bounding box center [494, 311] width 23 height 12
click at [467, 260] on span "Download" at bounding box center [466, 260] width 27 height 9
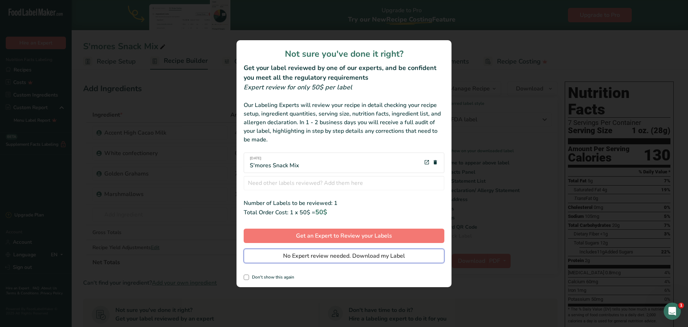
click at [350, 254] on span "No Expert review needed. Download my Label" at bounding box center [344, 255] width 122 height 9
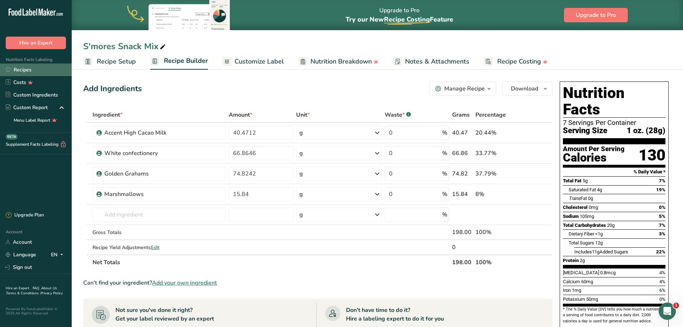
click at [28, 72] on link "Recipes" at bounding box center [36, 69] width 72 height 13
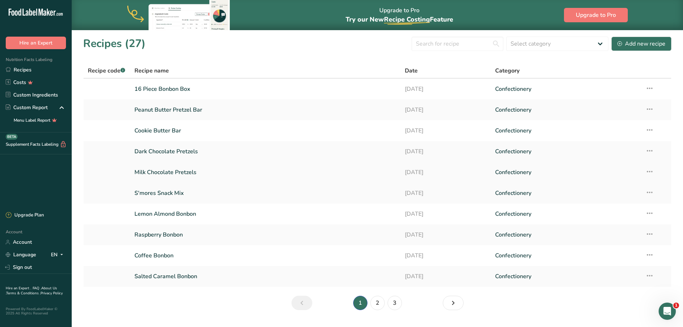
click at [180, 173] on link "Milk Chocolate Pretzels" at bounding box center [265, 172] width 262 height 15
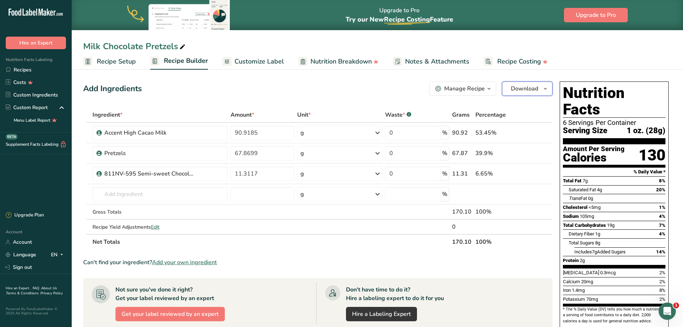
click at [545, 91] on icon "button" at bounding box center [546, 88] width 6 height 9
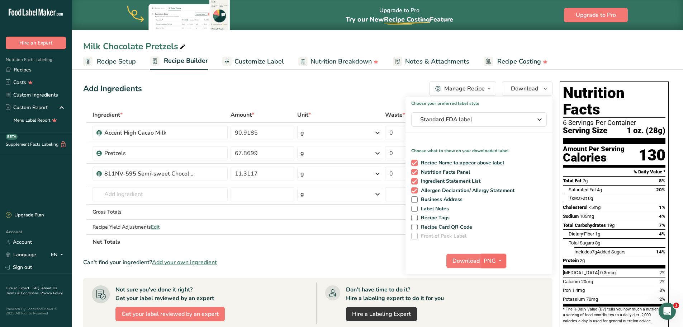
click at [491, 259] on span "PNG" at bounding box center [490, 260] width 12 height 9
click at [496, 310] on link "PDF" at bounding box center [494, 311] width 23 height 12
click at [465, 261] on span "Download" at bounding box center [466, 260] width 27 height 9
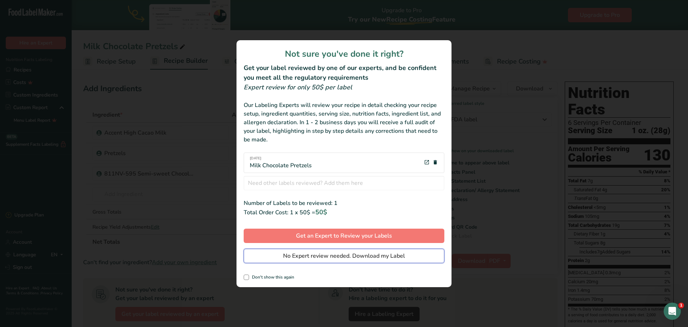
click at [384, 257] on span "No Expert review needed. Download my Label" at bounding box center [344, 255] width 122 height 9
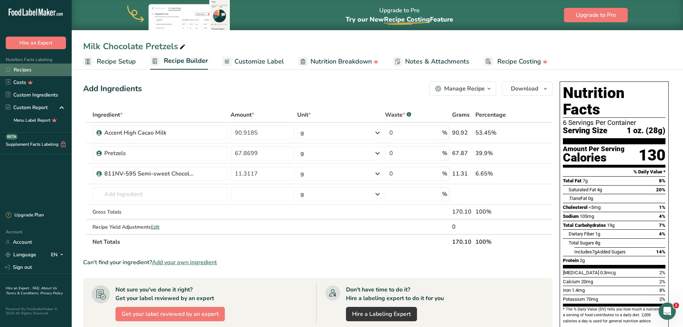
click at [27, 70] on link "Recipes" at bounding box center [36, 69] width 72 height 13
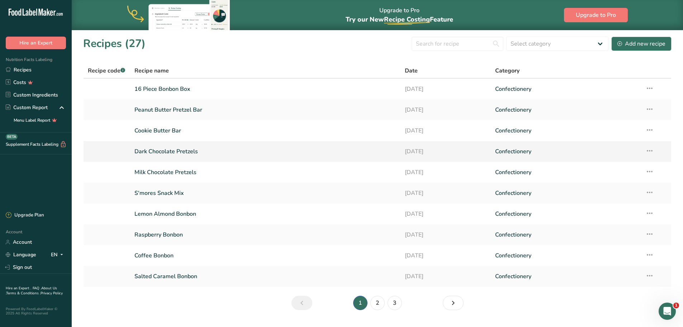
click at [172, 151] on link "Dark Chocolate Pretzels" at bounding box center [265, 151] width 262 height 15
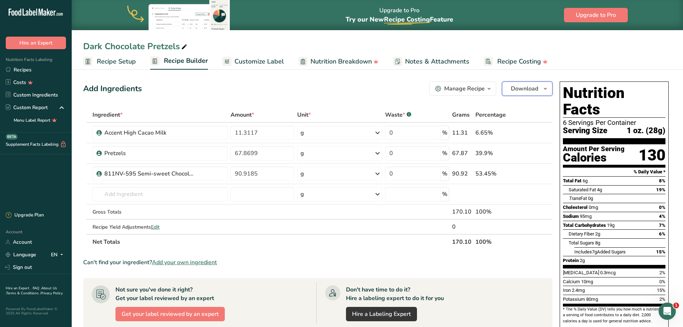
click at [544, 87] on icon "button" at bounding box center [546, 88] width 6 height 9
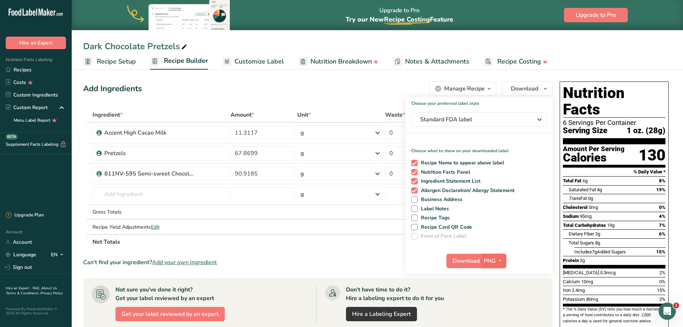
click at [496, 259] on span "button" at bounding box center [500, 260] width 9 height 9
click at [496, 312] on link "PDF" at bounding box center [494, 311] width 23 height 12
click at [464, 262] on span "Download" at bounding box center [466, 260] width 27 height 9
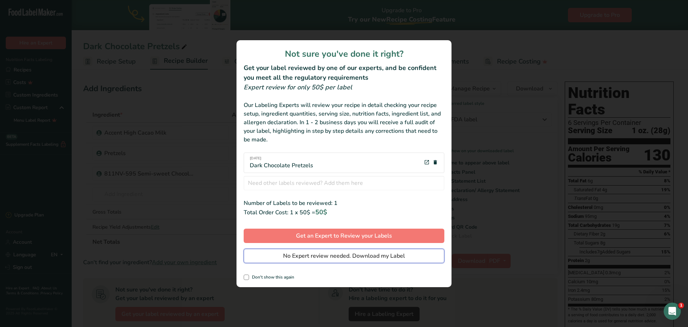
click at [370, 257] on span "No Expert review needed. Download my Label" at bounding box center [344, 255] width 122 height 9
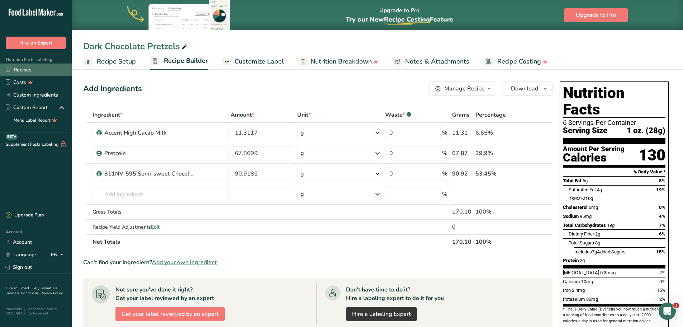
click at [26, 70] on link "Recipes" at bounding box center [36, 69] width 72 height 13
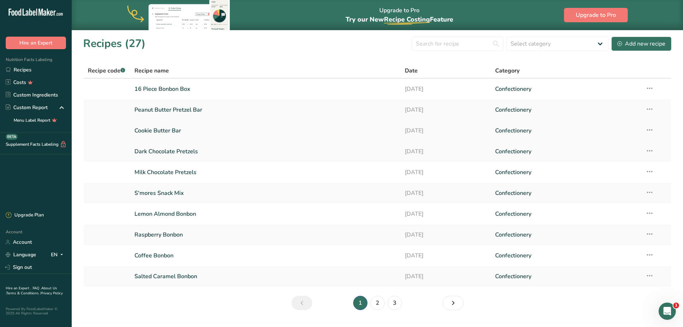
click at [166, 131] on link "Cookie Butter Bar" at bounding box center [265, 130] width 262 height 15
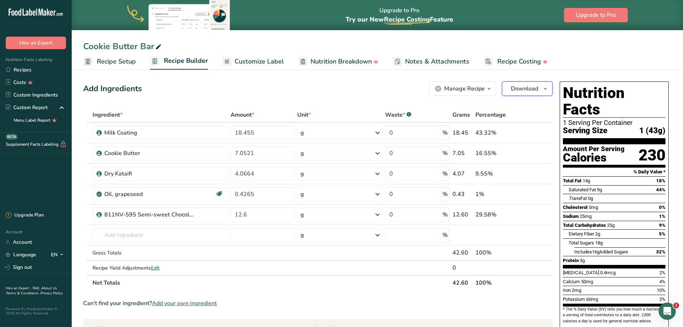
click at [544, 87] on icon "button" at bounding box center [546, 88] width 6 height 9
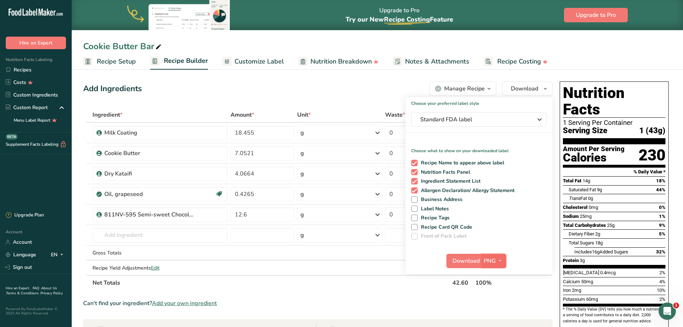
click at [489, 257] on span "PNG" at bounding box center [490, 260] width 12 height 9
click at [498, 311] on link "PDF" at bounding box center [494, 311] width 23 height 12
click at [464, 262] on span "Download" at bounding box center [466, 260] width 27 height 9
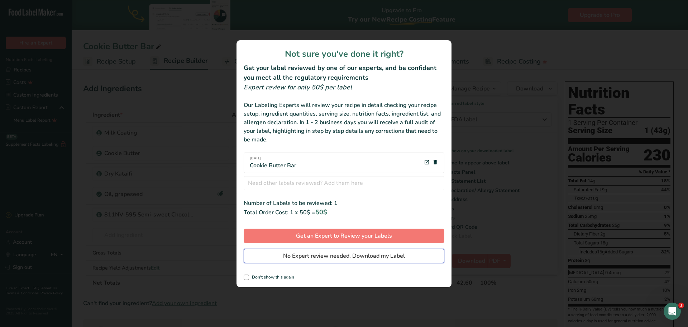
click at [355, 255] on span "No Expert review needed. Download my Label" at bounding box center [344, 255] width 122 height 9
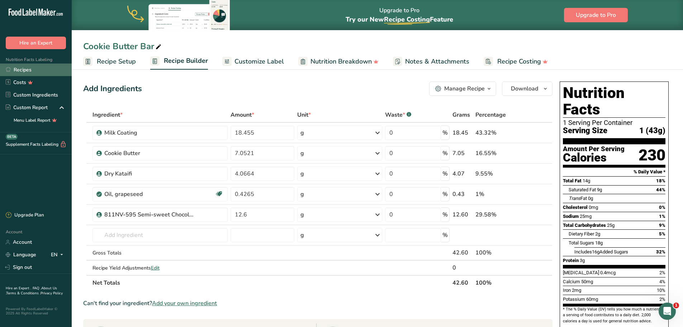
click at [24, 67] on link "Recipes" at bounding box center [36, 69] width 72 height 13
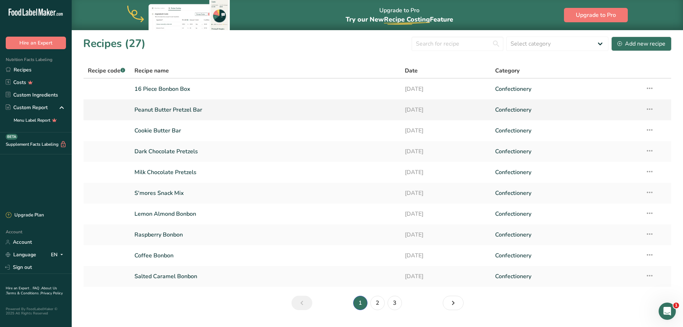
click at [157, 112] on link "Peanut Butter Pretzel Bar" at bounding box center [265, 109] width 262 height 15
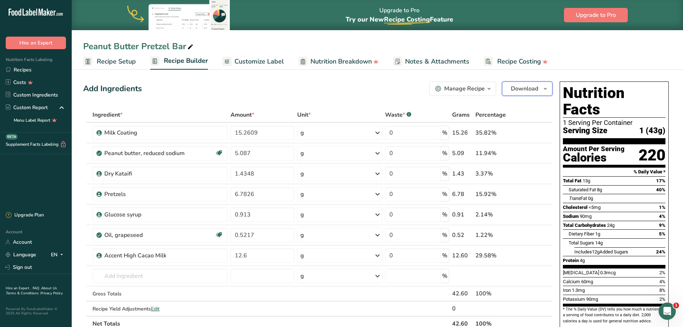
click at [548, 87] on span "button" at bounding box center [545, 88] width 9 height 9
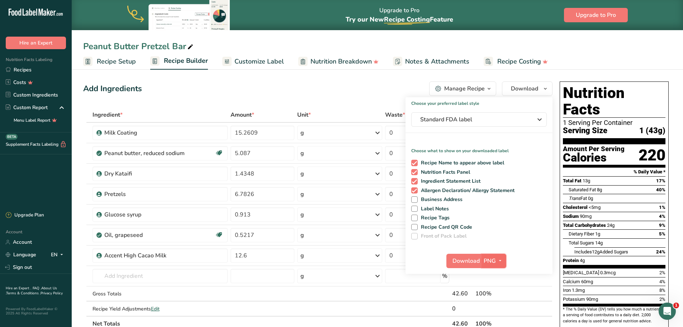
click at [498, 261] on icon "button" at bounding box center [500, 260] width 6 height 9
click at [497, 312] on link "PDF" at bounding box center [494, 311] width 23 height 12
click at [459, 262] on span "Download" at bounding box center [466, 260] width 27 height 9
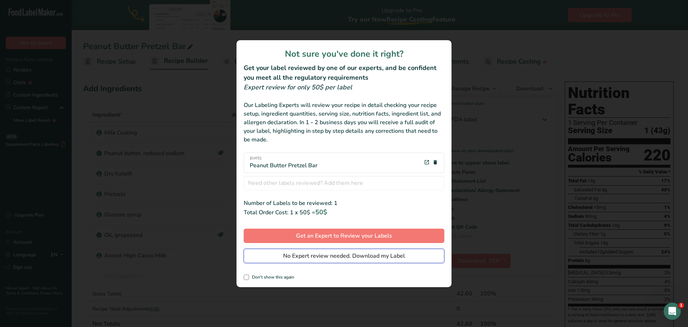
click at [362, 255] on span "No Expert review needed. Download my Label" at bounding box center [344, 255] width 122 height 9
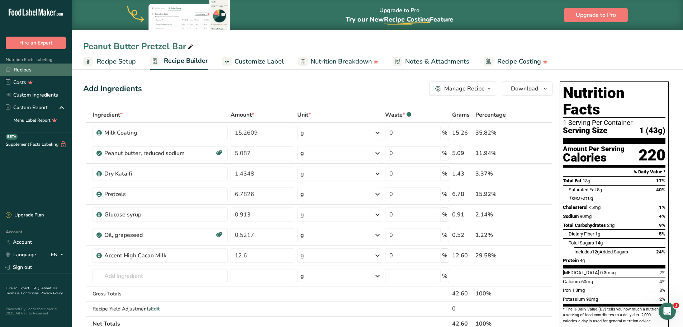
drag, startPoint x: 0, startPoint y: 0, endPoint x: 20, endPoint y: 70, distance: 73.0
click at [20, 70] on link "Recipes" at bounding box center [36, 69] width 72 height 13
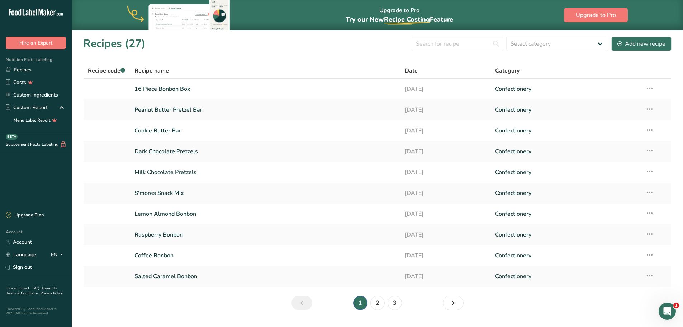
click at [291, 47] on div "Recipes (27) Select category All Baked Goods [GEOGRAPHIC_DATA] Confectionery Co…" at bounding box center [377, 43] width 588 height 16
click at [279, 44] on div "Recipes (27) Select category All Baked Goods [GEOGRAPHIC_DATA] Confectionery Co…" at bounding box center [377, 43] width 588 height 16
click at [274, 52] on section "Recipes (27) Select category All Baked Goods [GEOGRAPHIC_DATA] Confectionery Co…" at bounding box center [377, 176] width 611 height 292
click at [154, 86] on link "16 Piece Bonbon Box" at bounding box center [265, 88] width 262 height 15
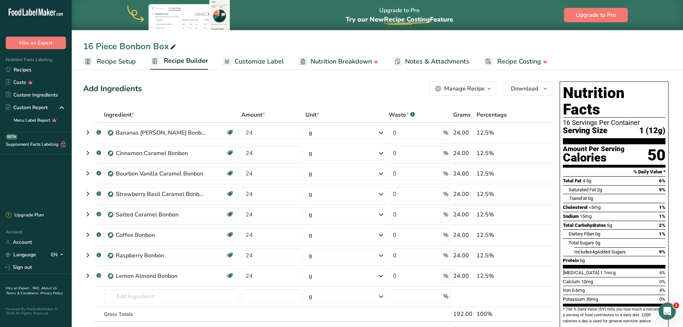
click at [247, 61] on span "Customize Label" at bounding box center [259, 62] width 49 height 10
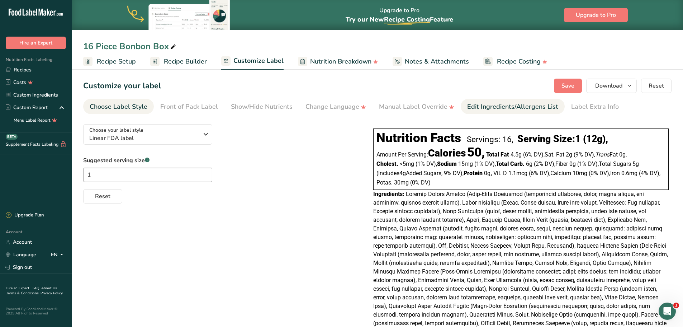
click at [492, 106] on div "Edit Ingredients/Allergens List" at bounding box center [512, 107] width 91 height 10
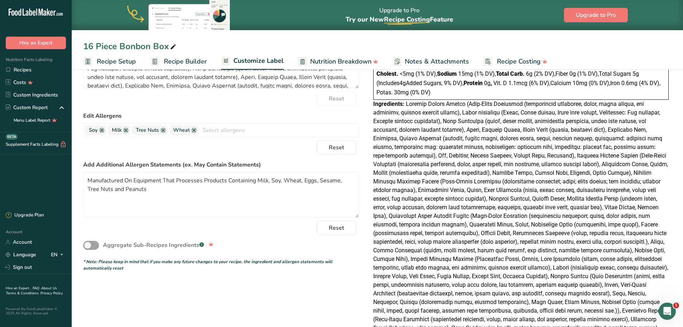
scroll to position [108, 0]
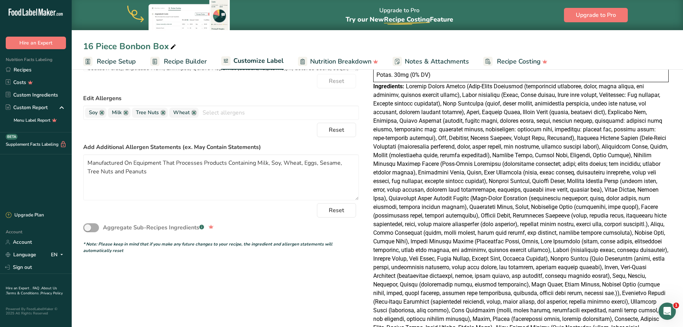
click at [90, 230] on span at bounding box center [91, 227] width 16 height 9
click at [89, 227] on span at bounding box center [91, 227] width 16 height 9
click at [39, 216] on div "Upgrade Plan" at bounding box center [25, 215] width 38 height 7
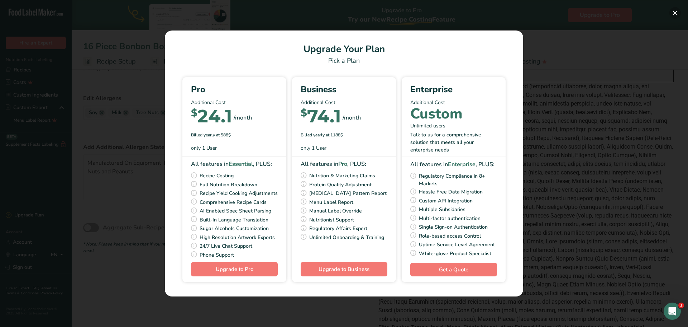
click at [677, 11] on button "Pick Your Pricing Plan Modal" at bounding box center [675, 12] width 11 height 11
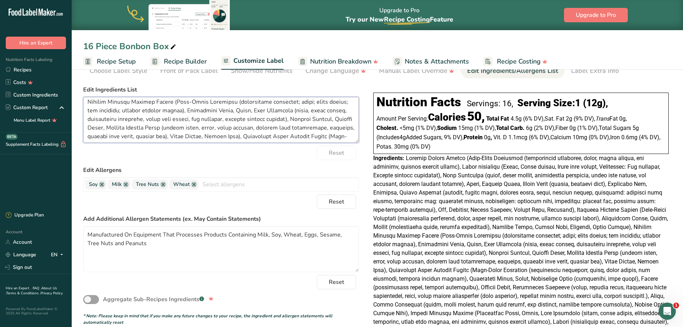
scroll to position [0, 0]
drag, startPoint x: 185, startPoint y: 134, endPoint x: 82, endPoint y: 94, distance: 110.9
click at [82, 94] on section "Customize your label Save Download Choose what to show on your downloaded label…" at bounding box center [377, 261] width 611 height 460
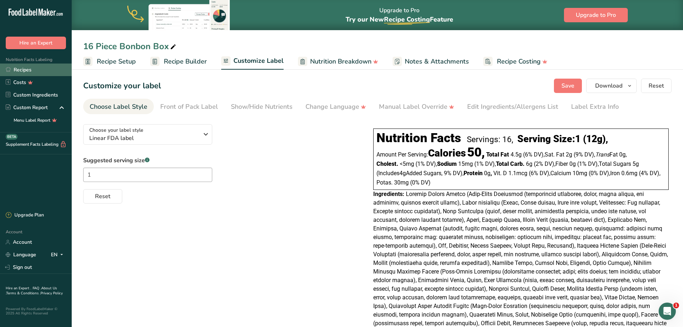
click at [18, 71] on link "Recipes" at bounding box center [36, 69] width 72 height 13
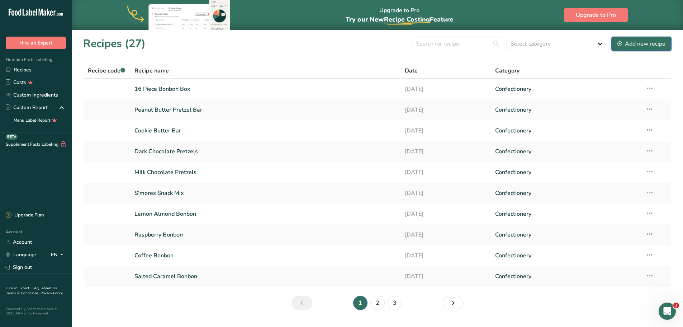
click at [643, 46] on div "Add new recipe" at bounding box center [641, 43] width 48 height 9
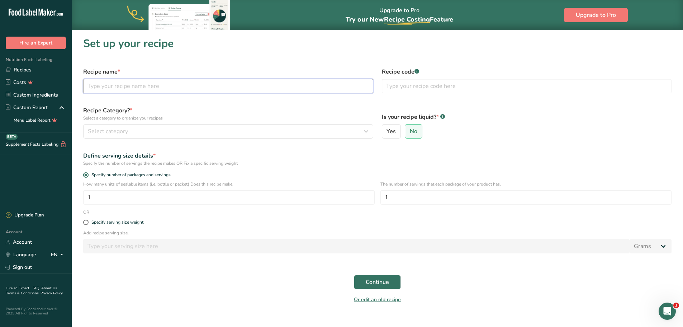
click at [167, 87] on input "text" at bounding box center [228, 86] width 290 height 14
type input "16 pc. Bonbon Box (2)"
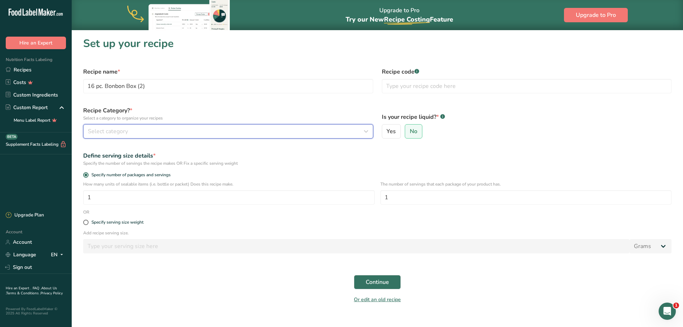
click at [127, 131] on span "Select category" at bounding box center [108, 131] width 40 height 9
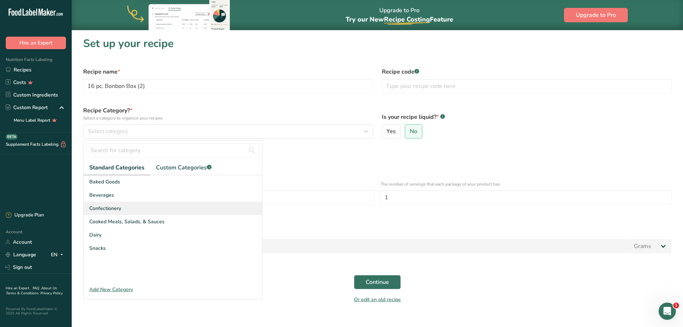
click at [127, 207] on div "Confectionery" at bounding box center [173, 208] width 179 height 13
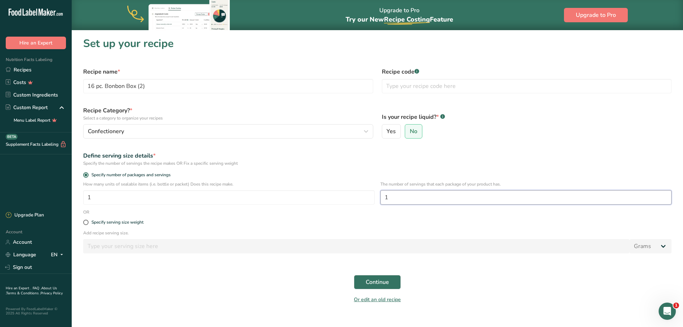
click at [394, 198] on input "1" at bounding box center [526, 197] width 292 height 14
type input "16"
click at [387, 286] on span "Continue" at bounding box center [377, 282] width 23 height 9
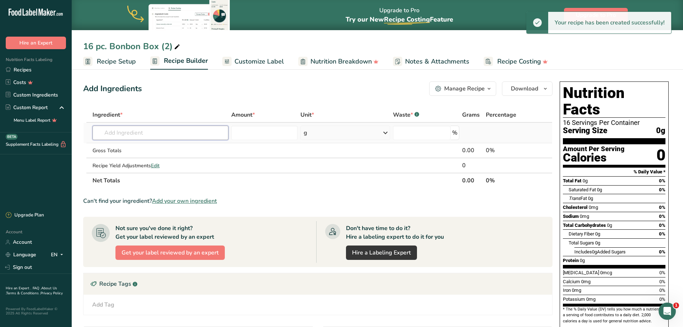
click at [152, 132] on input "text" at bounding box center [161, 133] width 136 height 14
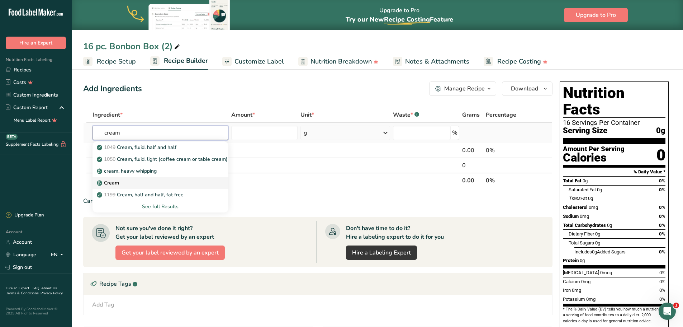
type input "cream"
click at [124, 184] on div "Cream" at bounding box center [154, 183] width 113 height 8
type input "Cream"
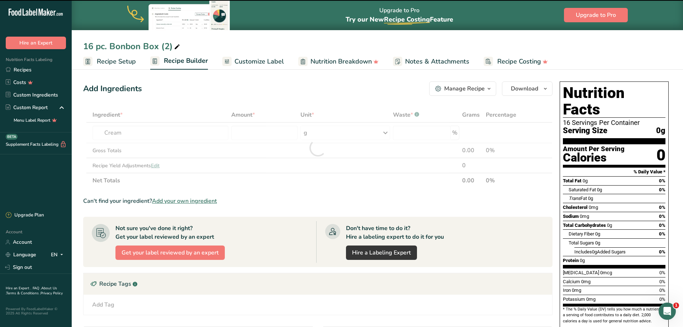
type input "0"
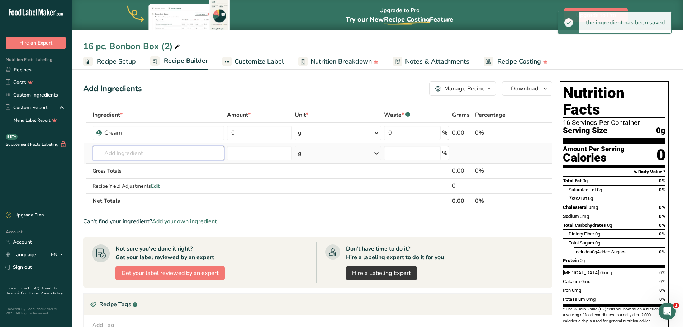
click at [122, 152] on input "text" at bounding box center [159, 153] width 132 height 14
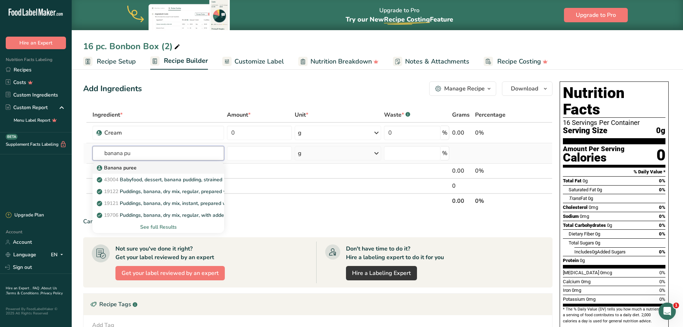
type input "banana pu"
click at [127, 166] on p "Banana puree" at bounding box center [117, 168] width 38 height 8
type input "Banana puree"
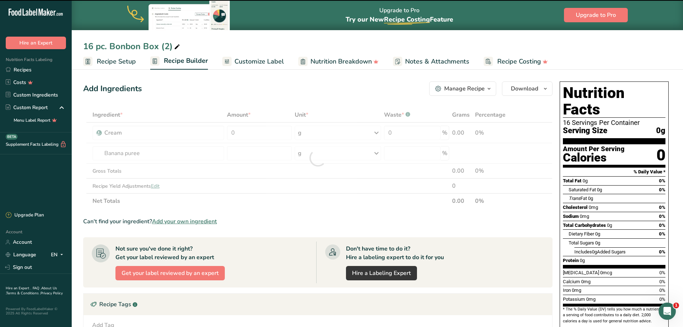
type input "0"
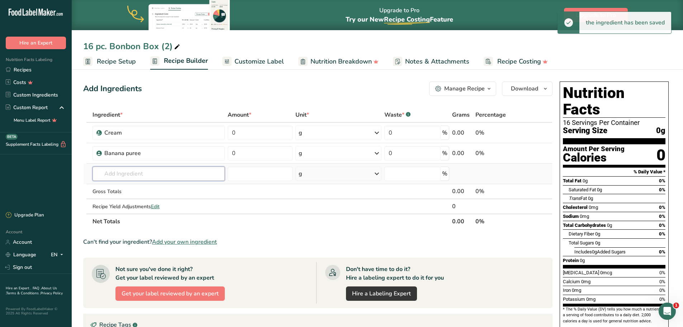
click at [122, 174] on input "text" at bounding box center [159, 173] width 132 height 14
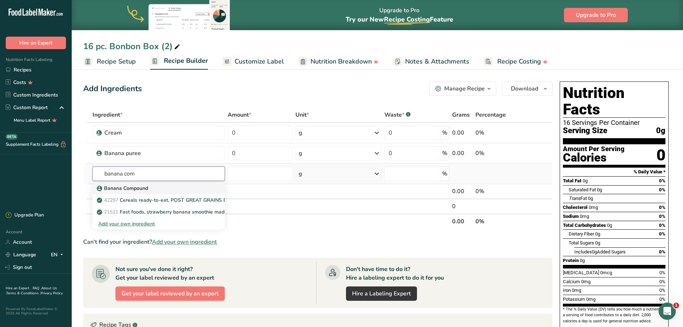
type input "banana com"
click at [137, 187] on p "Banana Compound" at bounding box center [123, 188] width 50 height 8
type input "Banana Compound"
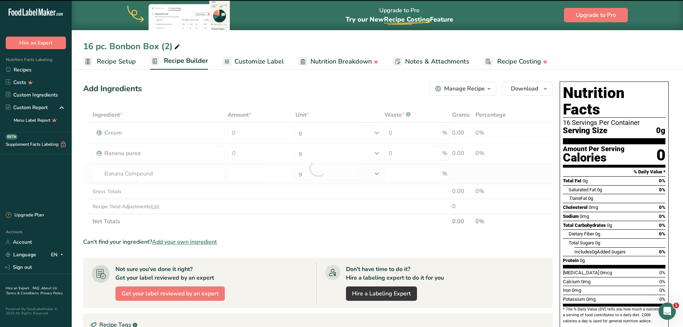
type input "0"
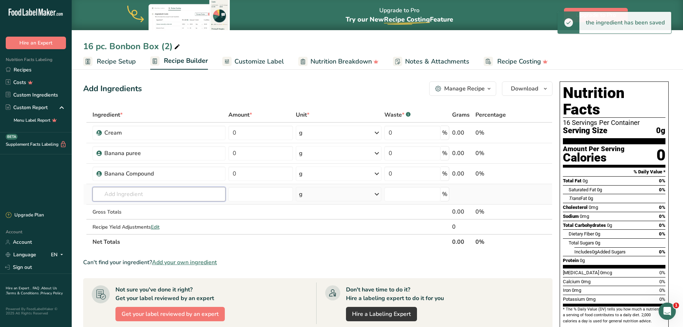
click at [123, 192] on input "text" at bounding box center [159, 194] width 133 height 14
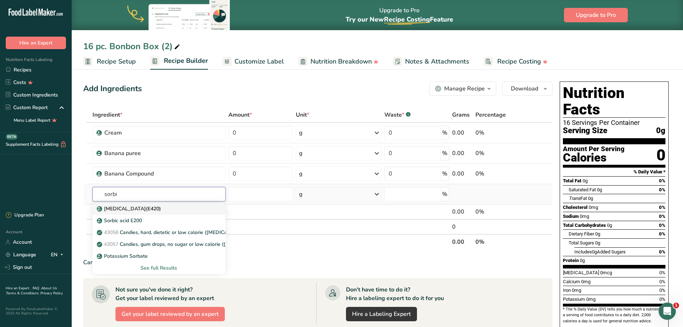
type input "sorbi"
click at [125, 208] on p "[MEDICAL_DATA](E420)" at bounding box center [129, 209] width 63 height 8
type input "[MEDICAL_DATA](E420)"
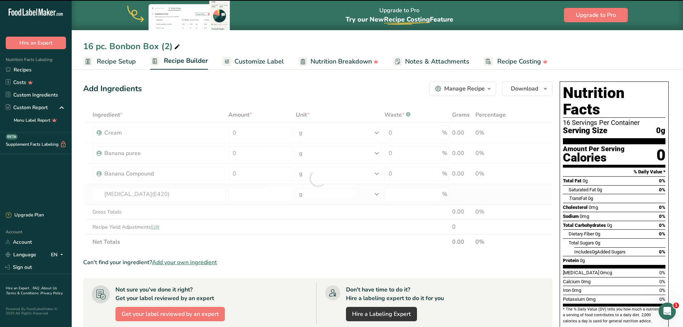
type input "0"
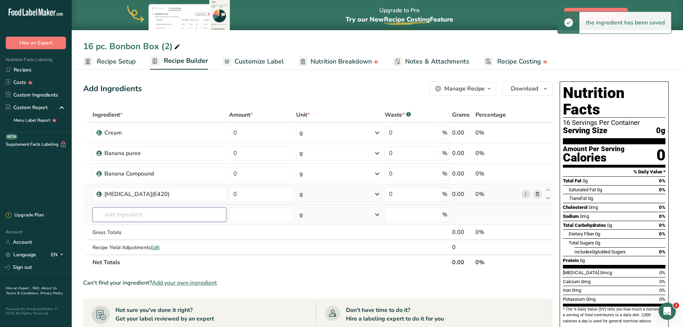
click at [123, 215] on input "text" at bounding box center [160, 214] width 134 height 14
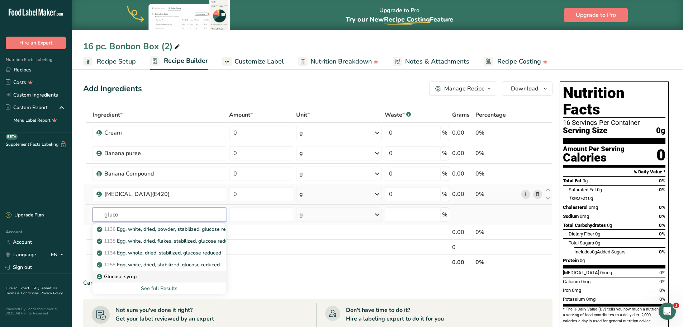
type input "gluco"
click at [121, 279] on p "Glucose syrup" at bounding box center [117, 277] width 38 height 8
type input "Glucose syrup"
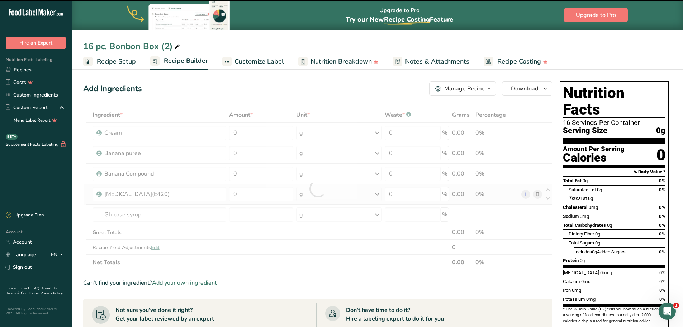
type input "0"
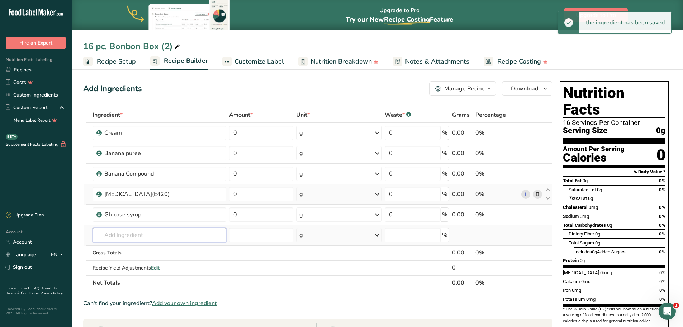
click at [132, 233] on input "text" at bounding box center [160, 235] width 134 height 14
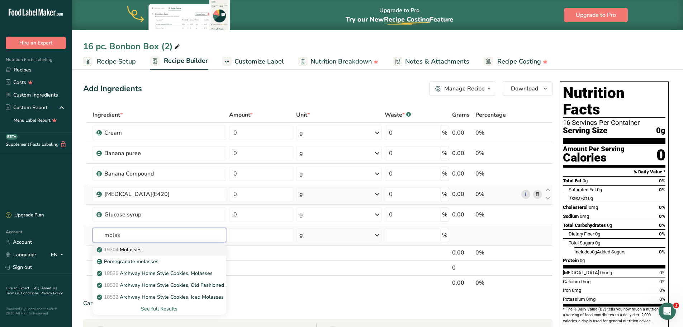
type input "molas"
click at [123, 249] on p "19304 [GEOGRAPHIC_DATA]" at bounding box center [119, 250] width 43 height 8
type input "Molasses"
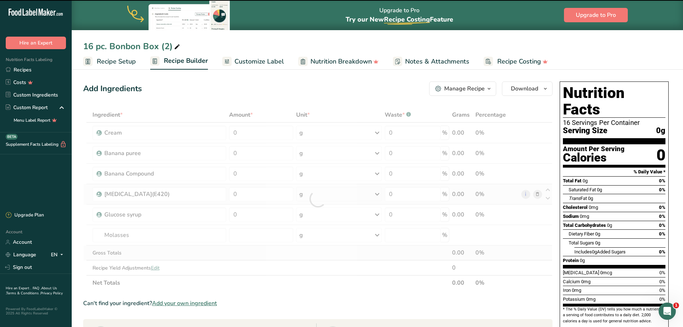
type input "0"
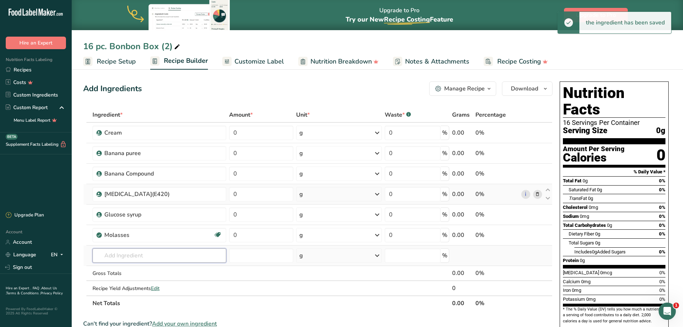
click at [124, 253] on input "text" at bounding box center [160, 255] width 134 height 14
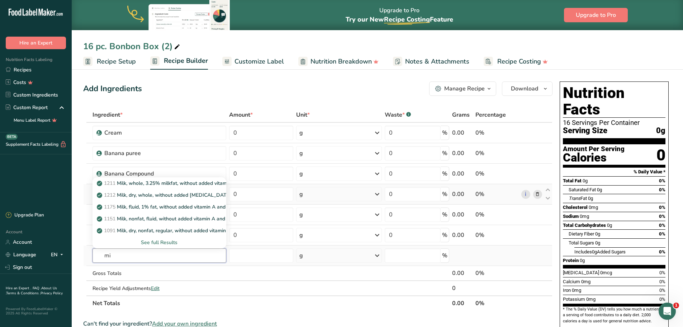
type input "m"
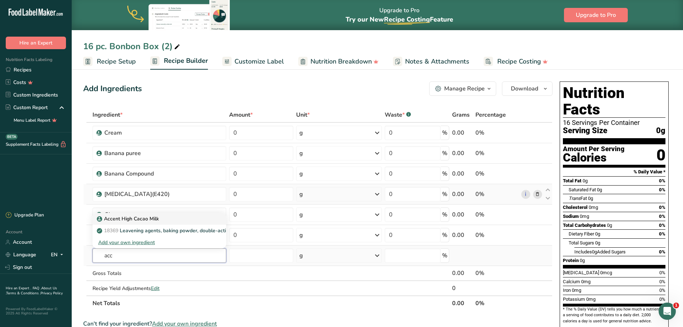
type input "acc"
click at [138, 221] on p "Accent High Cacao Milk" at bounding box center [128, 219] width 61 height 8
type input "Accent High Cacao Milk"
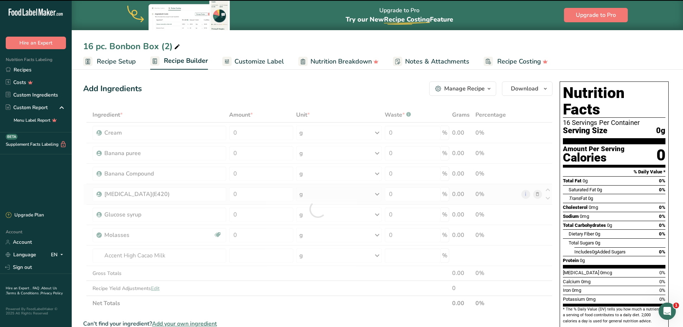
type input "0"
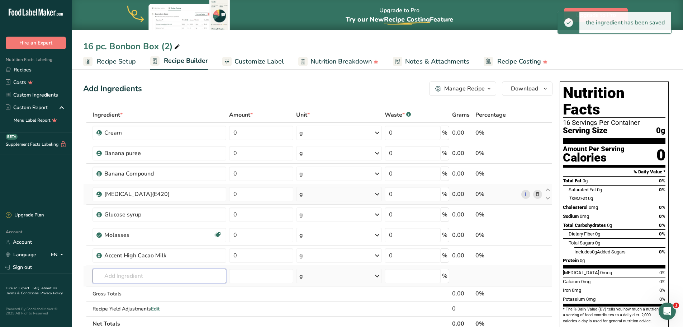
click at [124, 276] on input "text" at bounding box center [160, 276] width 134 height 14
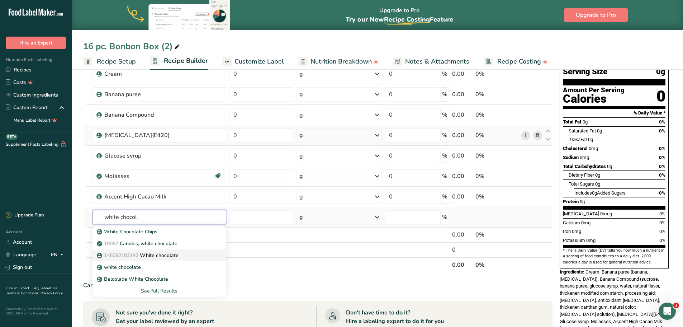
scroll to position [72, 0]
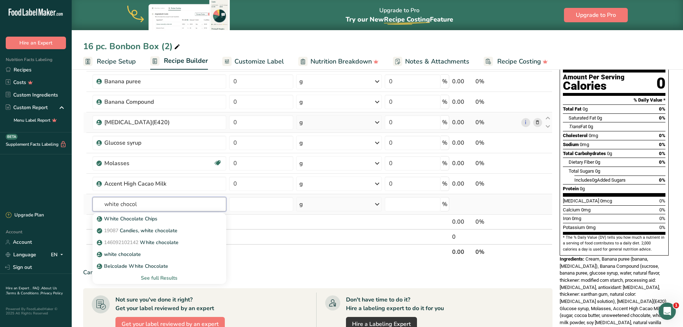
type input "white chocol"
click at [170, 278] on div "See full Results" at bounding box center [159, 278] width 122 height 8
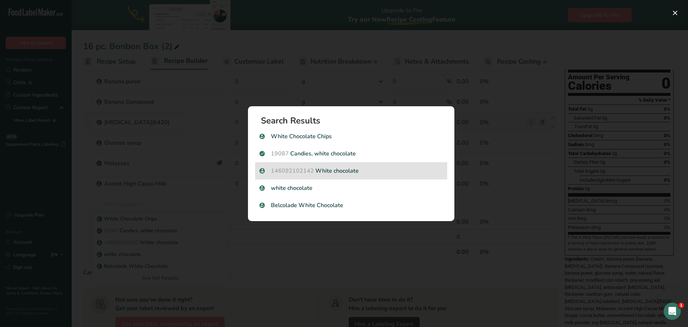
click at [303, 167] on span "146092102142" at bounding box center [292, 171] width 43 height 8
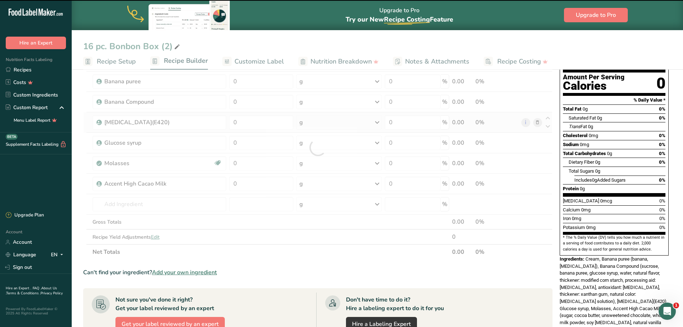
type input "0"
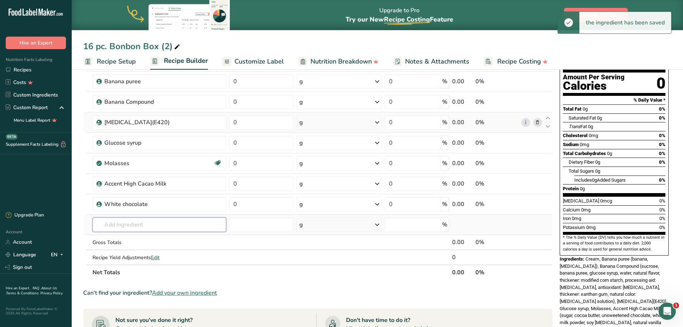
click at [123, 226] on input "text" at bounding box center [160, 224] width 134 height 14
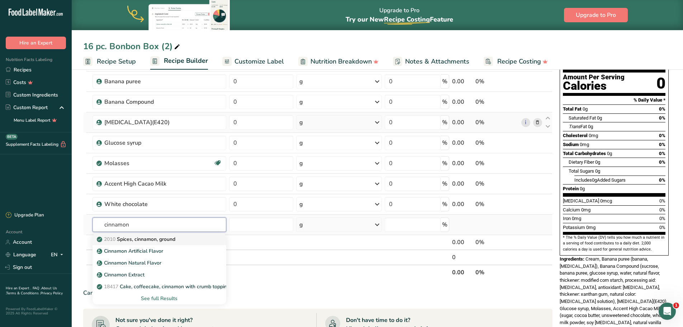
type input "cinnamon"
click at [134, 237] on p "2010 Spices, cinnamon, ground" at bounding box center [136, 239] width 77 height 8
type input "Spices, cinnamon, ground"
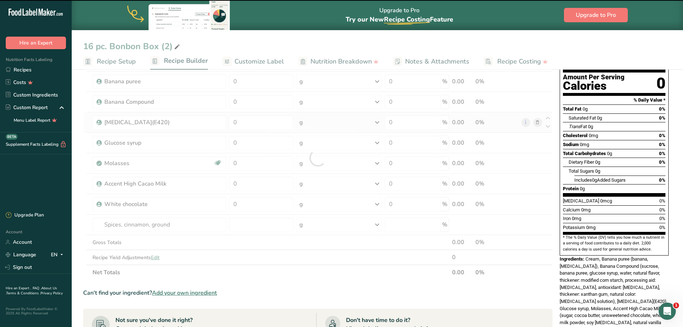
type input "0"
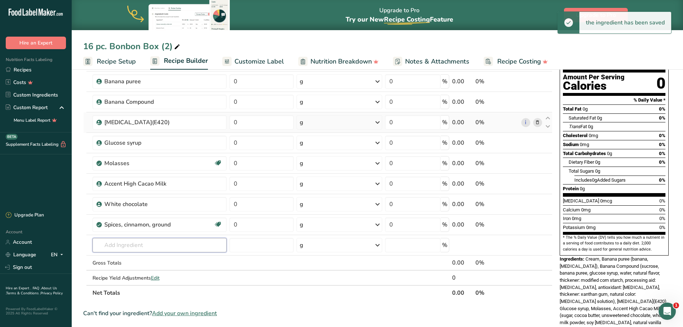
click at [117, 243] on input "text" at bounding box center [160, 245] width 134 height 14
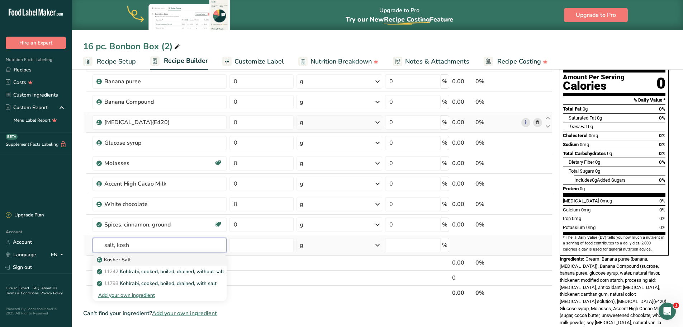
type input "salt, kosh"
click at [132, 262] on div "Kosher Salt" at bounding box center [154, 260] width 112 height 8
type input "Kosher Salt"
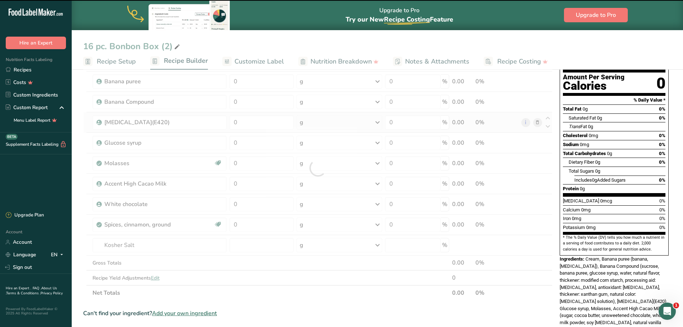
type input "0"
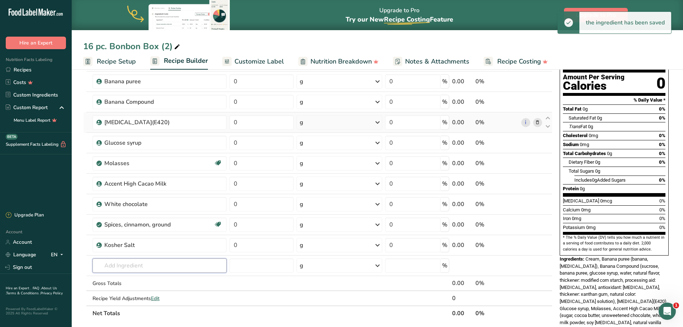
click at [124, 264] on input "text" at bounding box center [160, 265] width 134 height 14
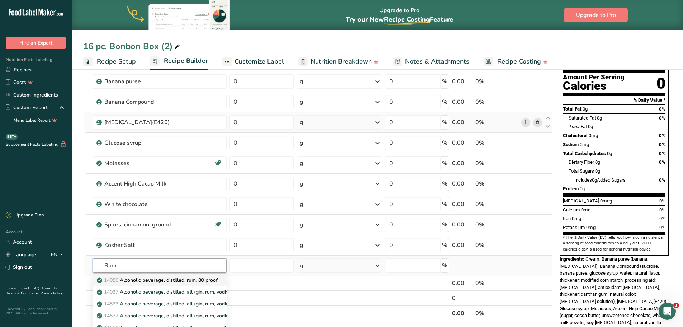
type input "Rum"
click at [186, 279] on p "14050 Alcoholic beverage, distilled, rum, 80 proof" at bounding box center [157, 280] width 119 height 8
type input "Alcoholic beverage, distilled, rum, 80 proof"
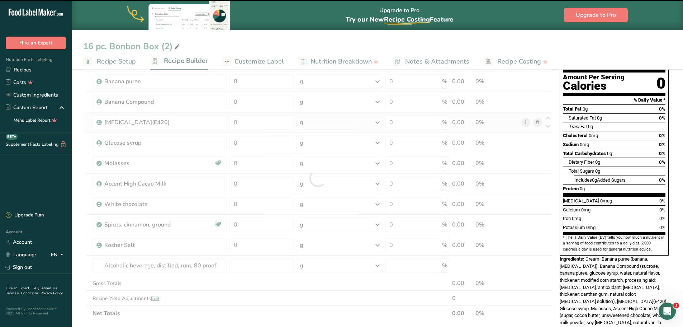
type input "0"
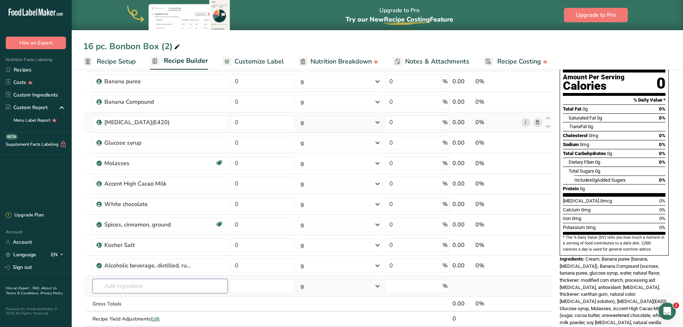
click at [124, 287] on input "text" at bounding box center [160, 286] width 135 height 14
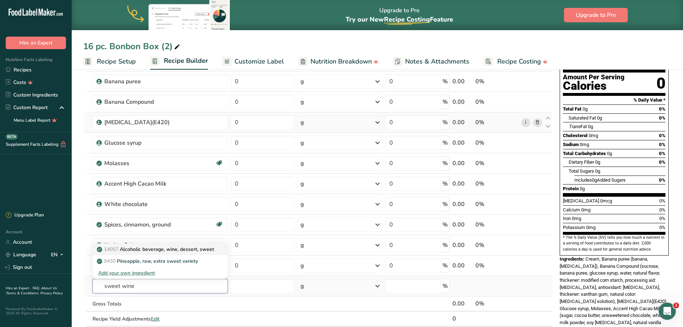
type input "sweet wine"
click at [149, 246] on p "14057 Alcoholic beverage, wine, dessert, sweet" at bounding box center [156, 249] width 116 height 8
type input "Alcoholic beverage, wine, dessert, sweet"
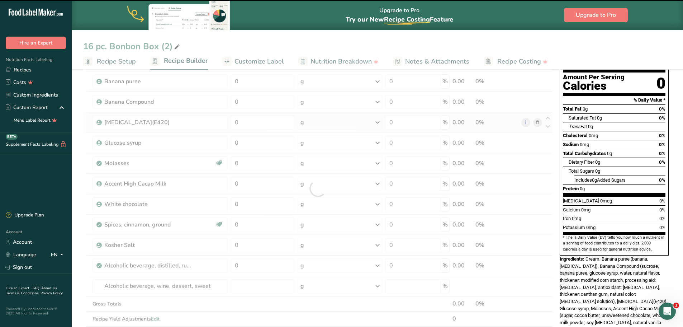
type input "0"
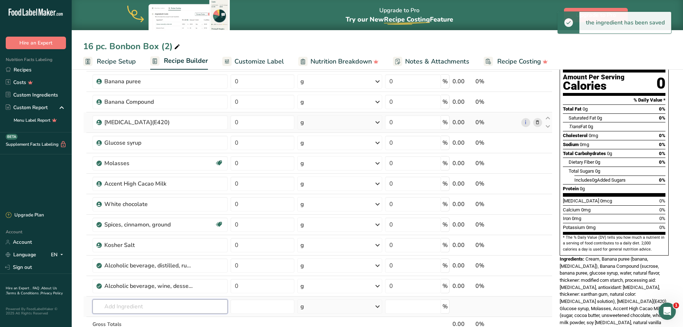
click at [120, 308] on input "text" at bounding box center [160, 306] width 135 height 14
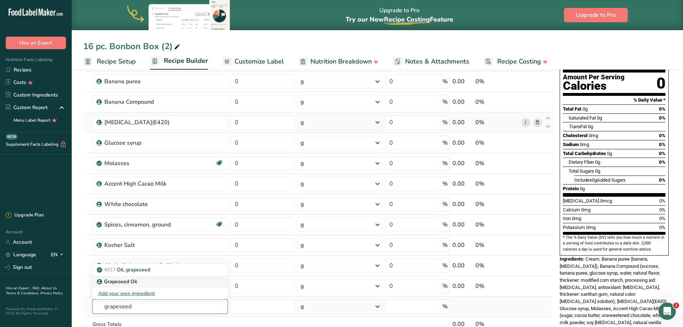
type input "grapeseed"
click at [119, 281] on p "Grapeseed Oil" at bounding box center [117, 282] width 39 height 8
type input "Grapeseed Oil"
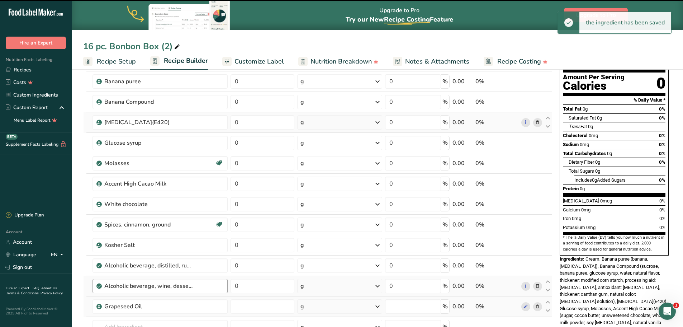
type input "0"
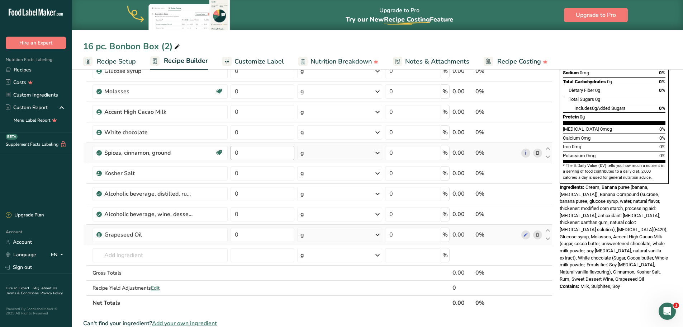
scroll to position [0, 0]
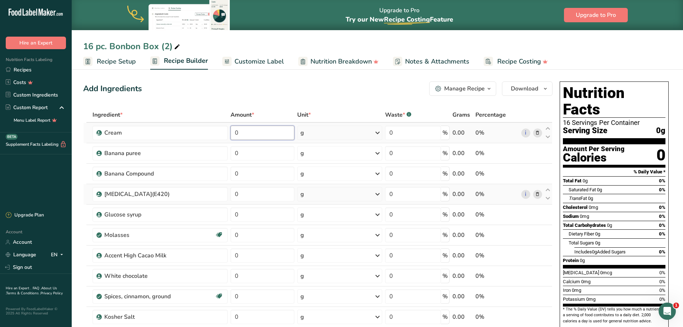
click at [247, 134] on input "0" at bounding box center [263, 133] width 64 height 14
type input "3.311"
click at [254, 154] on div "Ingredient * Amount * Unit * Waste * .a-a{fill:#347362;}.b-a{fill:#fff;} Grams …" at bounding box center [317, 280] width 469 height 346
type input "2.518"
click at [248, 177] on div "Ingredient * Amount * Unit * Waste * .a-a{fill:#347362;}.b-a{fill:#fff;} Grams …" at bounding box center [317, 280] width 469 height 346
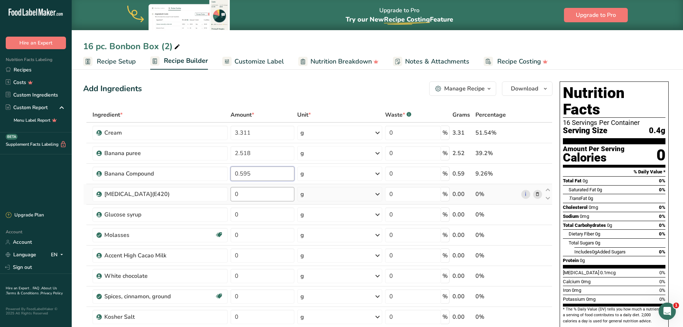
type input "0.595"
click at [249, 199] on div "Ingredient * Amount * Unit * Waste * .a-a{fill:#347362;}.b-a{fill:#fff;} Grams …" at bounding box center [317, 280] width 469 height 346
type input "0.952"
click at [259, 216] on div "Ingredient * Amount * Unit * Waste * .a-a{fill:#347362;}.b-a{fill:#fff;} Grams …" at bounding box center [317, 280] width 469 height 346
type input "2.96"
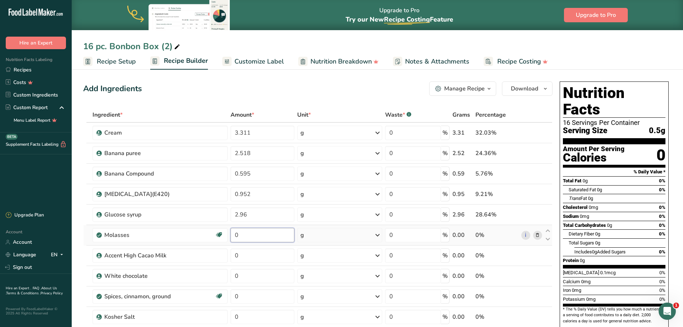
click at [256, 235] on div "Ingredient * Amount * Unit * Waste * .a-a{fill:#347362;}.b-a{fill:#fff;} Grams …" at bounding box center [317, 280] width 469 height 346
type input "0.238"
click at [256, 257] on div "Ingredient * Amount * Unit * Waste * .a-a{fill:#347362;}.b-a{fill:#fff;} Grams …" at bounding box center [317, 280] width 469 height 346
type input "5.989"
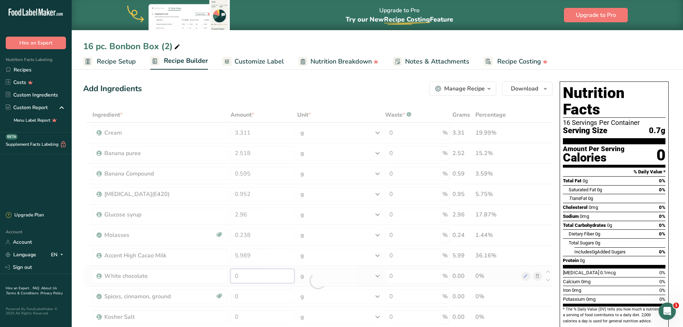
click at [247, 275] on div "Ingredient * Amount * Unit * Waste * .a-a{fill:#347362;}.b-a{fill:#fff;} Grams …" at bounding box center [317, 280] width 469 height 346
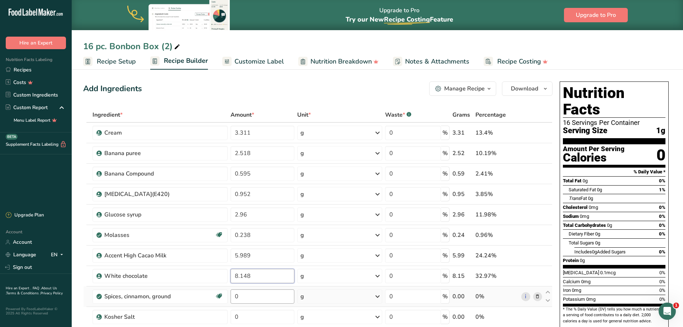
type input "8.148"
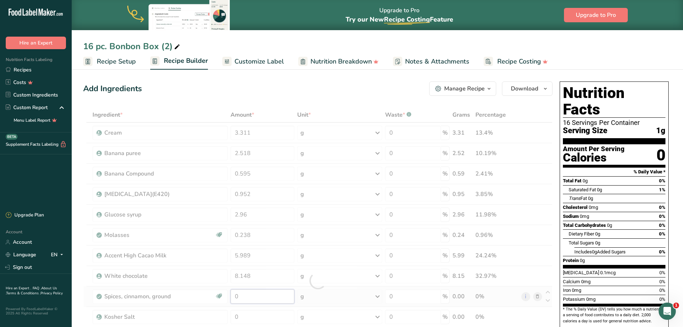
click at [245, 295] on div "Ingredient * Amount * Unit * Waste * .a-a{fill:#347362;}.b-a{fill:#fff;} Grams …" at bounding box center [317, 280] width 469 height 346
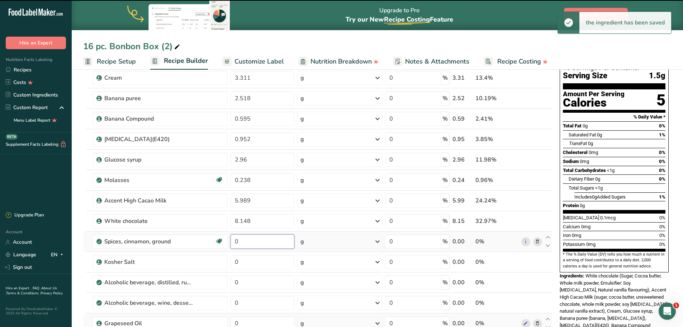
scroll to position [108, 0]
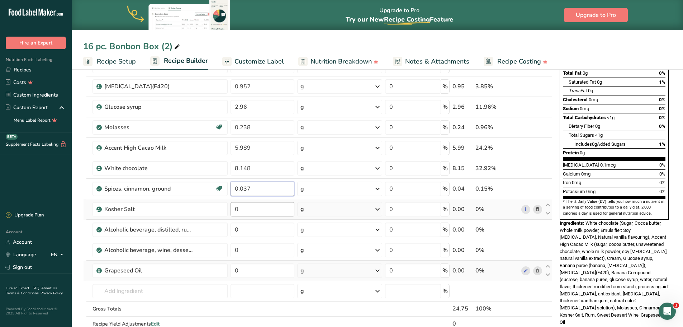
type input "0.037"
click at [242, 210] on div "Ingredient * Amount * Unit * Waste * .a-a{fill:#347362;}.b-a{fill:#fff;} Grams …" at bounding box center [317, 173] width 469 height 346
type input "0.091"
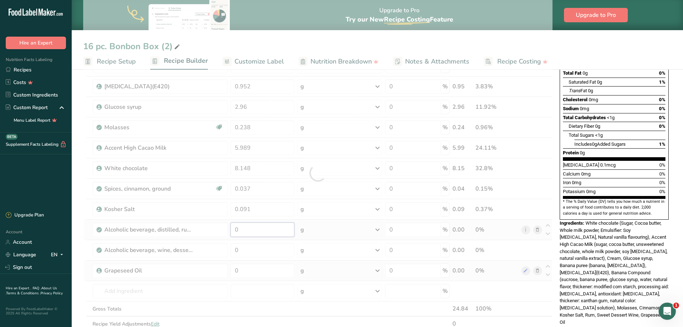
click at [246, 231] on div "Ingredient * Amount * Unit * Waste * .a-a{fill:#347362;}.b-a{fill:#fff;} Grams …" at bounding box center [317, 173] width 469 height 346
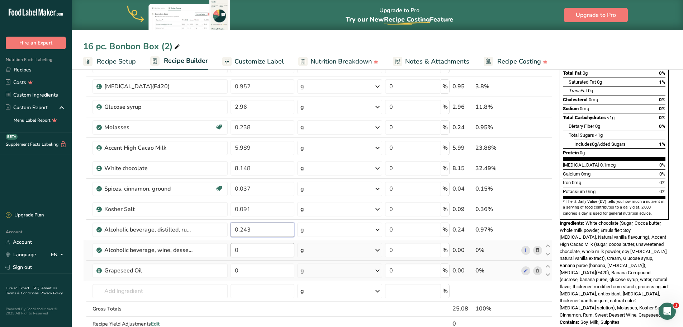
type input "0.243"
click at [246, 251] on div "Ingredient * Amount * Unit * Waste * .a-a{fill:#347362;}.b-a{fill:#fff;} Grams …" at bounding box center [317, 173] width 469 height 346
type input "0.121"
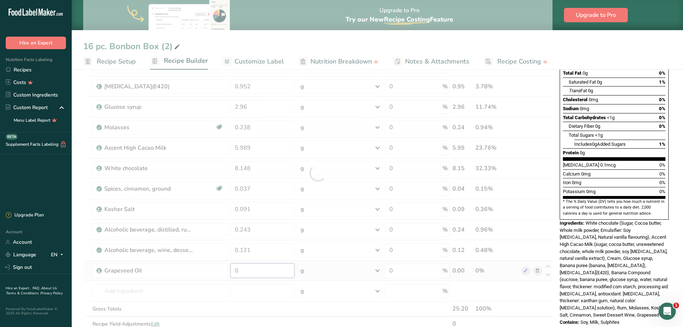
click at [245, 270] on div "Ingredient * Amount * Unit * Waste * .a-a{fill:#347362;}.b-a{fill:#fff;} Grams …" at bounding box center [317, 173] width 469 height 346
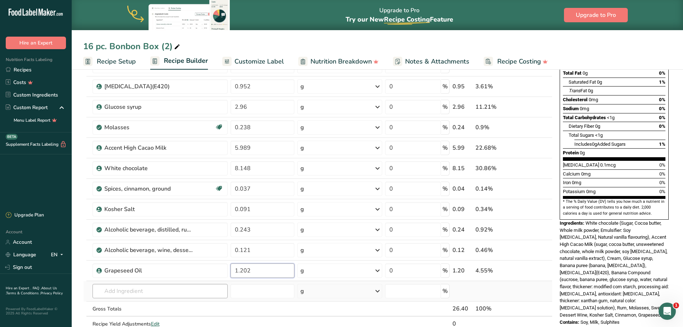
type input "1.202"
click at [162, 289] on div "Ingredient * Amount * Unit * Waste * .a-a{fill:#347362;}.b-a{fill:#fff;} Grams …" at bounding box center [317, 173] width 469 height 346
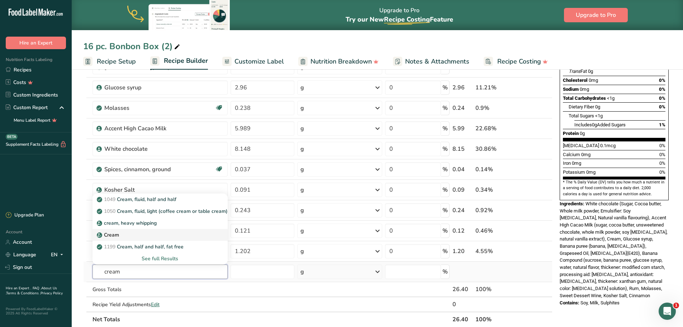
scroll to position [143, 0]
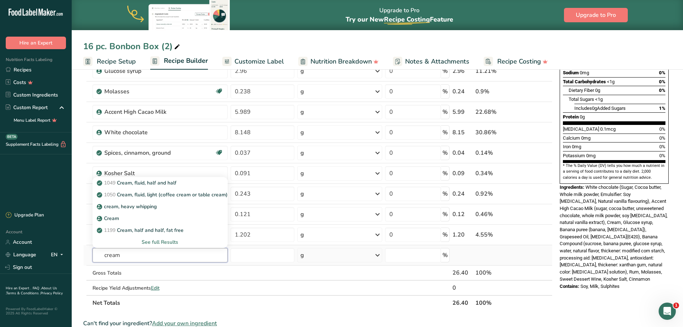
type input "cream"
click at [176, 244] on div "See full Results" at bounding box center [160, 242] width 124 height 8
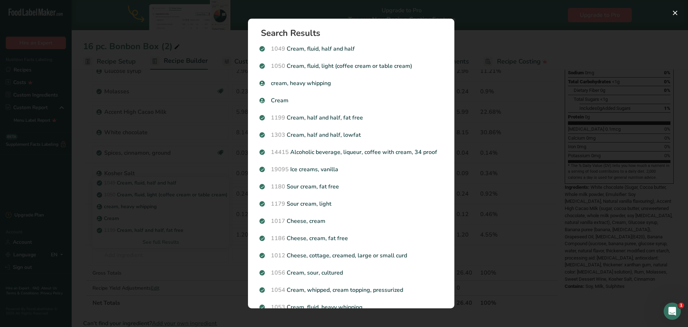
click at [510, 19] on div "Search results modal" at bounding box center [344, 163] width 688 height 327
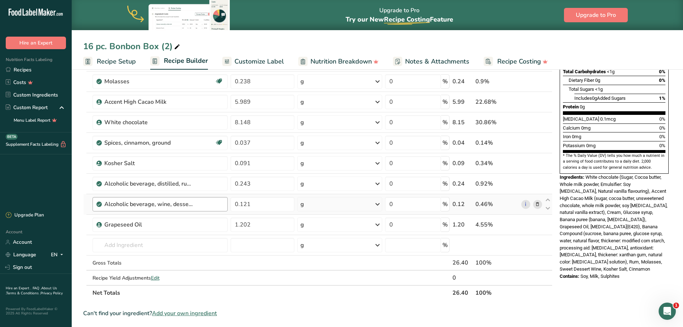
scroll to position [179, 0]
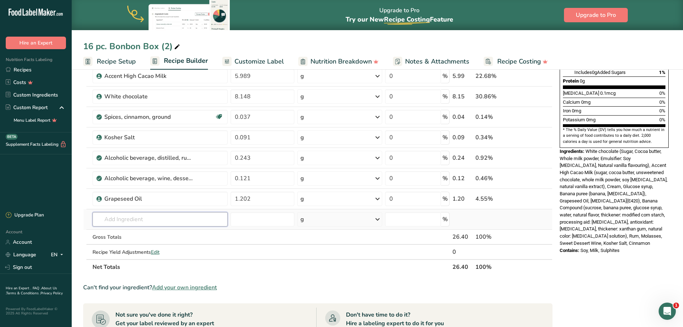
click at [119, 218] on input "text" at bounding box center [160, 219] width 135 height 14
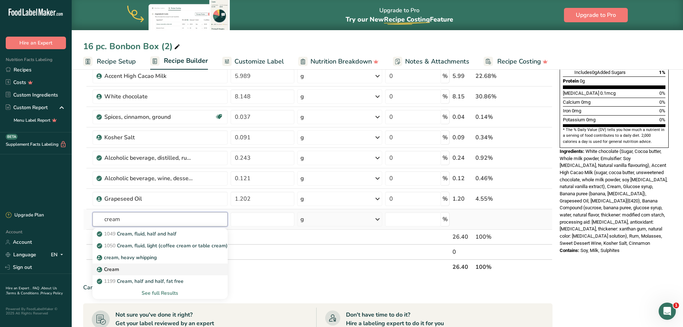
type input "cream"
click at [111, 270] on p "Cream" at bounding box center [108, 269] width 21 height 8
type input "Cream"
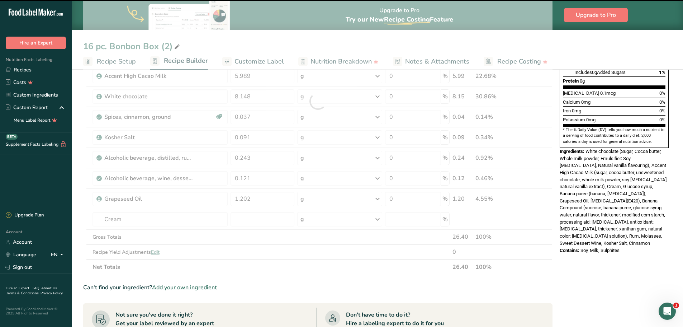
type input "0"
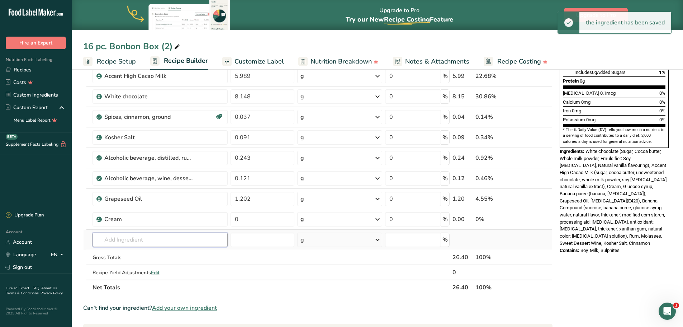
click at [120, 241] on input "text" at bounding box center [160, 239] width 135 height 14
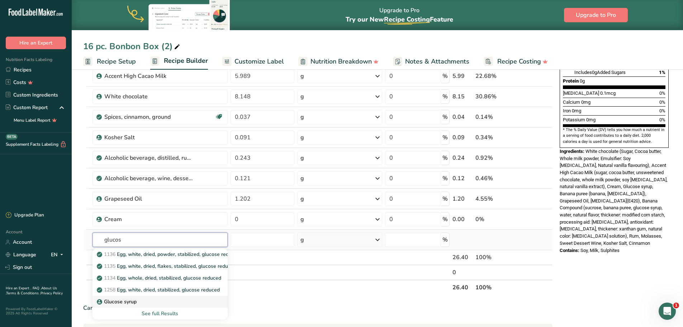
type input "glucos"
click at [122, 301] on p "Glucose syrup" at bounding box center [117, 302] width 38 height 8
type input "Glucose syrup"
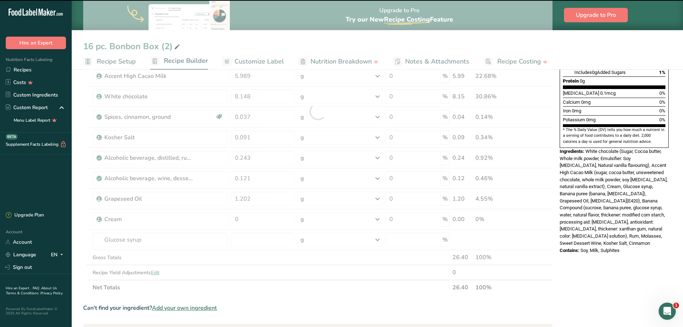
type input "0"
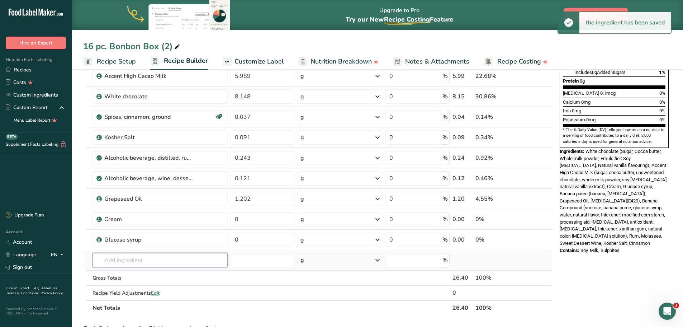
click at [126, 259] on input "text" at bounding box center [160, 260] width 135 height 14
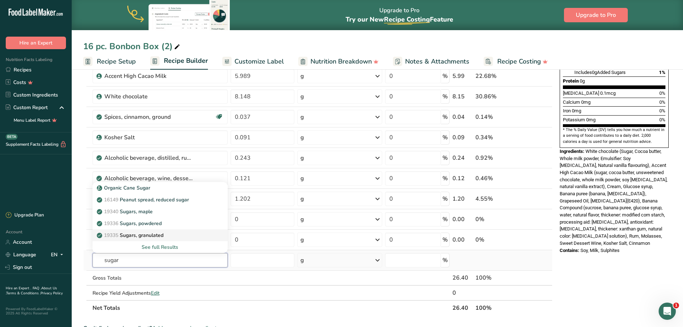
type input "sugar"
click at [153, 236] on p "19335 [GEOGRAPHIC_DATA], granulated" at bounding box center [130, 235] width 65 height 8
type input "Sugars, granulated"
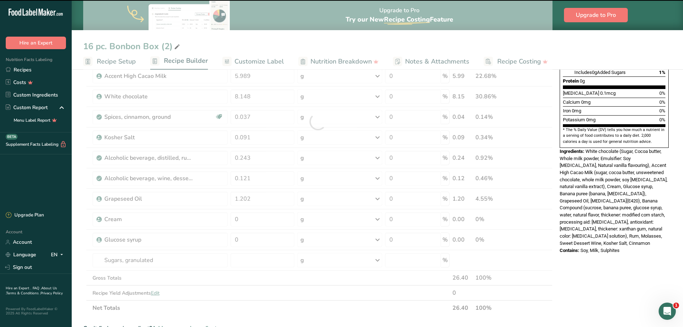
type input "0"
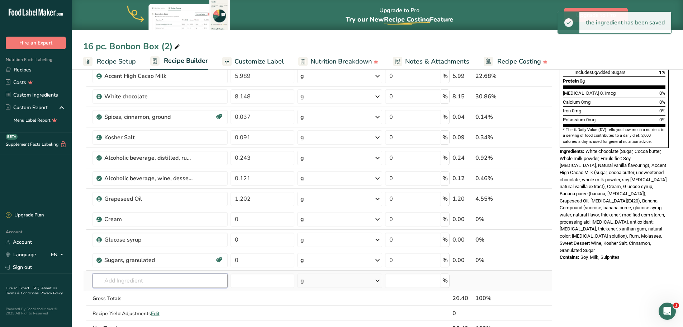
click at [120, 279] on input "text" at bounding box center [160, 280] width 135 height 14
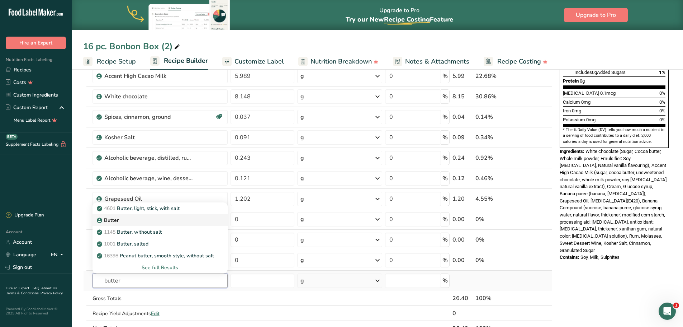
type input "butter"
click at [115, 220] on p "Butter" at bounding box center [108, 220] width 20 height 8
type input "Butter"
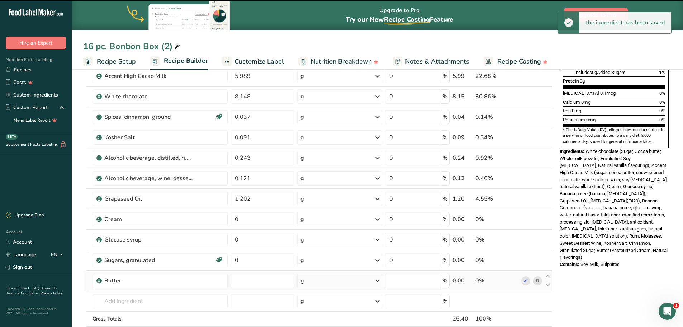
type input "0"
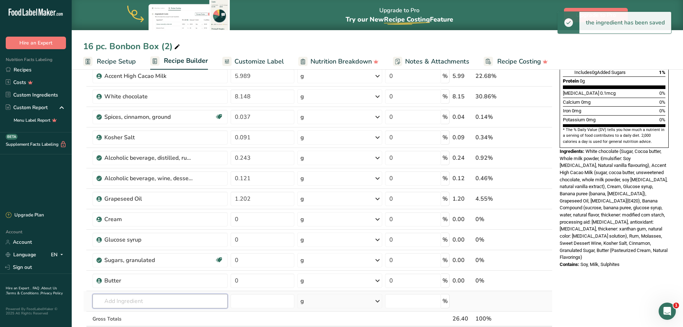
click at [122, 299] on input "text" at bounding box center [160, 301] width 135 height 14
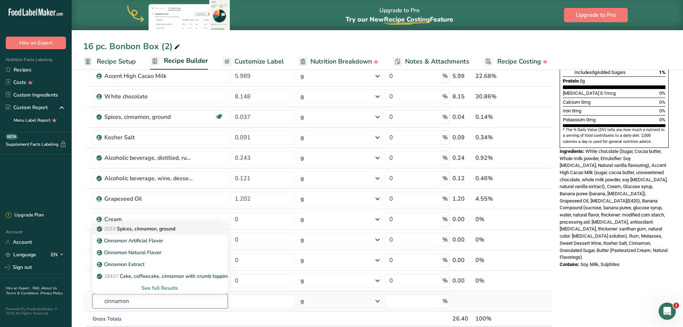
type input "cinnamon"
click at [125, 230] on p "2010 Spices, cinnamon, ground" at bounding box center [136, 229] width 77 height 8
type input "Spices, cinnamon, ground"
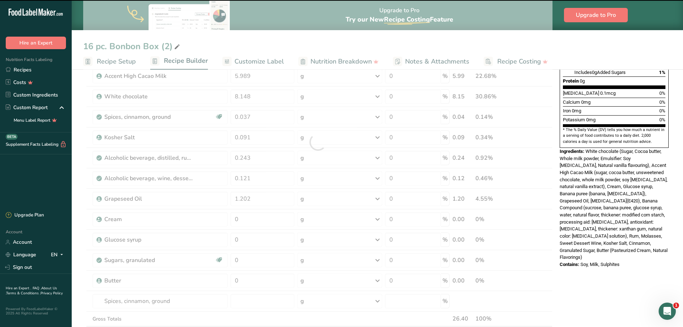
type input "0"
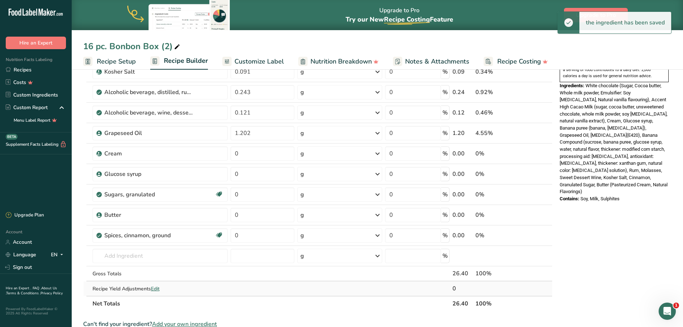
scroll to position [251, 0]
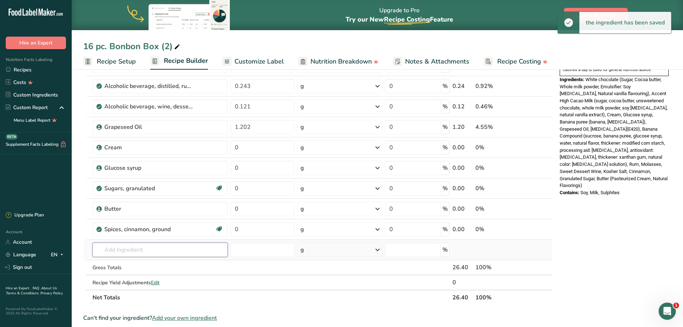
click at [112, 249] on input "text" at bounding box center [160, 249] width 135 height 14
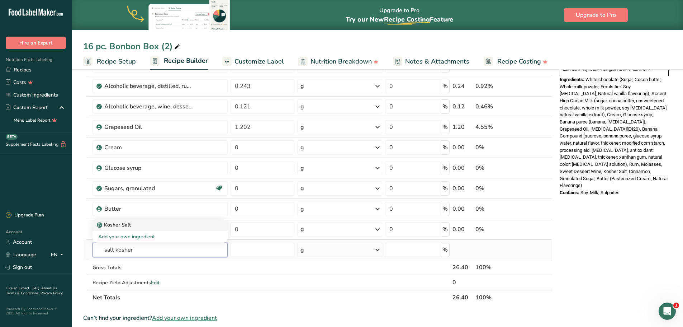
type input "salt kosher"
click at [121, 223] on p "Kosher Salt" at bounding box center [114, 225] width 33 height 8
type input "Kosher Salt"
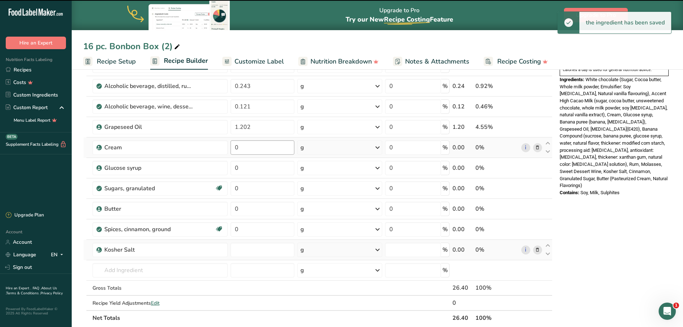
type input "0"
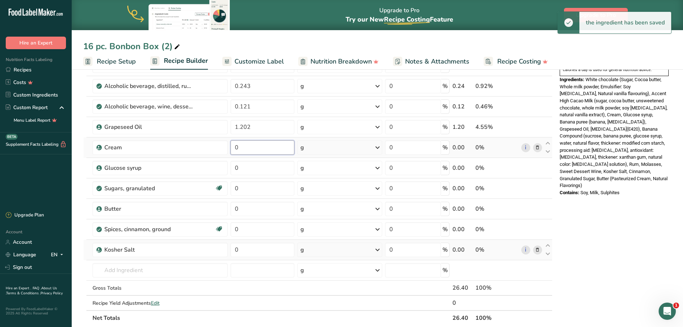
click at [246, 148] on input "0" at bounding box center [263, 147] width 64 height 14
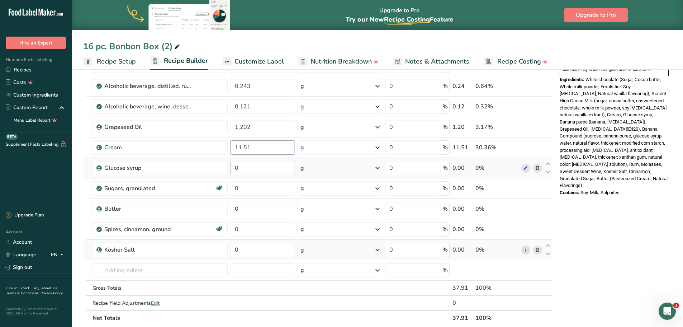
type input "11.51"
click at [260, 170] on div "Ingredient * Amount * Unit * Waste * .a-a{fill:#347362;}.b-a{fill:#fff;} Grams …" at bounding box center [317, 90] width 469 height 469
type input "1.228"
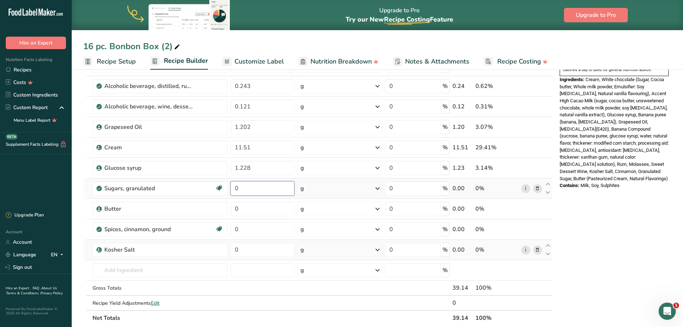
click at [249, 188] on div "Ingredient * Amount * Unit * Waste * .a-a{fill:#347362;}.b-a{fill:#fff;} Grams …" at bounding box center [317, 90] width 469 height 469
type input "11.51"
click at [245, 211] on div "Ingredient * Amount * Unit * Waste * .a-a{fill:#347362;}.b-a{fill:#fff;} Grams …" at bounding box center [317, 90] width 469 height 469
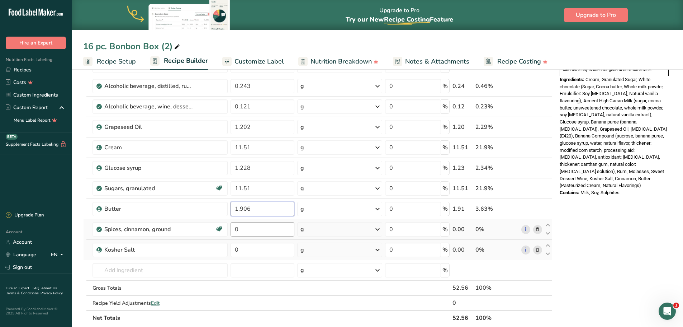
type input "1.906"
click at [247, 227] on div "Ingredient * Amount * Unit * Waste * .a-a{fill:#347362;}.b-a{fill:#fff;} Grams …" at bounding box center [317, 90] width 469 height 469
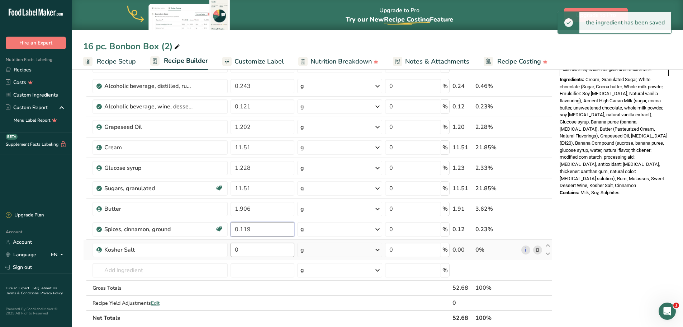
type input "0.119"
click at [246, 251] on div "Ingredient * Amount * Unit * Waste * .a-a{fill:#347362;}.b-a{fill:#fff;} Grams …" at bounding box center [317, 90] width 469 height 469
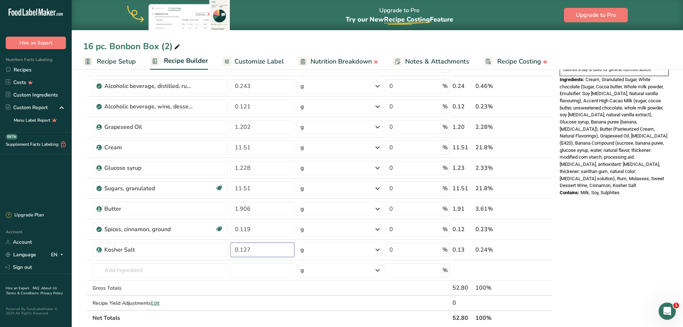
type input "0.127"
click at [587, 241] on div "Nutrition Facts 16 Servings Per Container Serving Size 3.5g Amount Per Serving …" at bounding box center [614, 191] width 115 height 726
click at [139, 273] on input "text" at bounding box center [160, 270] width 135 height 14
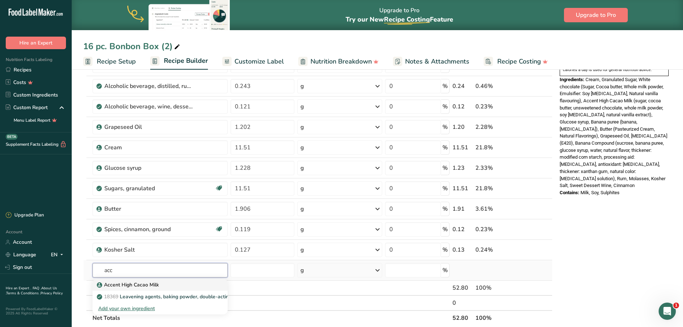
type input "acc"
click at [128, 283] on p "Accent High Cacao Milk" at bounding box center [128, 285] width 61 height 8
type input "Accent High Cacao Milk"
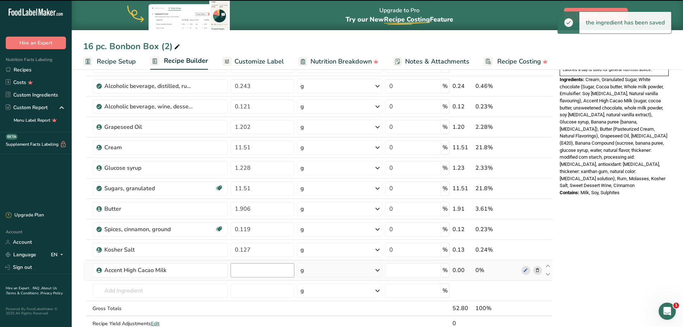
type input "0"
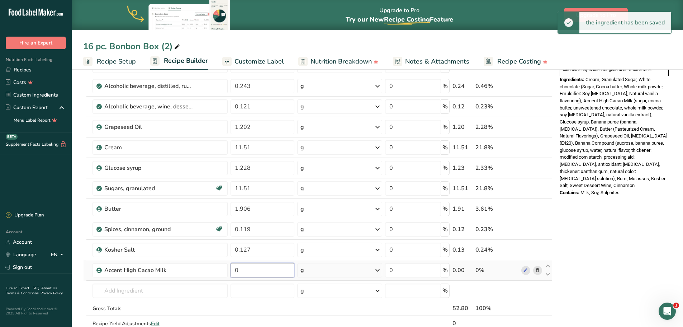
click at [245, 271] on input "0" at bounding box center [263, 270] width 64 height 14
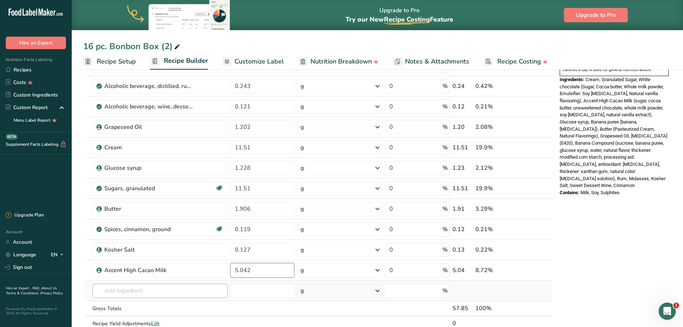
type input "5.042"
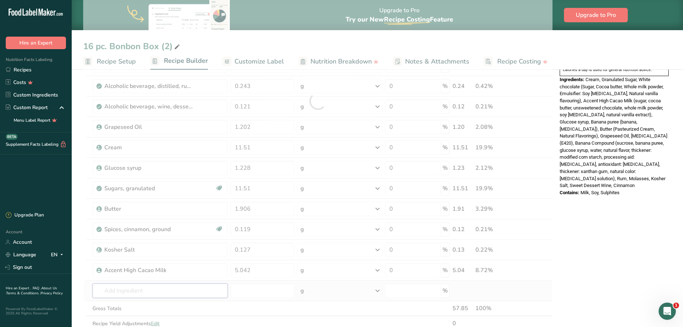
click at [146, 291] on div "Ingredient * Amount * Unit * Waste * .a-a{fill:#347362;}.b-a{fill:#fff;} Grams …" at bounding box center [317, 100] width 469 height 489
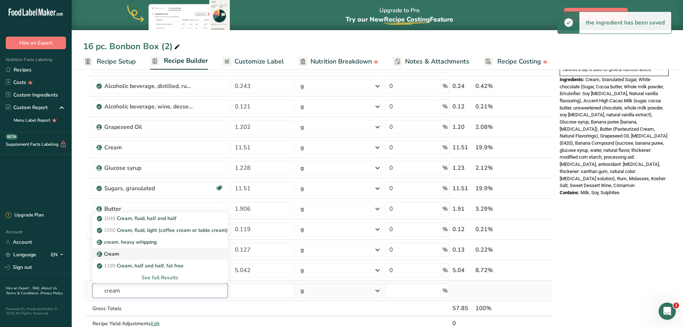
type input "cream"
click at [118, 251] on p "Cream" at bounding box center [108, 254] width 21 height 8
type input "Cream"
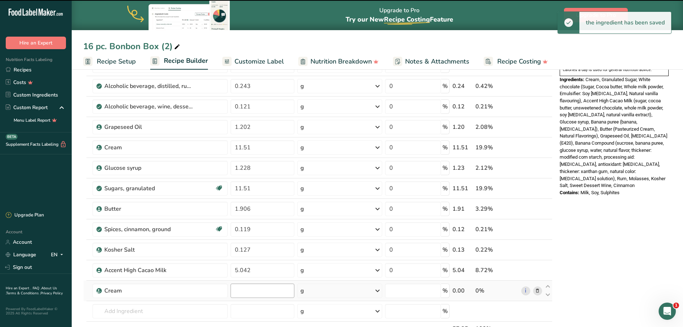
type input "0"
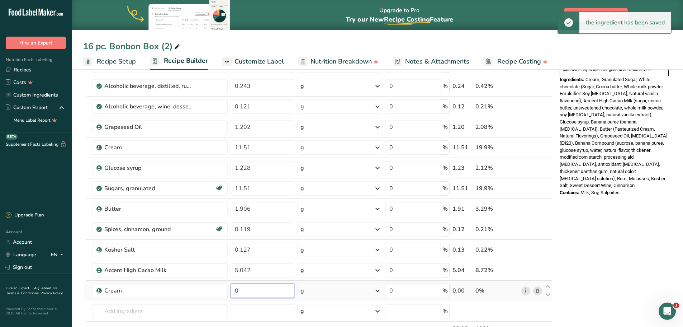
click at [245, 291] on input "0" at bounding box center [263, 290] width 64 height 14
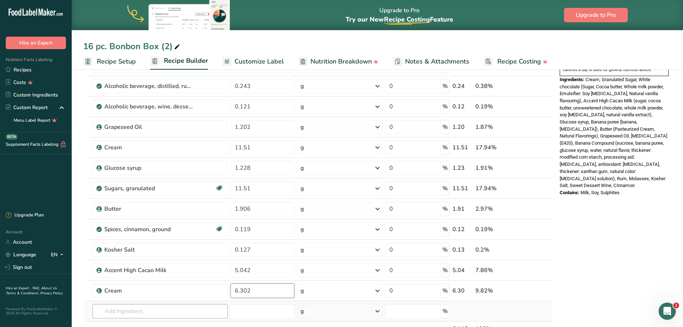
type input "6.302"
click at [136, 309] on div "Ingredient * Amount * Unit * Waste * .a-a{fill:#347362;}.b-a{fill:#fff;} Grams …" at bounding box center [317, 111] width 469 height 510
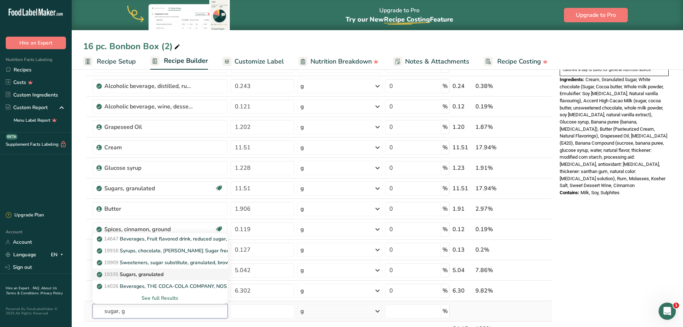
type input "sugar, g"
click at [146, 273] on p "19335 [GEOGRAPHIC_DATA], granulated" at bounding box center [130, 274] width 65 height 8
type input "Sugars, granulated"
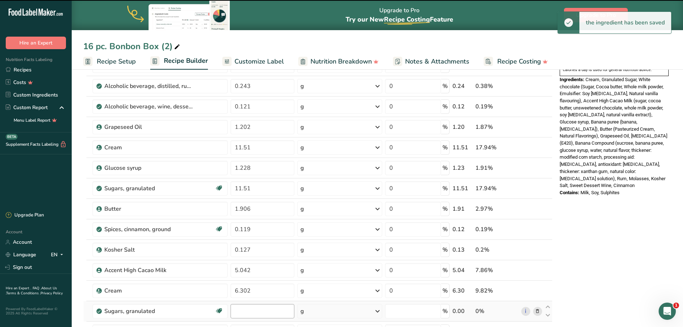
type input "0"
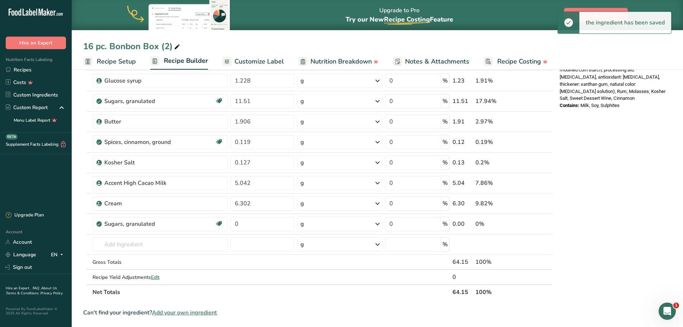
scroll to position [359, 0]
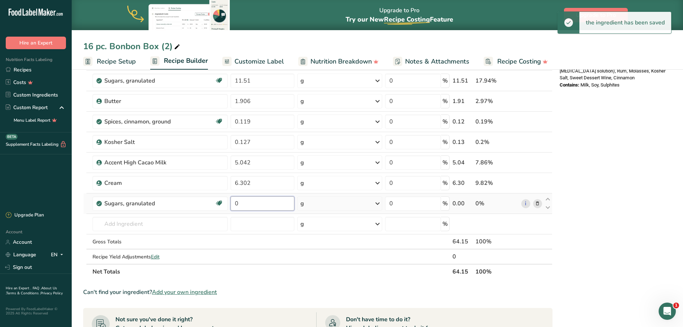
click at [248, 203] on input "0" at bounding box center [263, 203] width 64 height 14
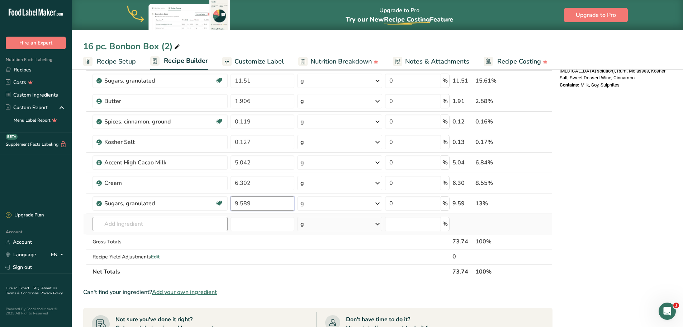
type input "9.589"
click at [108, 223] on div "Ingredient * Amount * Unit * Waste * .a-a{fill:#347362;}.b-a{fill:#fff;} Grams …" at bounding box center [317, 14] width 469 height 530
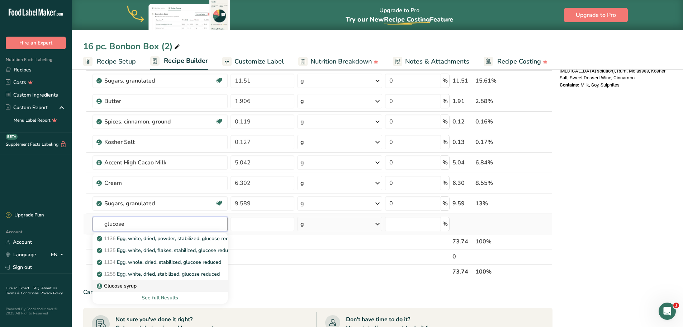
type input "glucose"
click at [136, 283] on div "Glucose syrup" at bounding box center [154, 286] width 112 height 8
type input "Glucose syrup"
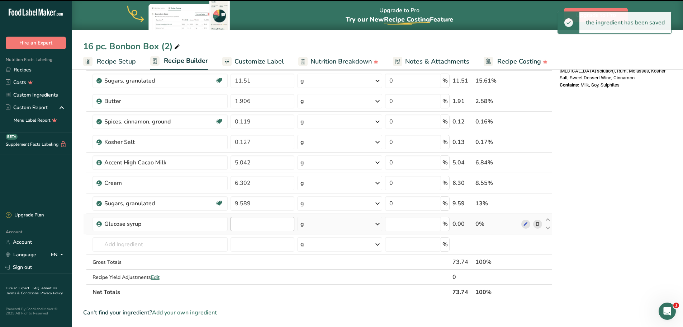
type input "0"
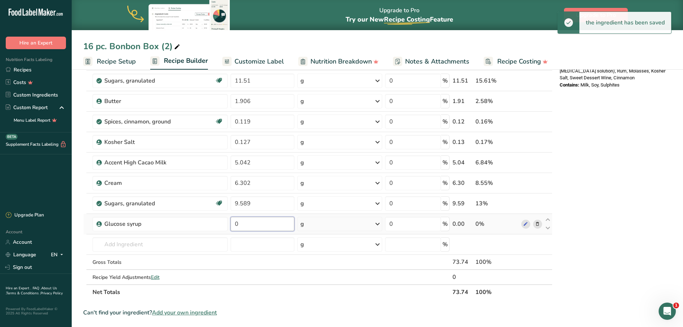
click at [249, 224] on input "0" at bounding box center [263, 224] width 64 height 14
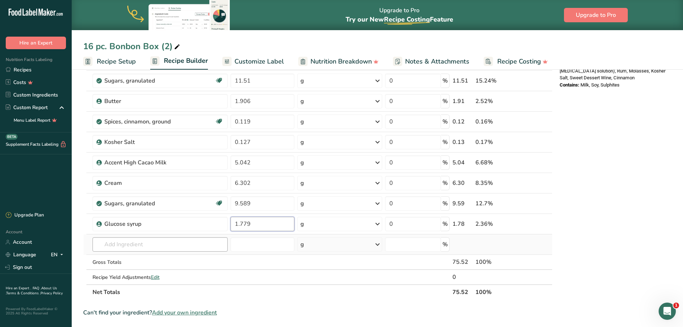
type input "1.779"
click at [150, 248] on div "Ingredient * Amount * Unit * Waste * .a-a{fill:#347362;}.b-a{fill:#fff;} Grams …" at bounding box center [317, 24] width 469 height 551
type input "b"
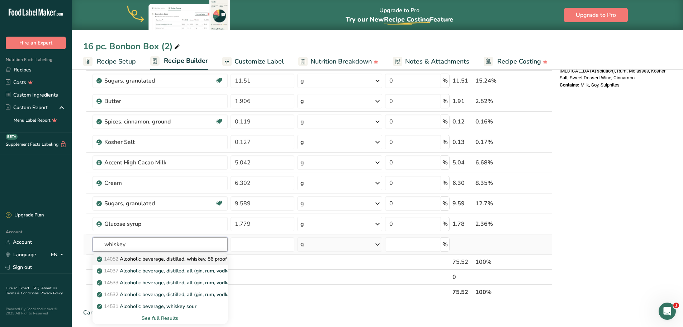
scroll to position [394, 0]
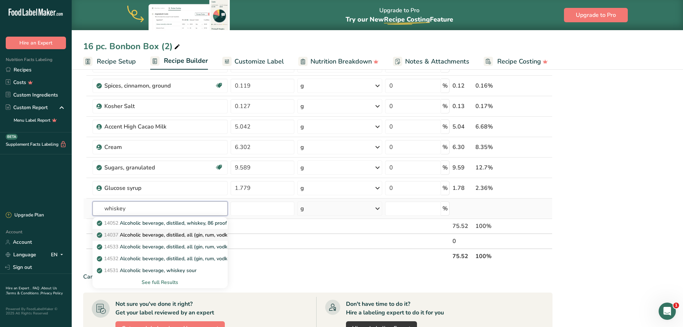
type input "whiskey"
click at [166, 236] on p "14037 Alcoholic beverage, distilled, all (gin, rum, vodka, whiskey) 80 proof" at bounding box center [186, 235] width 176 height 8
type input "Alcoholic beverage, distilled, all (gin, rum, vodka, whiskey) 80 proof"
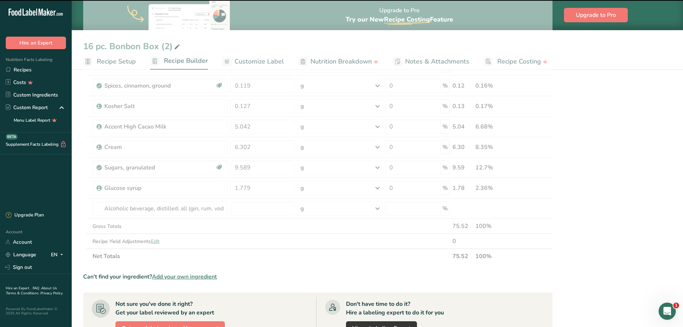
type input "0"
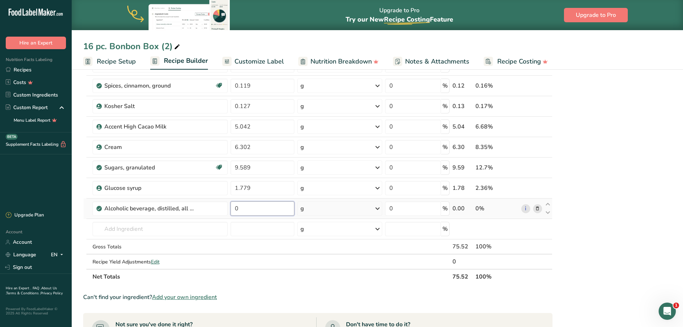
click at [242, 210] on input "0" at bounding box center [263, 208] width 64 height 14
type input "3.213"
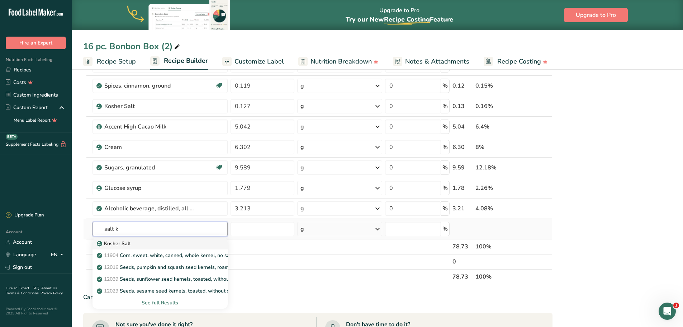
type input "salt k"
click at [141, 240] on div "Kosher Salt" at bounding box center [154, 244] width 112 height 8
type input "Kosher Salt"
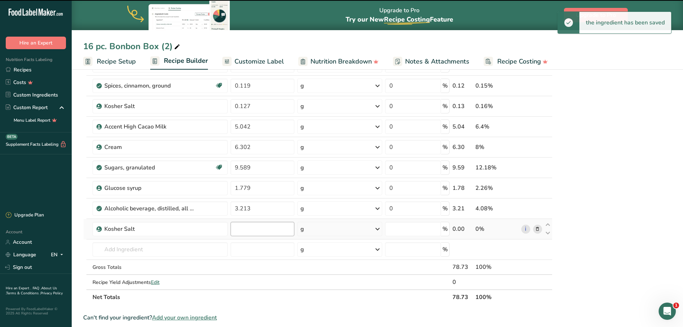
type input "0"
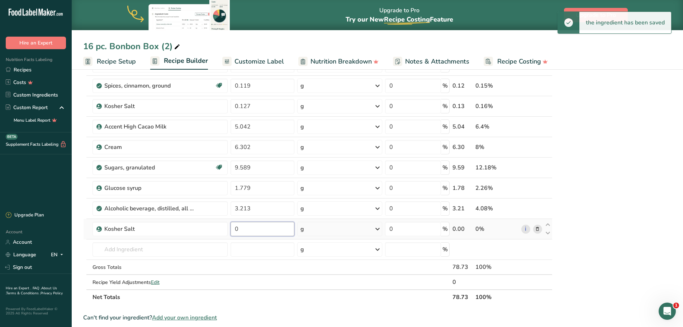
click at [240, 228] on input "0" at bounding box center [263, 229] width 64 height 14
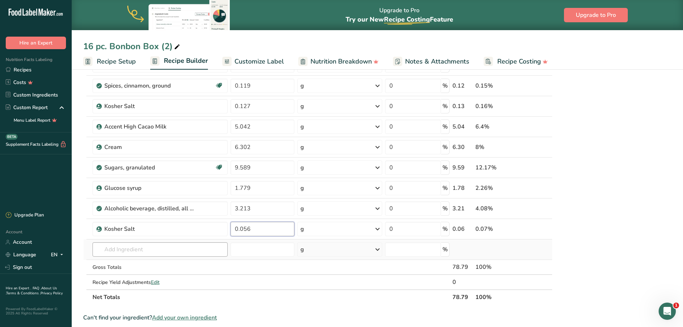
type input "0.056"
click at [161, 248] on div "Ingredient * Amount * Unit * Waste * .a-a{fill:#347362;}.b-a{fill:#fff;} Grams …" at bounding box center [317, 9] width 469 height 592
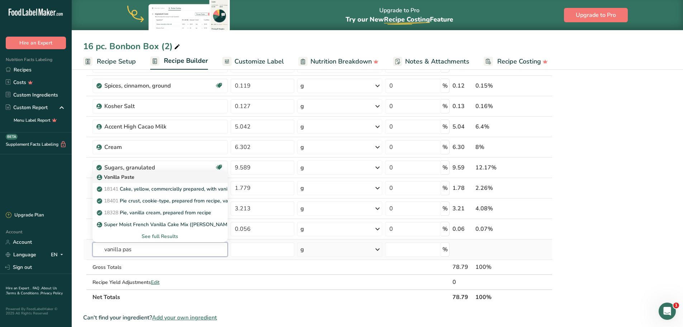
type input "vanilla pas"
click at [119, 176] on p "Vanilla Paste" at bounding box center [116, 177] width 36 height 8
type input "Vanilla Paste"
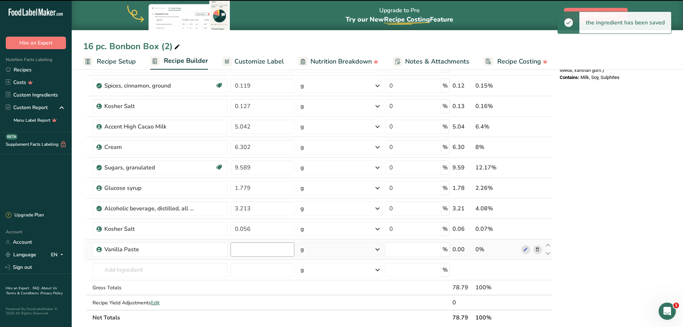
type input "0"
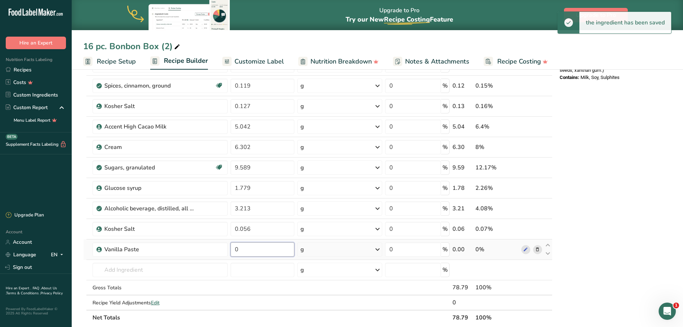
click at [243, 249] on input "0" at bounding box center [263, 249] width 64 height 14
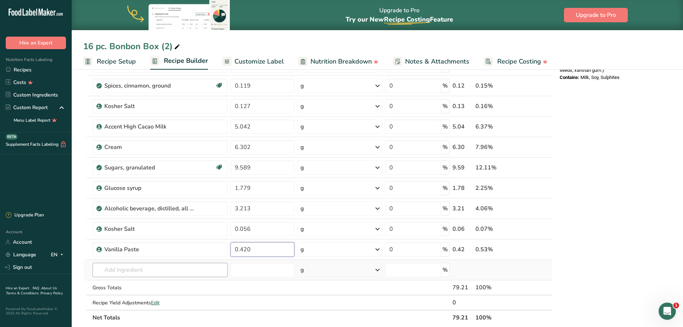
type input "0.420"
click at [118, 271] on div "Ingredient * Amount * Unit * Waste * .a-a{fill:#347362;}.b-a{fill:#fff;} Grams …" at bounding box center [317, 19] width 469 height 612
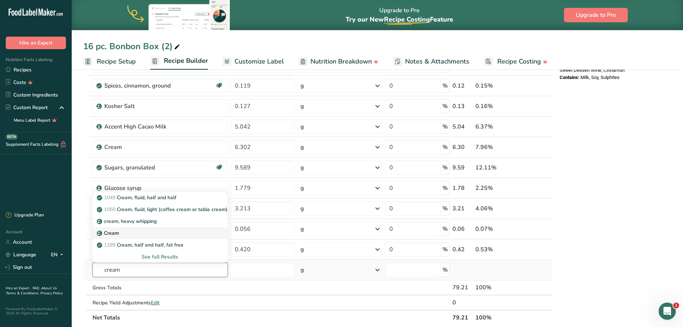
type input "cream"
click at [106, 233] on p "Cream" at bounding box center [108, 233] width 21 height 8
type input "Cream"
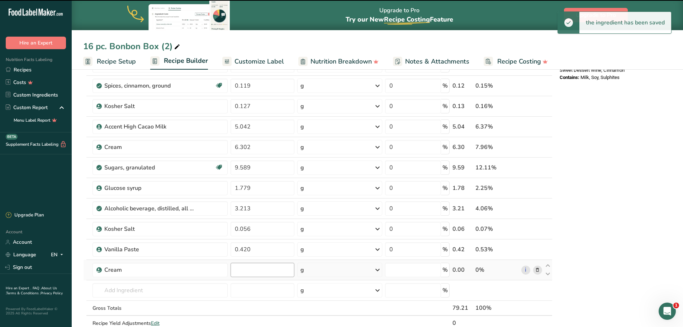
type input "0"
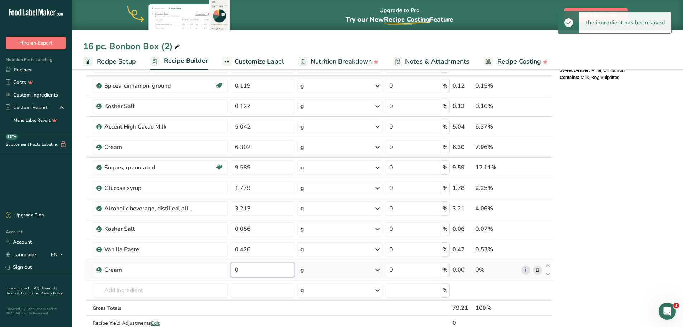
click at [249, 270] on input "0" at bounding box center [263, 269] width 64 height 14
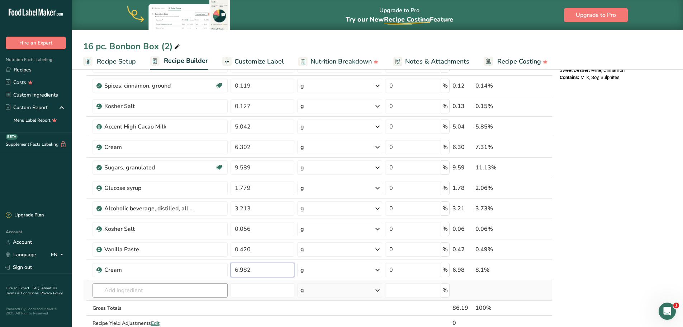
type input "6.982"
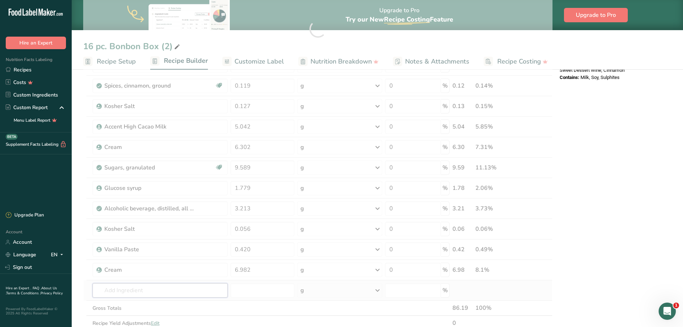
click at [126, 288] on div "Ingredient * Amount * Unit * Waste * .a-a{fill:#347362;}.b-a{fill:#fff;} Grams …" at bounding box center [317, 29] width 469 height 633
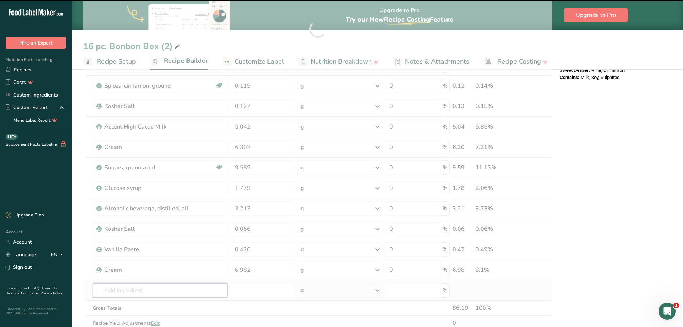
type input "b"
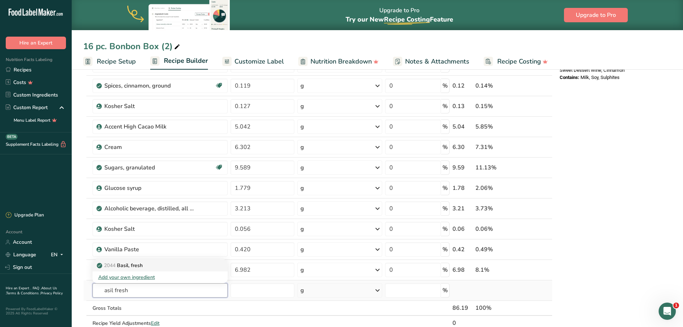
type input "asil fresh"
click at [145, 268] on div "2044 Basil, fresh" at bounding box center [154, 265] width 112 height 8
type input "Basil, fresh"
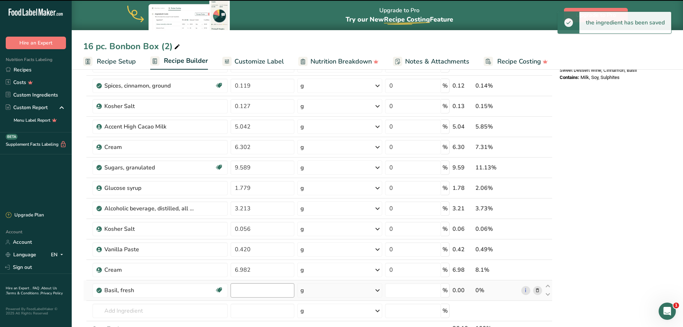
type input "0"
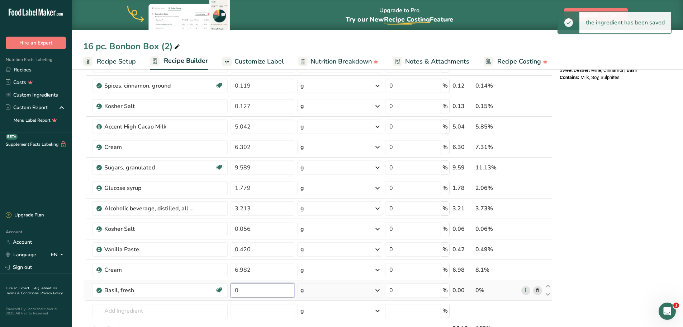
click at [244, 290] on input "0" at bounding box center [263, 290] width 64 height 14
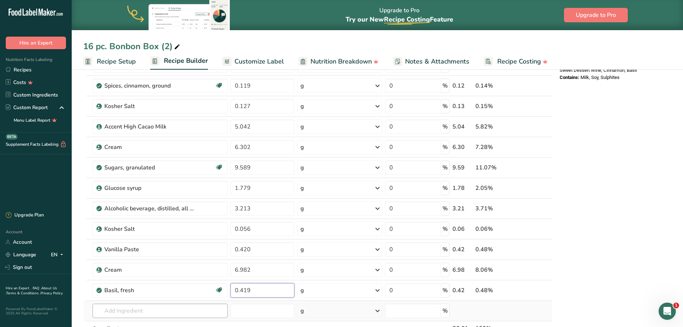
type input "0.419"
click at [130, 316] on div "Ingredient * Amount * Unit * Waste * .a-a{fill:#347362;}.b-a{fill:#fff;} Grams …" at bounding box center [317, 39] width 469 height 653
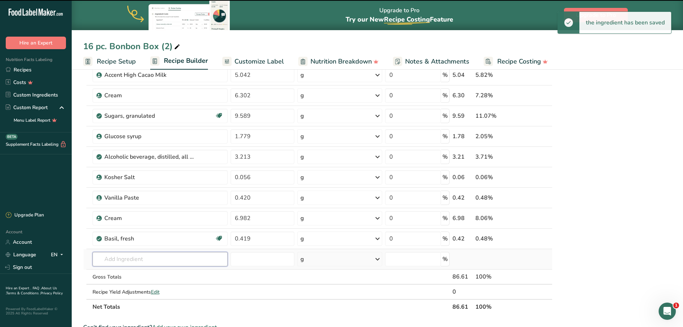
scroll to position [502, 0]
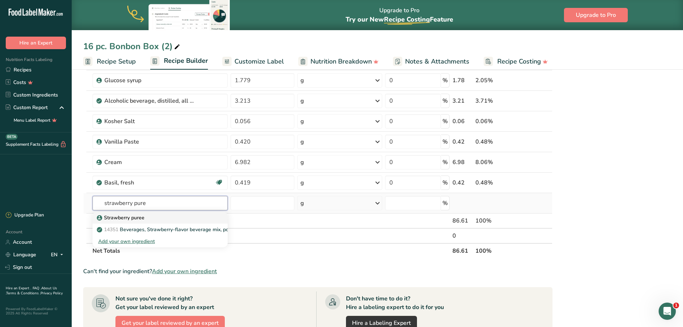
type input "strawberry pure"
click at [132, 218] on p "Strawberry puree" at bounding box center [121, 218] width 46 height 8
type input "Strawberry puree"
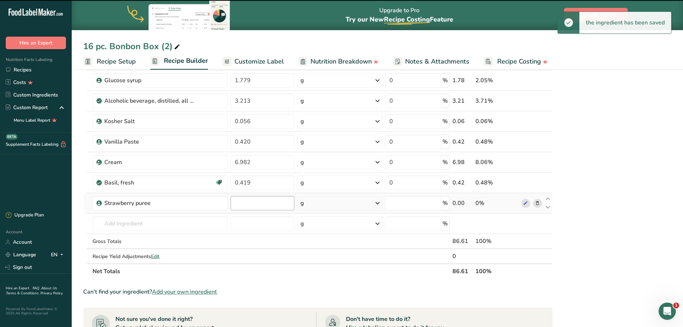
type input "0"
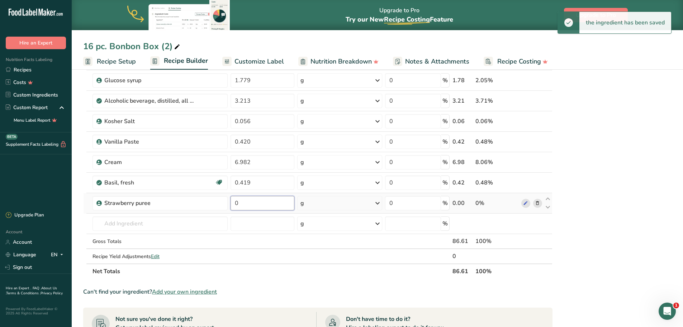
click at [244, 203] on input "0" at bounding box center [263, 203] width 64 height 14
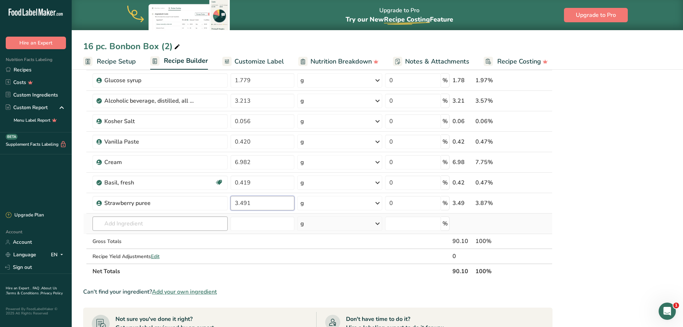
type input "3.491"
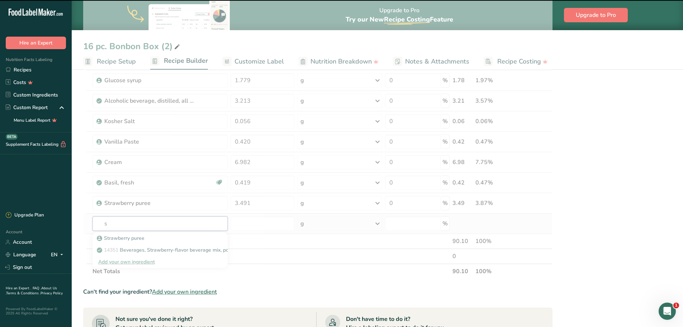
type input "st"
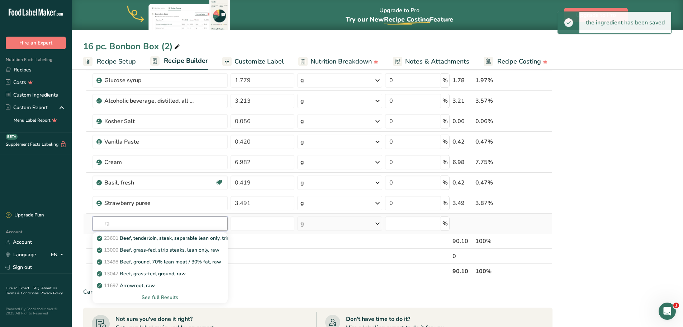
type input "r"
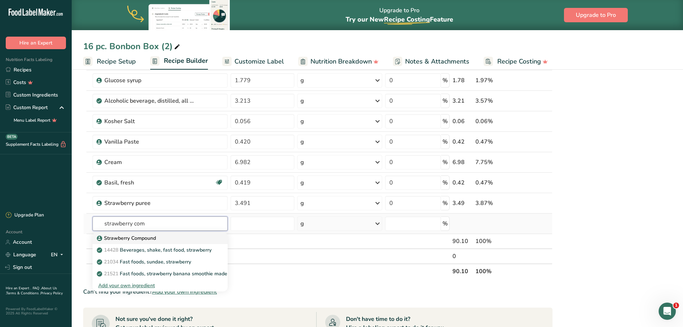
type input "strawberry com"
click at [153, 236] on p "Strawberry Compound" at bounding box center [127, 238] width 58 height 8
type input "Strawberry Compound"
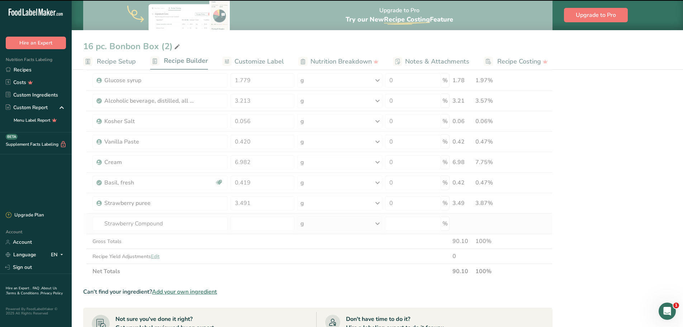
type input "0"
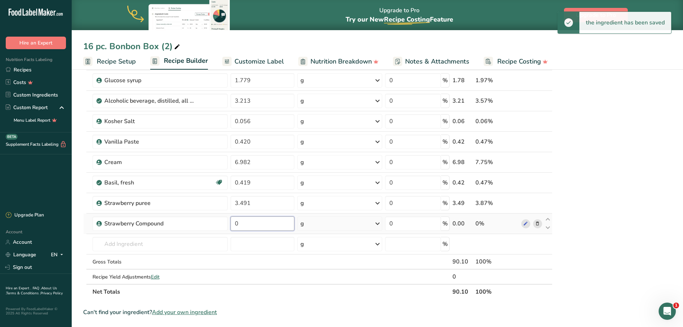
click at [248, 226] on input "0" at bounding box center [263, 223] width 64 height 14
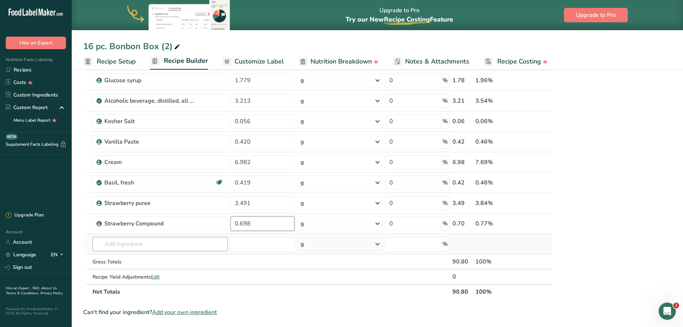
type input "0.698"
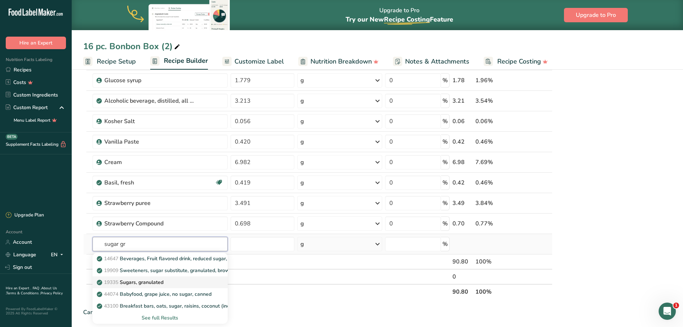
type input "sugar gr"
click at [150, 282] on p "19335 [GEOGRAPHIC_DATA], granulated" at bounding box center [130, 282] width 65 height 8
type input "Sugars, granulated"
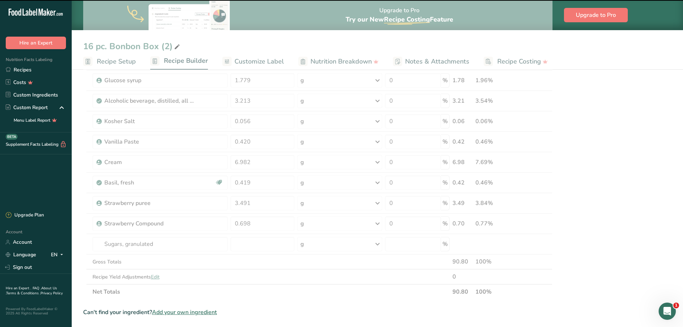
type input "0"
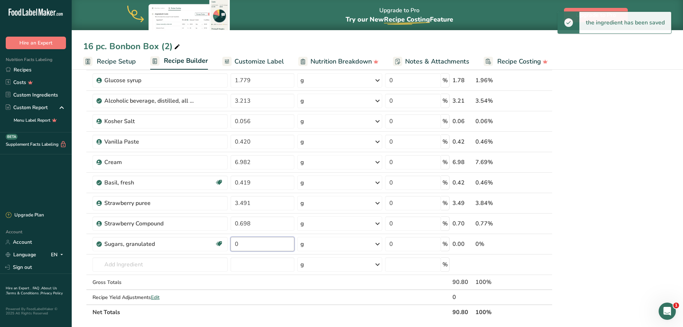
click at [252, 243] on input "0" at bounding box center [263, 244] width 64 height 14
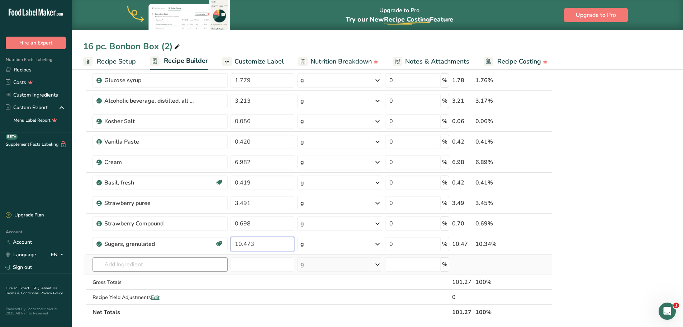
type input "10.473"
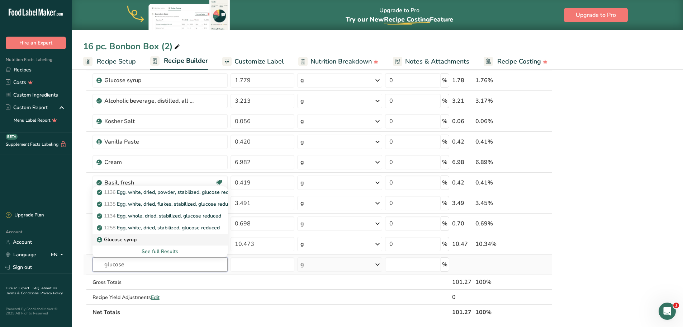
type input "glucose"
click at [133, 240] on p "Glucose syrup" at bounding box center [117, 240] width 38 height 8
type input "Glucose syrup"
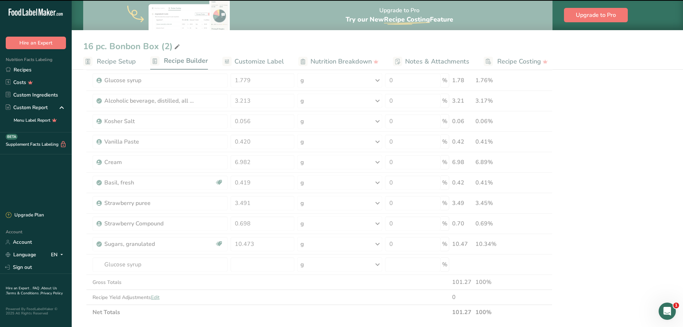
type input "0"
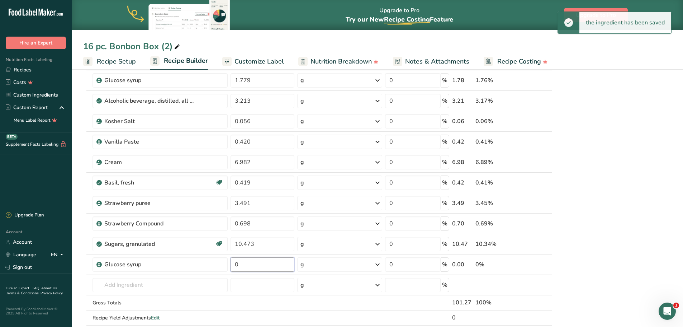
click at [253, 264] on input "0" at bounding box center [263, 264] width 64 height 14
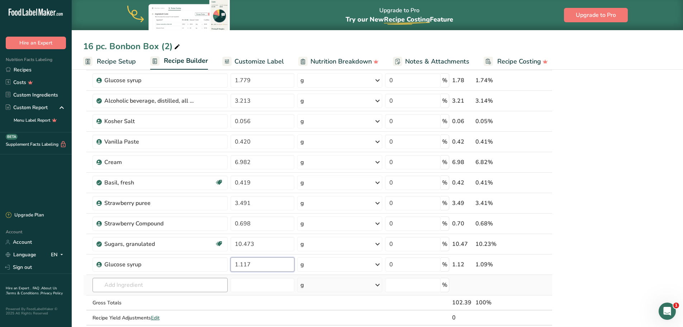
type input "1.117"
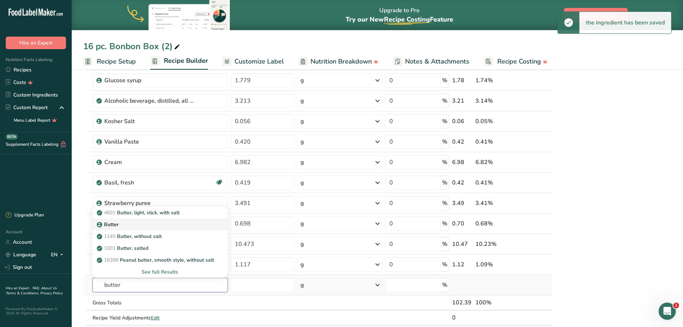
type input "butter"
click at [118, 226] on div "Butter" at bounding box center [154, 225] width 112 height 8
type input "Butter"
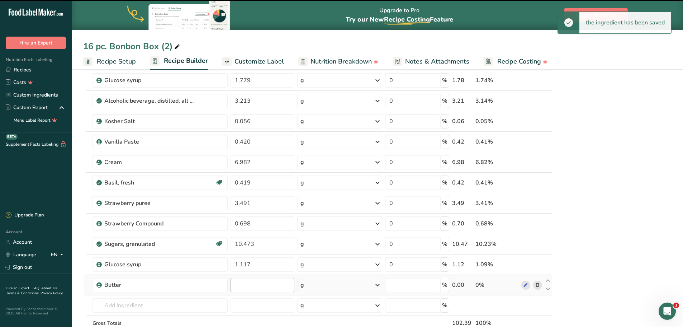
type input "0"
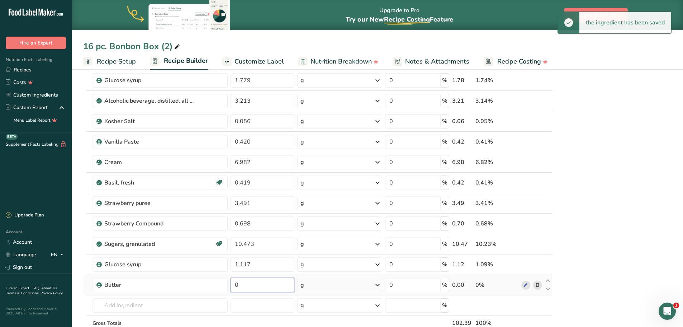
click at [247, 285] on input "0" at bounding box center [263, 285] width 64 height 14
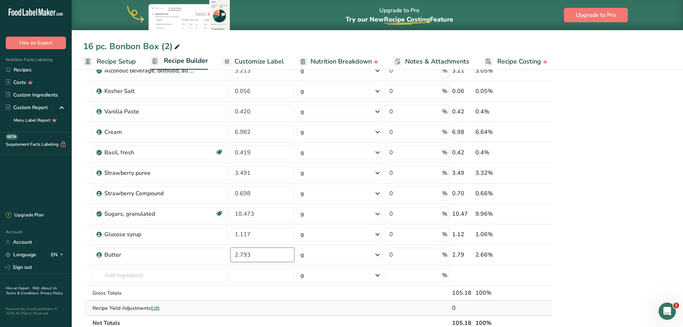
scroll to position [574, 0]
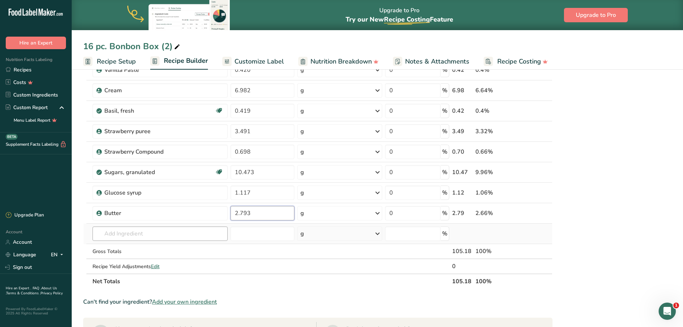
type input "2.793"
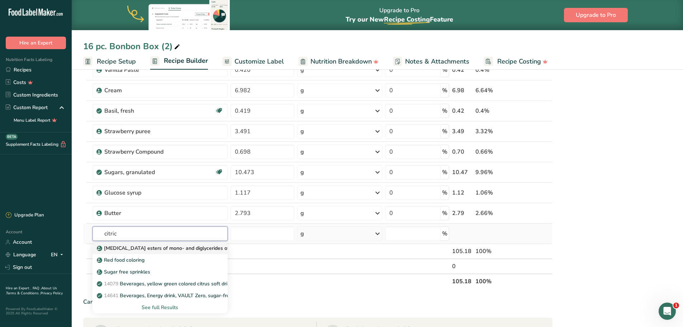
type input "citric"
click at [148, 247] on p "[MEDICAL_DATA] esters of mono- and diglycerides of fatty acids (E472c)" at bounding box center [185, 248] width 175 height 8
type input "[MEDICAL_DATA] esters of mono- and diglycerides of fatty acids (E472c)"
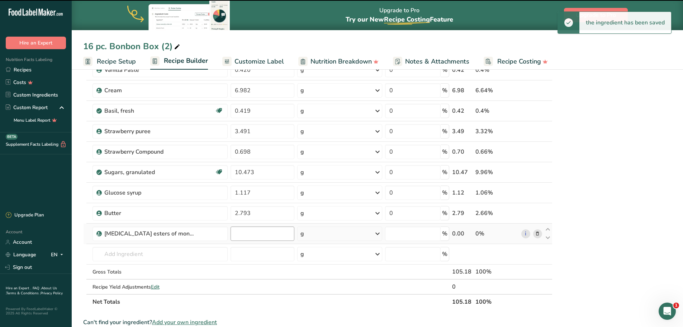
type input "0"
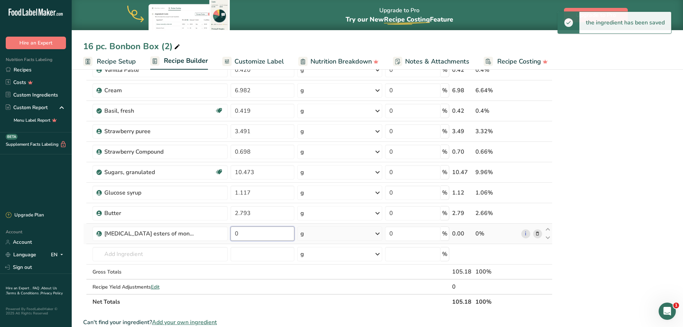
click at [248, 235] on input "0" at bounding box center [263, 233] width 64 height 14
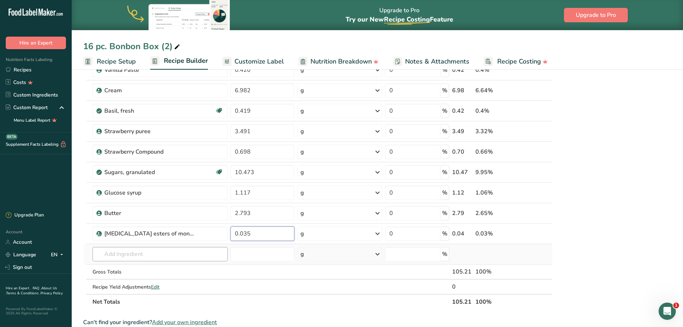
type input "0.035"
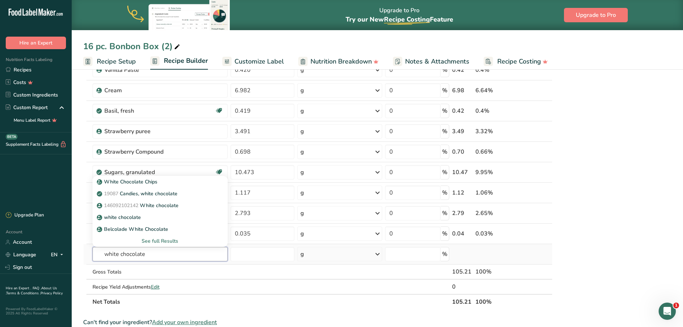
type input "white chocolate"
click at [161, 241] on div "See full Results" at bounding box center [160, 241] width 124 height 8
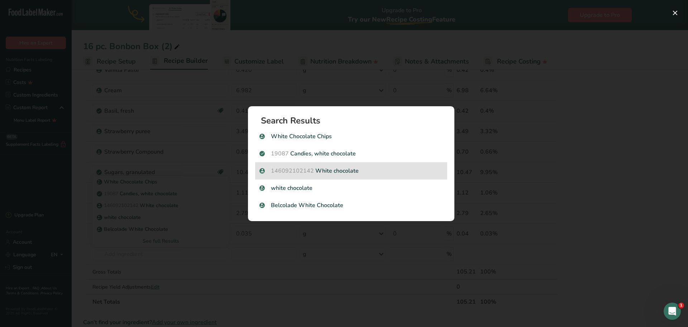
click at [319, 170] on p "146092102142 White chocolate" at bounding box center [352, 170] width 184 height 9
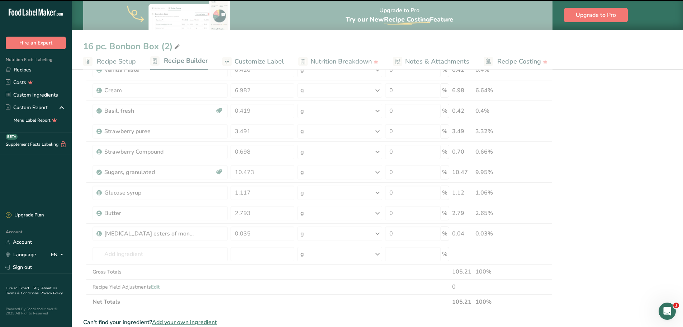
type input "0"
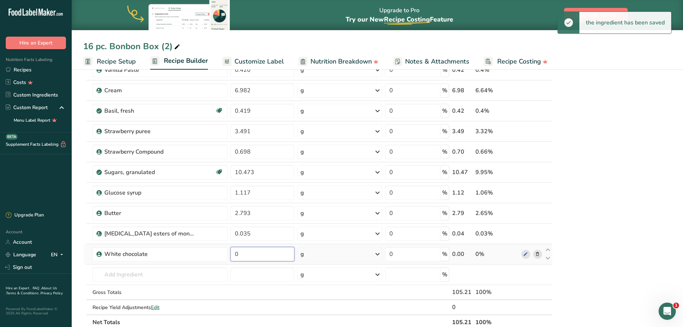
click at [241, 254] on input "0" at bounding box center [263, 254] width 64 height 14
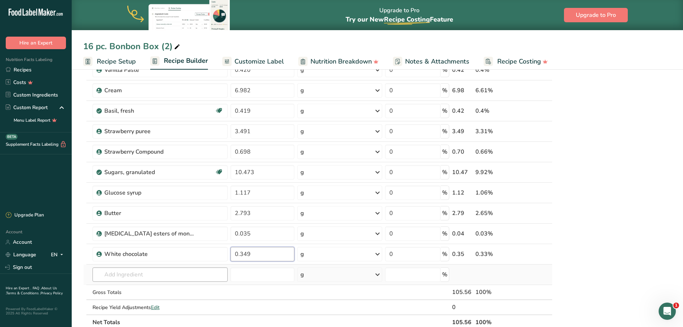
type input "0.349"
click at [136, 274] on input "text" at bounding box center [160, 274] width 135 height 14
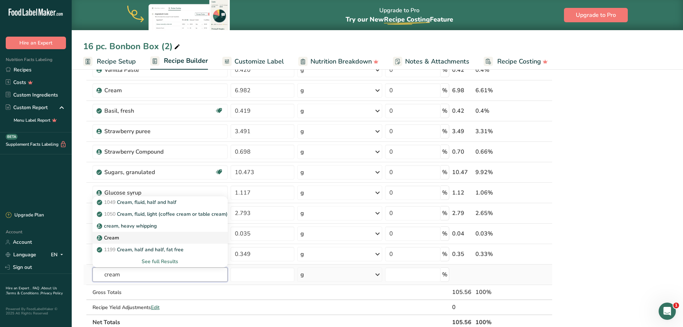
type input "cream"
click at [106, 238] on p "Cream" at bounding box center [108, 238] width 21 height 8
type input "Cream"
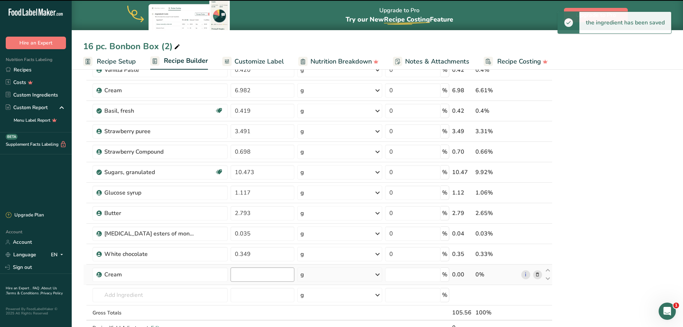
type input "0"
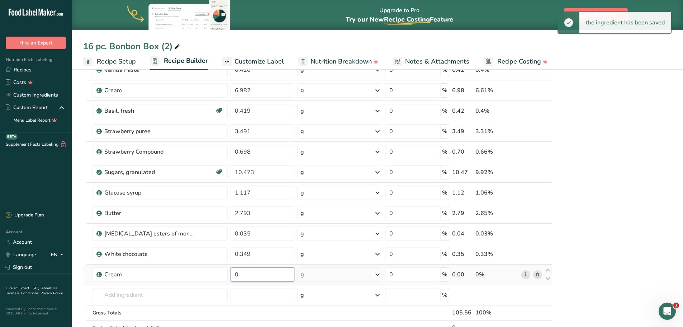
click at [242, 273] on input "0" at bounding box center [263, 274] width 64 height 14
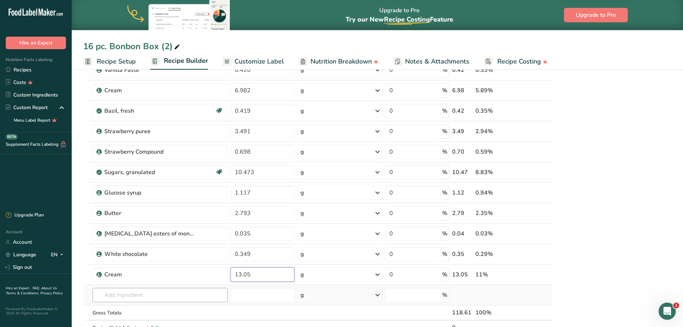
type input "13.05"
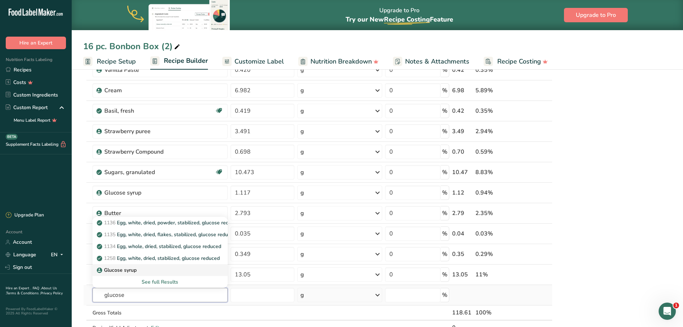
type input "glucose"
click at [133, 270] on p "Glucose syrup" at bounding box center [117, 270] width 38 height 8
type input "Glucose syrup"
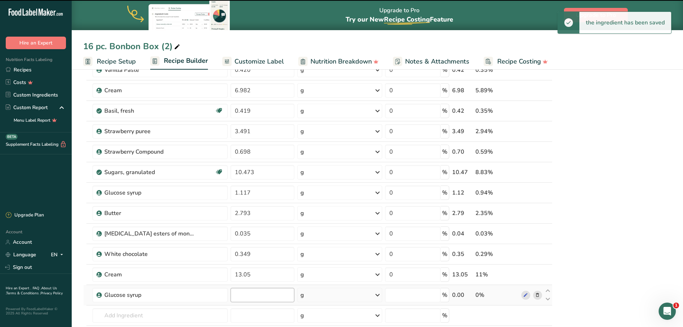
type input "0"
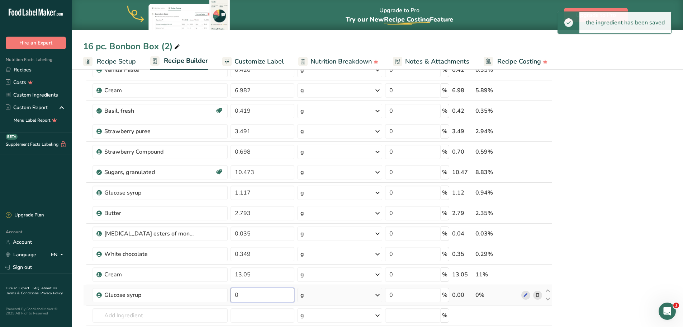
click at [240, 295] on input "0" at bounding box center [263, 295] width 64 height 14
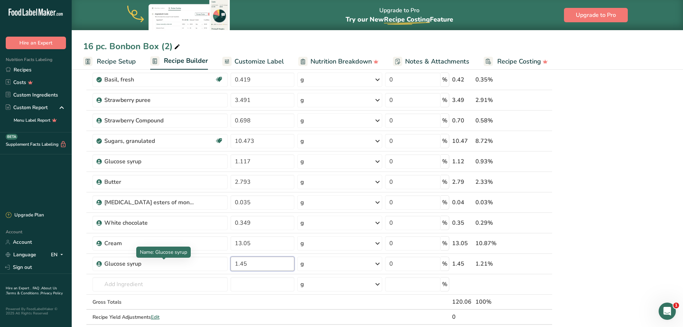
scroll to position [645, 0]
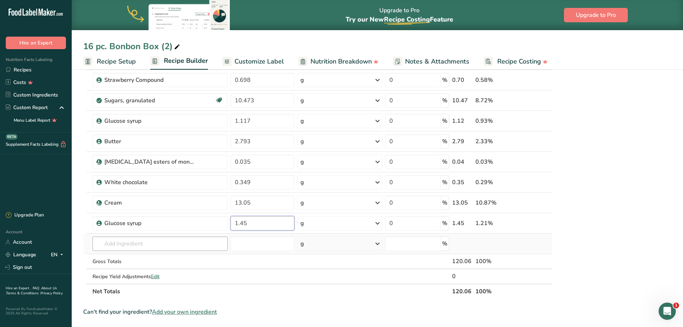
type input "1.45"
type input "invert"
click at [136, 257] on div "Invert Syrup" at bounding box center [154, 258] width 112 height 8
type input "Invert Syrup"
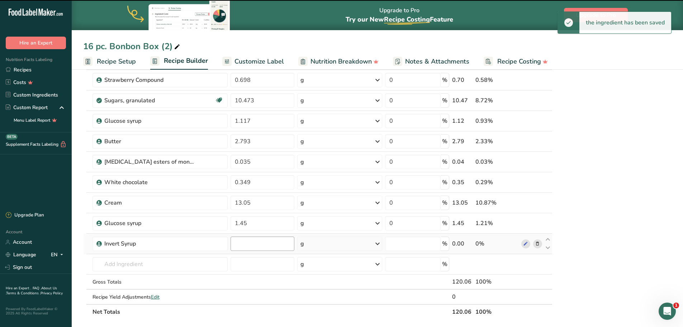
type input "0"
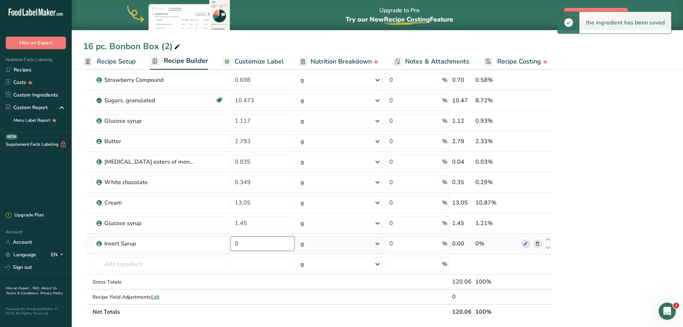
click at [242, 243] on input "0" at bounding box center [263, 243] width 64 height 14
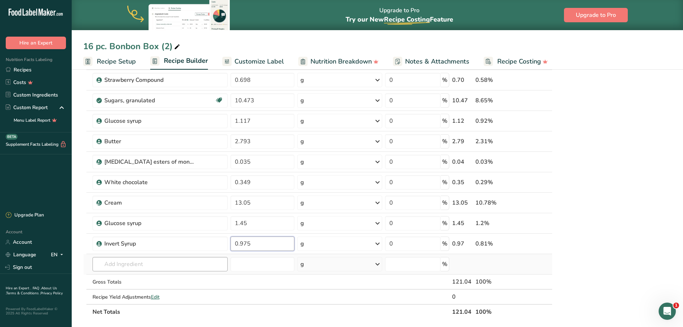
type input "0.975"
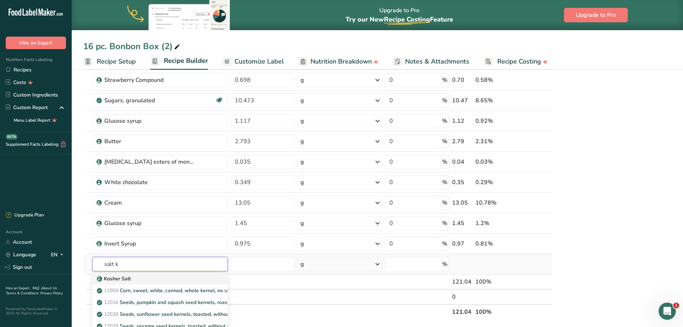
type input "salt k"
click at [141, 278] on div "Kosher Salt" at bounding box center [154, 279] width 112 height 8
type input "Kosher Salt"
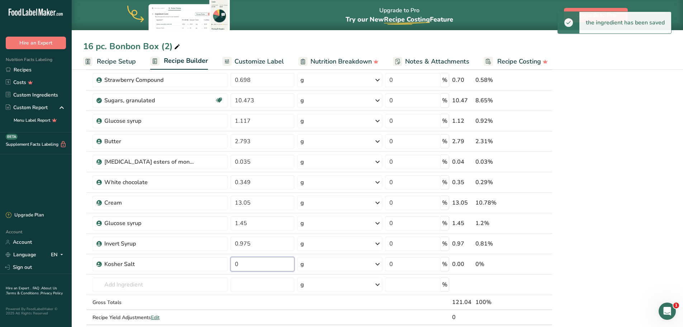
click at [254, 264] on input "0" at bounding box center [263, 264] width 64 height 14
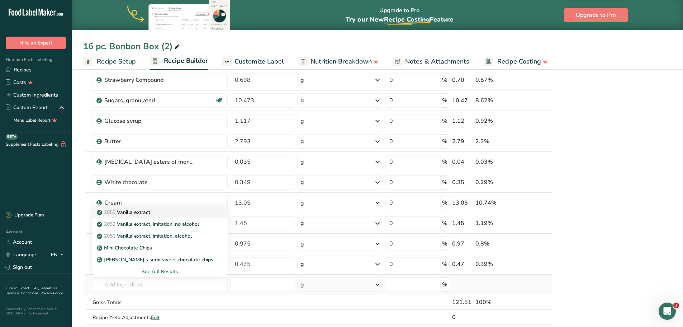
click at [141, 213] on p "2050 Vanilla extract" at bounding box center [124, 212] width 52 height 8
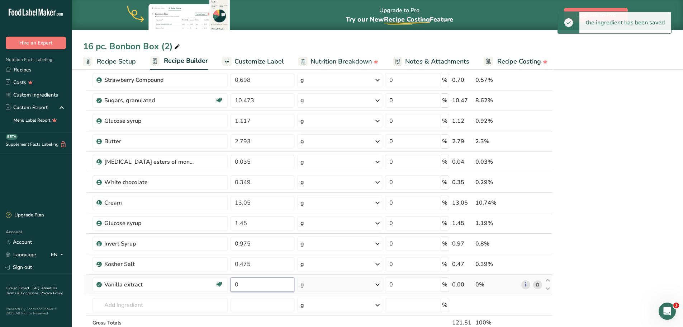
click at [240, 284] on input "0" at bounding box center [263, 284] width 64 height 14
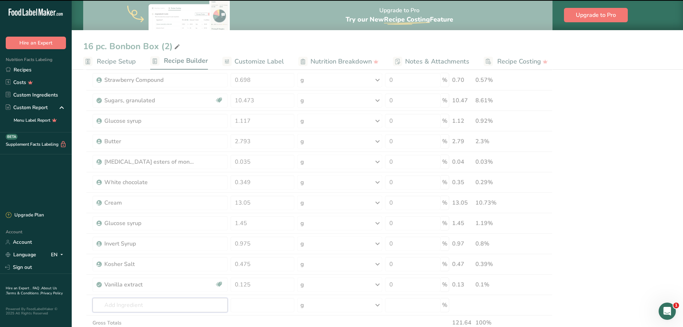
scroll to position [753, 0]
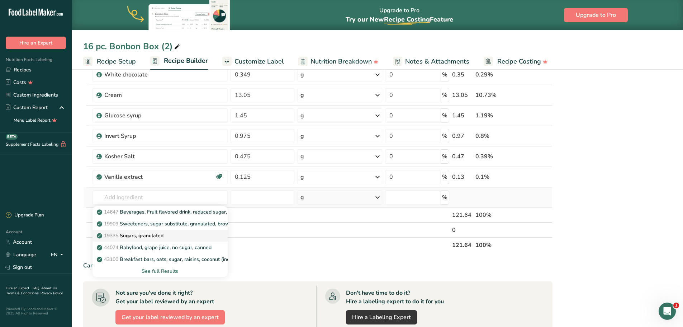
click at [137, 233] on p "19335 [GEOGRAPHIC_DATA], granulated" at bounding box center [130, 236] width 65 height 8
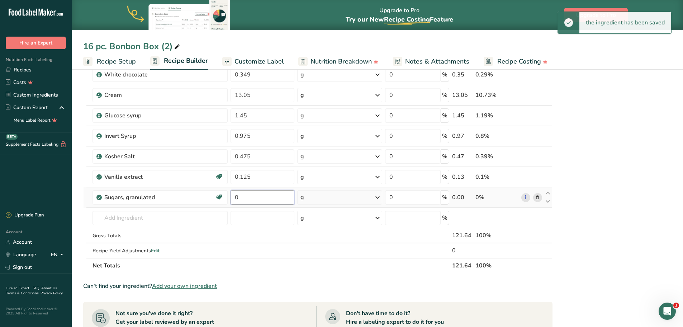
click at [240, 198] on input "0" at bounding box center [263, 197] width 64 height 14
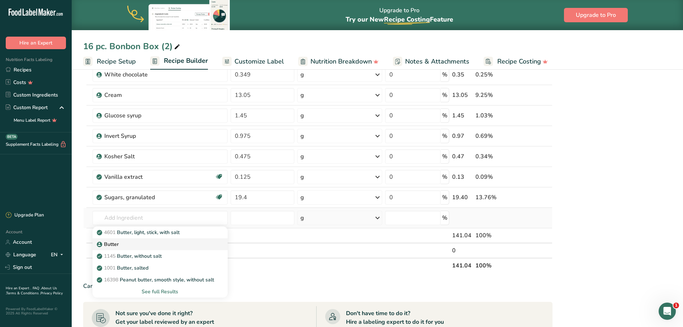
click at [114, 242] on p "Butter" at bounding box center [108, 244] width 20 height 8
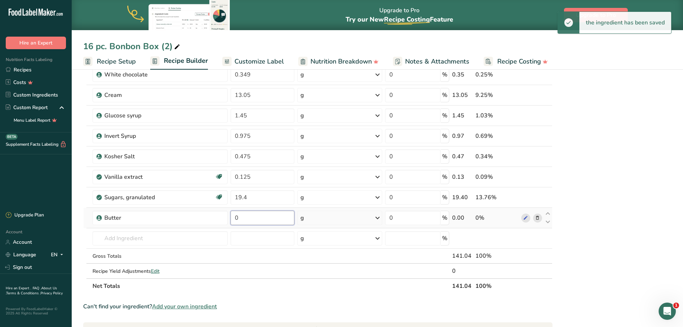
click at [241, 221] on input "0" at bounding box center [263, 217] width 64 height 14
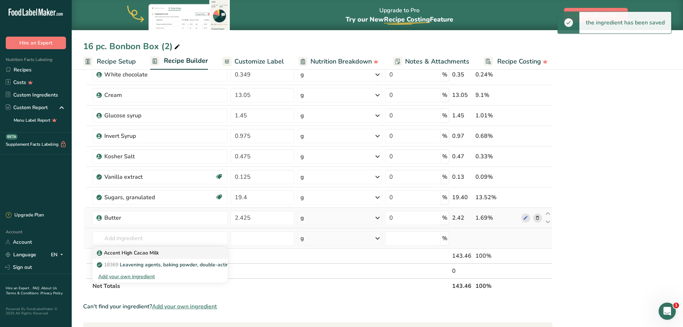
click at [131, 253] on p "Accent High Cacao Milk" at bounding box center [128, 253] width 61 height 8
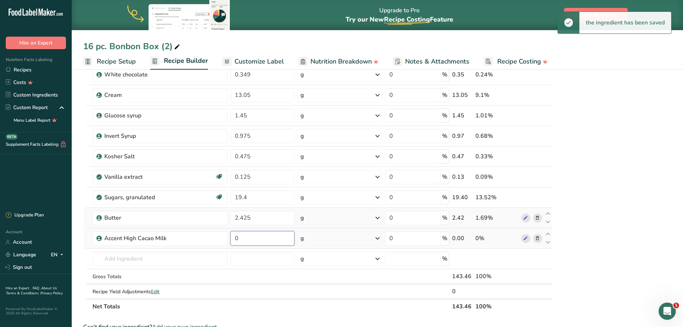
click at [247, 239] on input "0" at bounding box center [263, 238] width 64 height 14
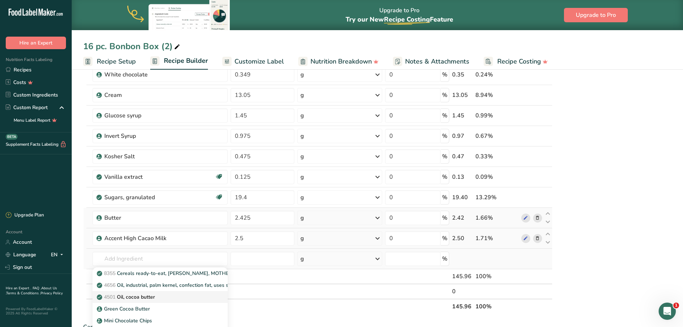
click at [141, 297] on p "4501 Oil, cocoa butter" at bounding box center [126, 297] width 57 height 8
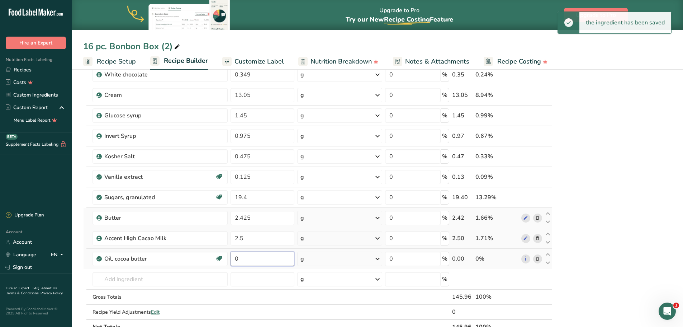
click at [240, 261] on input "0" at bounding box center [263, 258] width 64 height 14
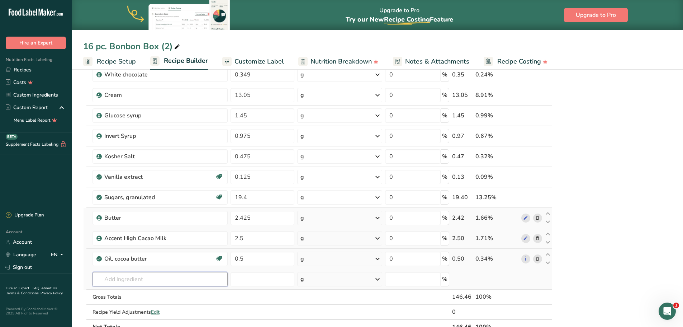
click at [142, 243] on p "Accent High Cacao Milk" at bounding box center [128, 242] width 61 height 8
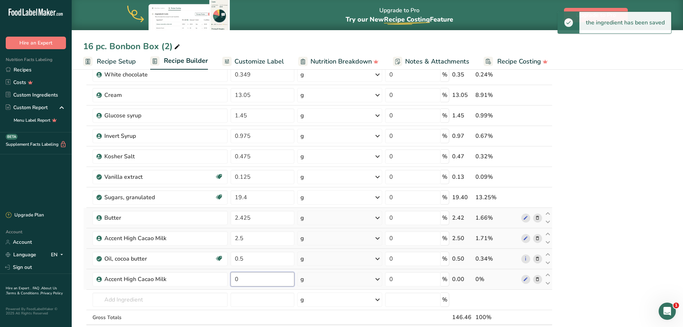
click at [238, 280] on input "0" at bounding box center [263, 279] width 64 height 14
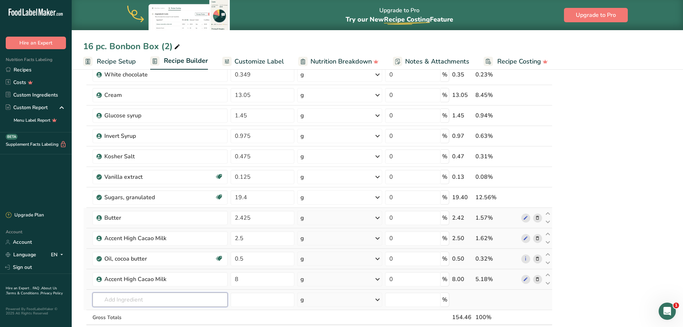
click at [158, 274] on p "VN241110 811NV-595 Semi-sweet Chocolate" at bounding box center [154, 275] width 112 height 8
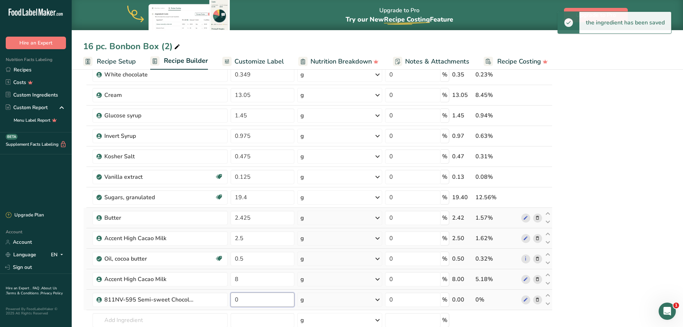
click at [241, 300] on input "0" at bounding box center [263, 299] width 64 height 14
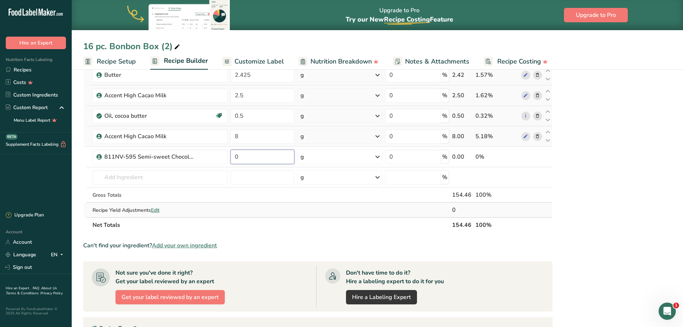
scroll to position [896, 0]
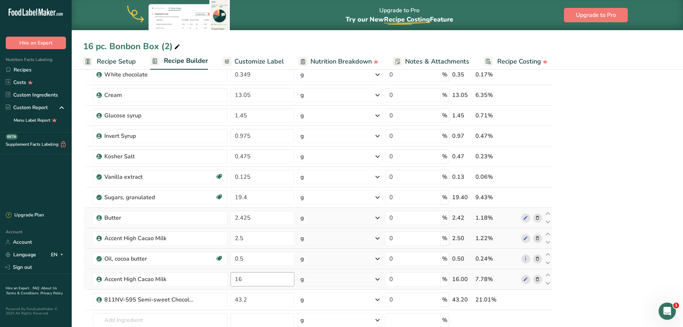
scroll to position [825, 0]
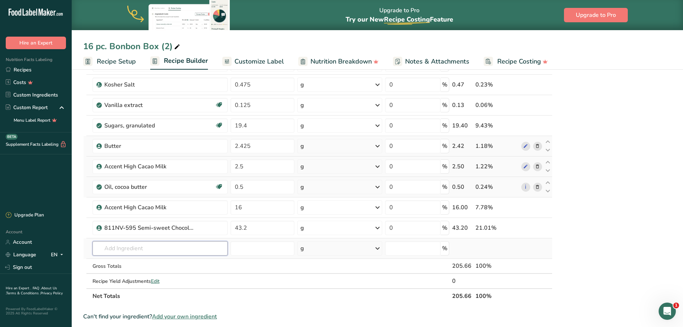
click at [175, 250] on input "text" at bounding box center [160, 248] width 135 height 14
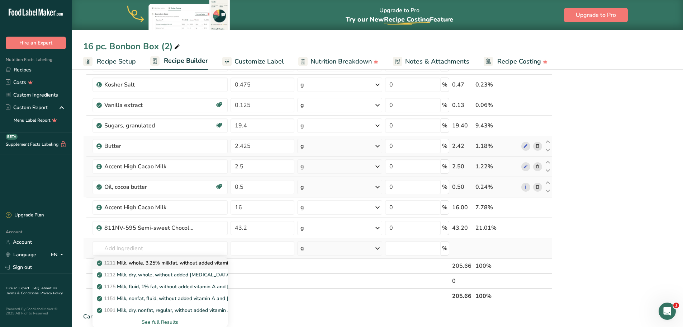
click at [167, 262] on p "1211 Milk, whole, 3.25% milkfat, without added vitamin A and [MEDICAL_DATA]" at bounding box center [193, 263] width 191 height 8
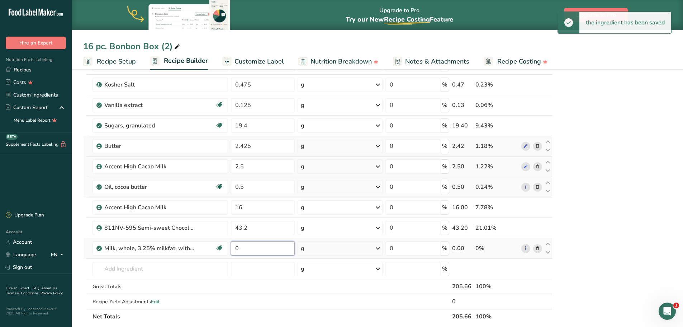
click at [246, 248] on input "0" at bounding box center [263, 248] width 64 height 14
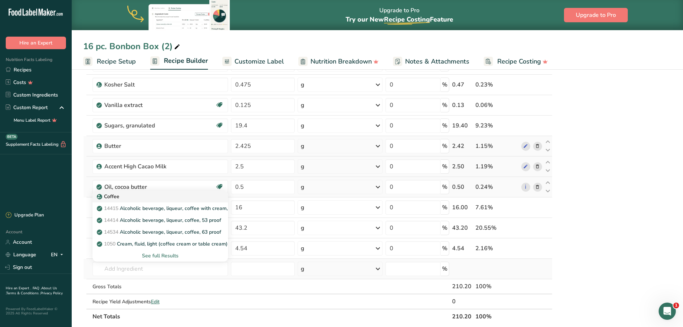
click at [114, 197] on p "Coffee" at bounding box center [108, 197] width 21 height 8
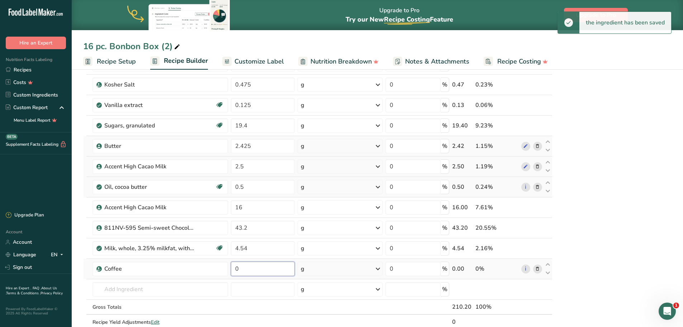
click at [260, 269] on input "0" at bounding box center [263, 268] width 64 height 14
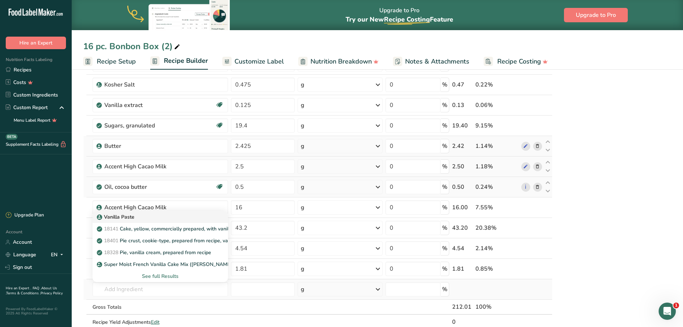
click at [127, 217] on p "Vanilla Paste" at bounding box center [116, 217] width 36 height 8
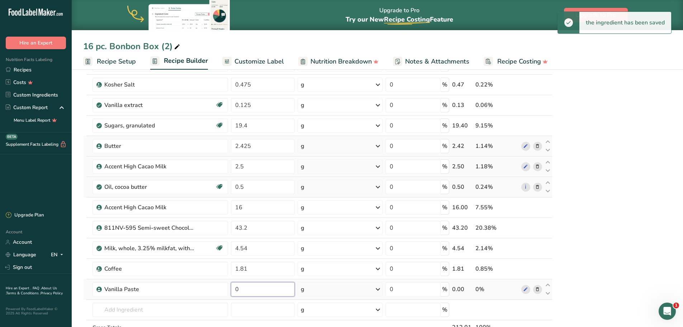
click at [256, 290] on input "0" at bounding box center [263, 289] width 64 height 14
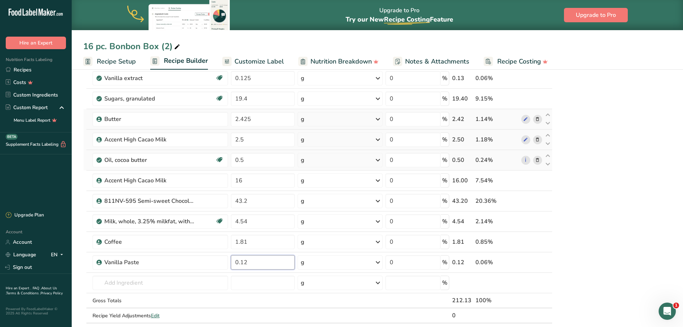
scroll to position [896, 0]
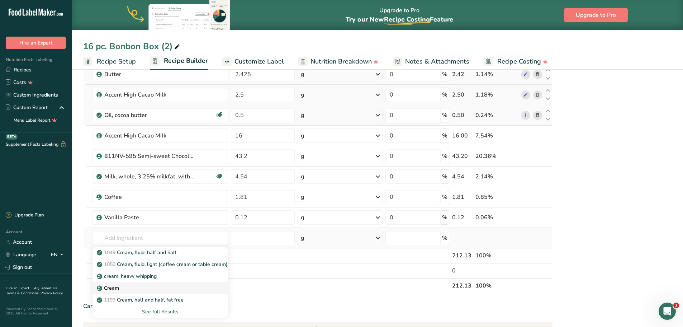
click at [126, 288] on div "Cream" at bounding box center [154, 288] width 113 height 8
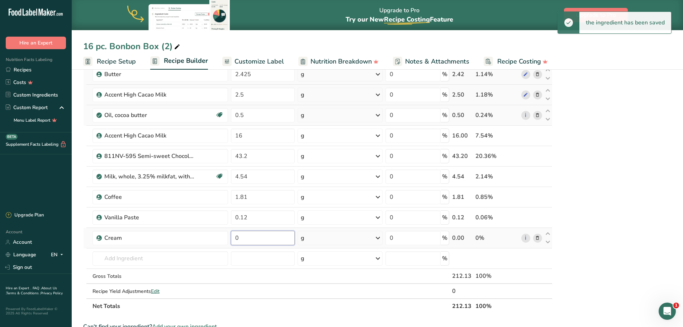
click at [245, 238] on input "0" at bounding box center [263, 238] width 64 height 14
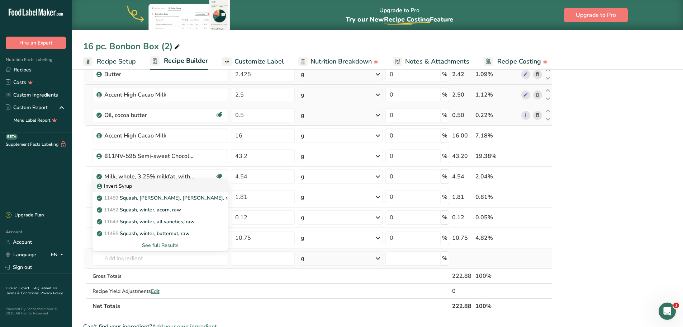
click at [120, 183] on p "Invert Syrup" at bounding box center [115, 186] width 34 height 8
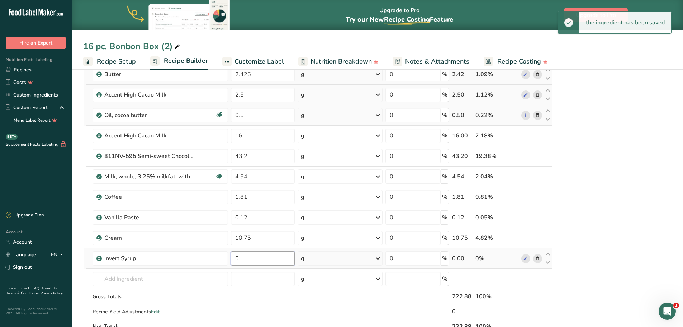
click at [250, 258] on input "0" at bounding box center [263, 258] width 64 height 14
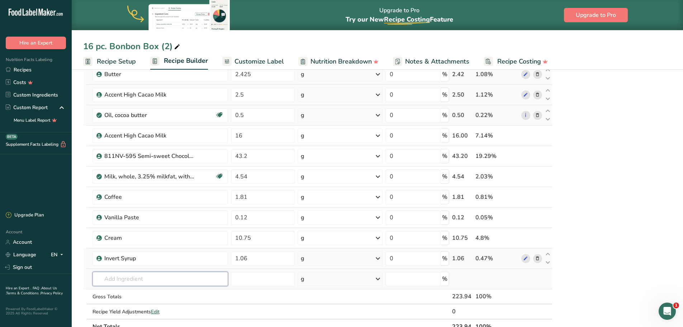
click at [150, 242] on p "Accent High Cacao Milk" at bounding box center [128, 242] width 61 height 8
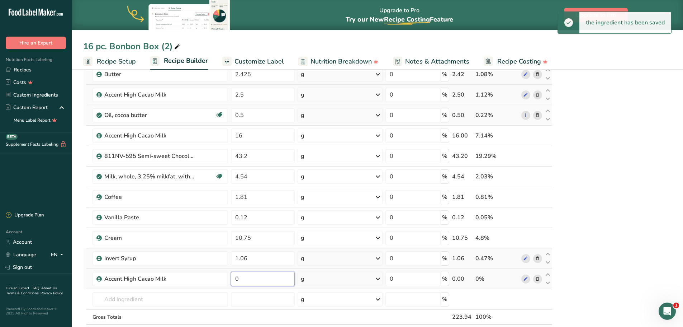
click at [241, 278] on input "0" at bounding box center [263, 278] width 64 height 14
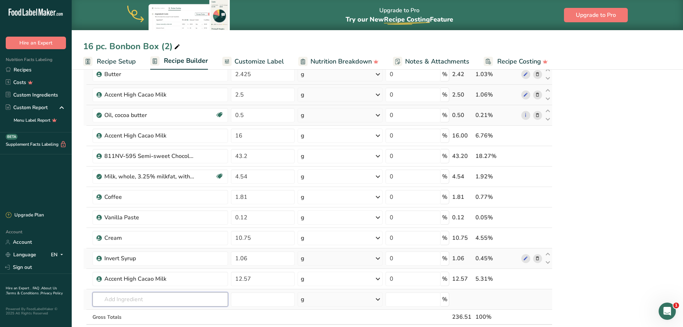
click at [156, 275] on p "VN241110 811NV-595 Semi-sweet Chocolate" at bounding box center [154, 274] width 112 height 8
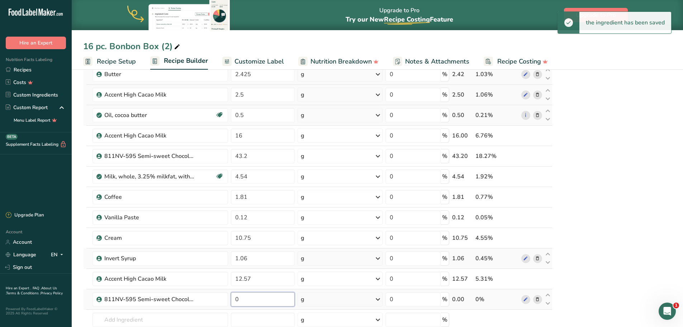
click at [254, 298] on input "0" at bounding box center [263, 299] width 64 height 14
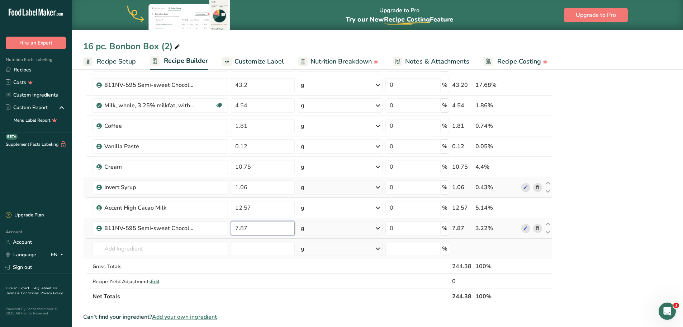
scroll to position [968, 0]
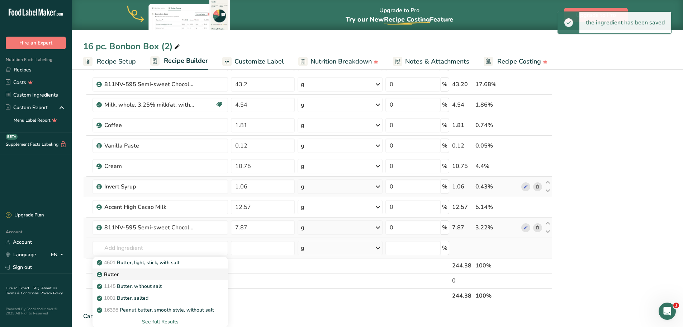
click at [122, 274] on div "Butter" at bounding box center [154, 274] width 113 height 8
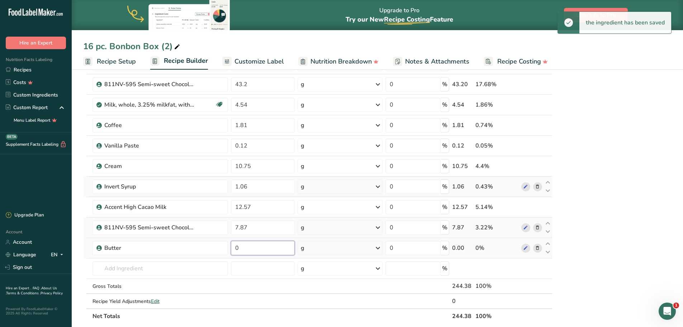
click at [251, 247] on input "0" at bounding box center [263, 248] width 64 height 14
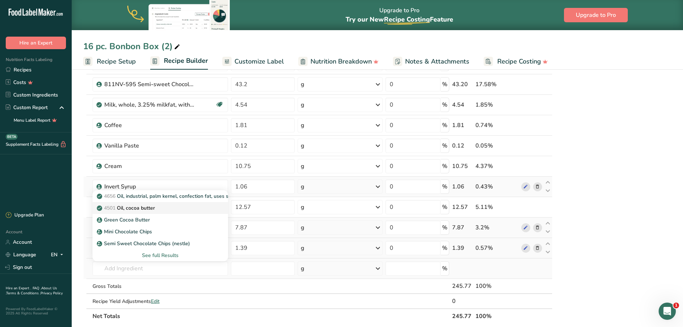
click at [133, 210] on p "4501 Oil, cocoa butter" at bounding box center [126, 208] width 57 height 8
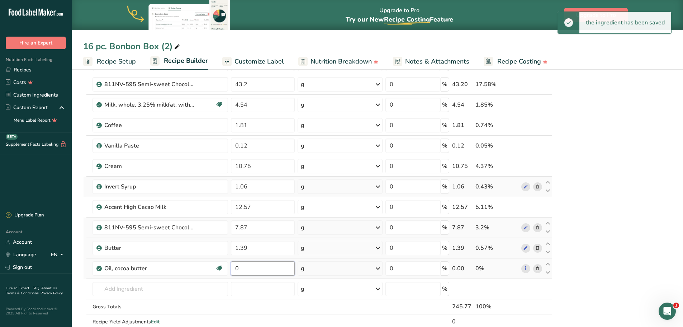
click at [247, 270] on input "0" at bounding box center [263, 268] width 64 height 14
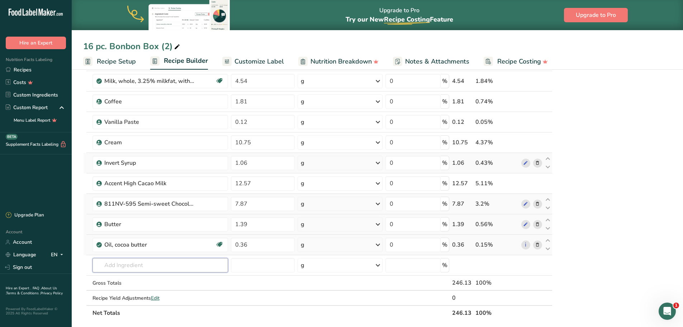
scroll to position [1040, 0]
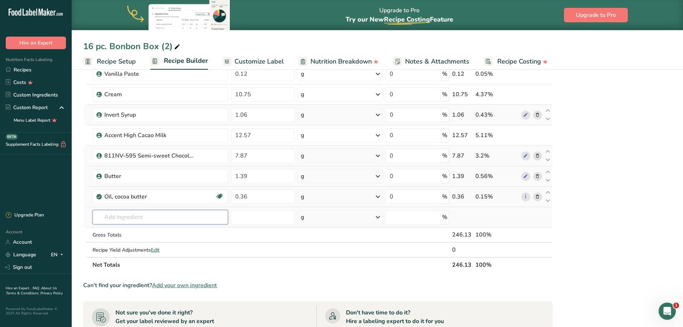
click at [126, 218] on input "text" at bounding box center [161, 217] width 136 height 14
click at [146, 230] on p "VN241110 811NV-595 Semi-sweet Chocolate" at bounding box center [154, 232] width 112 height 8
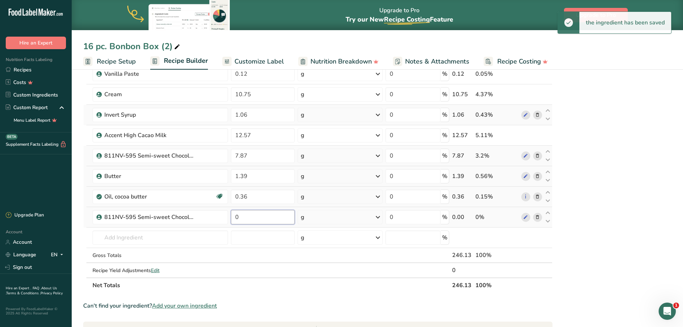
click at [247, 218] on input "0" at bounding box center [263, 217] width 64 height 14
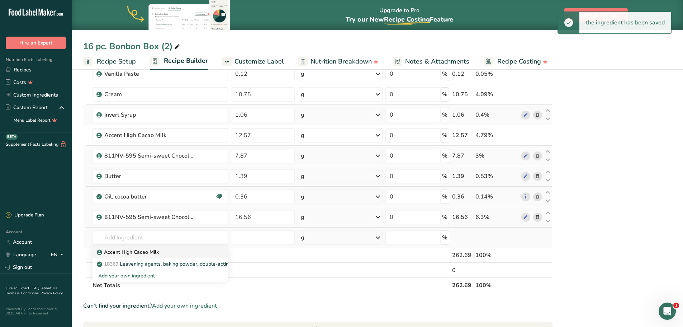
click at [149, 251] on p "Accent High Cacao Milk" at bounding box center [128, 252] width 61 height 8
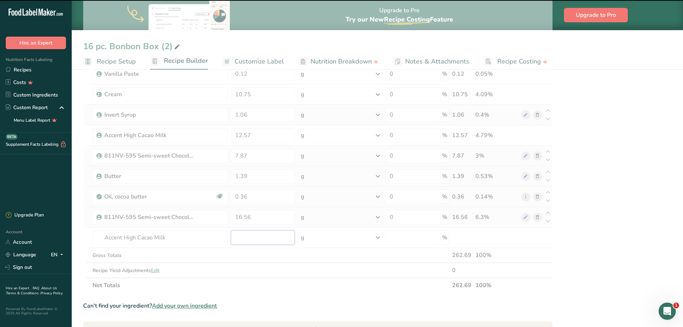
click at [250, 238] on input "number" at bounding box center [263, 237] width 64 height 14
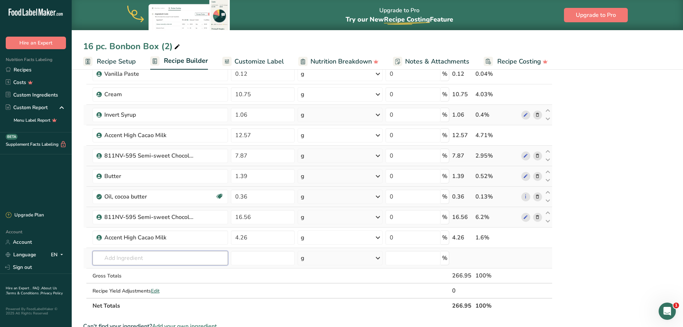
click at [138, 271] on p "Raspberry puree" at bounding box center [120, 273] width 44 height 8
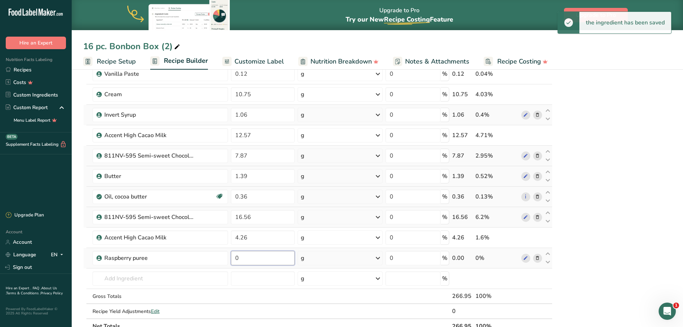
click at [246, 260] on input "0" at bounding box center [263, 258] width 64 height 14
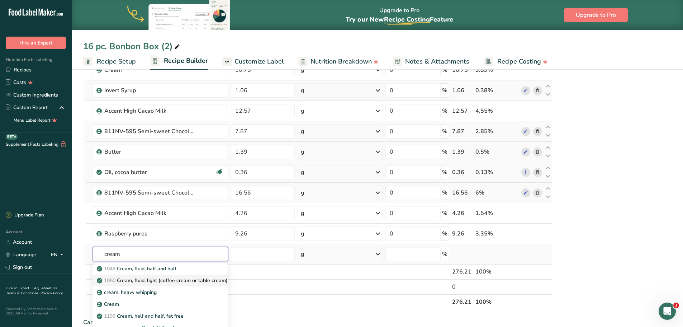
scroll to position [1076, 0]
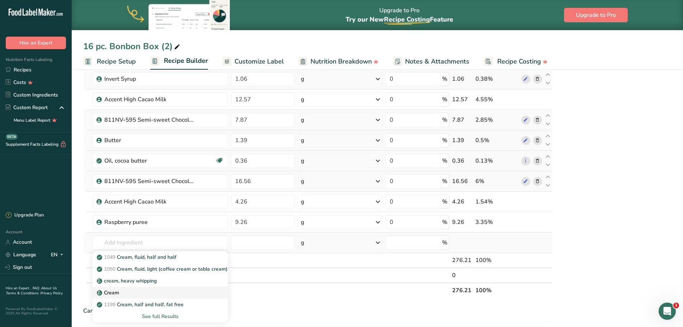
click at [137, 288] on link "Cream" at bounding box center [161, 293] width 136 height 12
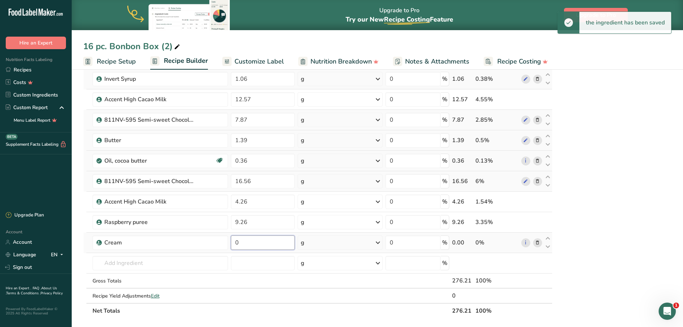
click at [257, 241] on input "0" at bounding box center [263, 242] width 64 height 14
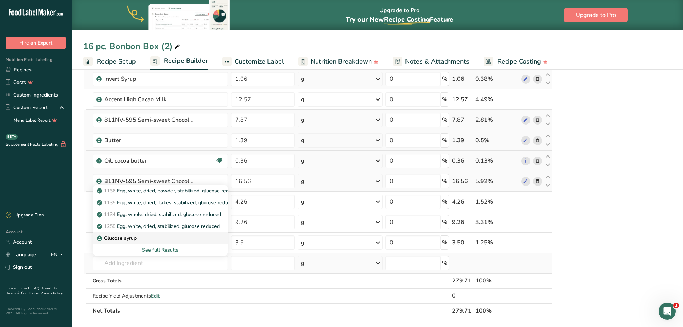
click at [138, 238] on div "Glucose syrup" at bounding box center [154, 238] width 113 height 8
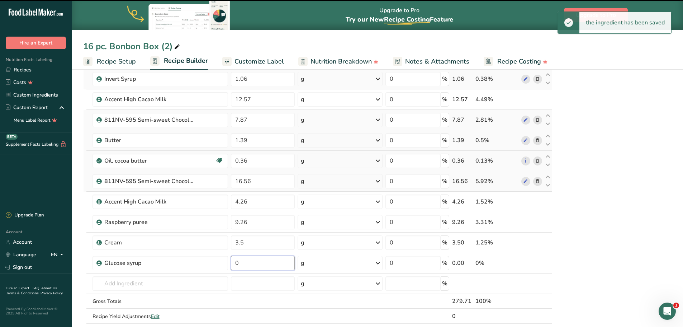
click at [244, 262] on input "0" at bounding box center [263, 263] width 64 height 14
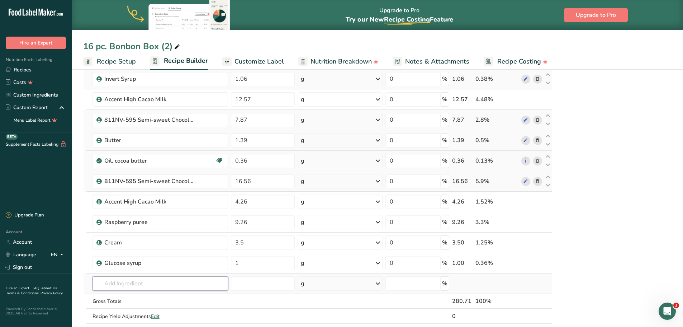
click at [123, 259] on p "Invert Syrup" at bounding box center [115, 259] width 34 height 8
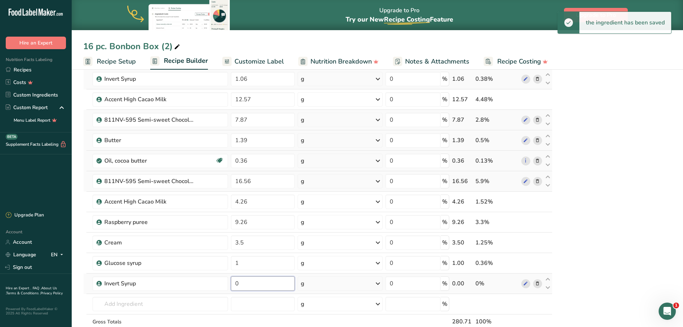
click at [242, 282] on input "0" at bounding box center [263, 283] width 64 height 14
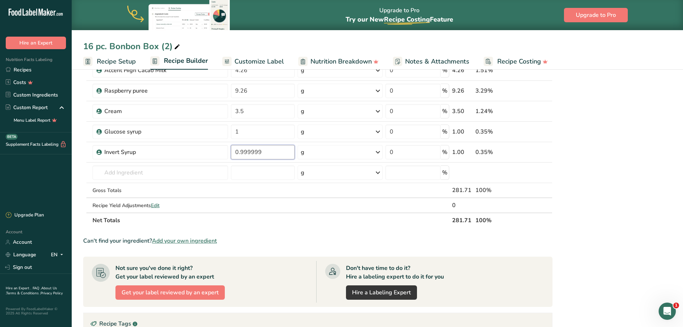
scroll to position [1219, 0]
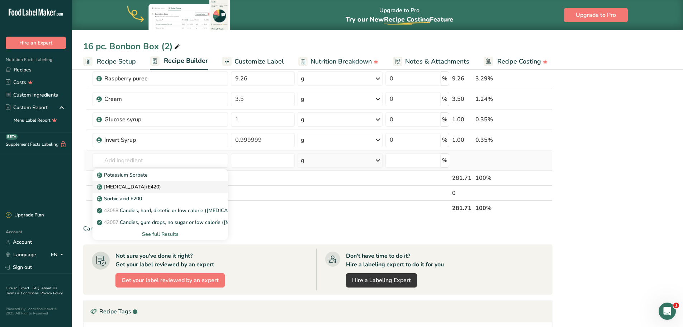
click at [120, 186] on p "[MEDICAL_DATA](E420)" at bounding box center [129, 187] width 63 height 8
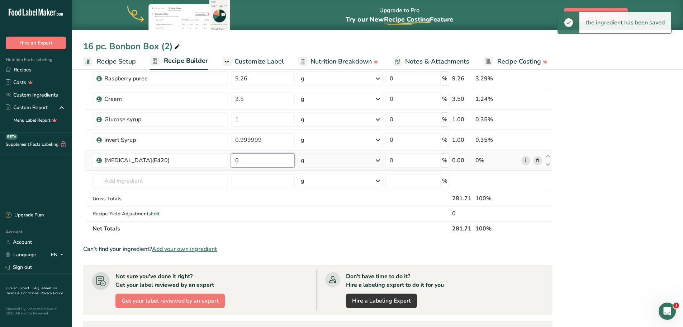
click at [247, 161] on input "0" at bounding box center [263, 160] width 64 height 14
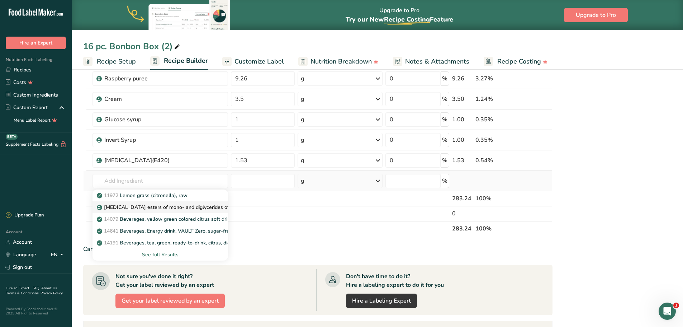
click at [154, 209] on p "[MEDICAL_DATA] esters of mono- and diglycerides of fatty acids (E472c)" at bounding box center [185, 207] width 175 height 8
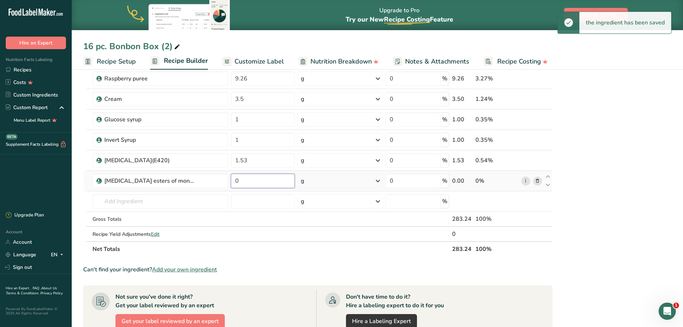
click at [252, 182] on input "0" at bounding box center [263, 181] width 64 height 14
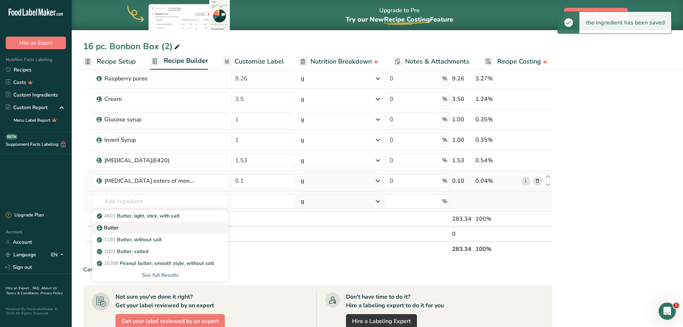
click at [149, 228] on div "Butter" at bounding box center [154, 228] width 113 height 8
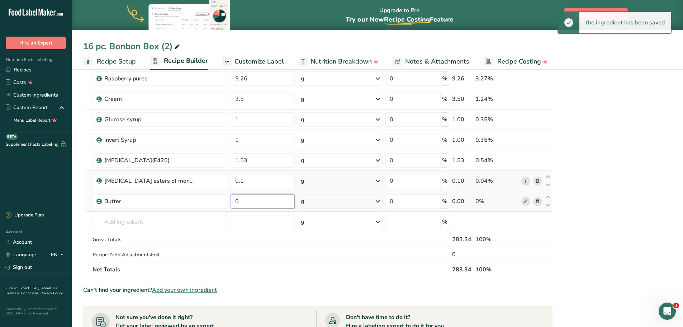
click at [239, 202] on input "0" at bounding box center [263, 201] width 64 height 14
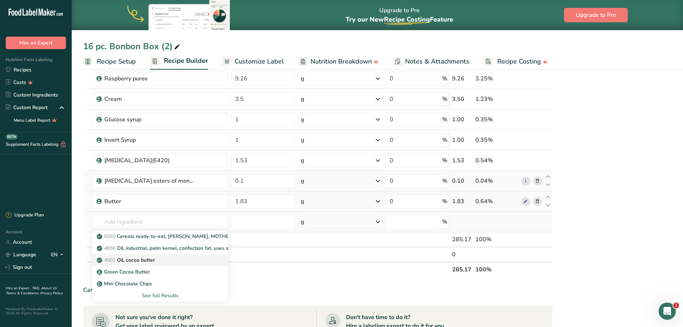
click at [140, 259] on p "4501 Oil, cocoa butter" at bounding box center [126, 260] width 57 height 8
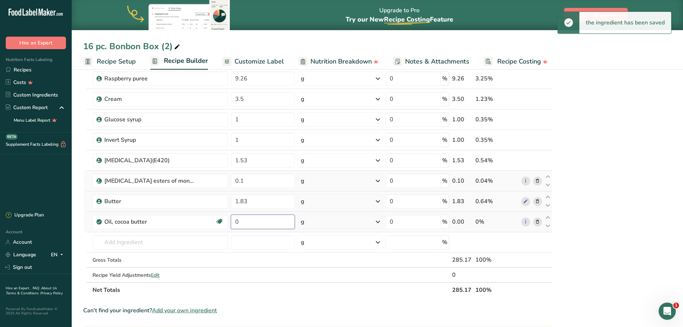
click at [242, 223] on input "0" at bounding box center [263, 221] width 64 height 14
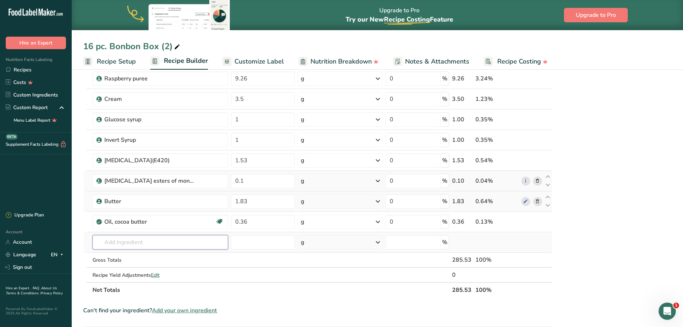
click at [158, 254] on p "VN241110 811NV-595 Semi-sweet Chocolate" at bounding box center [154, 257] width 112 height 8
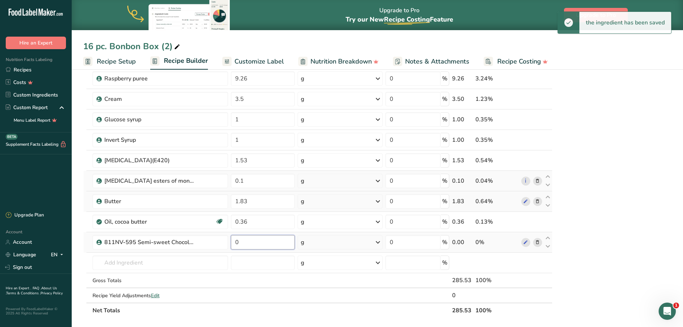
click at [247, 241] on input "0" at bounding box center [263, 242] width 64 height 14
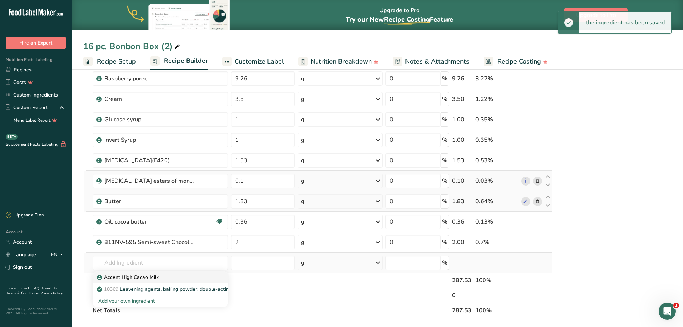
click at [124, 276] on p "Accent High Cacao Milk" at bounding box center [128, 277] width 61 height 8
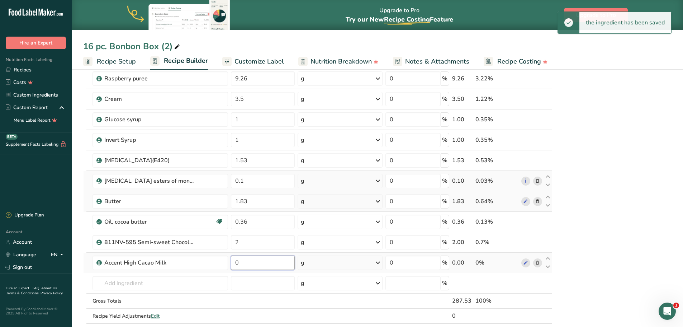
click at [244, 262] on input "0" at bounding box center [263, 262] width 64 height 14
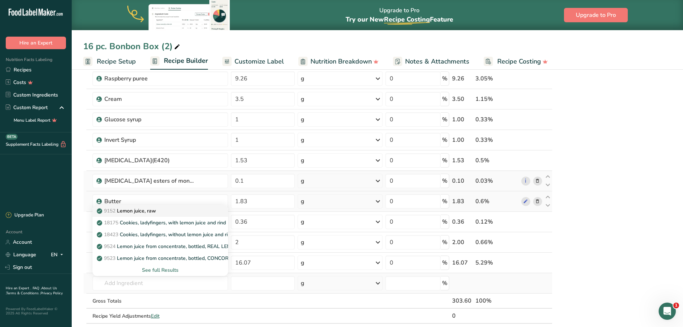
click at [144, 209] on p "9152 Lemon juice, raw" at bounding box center [127, 211] width 58 height 8
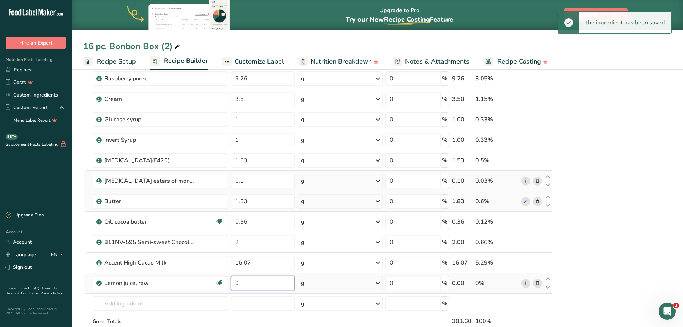
click at [264, 285] on input "0" at bounding box center [263, 283] width 64 height 14
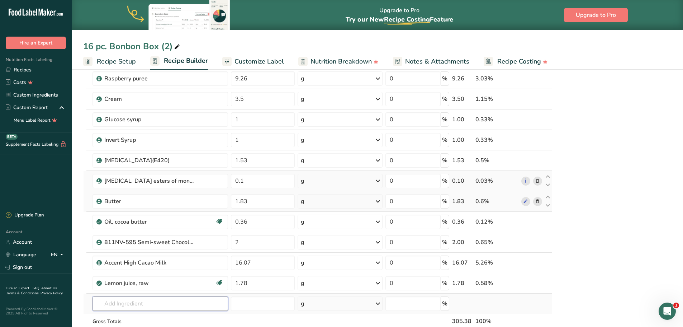
click at [140, 281] on div "Lemon Zest" at bounding box center [154, 279] width 113 height 8
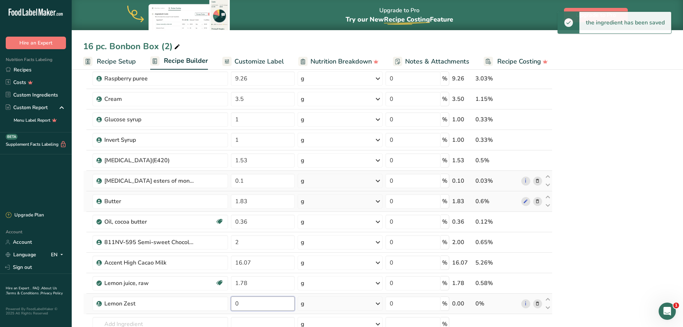
click at [245, 303] on input "0" at bounding box center [263, 303] width 64 height 14
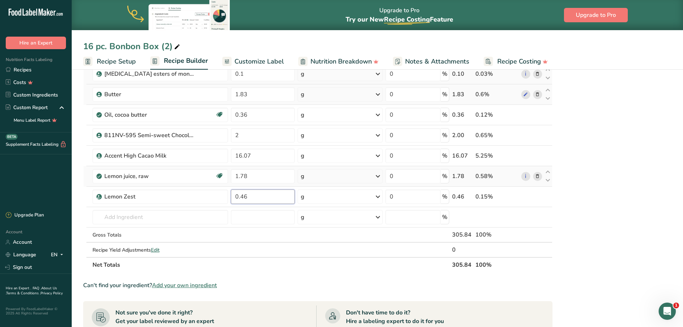
scroll to position [1327, 0]
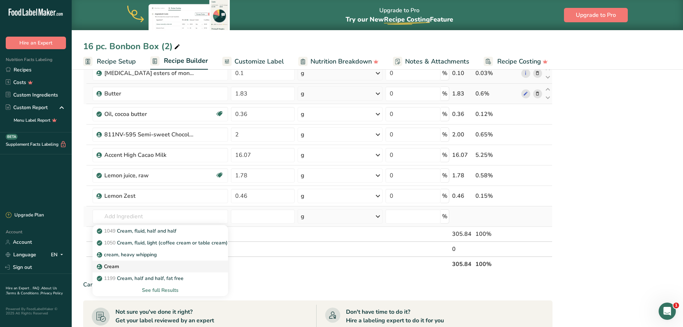
click at [122, 265] on div "Cream" at bounding box center [154, 266] width 113 height 8
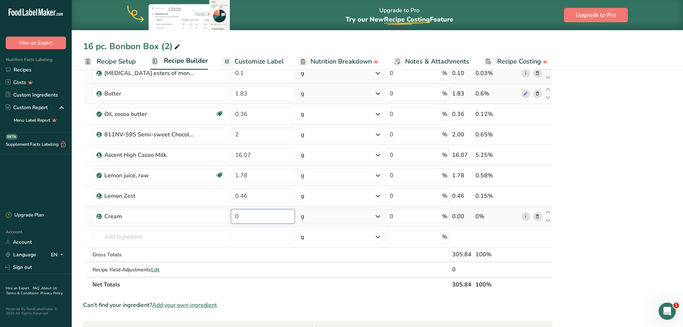
click at [246, 215] on input "0" at bounding box center [263, 216] width 64 height 14
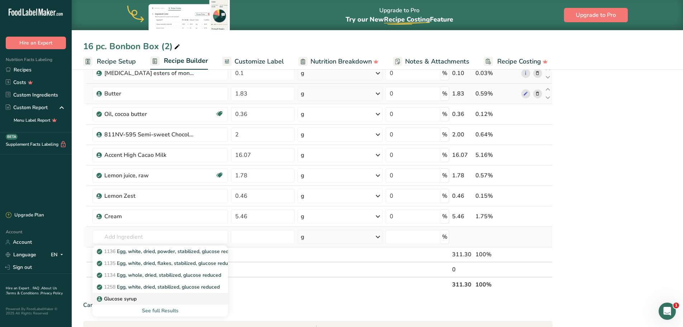
click at [123, 298] on p "Glucose syrup" at bounding box center [117, 299] width 38 height 8
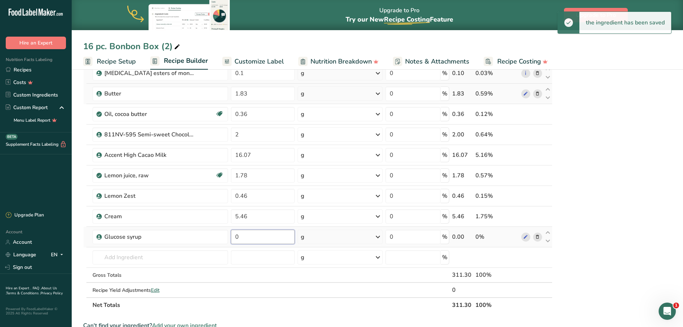
click at [243, 236] on input "0" at bounding box center [263, 236] width 64 height 14
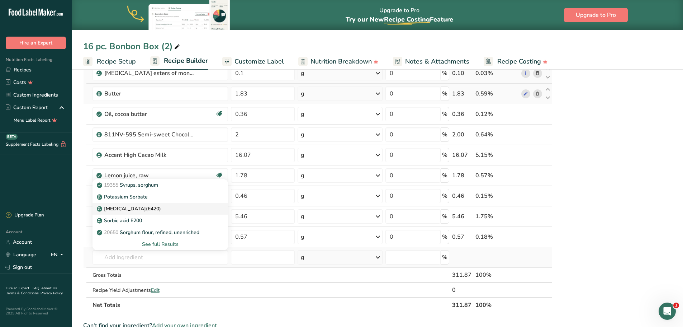
click at [126, 209] on p "[MEDICAL_DATA](E420)" at bounding box center [129, 209] width 63 height 8
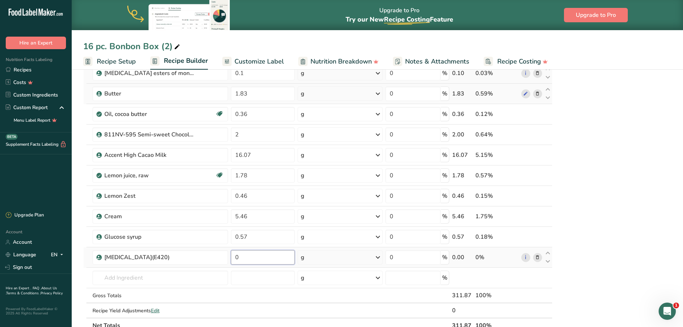
click at [245, 258] on input "0" at bounding box center [263, 257] width 64 height 14
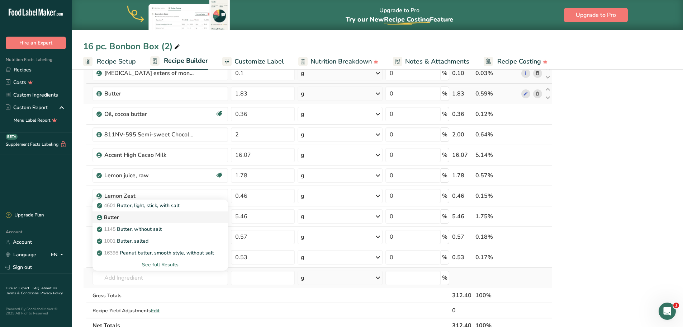
click at [118, 218] on p "Butter" at bounding box center [108, 217] width 20 height 8
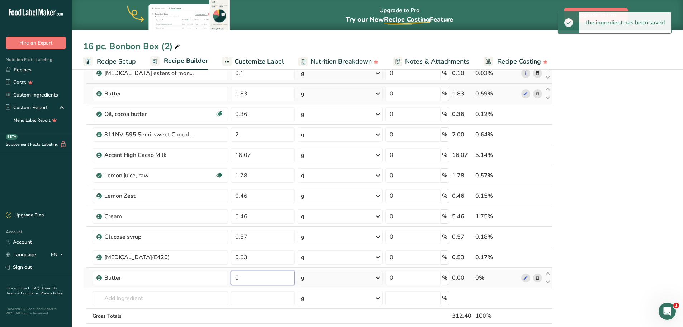
click at [248, 278] on input "0" at bounding box center [263, 277] width 64 height 14
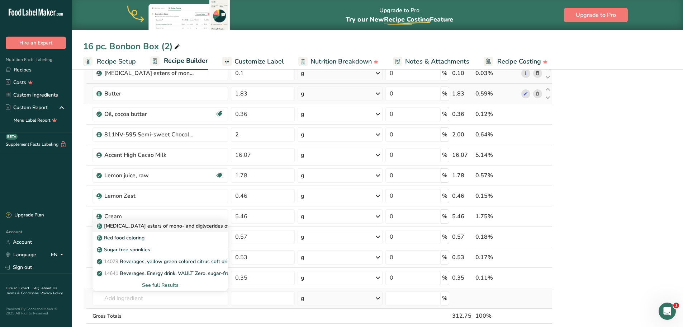
click at [132, 226] on p "[MEDICAL_DATA] esters of mono- and diglycerides of fatty acids (E472c)" at bounding box center [185, 226] width 175 height 8
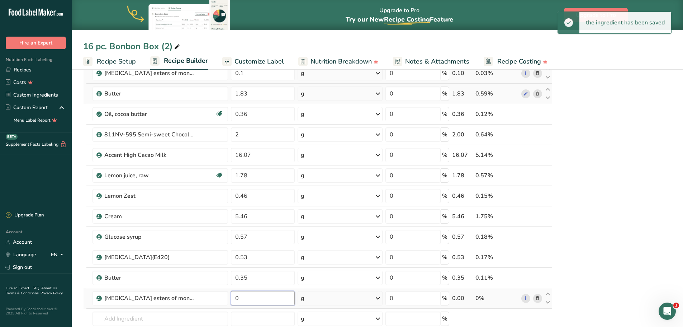
click at [249, 297] on input "0" at bounding box center [263, 298] width 64 height 14
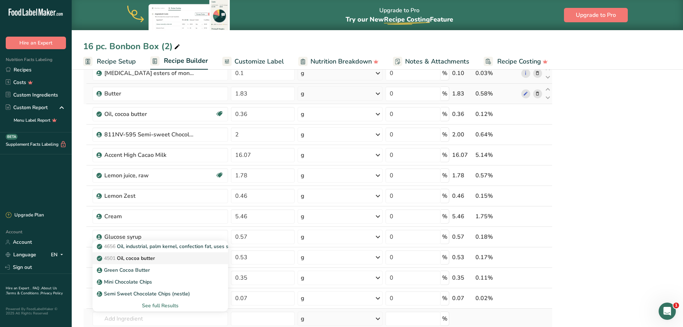
click at [142, 260] on p "4501 Oil, cocoa butter" at bounding box center [126, 258] width 57 height 8
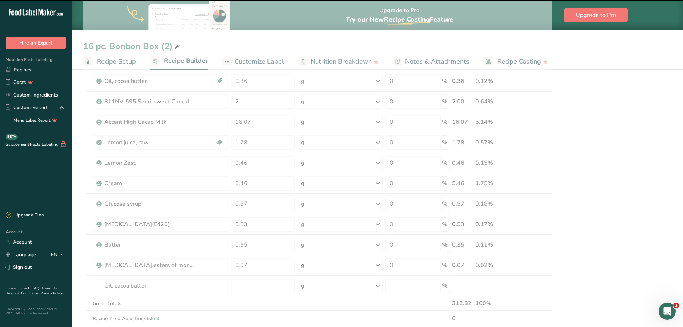
scroll to position [1398, 0]
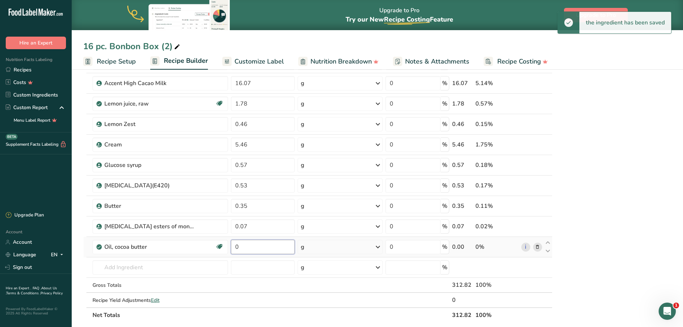
click at [240, 246] on input "0" at bounding box center [263, 247] width 64 height 14
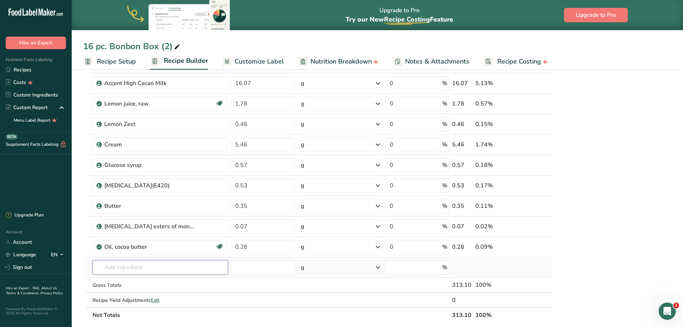
click at [117, 231] on p "[PERSON_NAME]" at bounding box center [121, 231] width 46 height 8
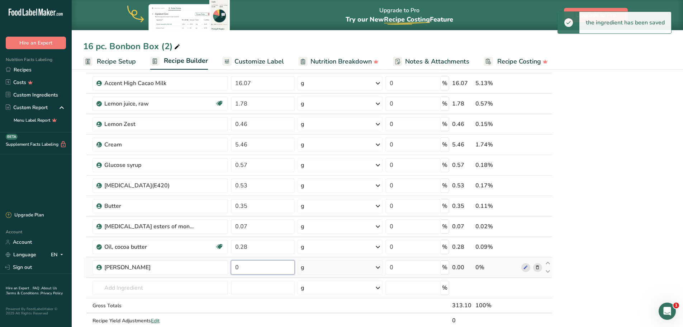
click at [256, 267] on input "0" at bounding box center [263, 267] width 64 height 14
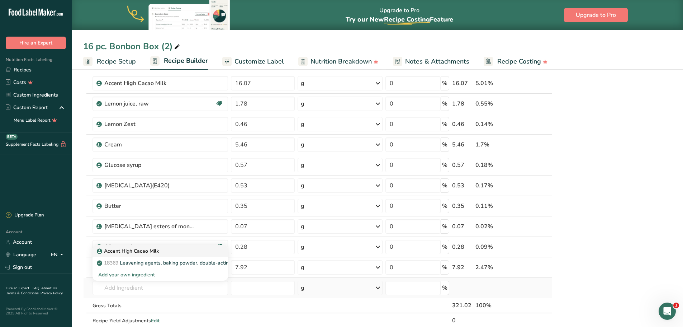
click at [131, 250] on p "Accent High Cacao Milk" at bounding box center [128, 251] width 61 height 8
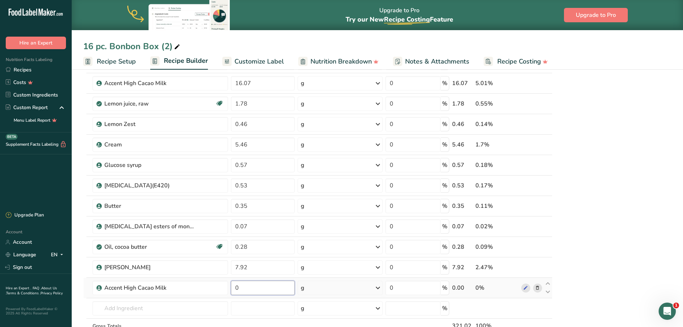
click at [245, 289] on input "0" at bounding box center [263, 287] width 64 height 14
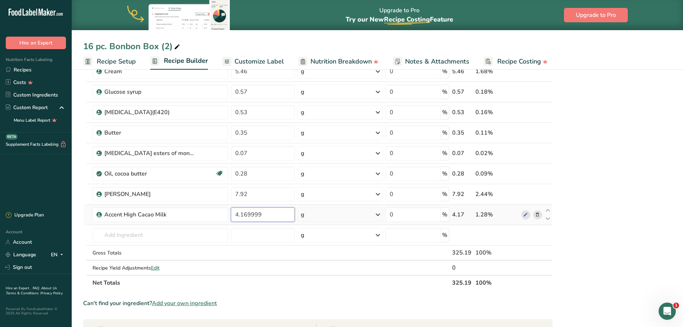
scroll to position [1506, 0]
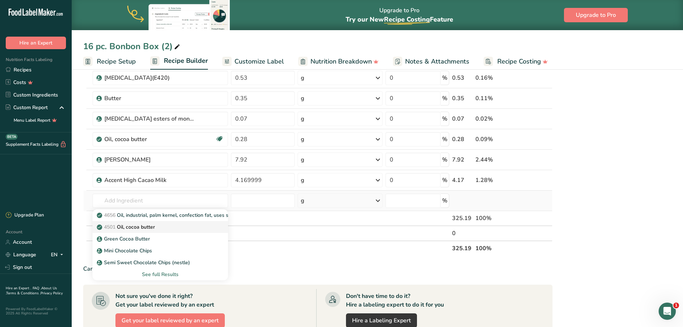
click at [152, 225] on p "4501 Oil, cocoa butter" at bounding box center [126, 227] width 57 height 8
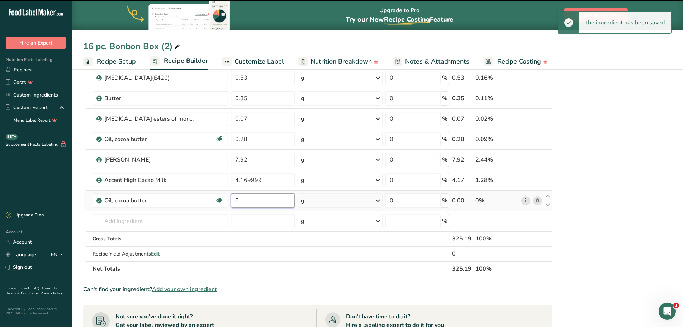
click at [250, 205] on input "0" at bounding box center [263, 200] width 64 height 14
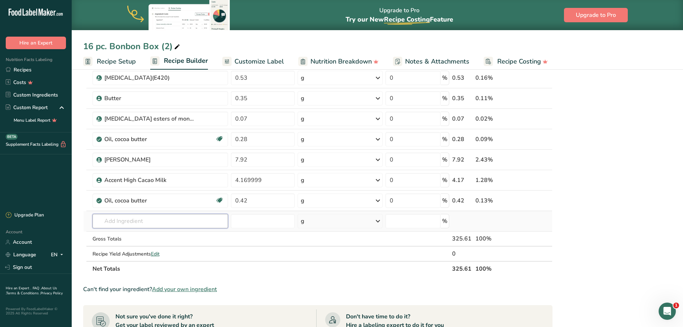
click at [136, 236] on p "1905.9070 Feuilletine" at bounding box center [125, 236] width 55 height 8
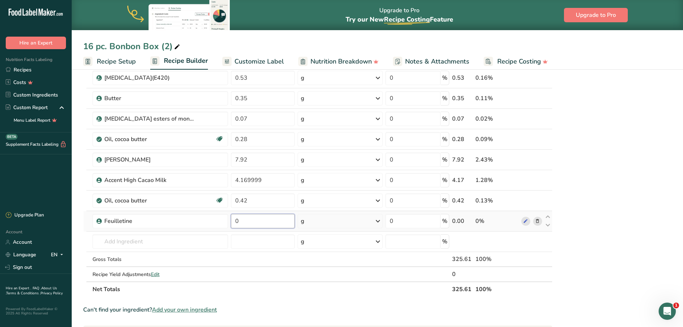
click at [250, 220] on input "0" at bounding box center [263, 221] width 64 height 14
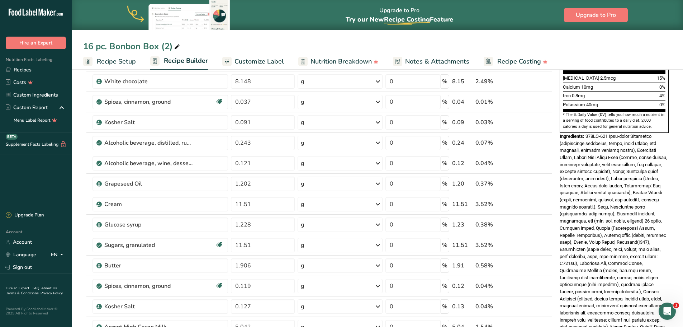
scroll to position [194, 0]
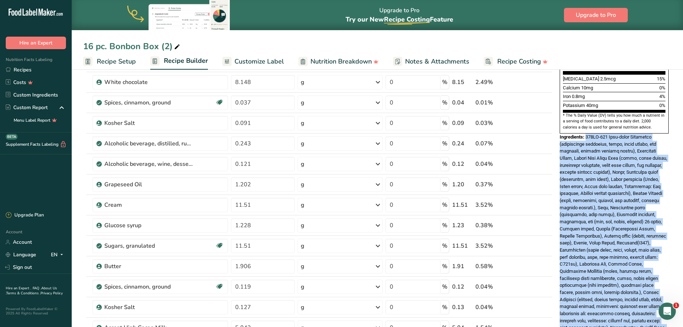
drag, startPoint x: 583, startPoint y: 281, endPoint x: 587, endPoint y: 120, distance: 161.0
click at [587, 133] on div "Ingredients:" at bounding box center [614, 249] width 109 height 233
copy span "811NV-595 Semi-sweet Chocolate (unsweetened chocolate, sugar, cocoa butter, soy…"
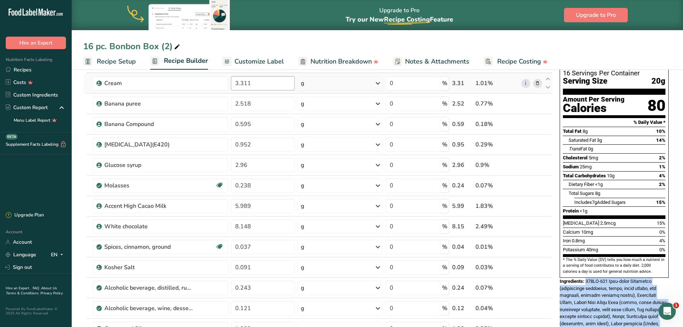
scroll to position [0, 0]
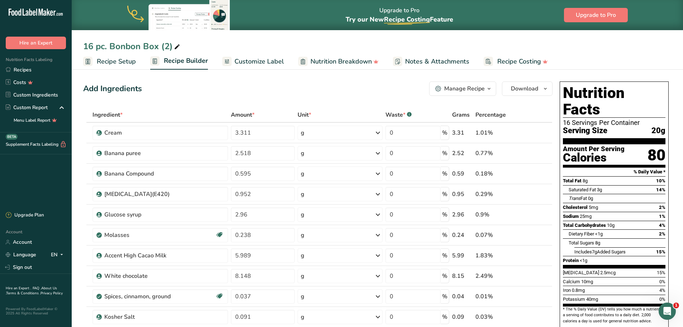
drag, startPoint x: 121, startPoint y: 60, endPoint x: 112, endPoint y: 71, distance: 14.3
click at [121, 60] on span "Recipe Setup" at bounding box center [116, 62] width 39 height 10
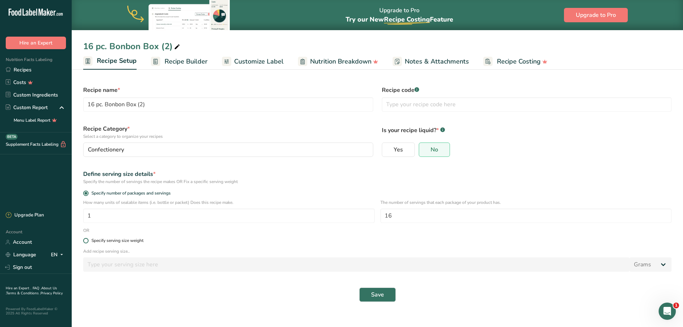
click at [84, 240] on span at bounding box center [85, 240] width 5 height 5
click at [84, 240] on input "Specify serving size weight" at bounding box center [85, 240] width 5 height 5
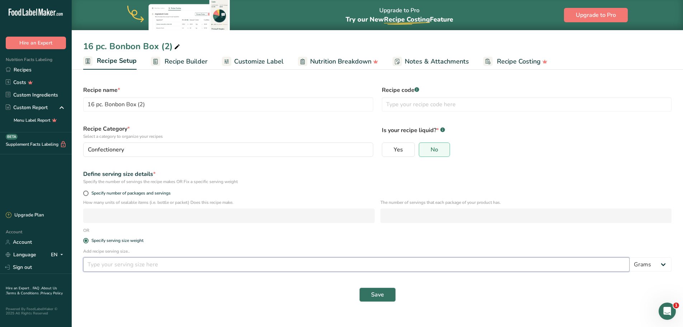
click at [99, 266] on input "number" at bounding box center [356, 264] width 546 height 14
click at [371, 289] on button "Save" at bounding box center [377, 294] width 37 height 14
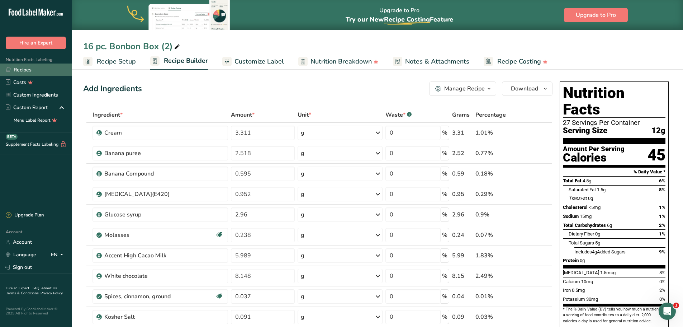
click at [23, 71] on link "Recipes" at bounding box center [36, 69] width 72 height 13
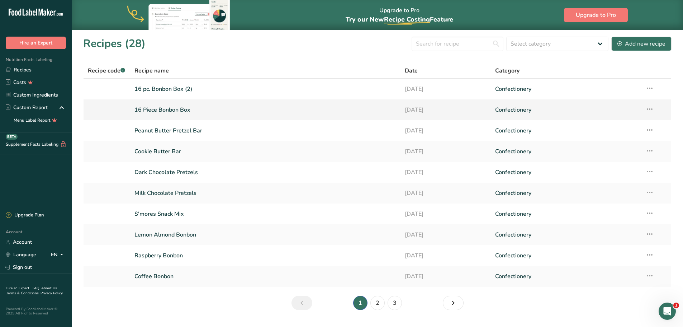
click at [175, 114] on link "16 Piece Bonbon Box" at bounding box center [265, 109] width 262 height 15
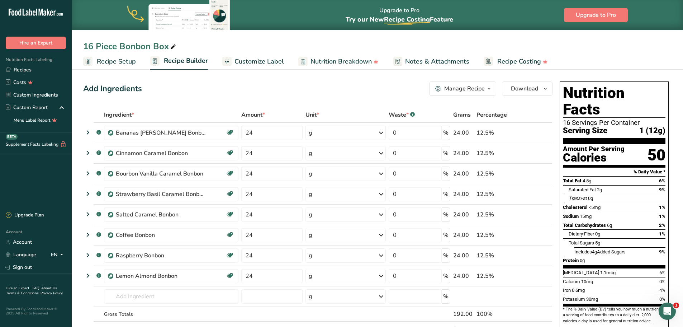
click at [253, 62] on span "Customize Label" at bounding box center [259, 62] width 49 height 10
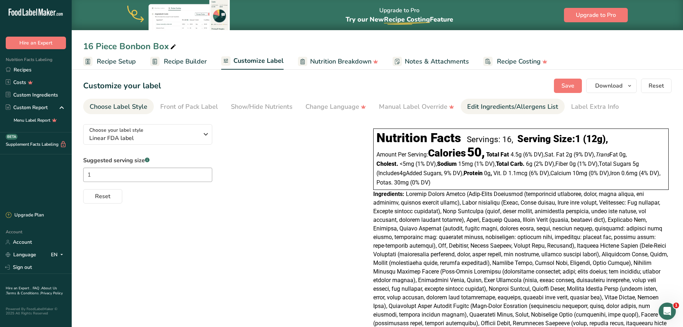
click at [498, 104] on div "Edit Ingredients/Allergens List" at bounding box center [512, 107] width 91 height 10
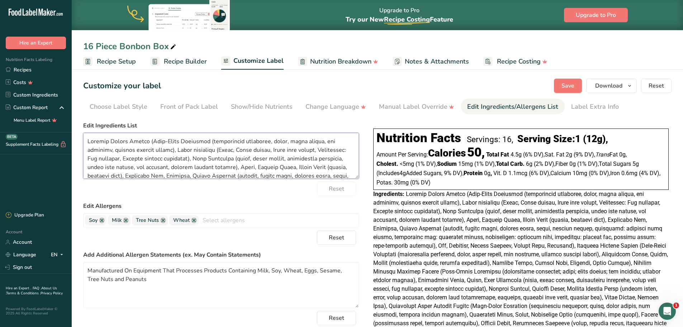
drag, startPoint x: 187, startPoint y: 170, endPoint x: 84, endPoint y: 134, distance: 109.4
click at [84, 134] on textarea at bounding box center [221, 156] width 276 height 46
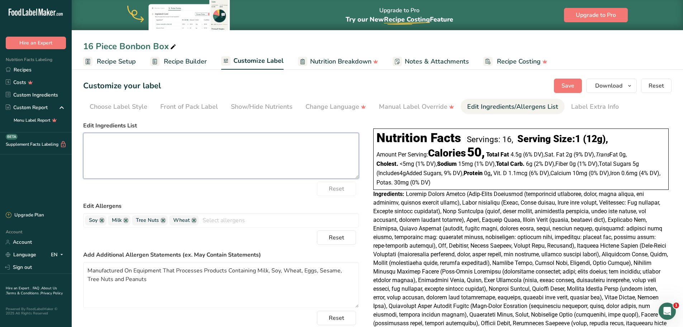
paste textarea "811NV-595 Semi-sweet Chocolate (unsweetened chocolate, sugar, cocoa butter, soy…"
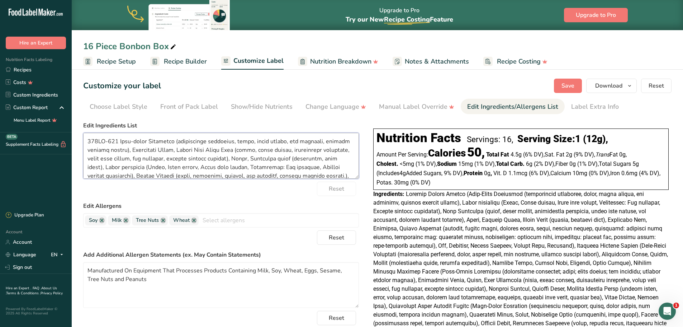
click at [121, 140] on textarea at bounding box center [221, 156] width 276 height 46
click at [206, 150] on textarea at bounding box center [221, 156] width 276 height 46
click at [254, 158] on textarea at bounding box center [221, 156] width 276 height 46
click at [90, 166] on textarea at bounding box center [221, 156] width 276 height 46
click at [119, 168] on textarea at bounding box center [221, 156] width 276 height 46
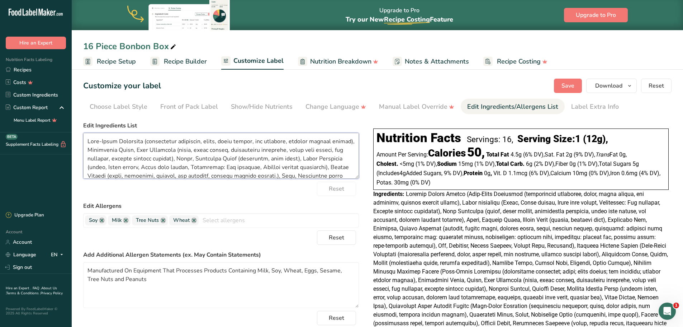
click at [136, 168] on textarea at bounding box center [221, 156] width 276 height 46
click at [172, 167] on textarea at bounding box center [221, 156] width 276 height 46
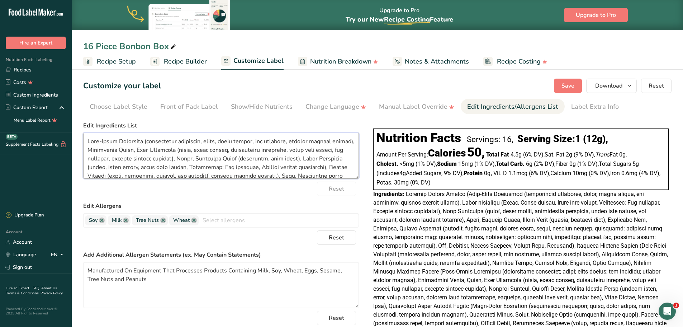
click at [248, 167] on textarea at bounding box center [221, 156] width 276 height 46
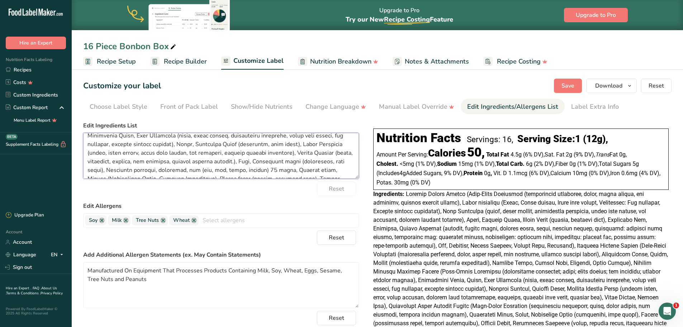
drag, startPoint x: 318, startPoint y: 162, endPoint x: 322, endPoint y: 162, distance: 3.6
click at [318, 162] on textarea at bounding box center [221, 156] width 276 height 46
drag, startPoint x: 325, startPoint y: 155, endPoint x: 176, endPoint y: 156, distance: 148.8
click at [176, 156] on textarea at bounding box center [221, 156] width 276 height 46
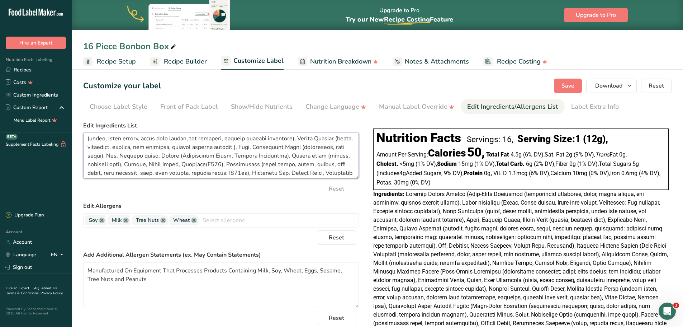
click at [190, 156] on textarea at bounding box center [221, 156] width 276 height 46
click at [229, 156] on textarea at bounding box center [221, 156] width 276 height 46
click at [90, 165] on textarea at bounding box center [221, 156] width 276 height 46
click at [256, 165] on textarea at bounding box center [221, 156] width 276 height 46
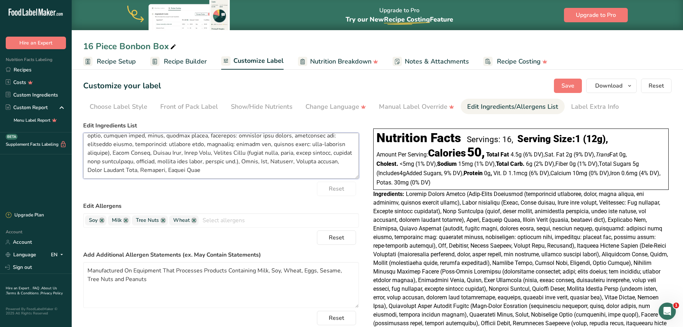
click at [208, 170] on textarea at bounding box center [221, 156] width 276 height 46
click at [228, 172] on textarea at bounding box center [221, 156] width 276 height 46
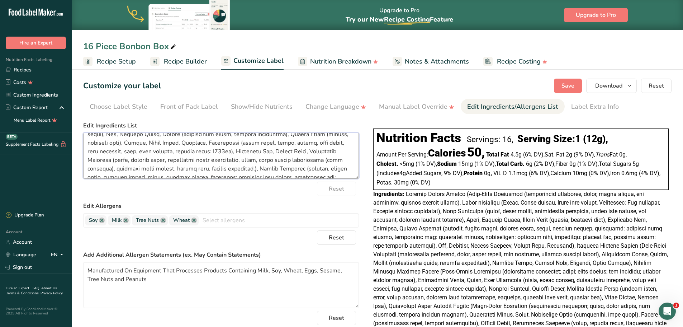
scroll to position [14, 0]
click at [162, 170] on textarea at bounding box center [221, 156] width 276 height 46
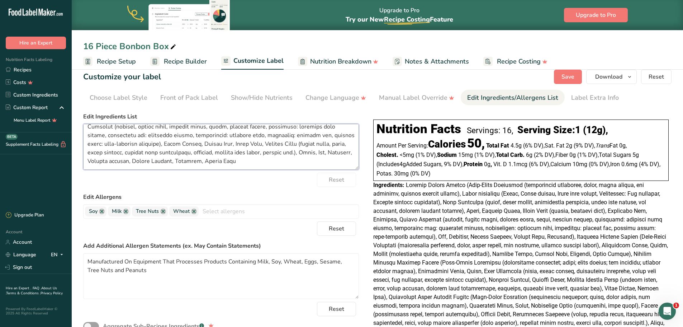
scroll to position [0, 0]
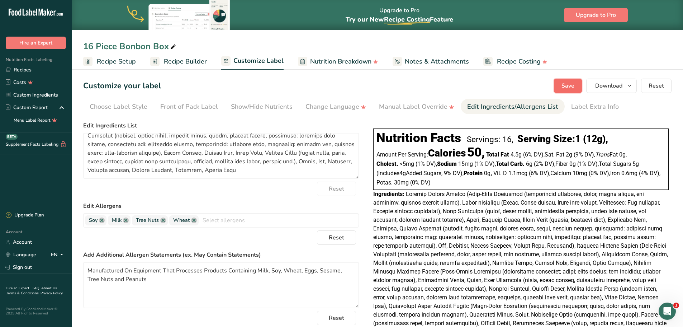
click at [564, 88] on span "Save" at bounding box center [568, 85] width 13 height 9
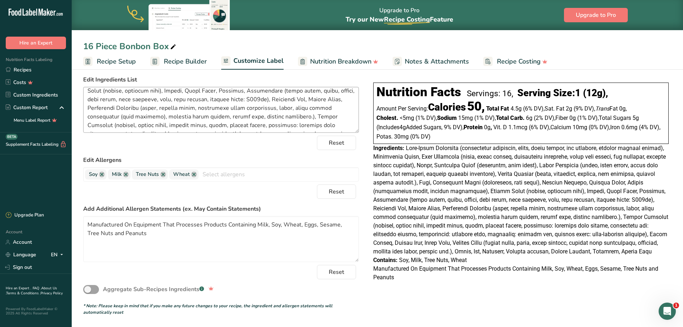
scroll to position [56, 0]
click at [172, 115] on textarea at bounding box center [221, 110] width 276 height 46
click at [245, 126] on textarea at bounding box center [221, 110] width 276 height 46
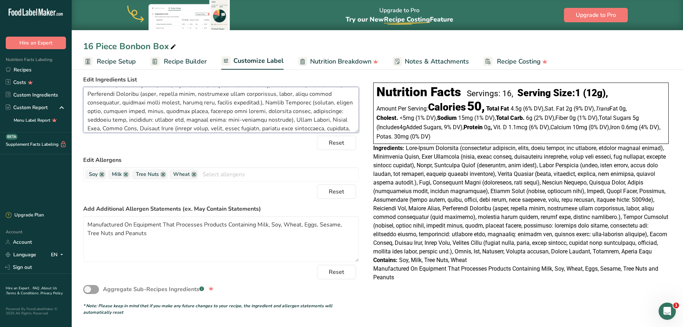
click at [350, 111] on textarea at bounding box center [221, 110] width 276 height 46
drag, startPoint x: 127, startPoint y: 119, endPoint x: 146, endPoint y: 130, distance: 21.8
click at [128, 119] on textarea at bounding box center [221, 110] width 276 height 46
click at [172, 119] on textarea at bounding box center [221, 110] width 276 height 46
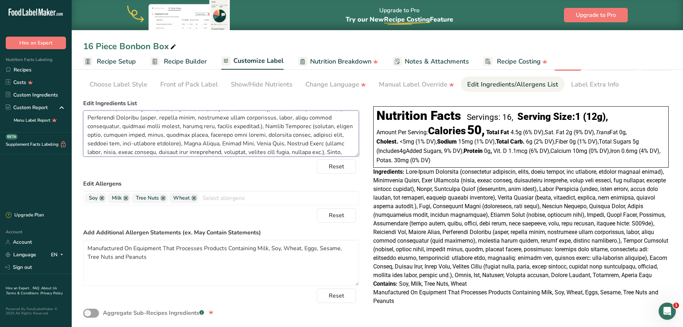
scroll to position [0, 0]
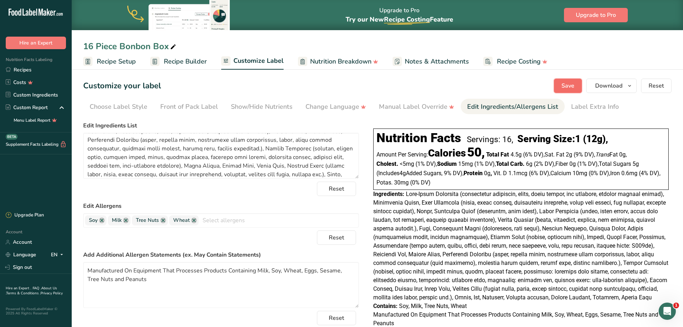
click at [569, 84] on span "Save" at bounding box center [568, 85] width 13 height 9
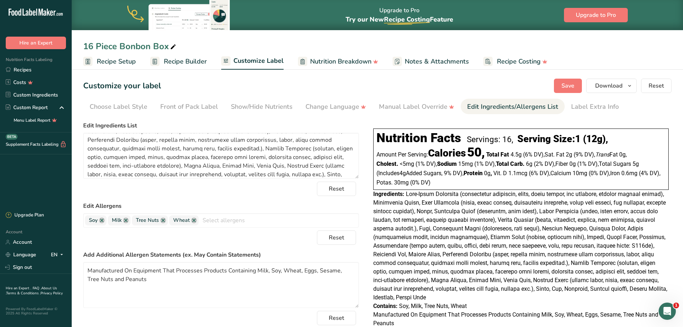
click at [472, 89] on div "Customize your label Save Download Choose what to show on your downloaded label…" at bounding box center [377, 86] width 588 height 14
click at [627, 84] on icon "button" at bounding box center [630, 85] width 6 height 9
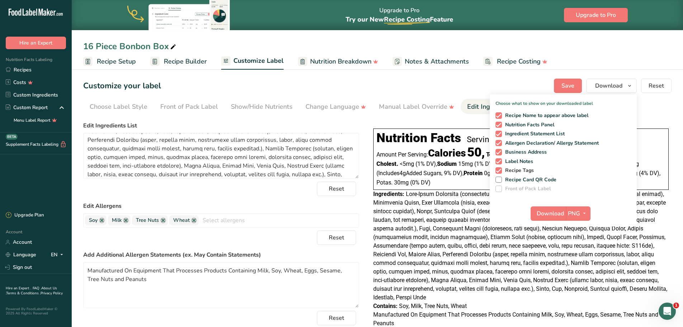
click at [502, 169] on span at bounding box center [499, 170] width 6 height 6
click at [500, 169] on input "Recipe Tags" at bounding box center [498, 170] width 5 height 5
click at [499, 160] on span at bounding box center [499, 161] width 6 height 6
click at [499, 160] on input "Label Notes" at bounding box center [498, 161] width 5 height 5
click at [499, 151] on span at bounding box center [499, 152] width 6 height 6
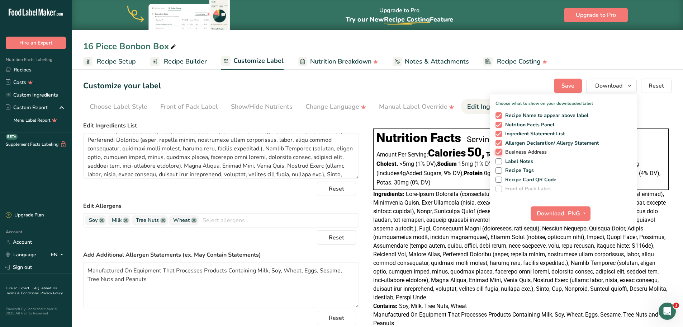
click at [499, 151] on input "Business Address" at bounding box center [498, 152] width 5 height 5
click at [581, 210] on span "button" at bounding box center [584, 213] width 9 height 9
click at [578, 264] on link "PDF" at bounding box center [579, 263] width 23 height 12
click at [548, 213] on span "Download" at bounding box center [550, 213] width 27 height 9
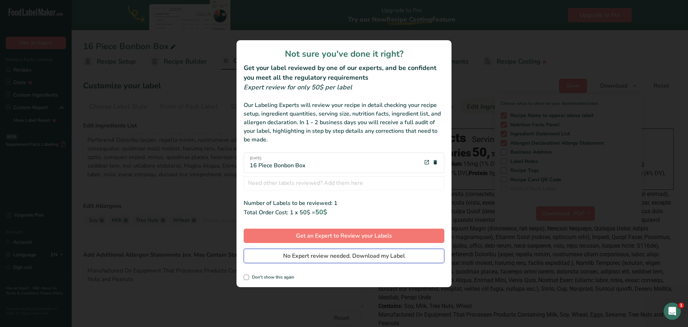
click at [349, 254] on span "No Expert review needed. Download my Label" at bounding box center [344, 255] width 122 height 9
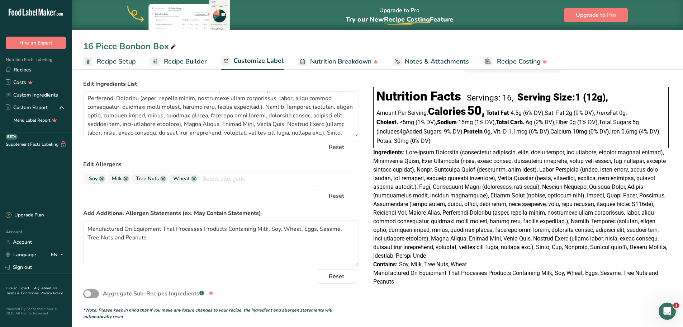
scroll to position [46, 0]
